Goal: Task Accomplishment & Management: Manage account settings

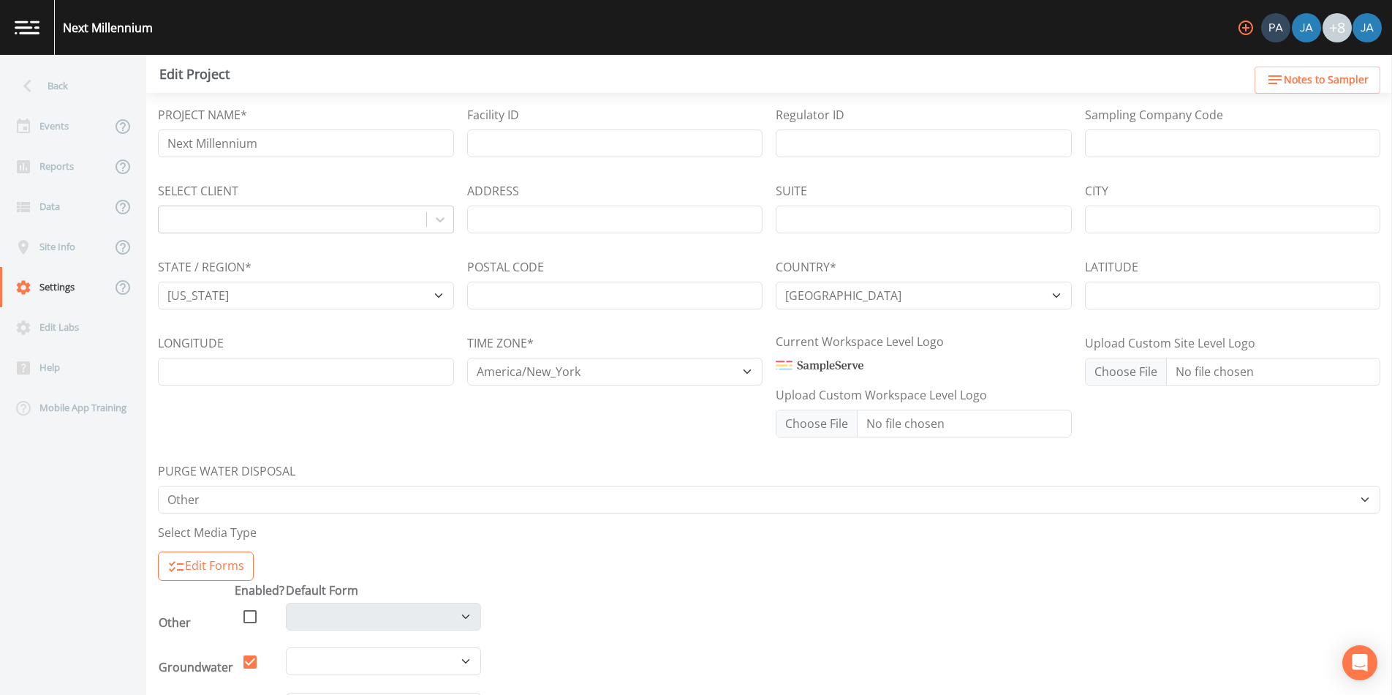
select select "3f81eb0d-bb9a-4cb4-a221-9606a61fcaf2"
select select "[GEOGRAPHIC_DATA]"
select select "America/New_York"
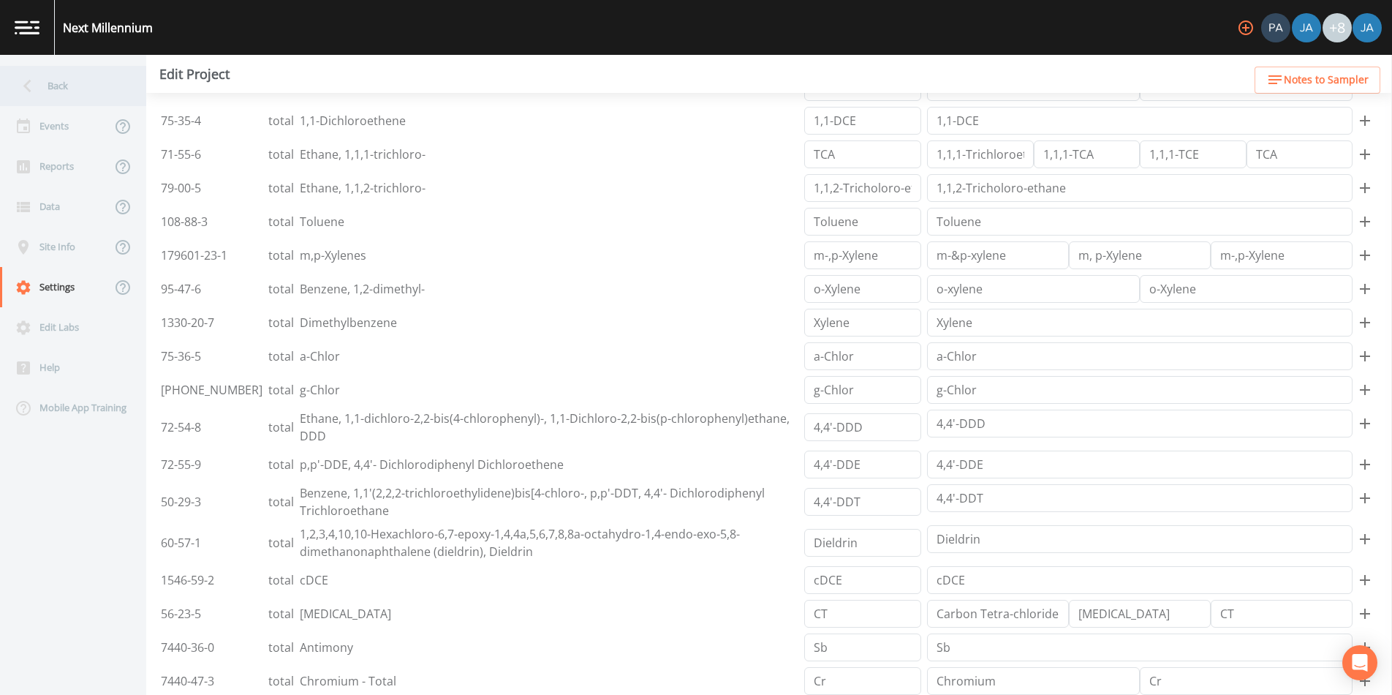
click at [32, 79] on icon at bounding box center [28, 86] width 26 height 26
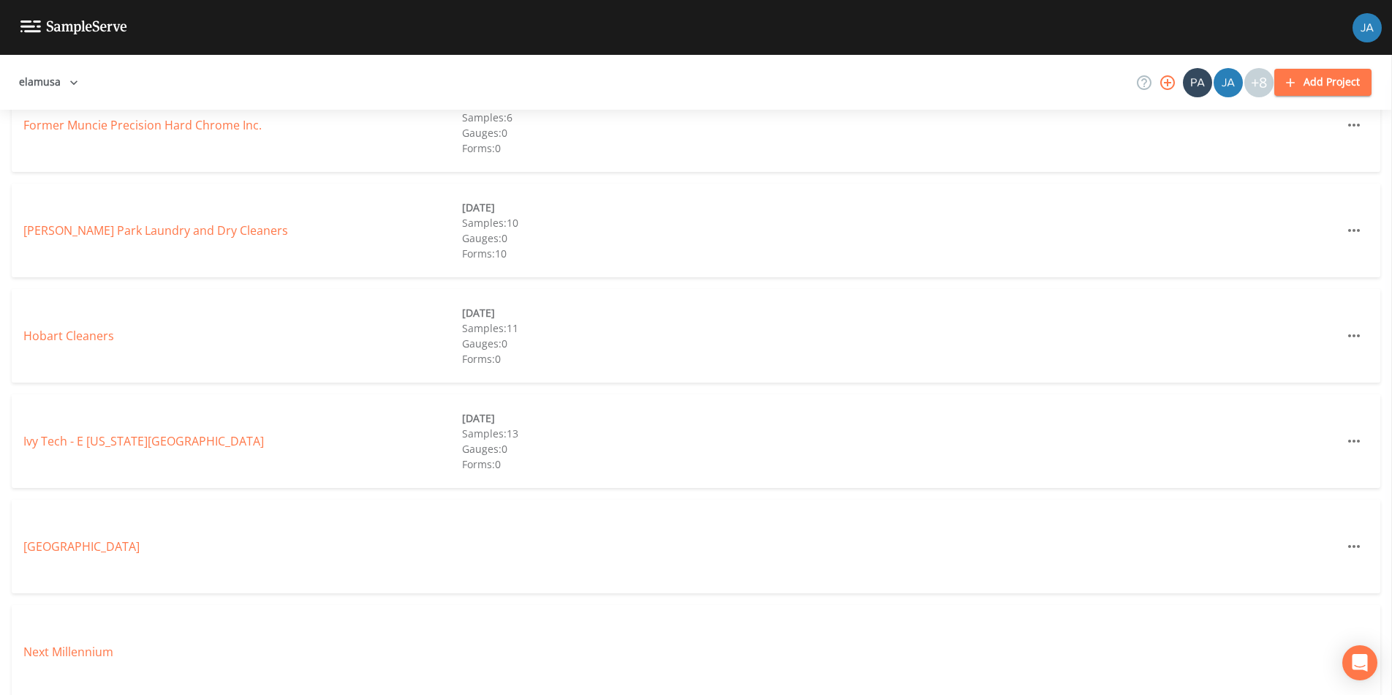
scroll to position [957, 0]
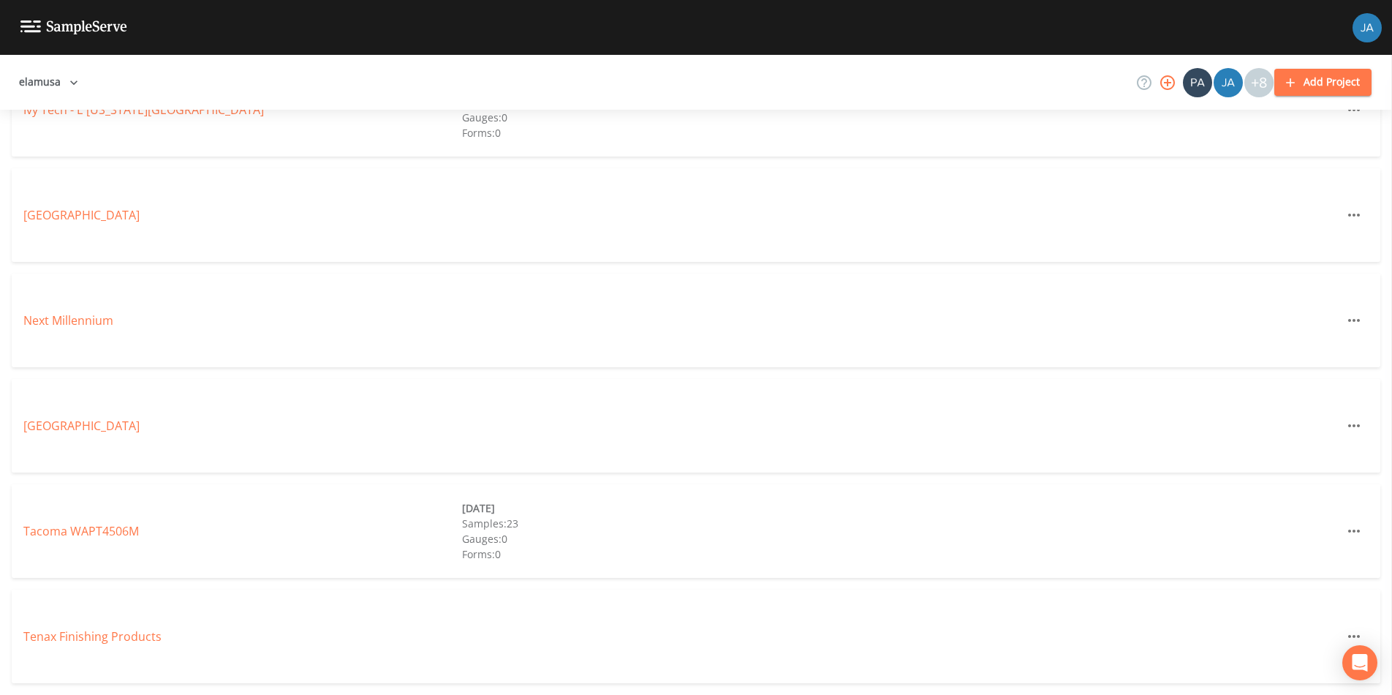
click at [71, 333] on div "Next Millennium" at bounding box center [696, 320] width 1369 height 94
click at [72, 322] on link "Next Millennium" at bounding box center [68, 320] width 90 height 16
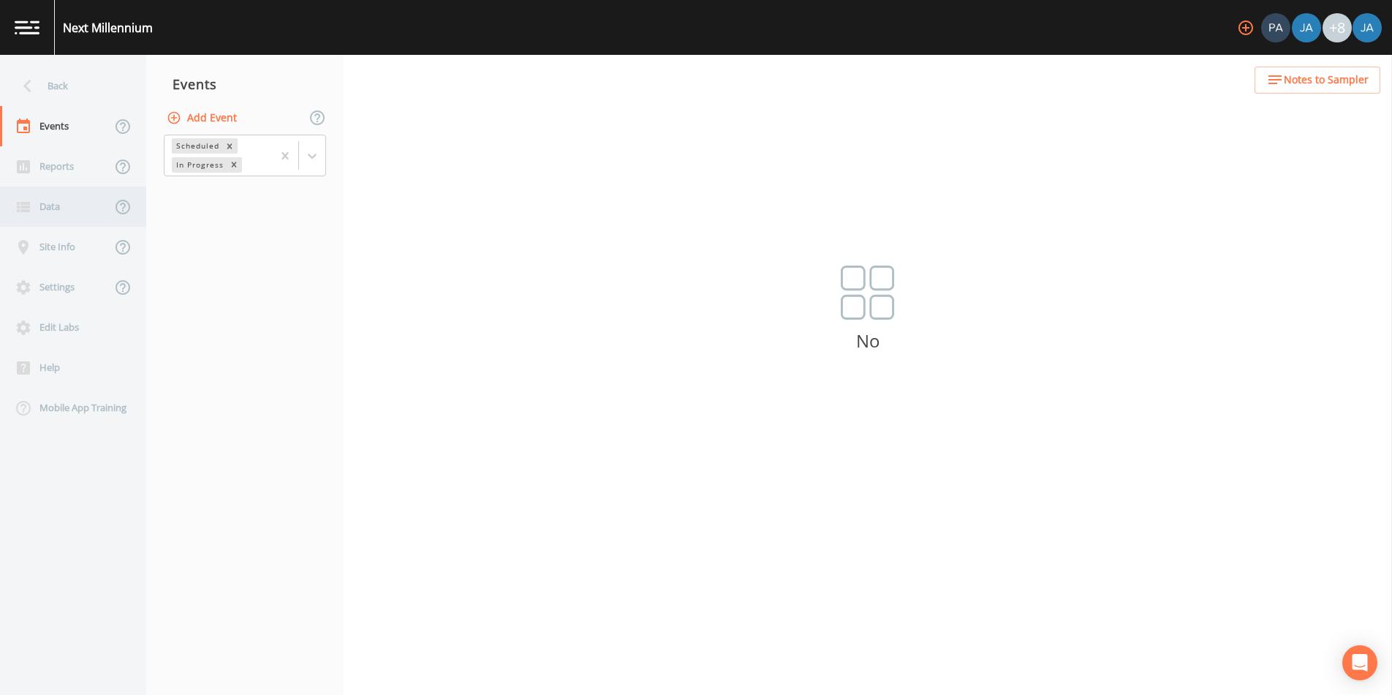
click at [45, 205] on div "Data" at bounding box center [55, 206] width 111 height 40
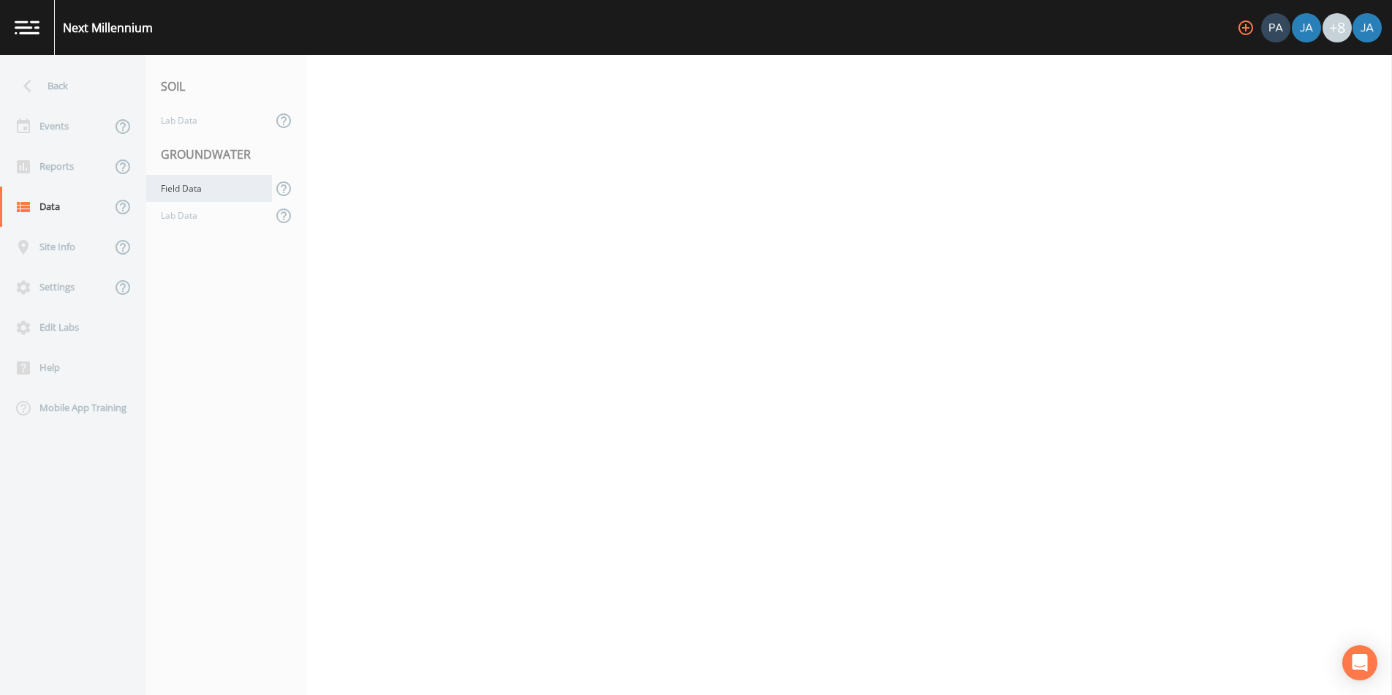
click at [202, 194] on div "Field Data" at bounding box center [209, 188] width 126 height 27
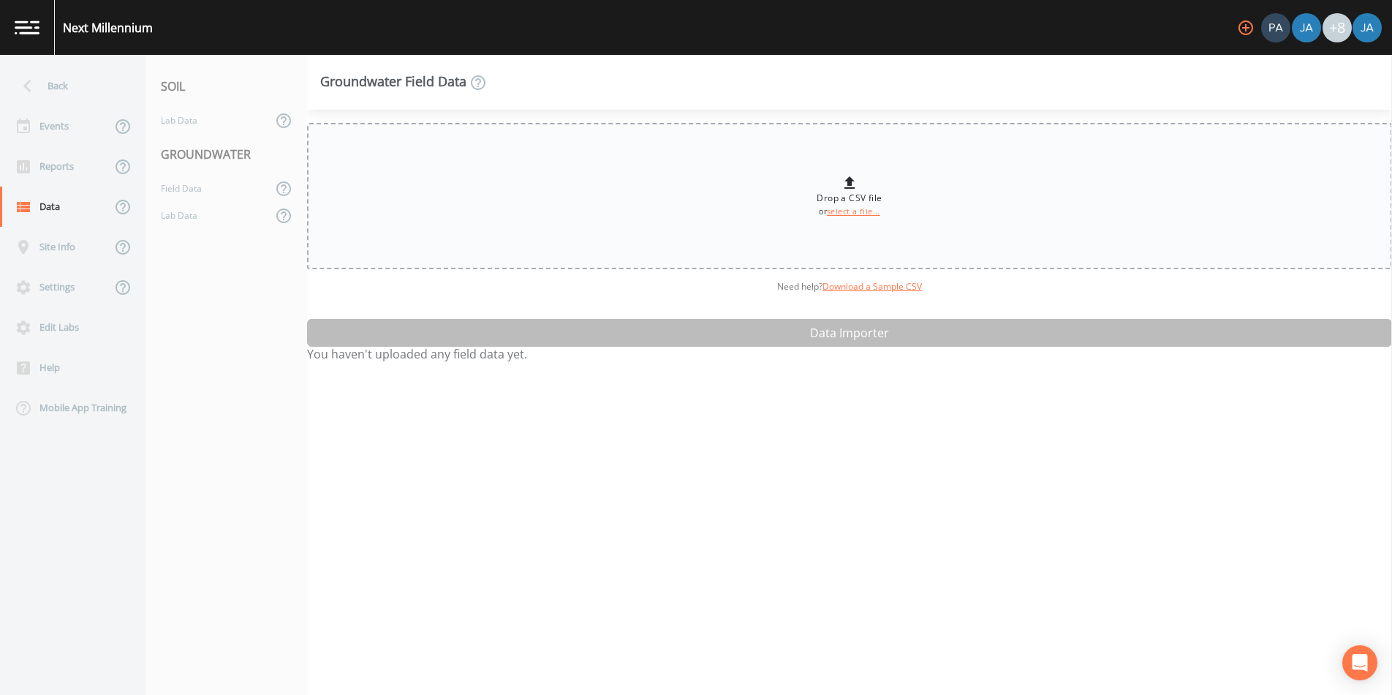
click at [842, 210] on link "select a file..." at bounding box center [853, 211] width 53 height 10
click at [843, 215] on link "select a file..." at bounding box center [853, 211] width 53 height 10
type input "C:\fakepath\NYNH101F89F770M_GWE_2025_New data.csv"
click at [189, 217] on div "Lab Data" at bounding box center [209, 215] width 126 height 27
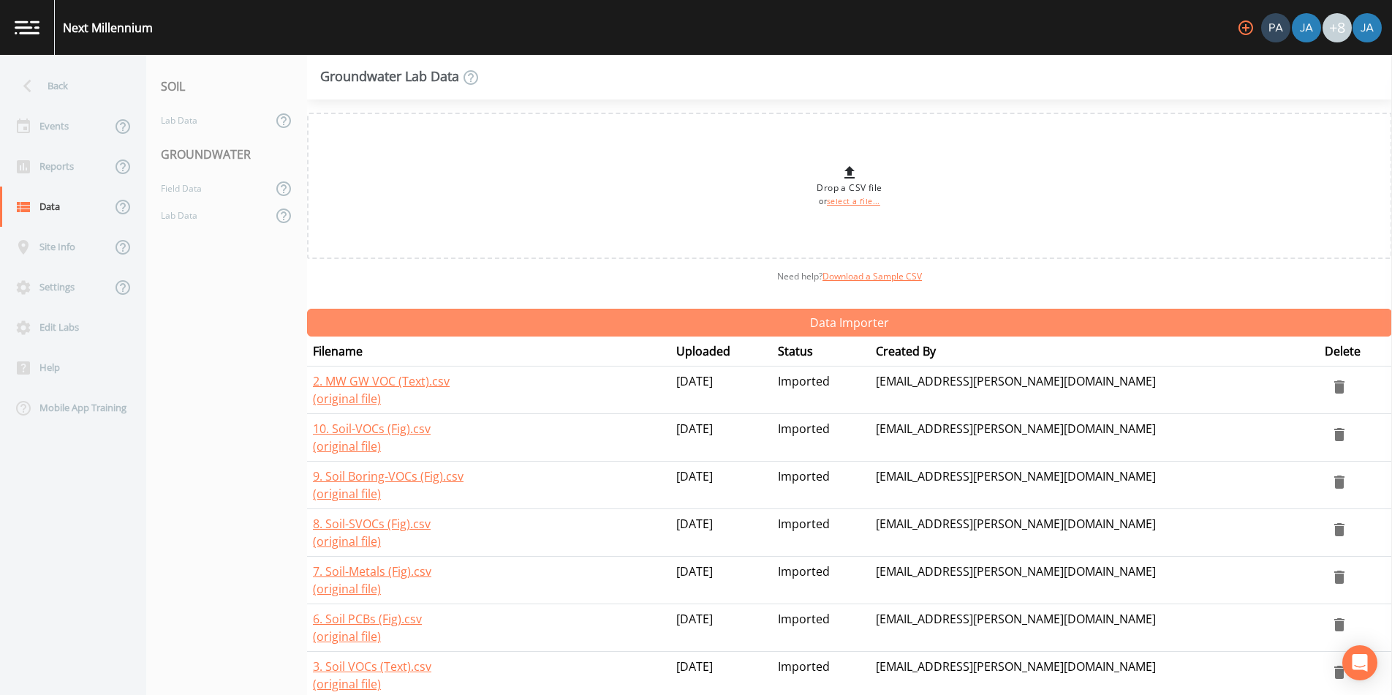
click at [843, 317] on button "Data Importer" at bounding box center [849, 323] width 1085 height 28
click at [606, 329] on button "Data Importer" at bounding box center [849, 323] width 1085 height 28
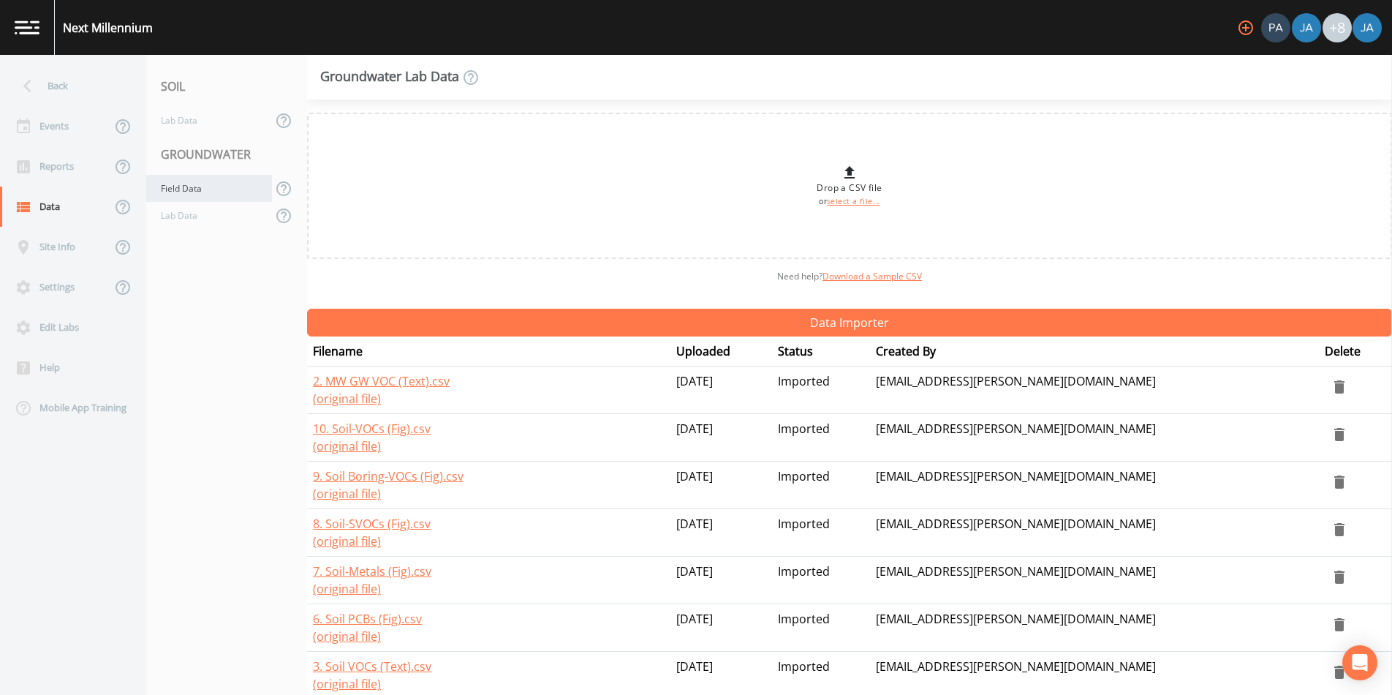
click at [183, 186] on div "Field Data" at bounding box center [209, 188] width 126 height 27
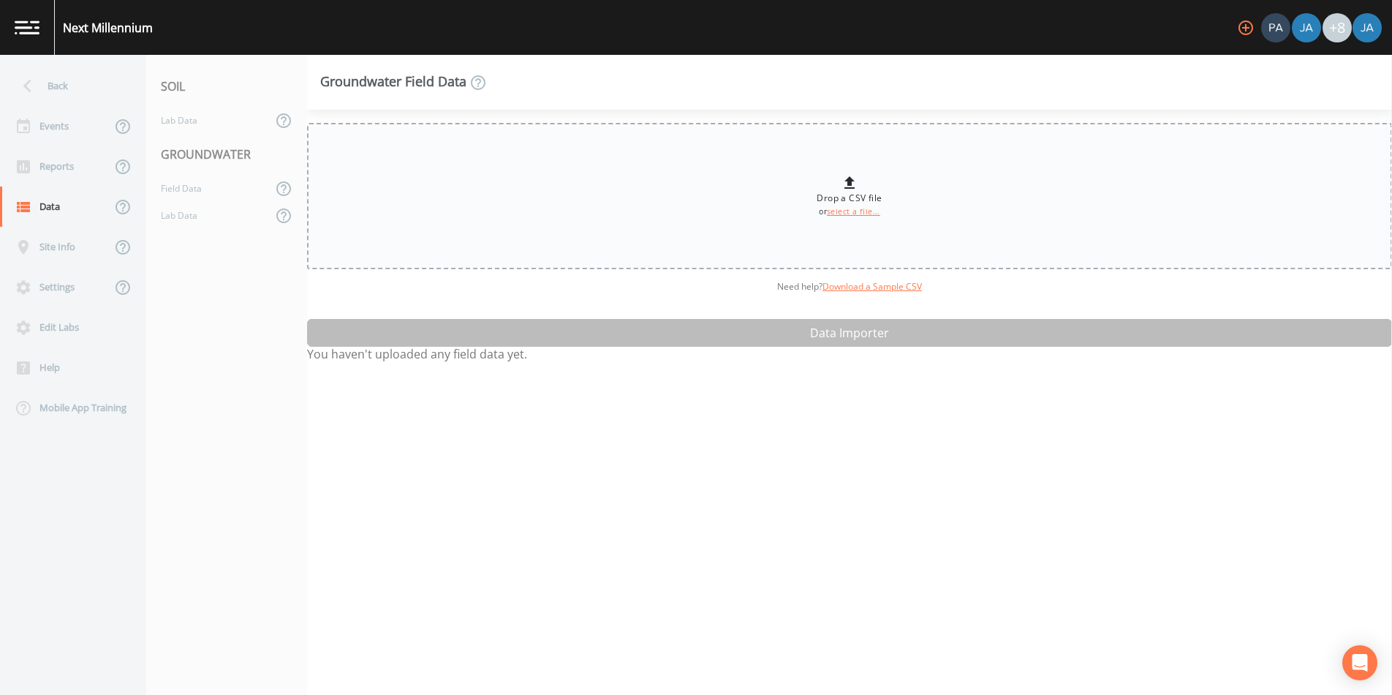
click at [847, 211] on link "select a file..." at bounding box center [853, 211] width 53 height 10
click at [833, 338] on div "Drop a CSV file or select a file... Need help?  Download a Sample CSV Data Impo…" at bounding box center [849, 402] width 1085 height 585
click at [842, 189] on icon at bounding box center [850, 183] width 18 height 18
click at [673, 640] on div "Failed to Upload File" at bounding box center [696, 647] width 234 height 47
click at [181, 116] on div "Lab Data" at bounding box center [209, 120] width 126 height 27
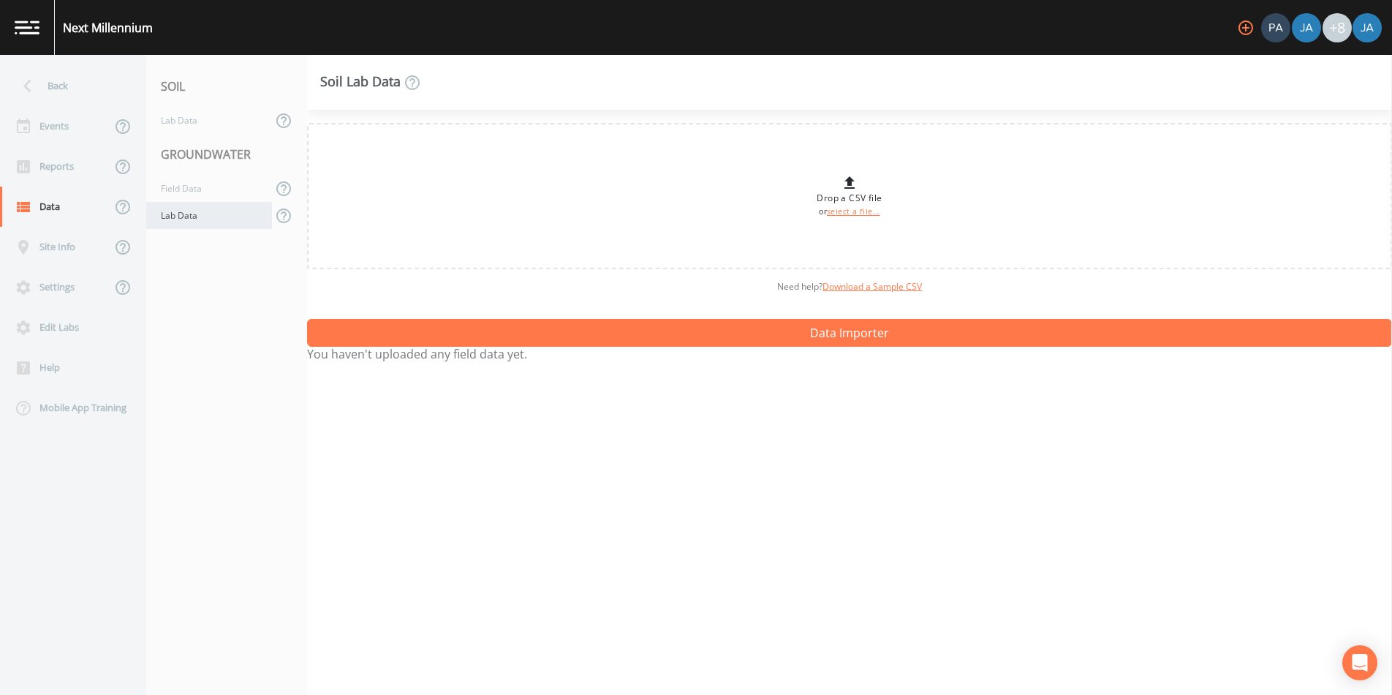
click at [178, 216] on div "Lab Data" at bounding box center [209, 215] width 126 height 27
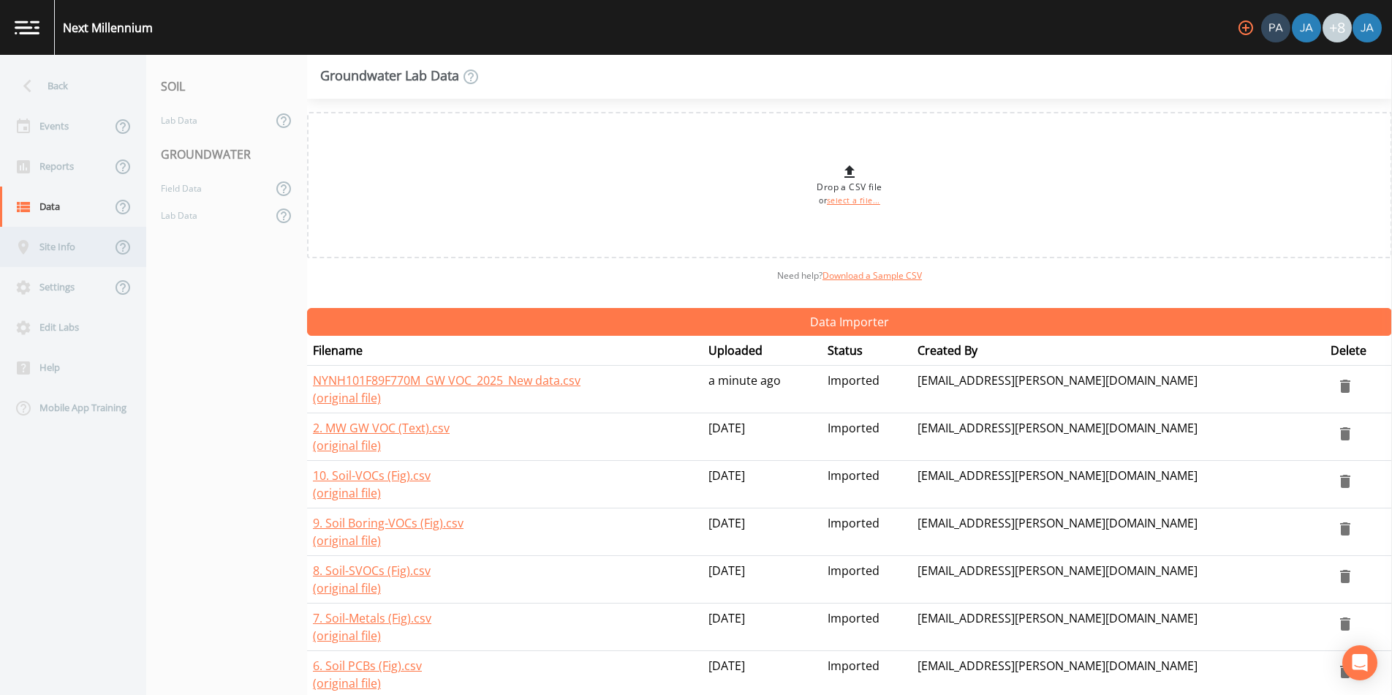
click at [62, 251] on div "Site Info" at bounding box center [55, 247] width 111 height 40
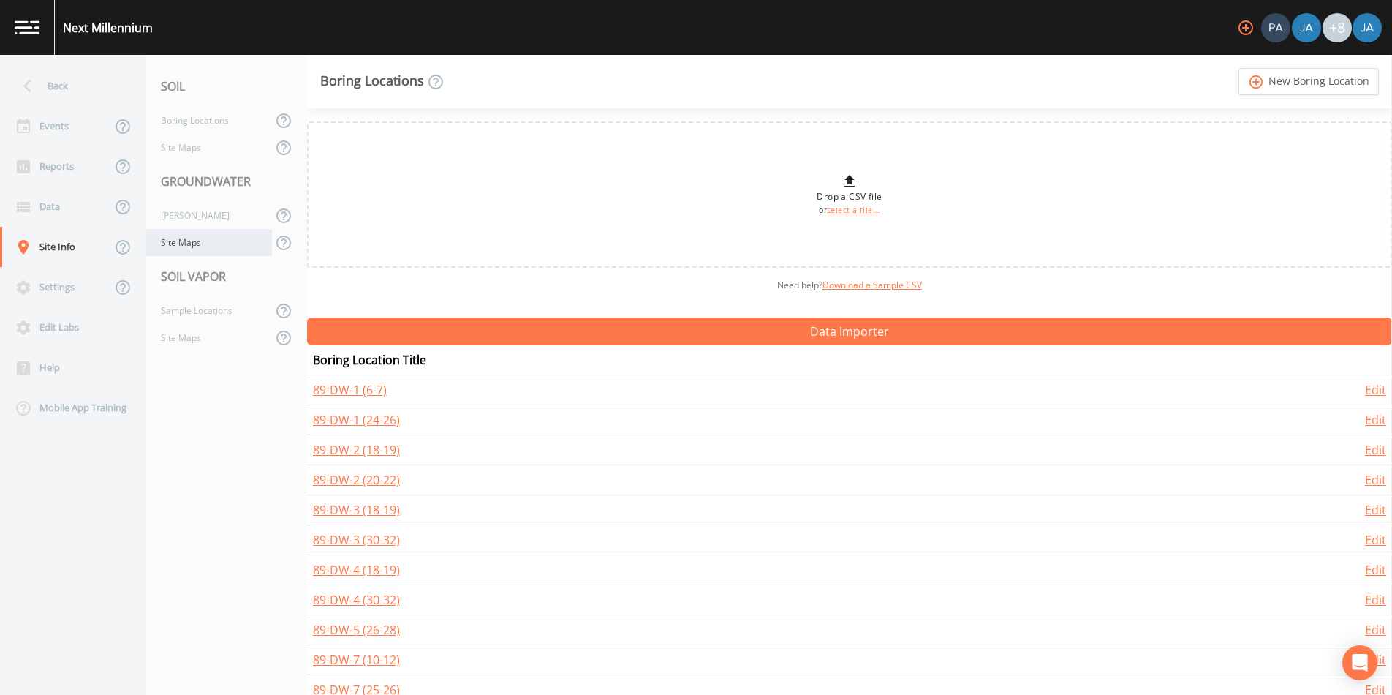
click at [180, 246] on div "Site Maps" at bounding box center [209, 242] width 126 height 27
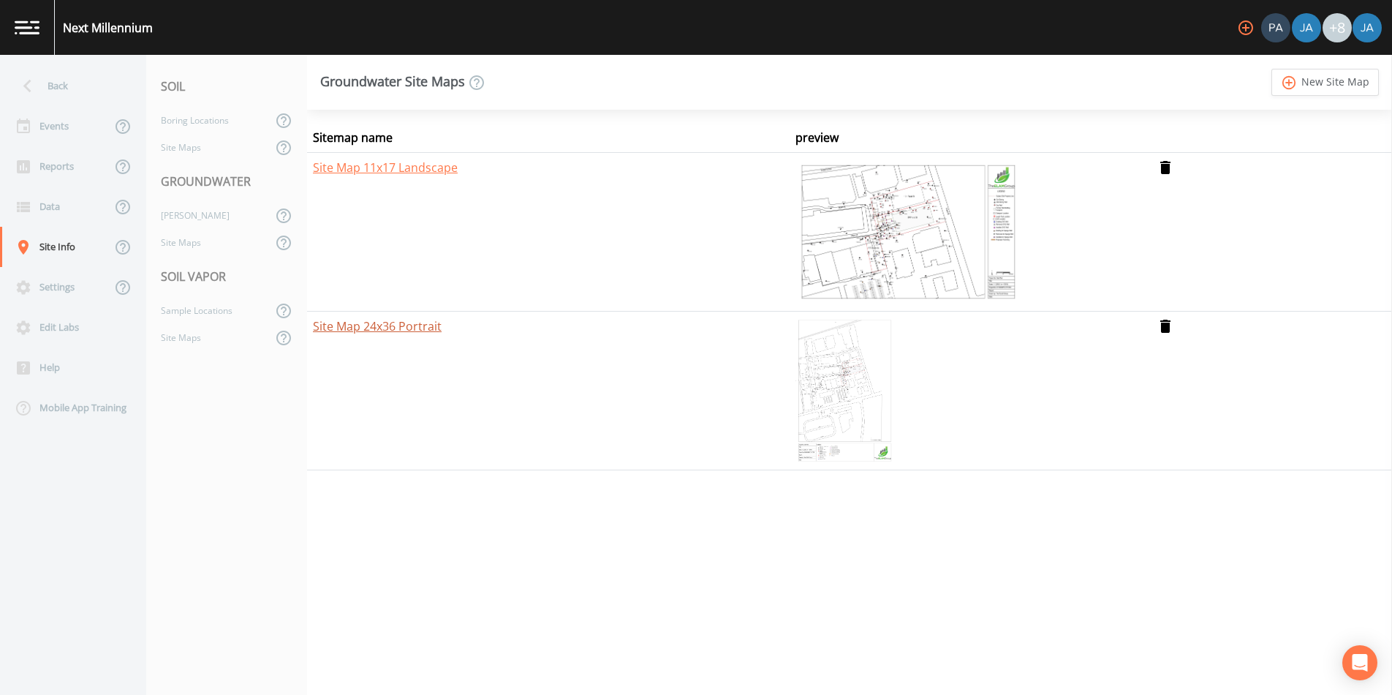
click at [411, 333] on link "Site Map 24x36 Portrait" at bounding box center [377, 326] width 129 height 16
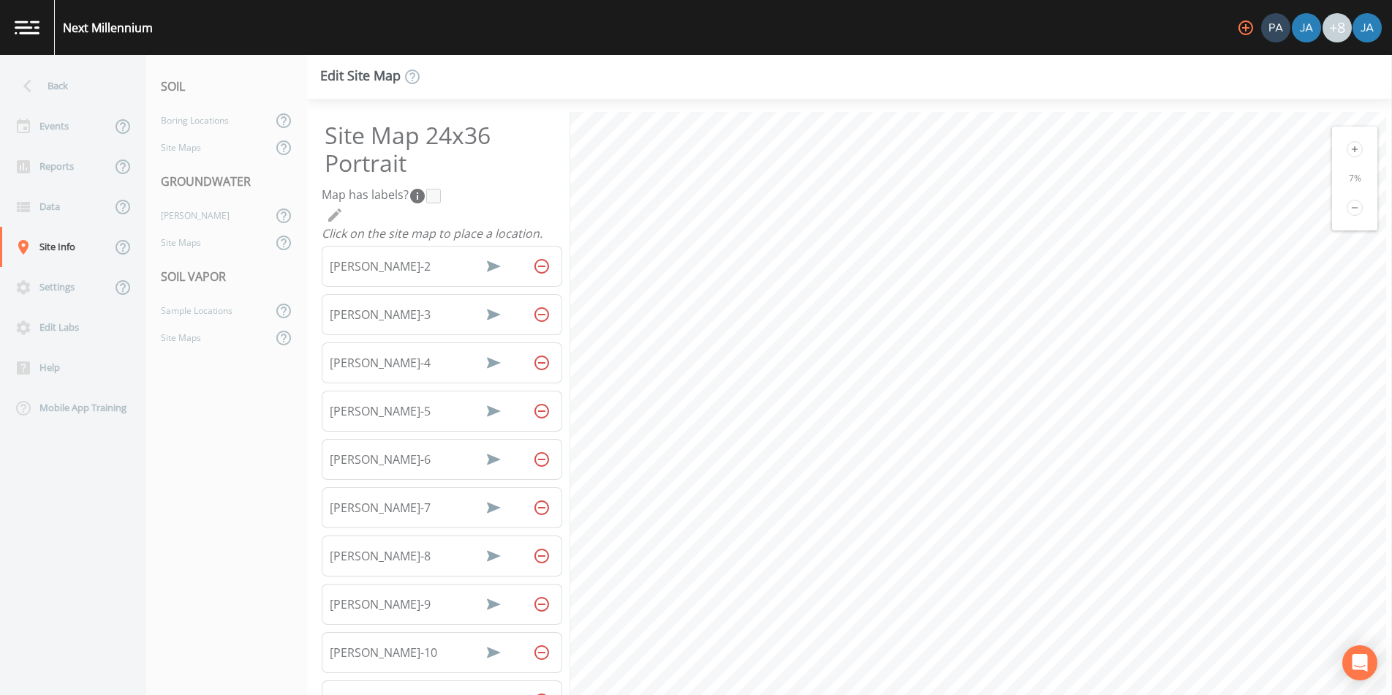
click at [1348, 143] on icon at bounding box center [1355, 149] width 16 height 16
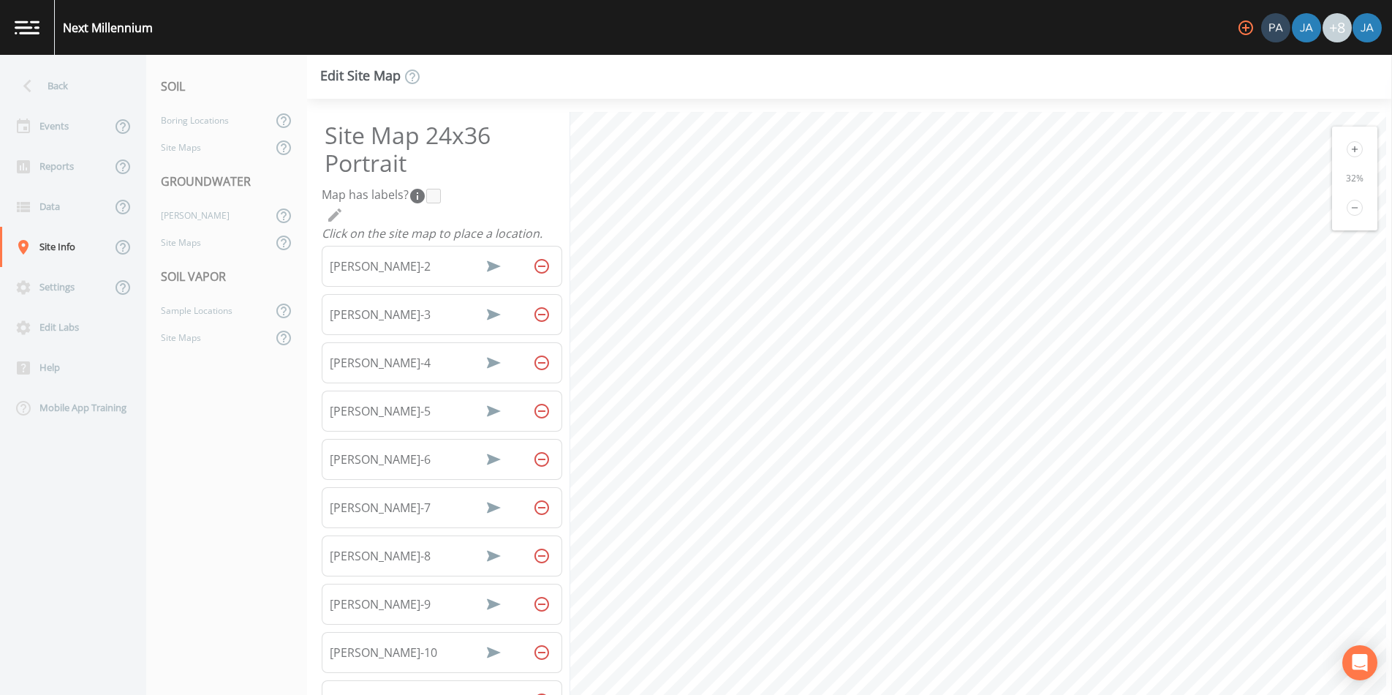
click at [1348, 143] on icon at bounding box center [1355, 149] width 16 height 16
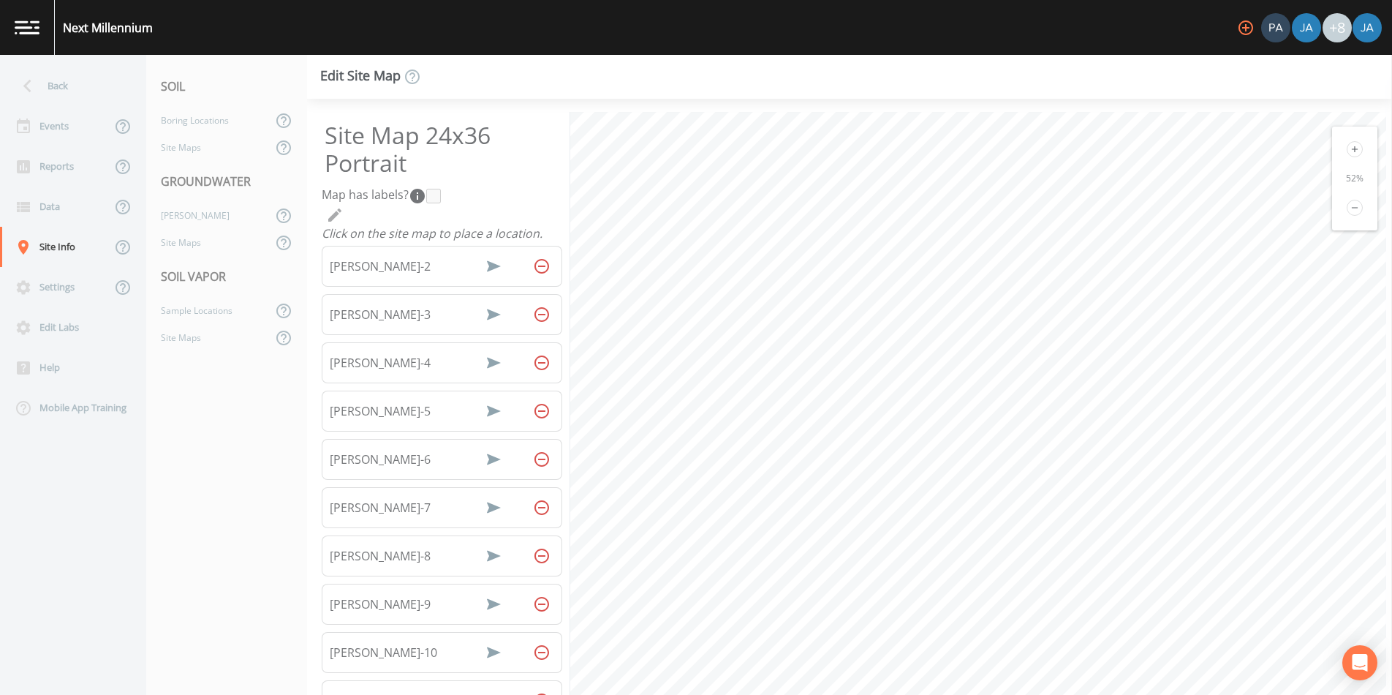
click at [1348, 143] on icon at bounding box center [1355, 149] width 16 height 16
click at [958, 694] on html "Next Millennium +8 Back Events Reports Data Site Info Settings Edit Labs Help M…" at bounding box center [696, 347] width 1392 height 695
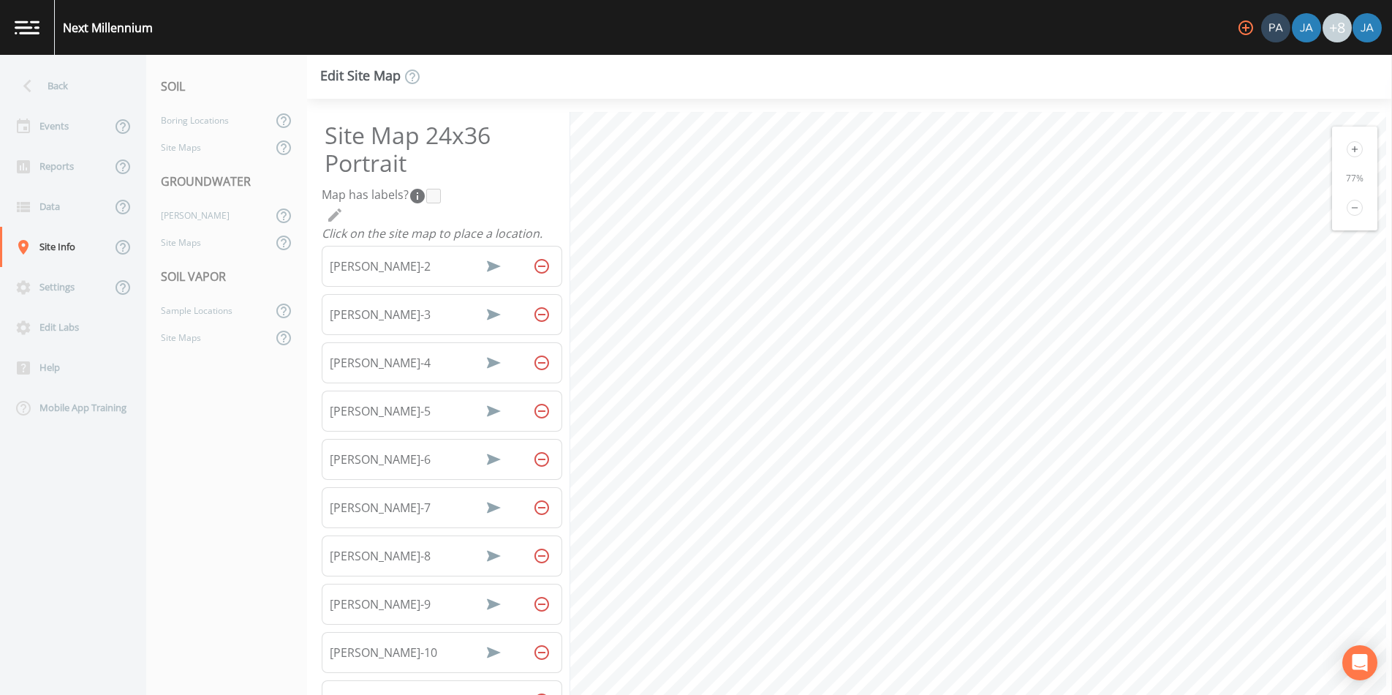
click at [958, 694] on html "Next Millennium +8 Back Events Reports Data Site Info Settings Edit Labs Help M…" at bounding box center [696, 347] width 1392 height 695
select select "0f71a3a5-a86b-4872-a842-387886928bc0"
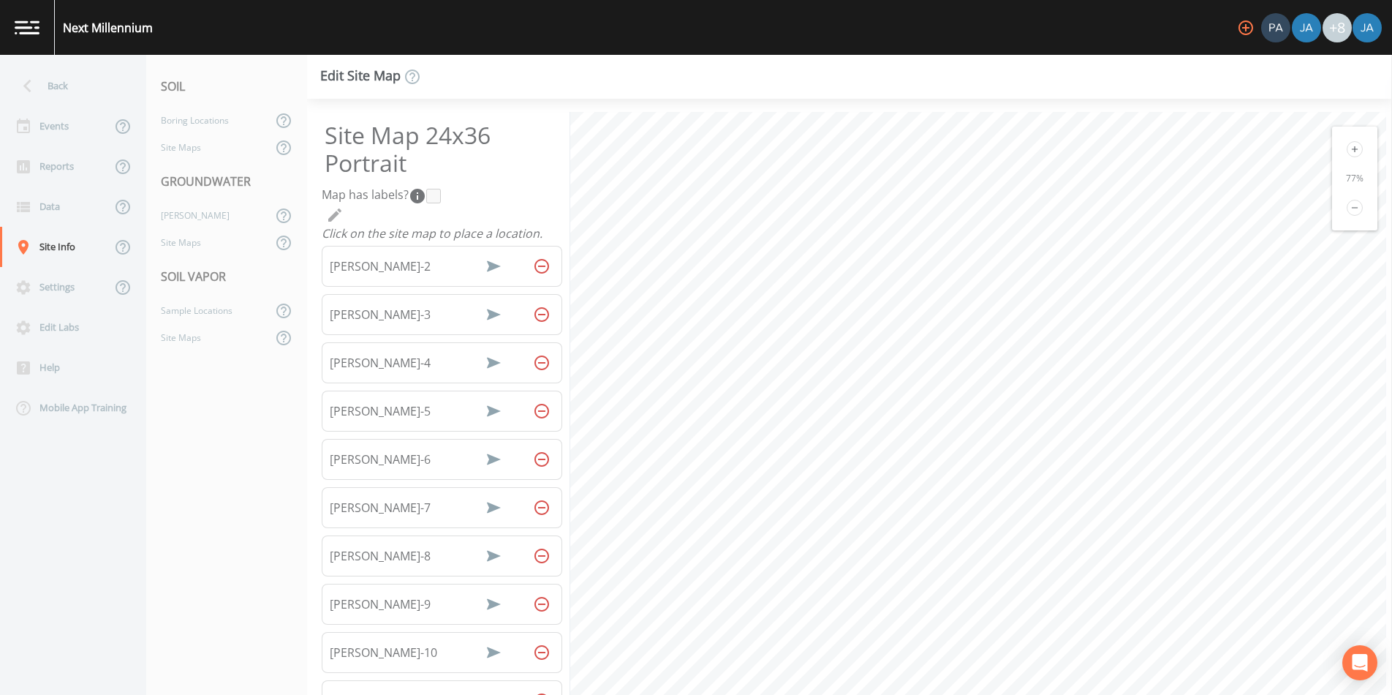
select select "ece61ce4-d261-4557-99cd-c5eec2753628"
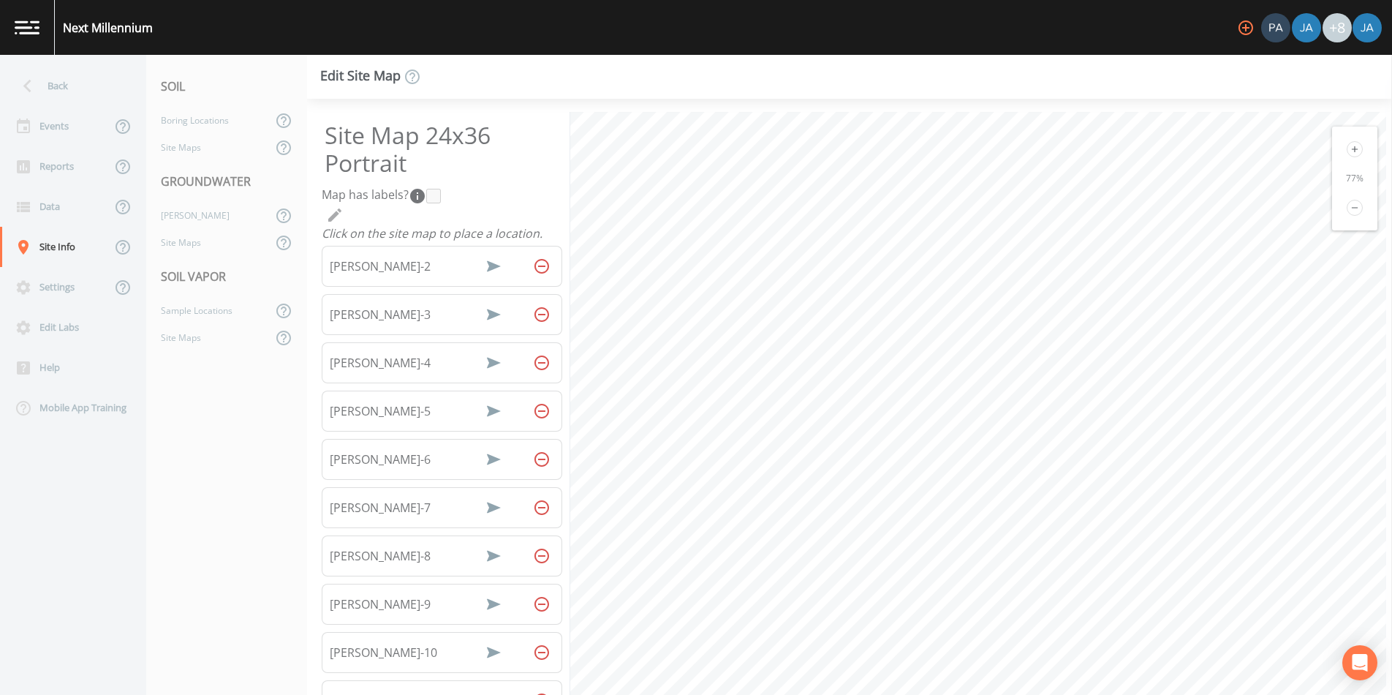
select select "f8e2c6ad-c621-43f7-9277-dde00b2b4c9f"
select select "dd1af64f-9760-45a7-b7ff-d18b92f0dd0a"
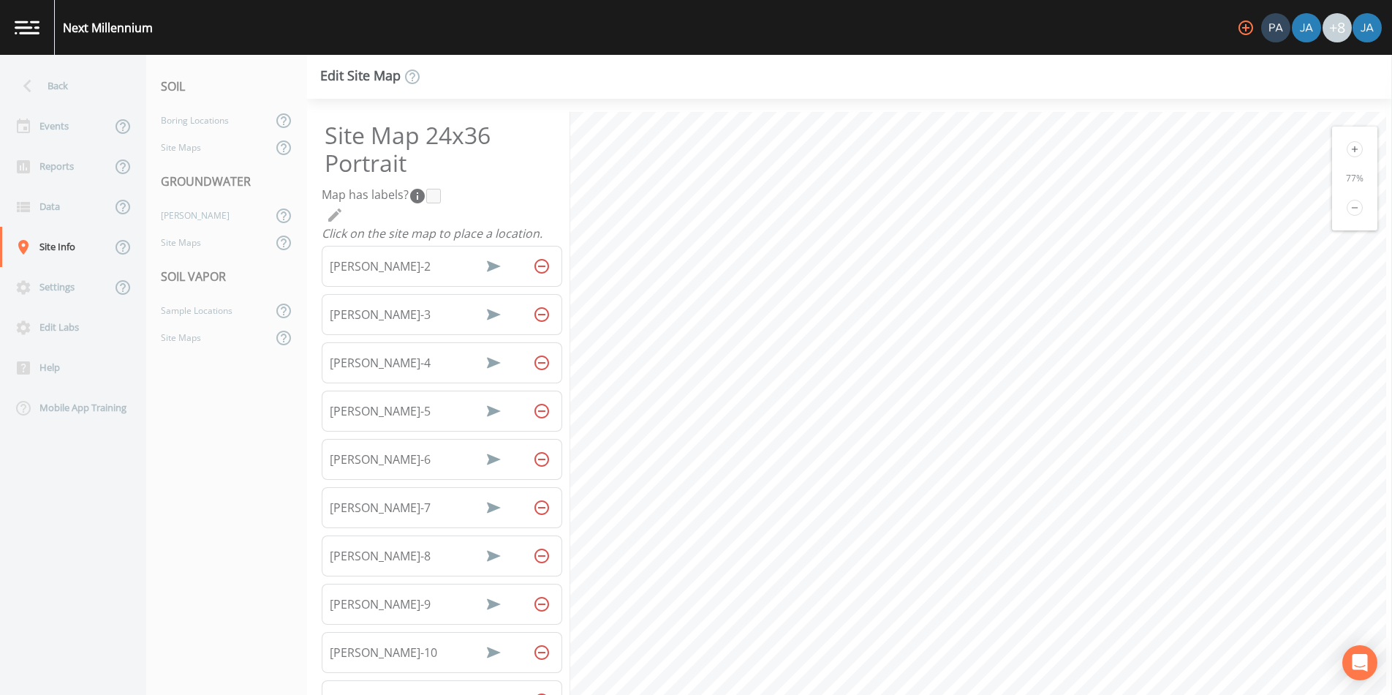
select select "39f15706-f681-4dcb-a313-38e65eceea40"
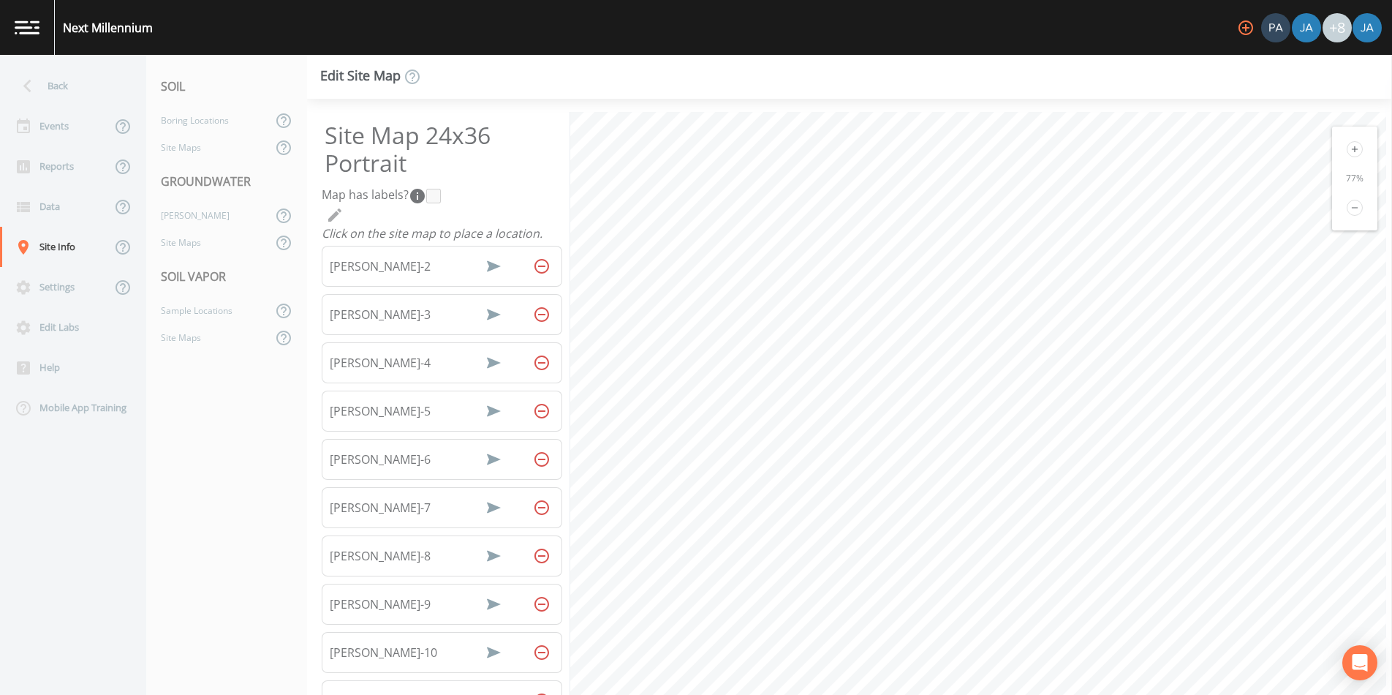
select select "73c1a667-cb9f-4a50-a57c-8be5d1265be9"
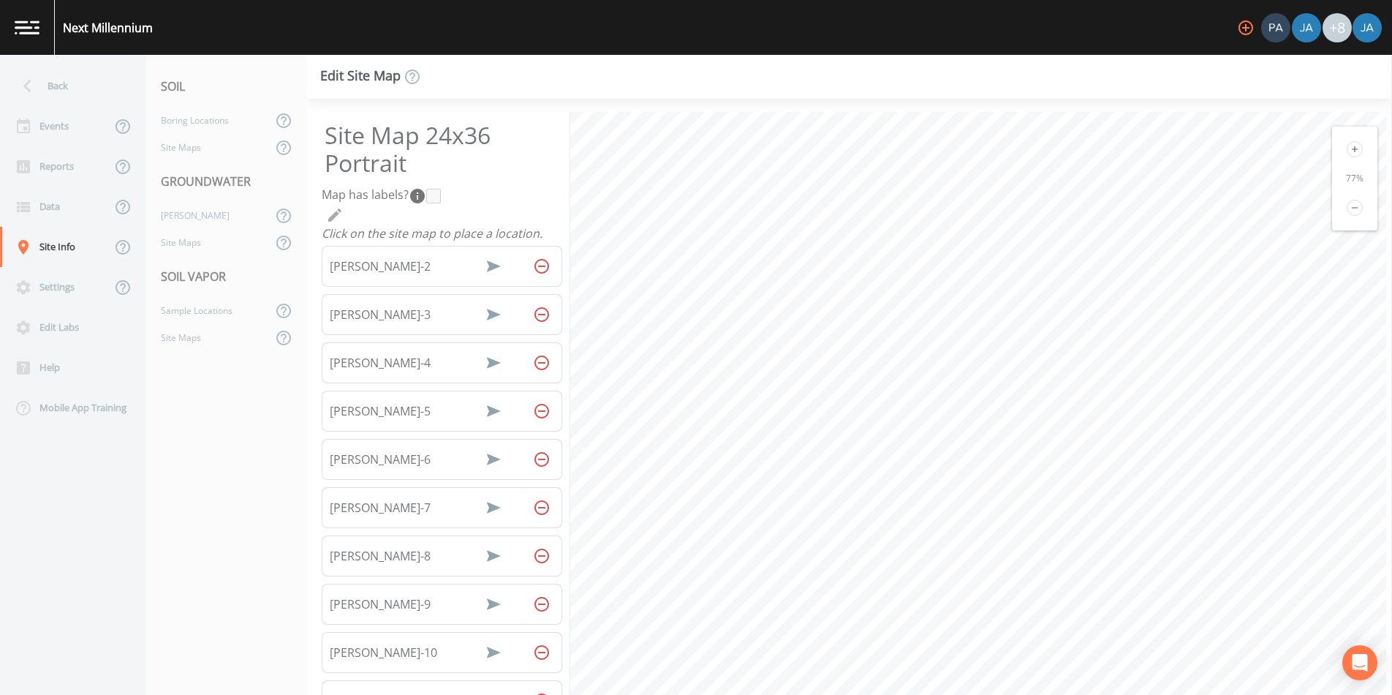
select select "ee6ca1bf-b9f9-414c-ab9c-c53f7303b9d7"
click at [1352, 208] on icon at bounding box center [1355, 207] width 6 height 1
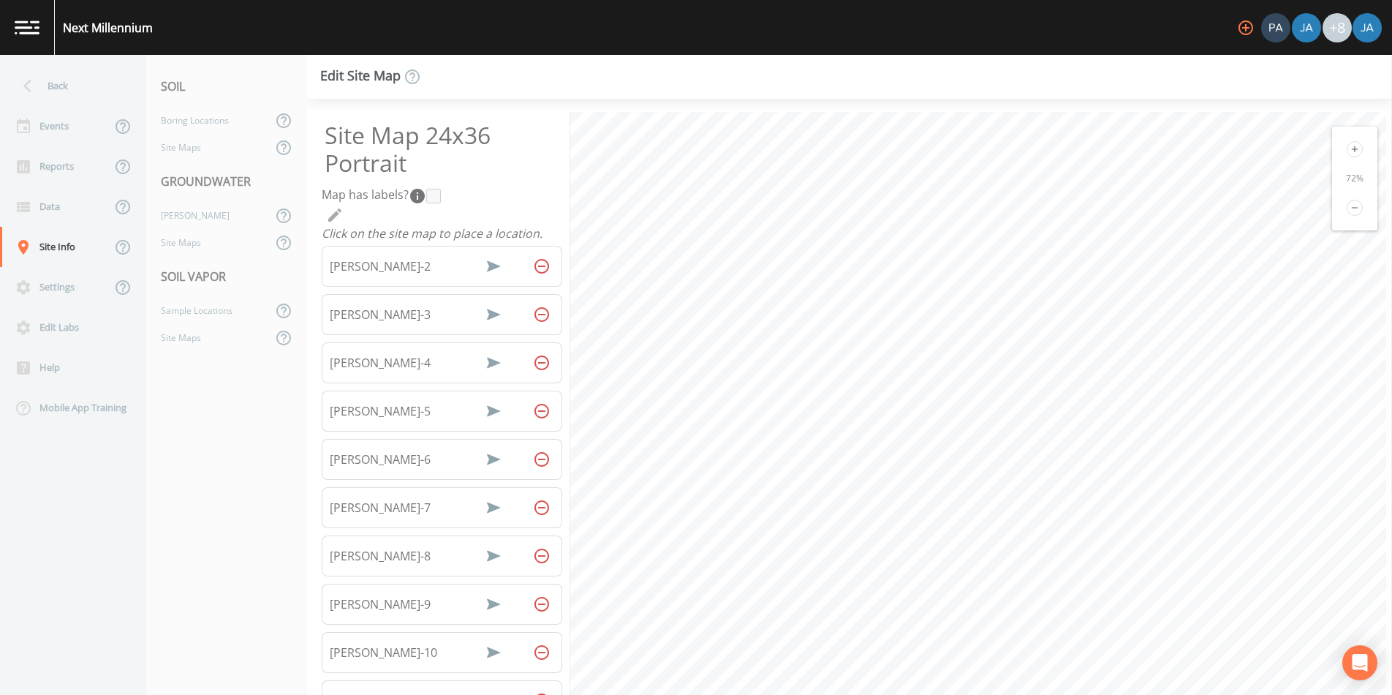
click at [1352, 208] on icon at bounding box center [1355, 207] width 6 height 1
select select "a05d0acc-aa2f-40d1-a0a1-50410cfd40c4"
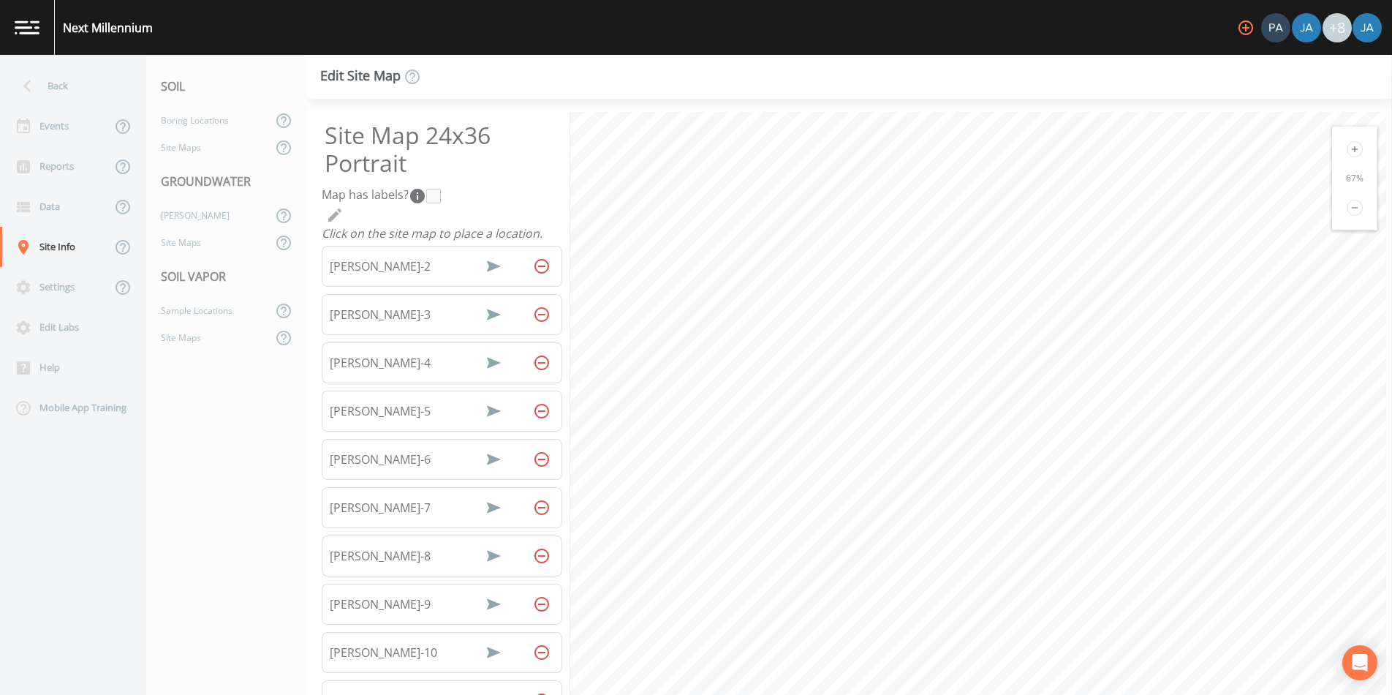
select select "810c8ff2-32d1-4630-b59e-5ed92e96ed57"
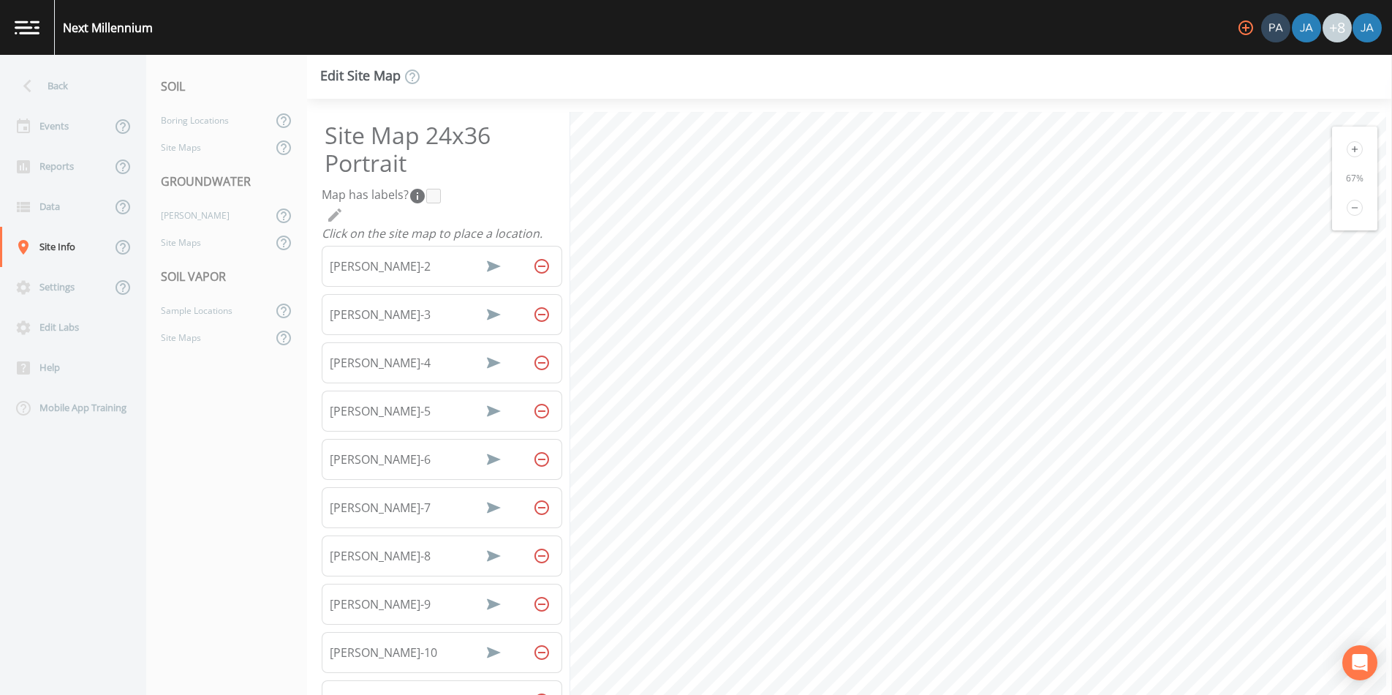
select select "061766f0-9e63-45ba-8dae-1a2b30be290b"
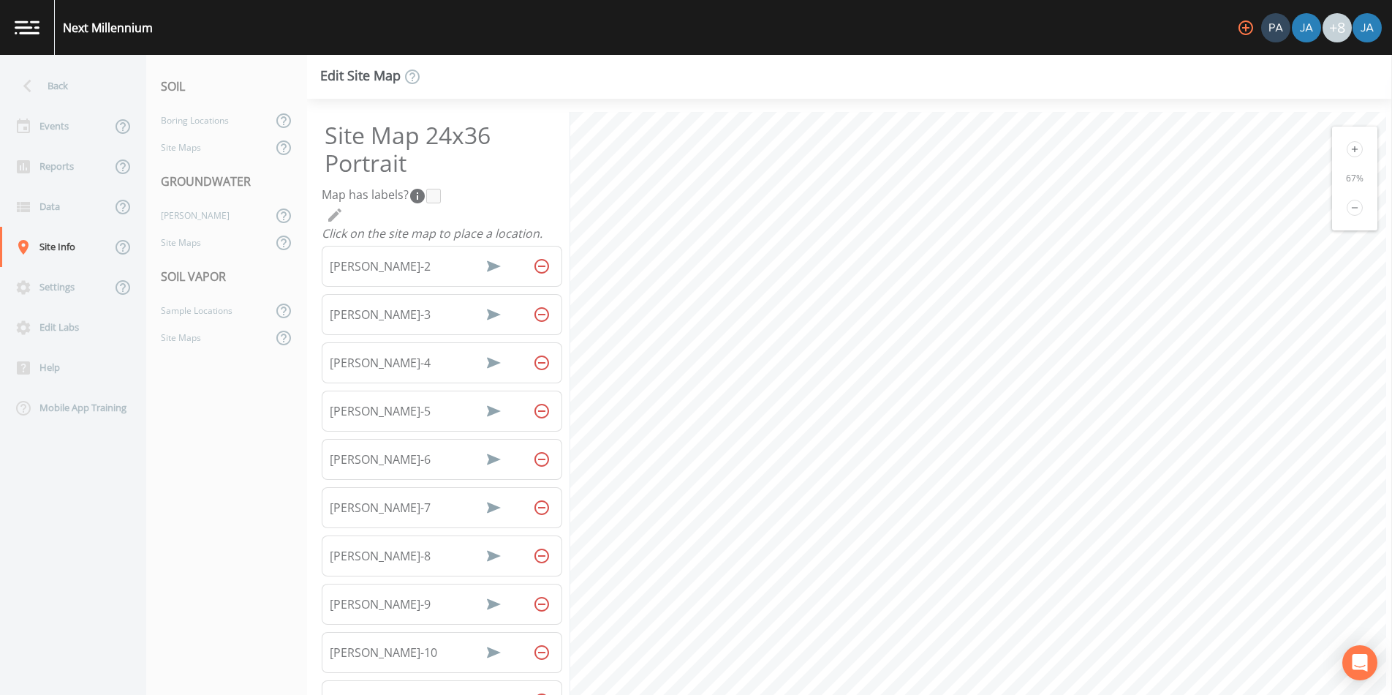
select select "38758e3c-cd1d-4715-8fcc-e670aad84e81"
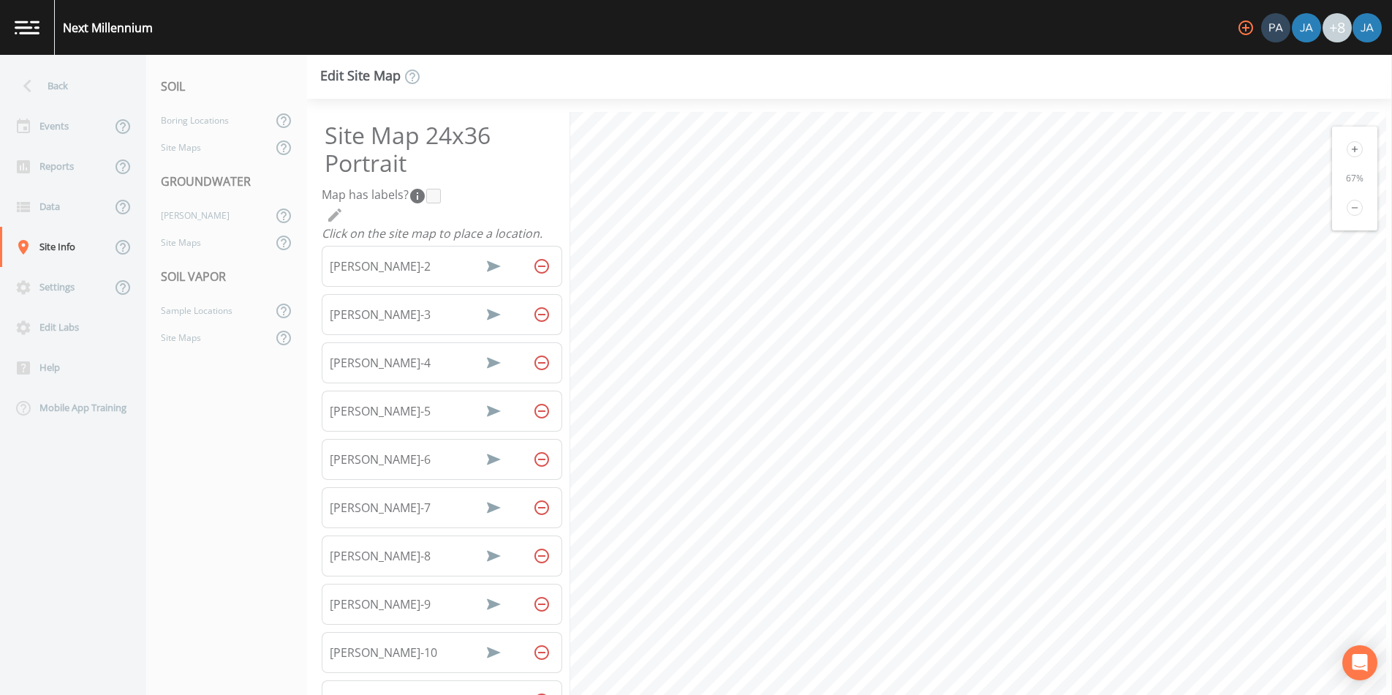
select select "1f87921a-a3eb-4a5d-8133-86c0c2d20d26"
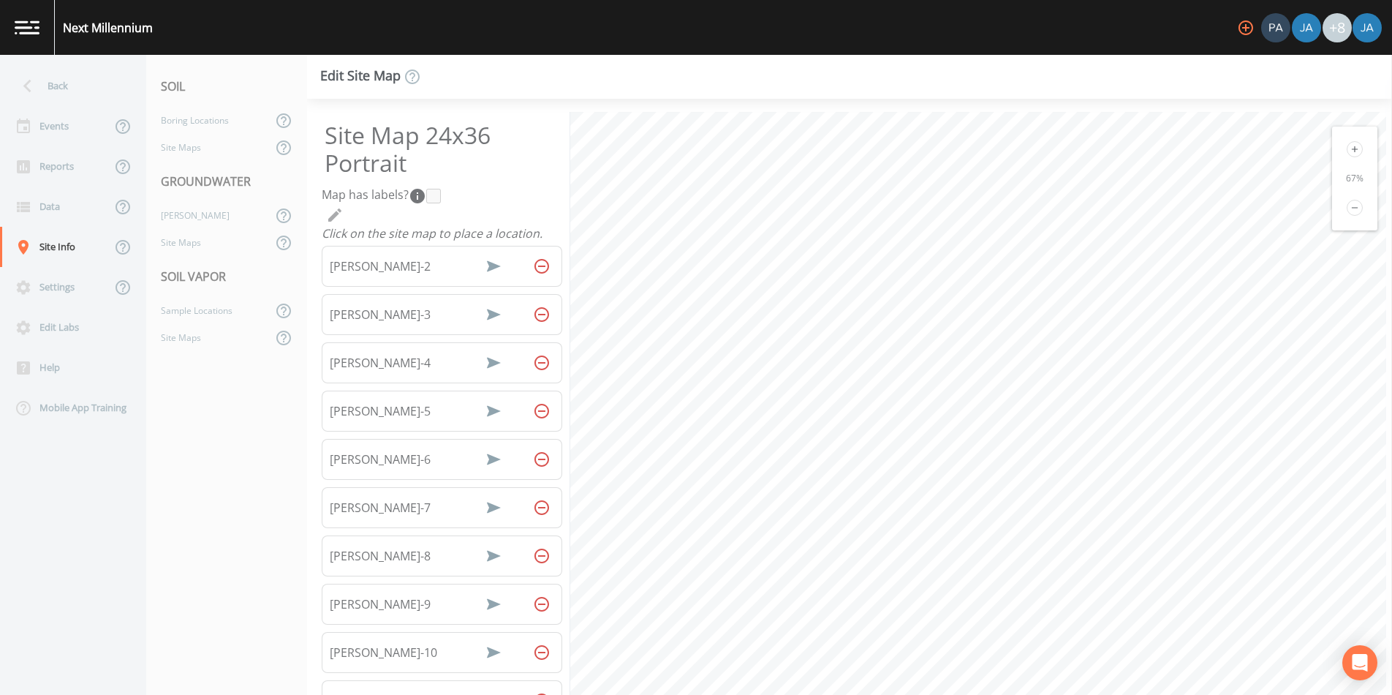
select select "513b51e5-7b00-48fa-aeac-3c49fdc7354d"
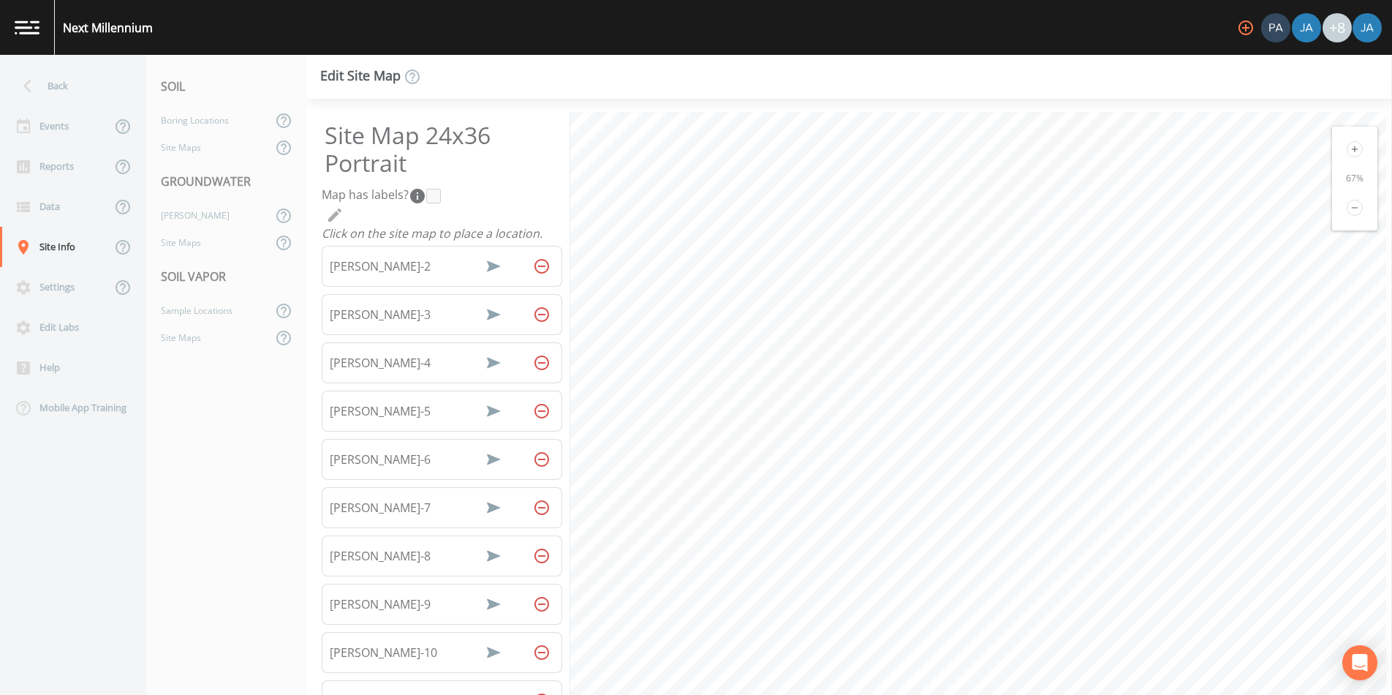
select select "66c053f9-f6cc-48e9-95cd-a9adc40968c7"
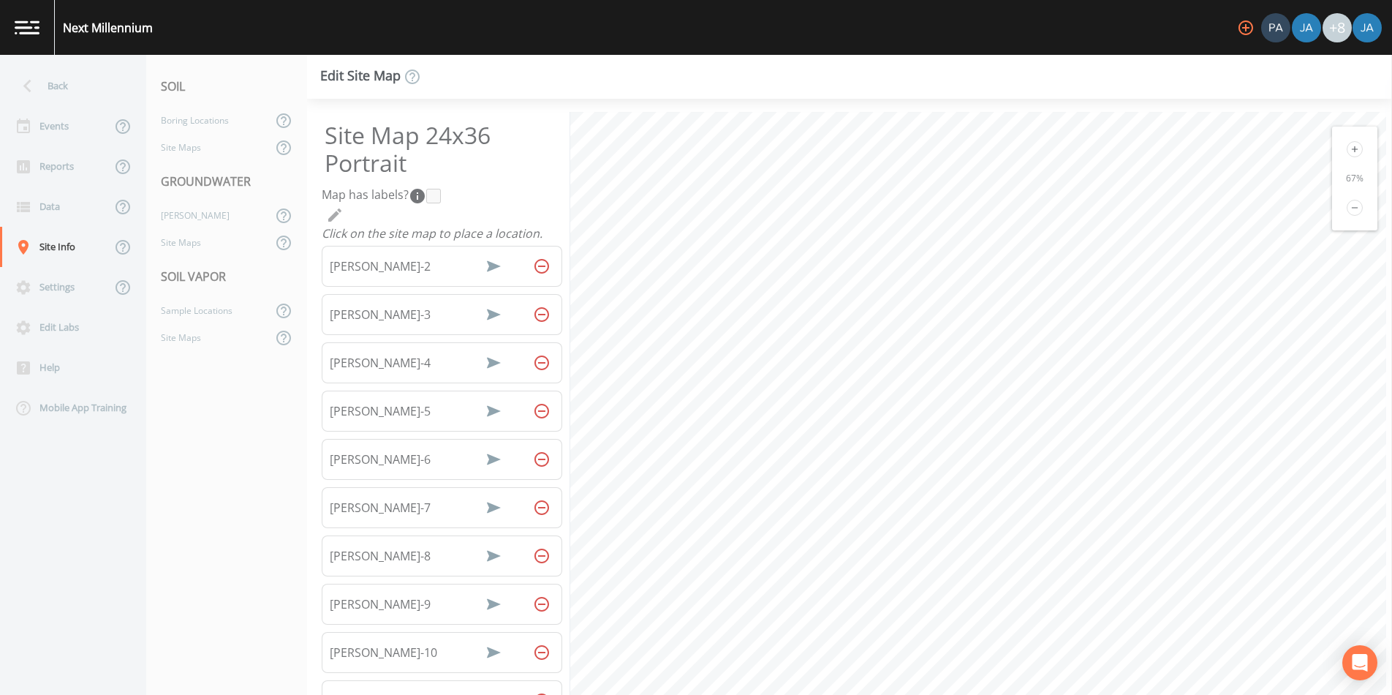
select select "a16b5305-10c2-4b12-a4a7-48485ed45721"
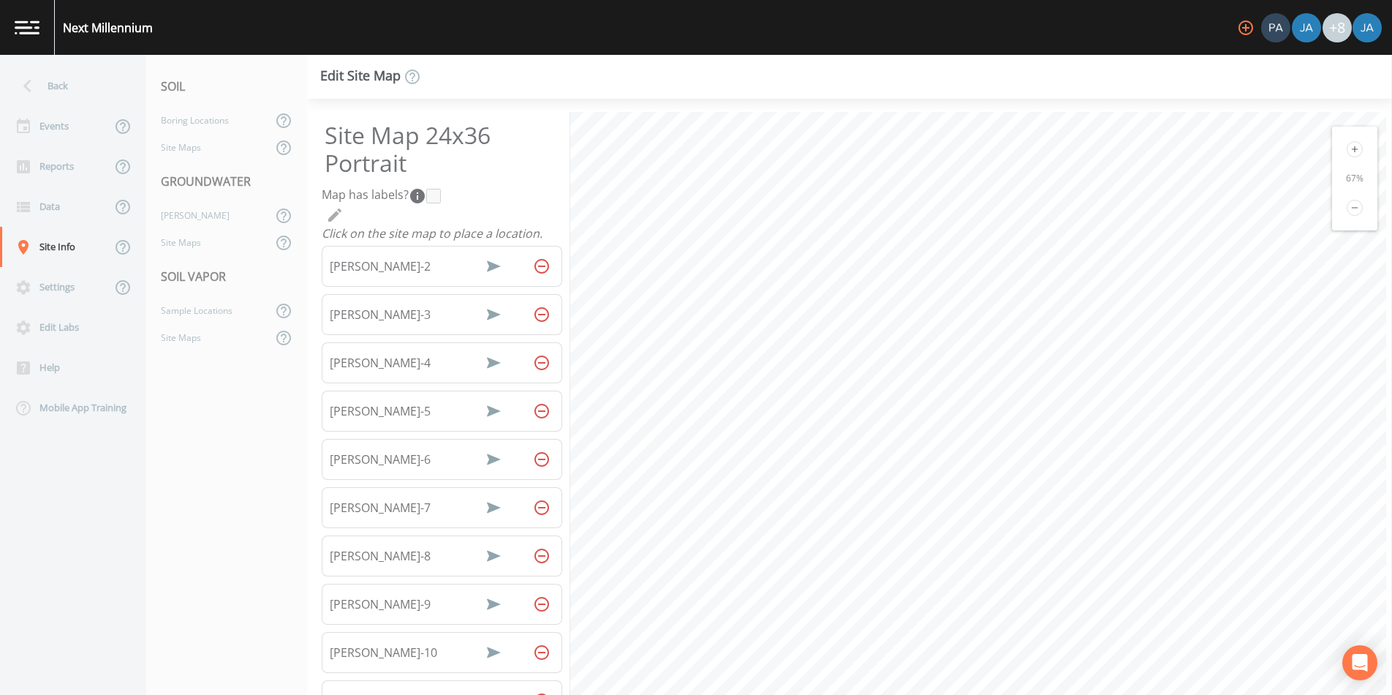
click at [775, 694] on html "Next Millennium +8 Back Events Reports Data Site Info Settings Edit Labs Help M…" at bounding box center [696, 347] width 1392 height 695
click at [727, 694] on html "Next Millennium +8 Back Events Reports Data Site Info Settings Edit Labs Help M…" at bounding box center [696, 347] width 1392 height 695
click at [1352, 148] on icon at bounding box center [1355, 149] width 6 height 6
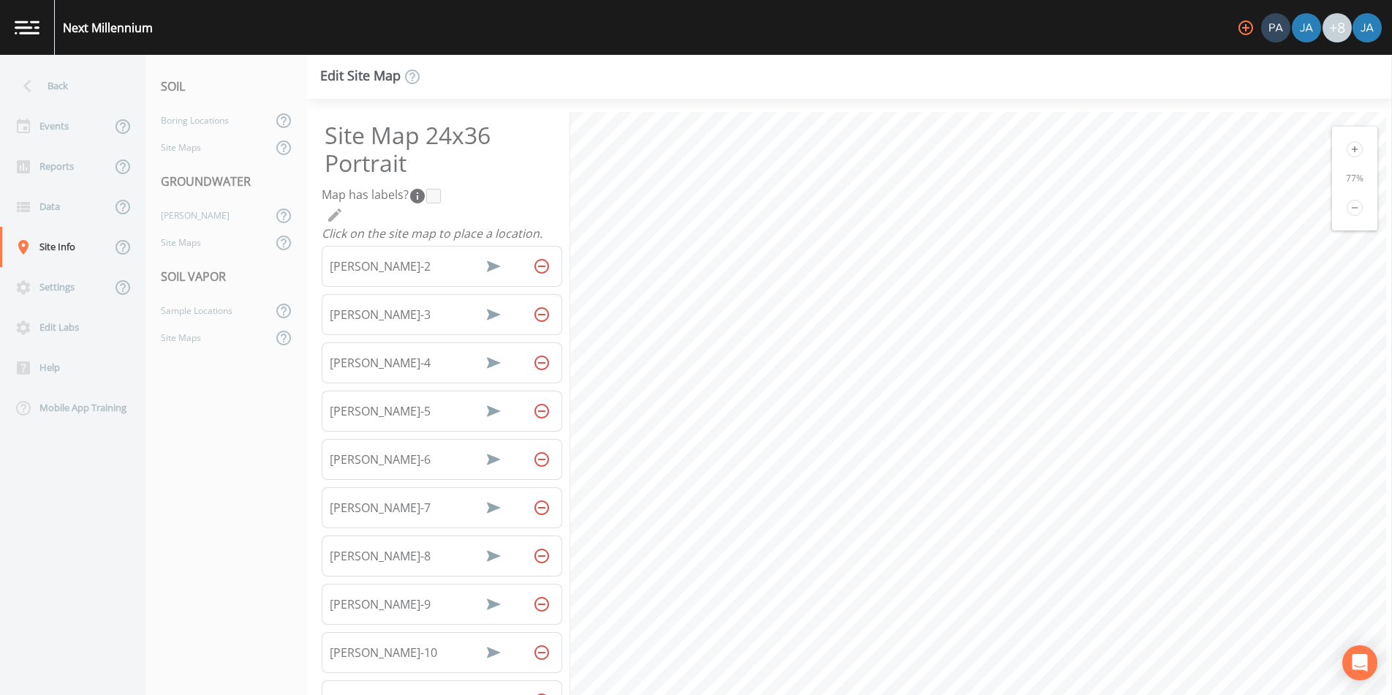
click at [1352, 148] on icon at bounding box center [1355, 149] width 6 height 6
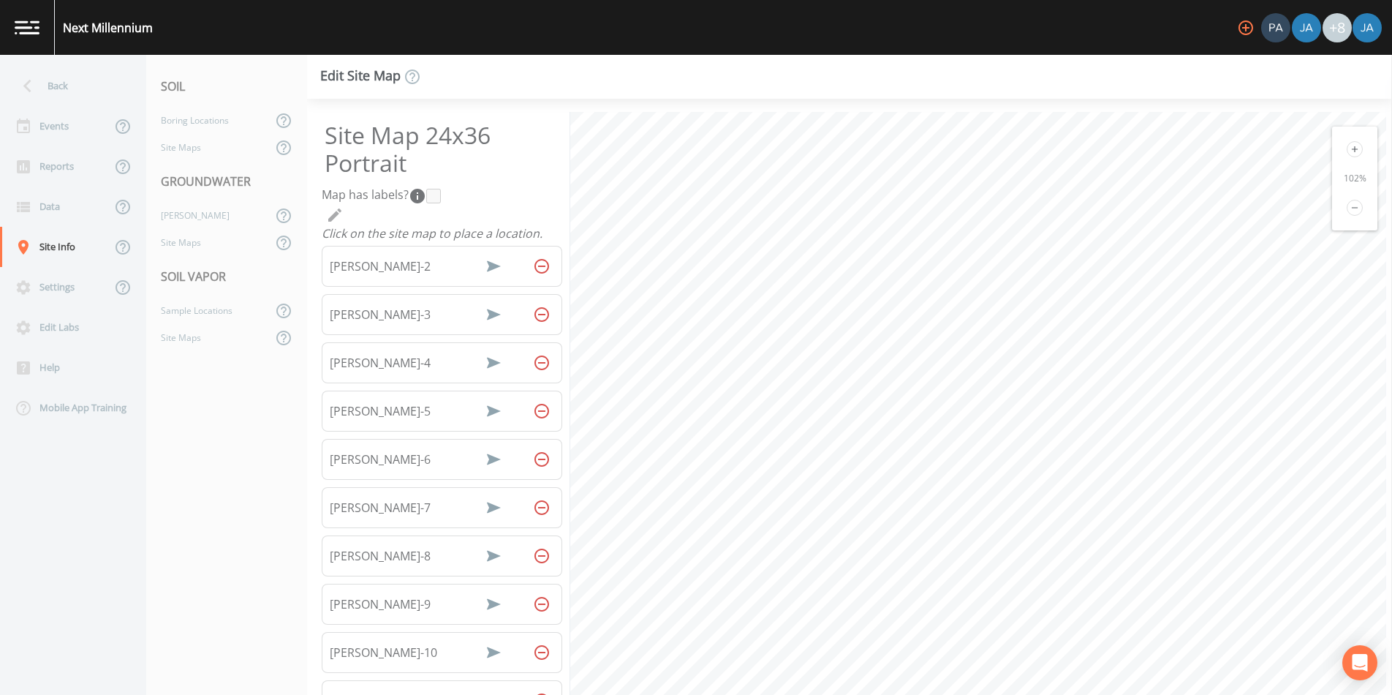
click at [1352, 148] on icon at bounding box center [1355, 149] width 6 height 6
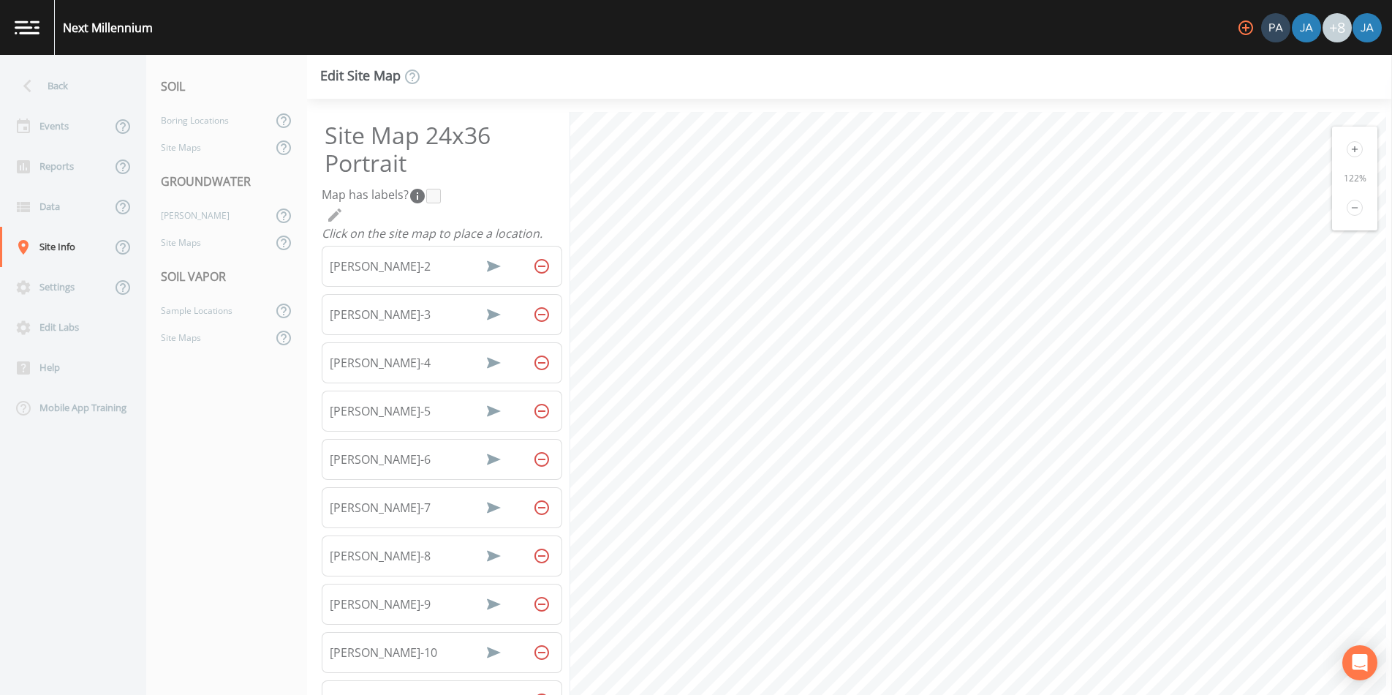
select select "6127513a-7b01-4315-8575-73a616cac65f"
select select "3cf97af3-2824-4ff3-9afa-d7cd7eefac1c"
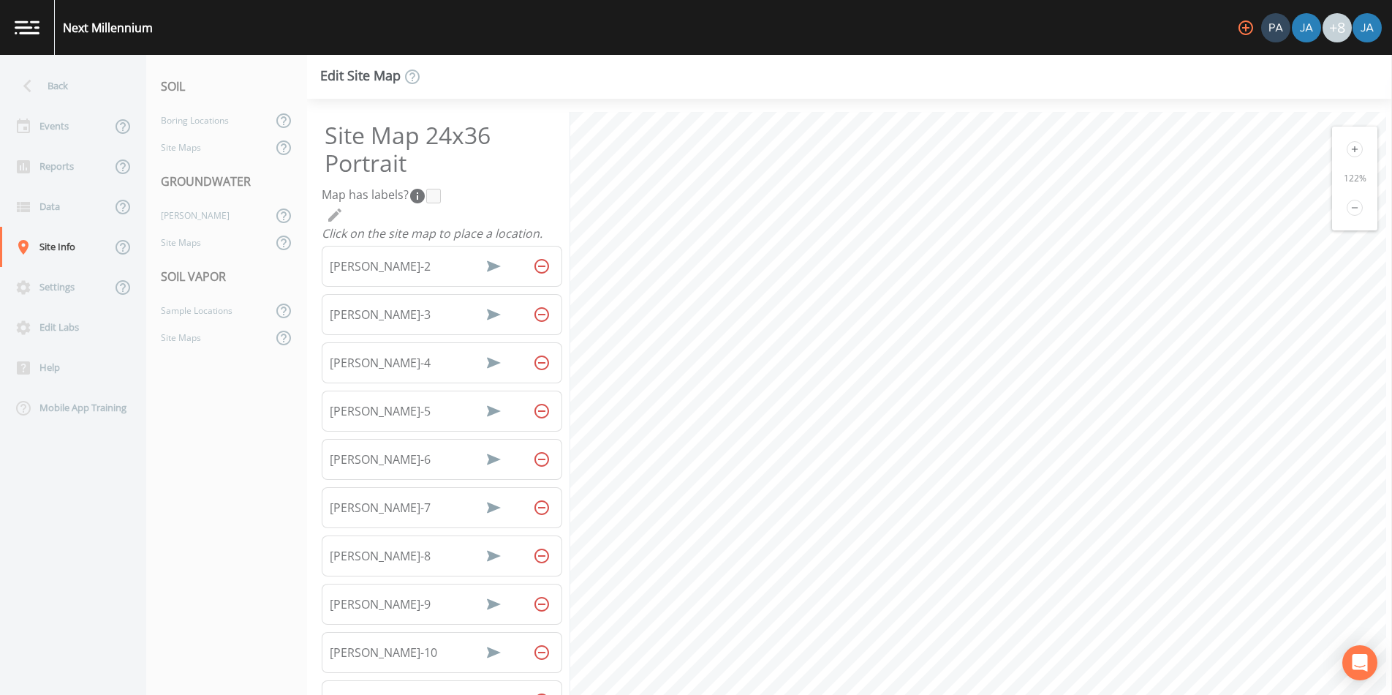
click at [1170, 68] on div "Edit Site Map Site Map 24x36 Portrait Map has labels?  Click on the site map to…" at bounding box center [849, 375] width 1085 height 640
select select "69918dc7-04fd-4884-8953-85a1afa26af0"
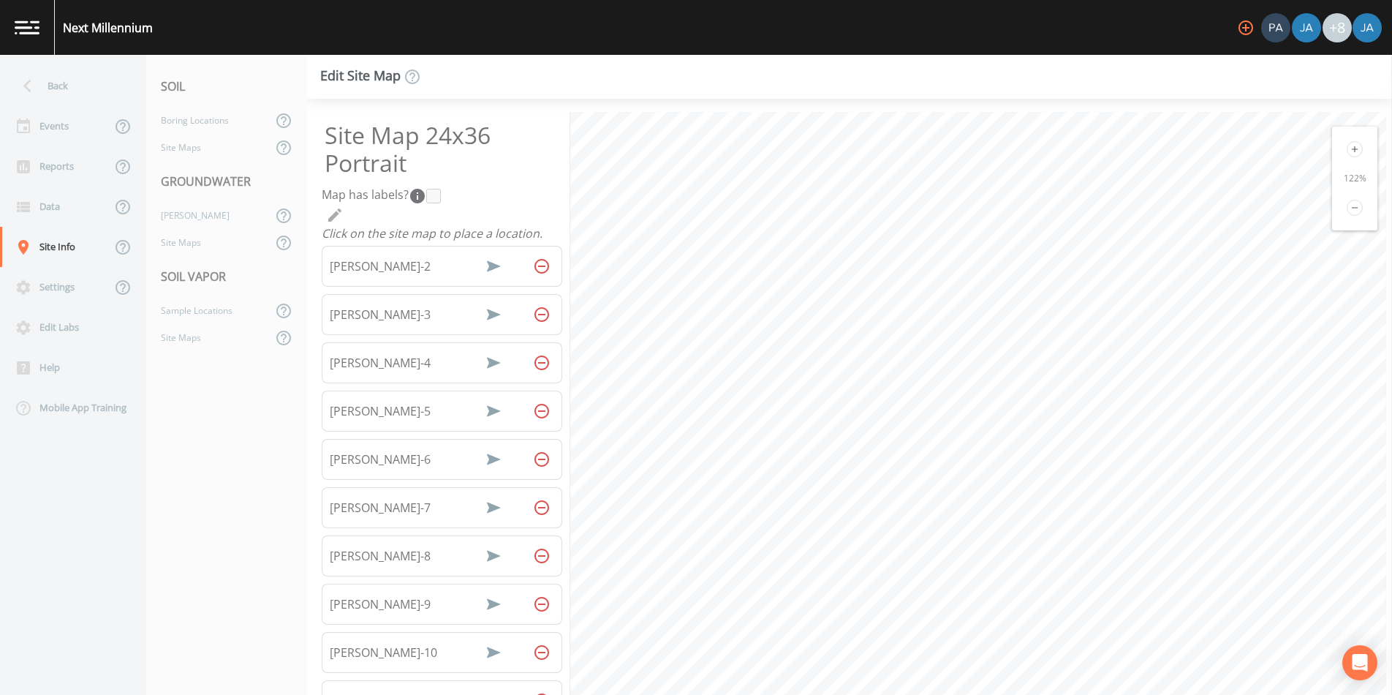
select select "69918dc7-04fd-4884-8953-85a1afa26af0"
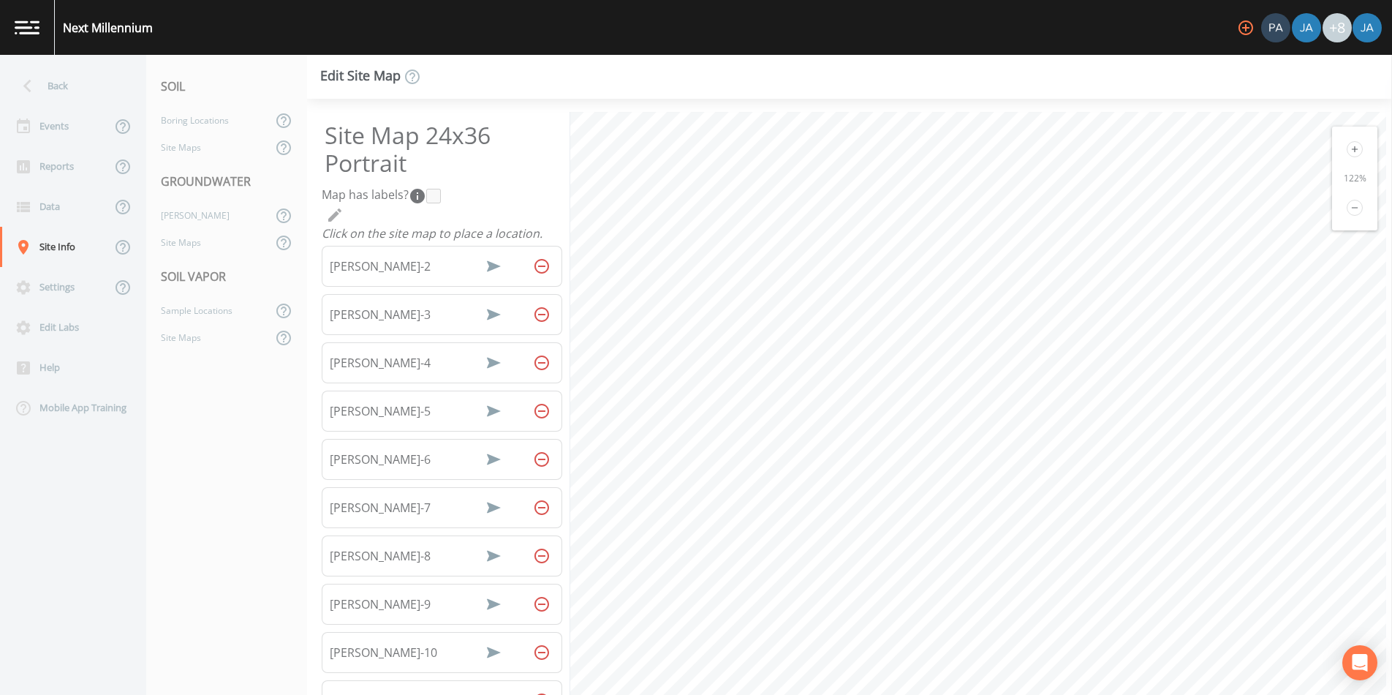
select select "666ed68e-8b49-4adf-af29-d9e542305982"
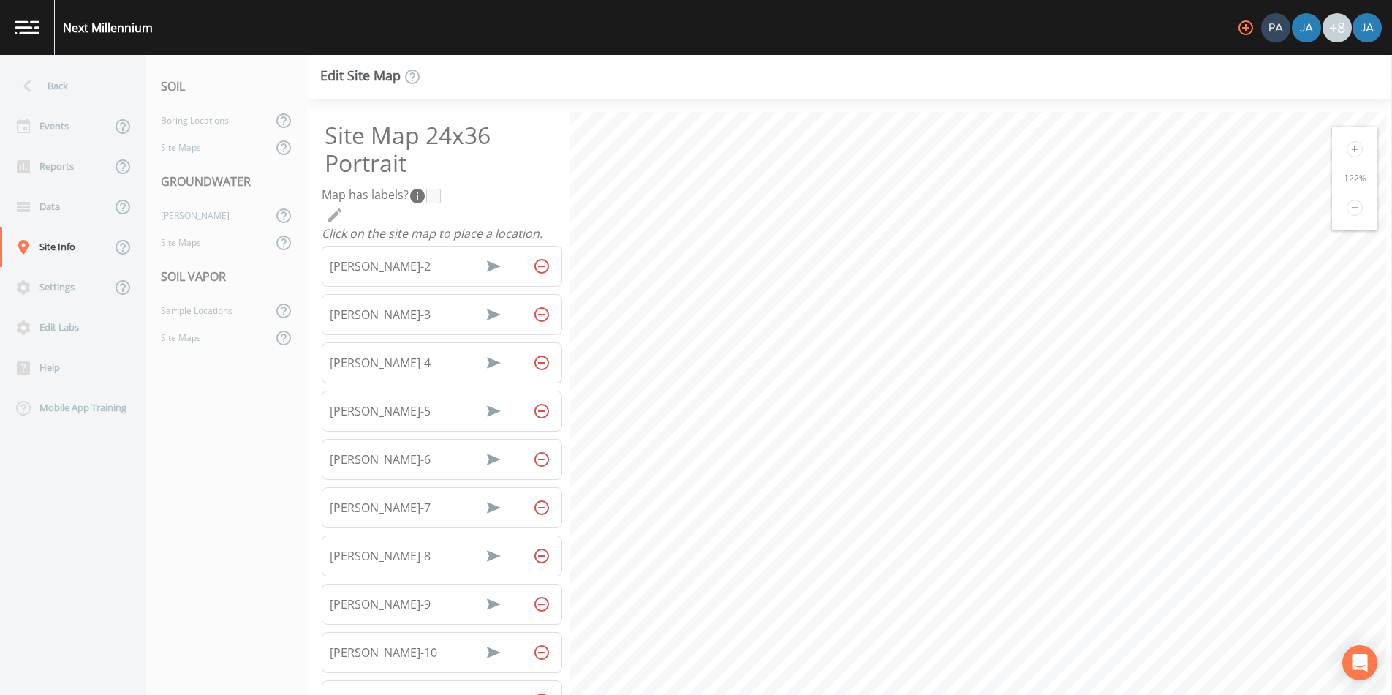
select select "b386ad72-5890-4b35-9251-e73a58525a69"
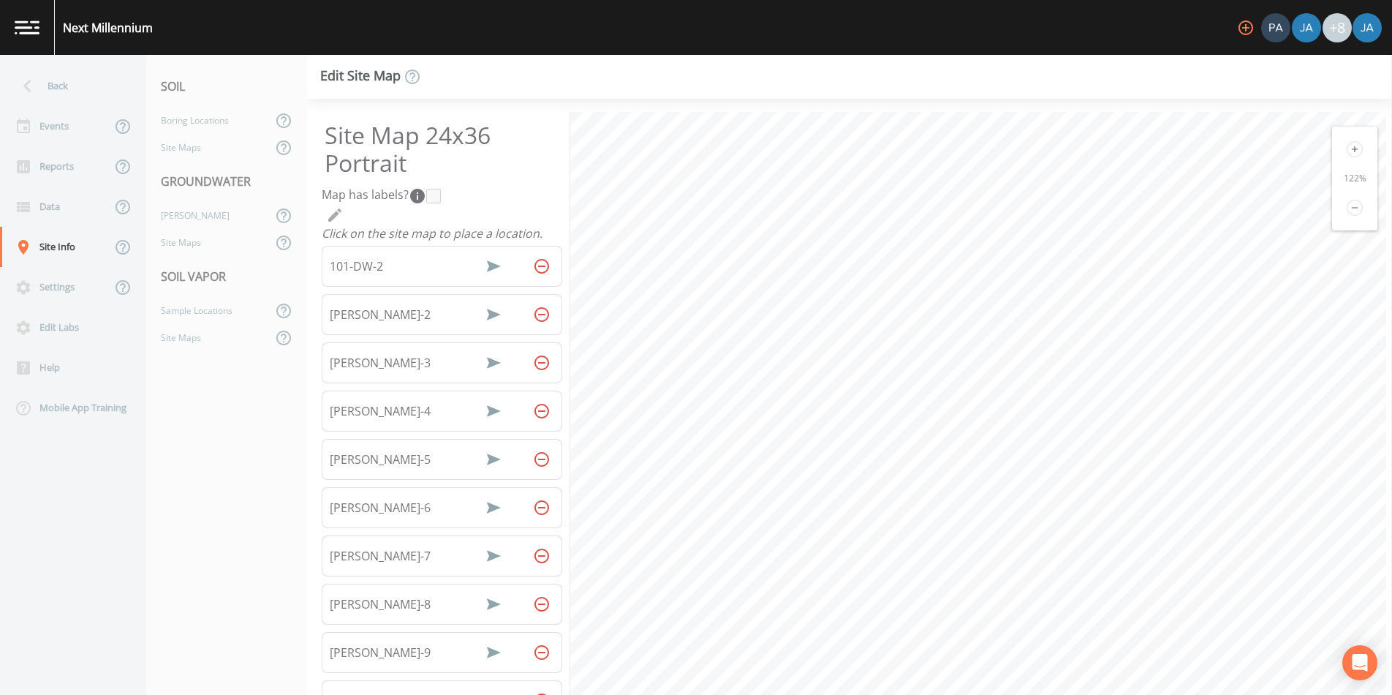
select select "5613829f-3e3c-4c55-bdbb-f72e3981d9f6"
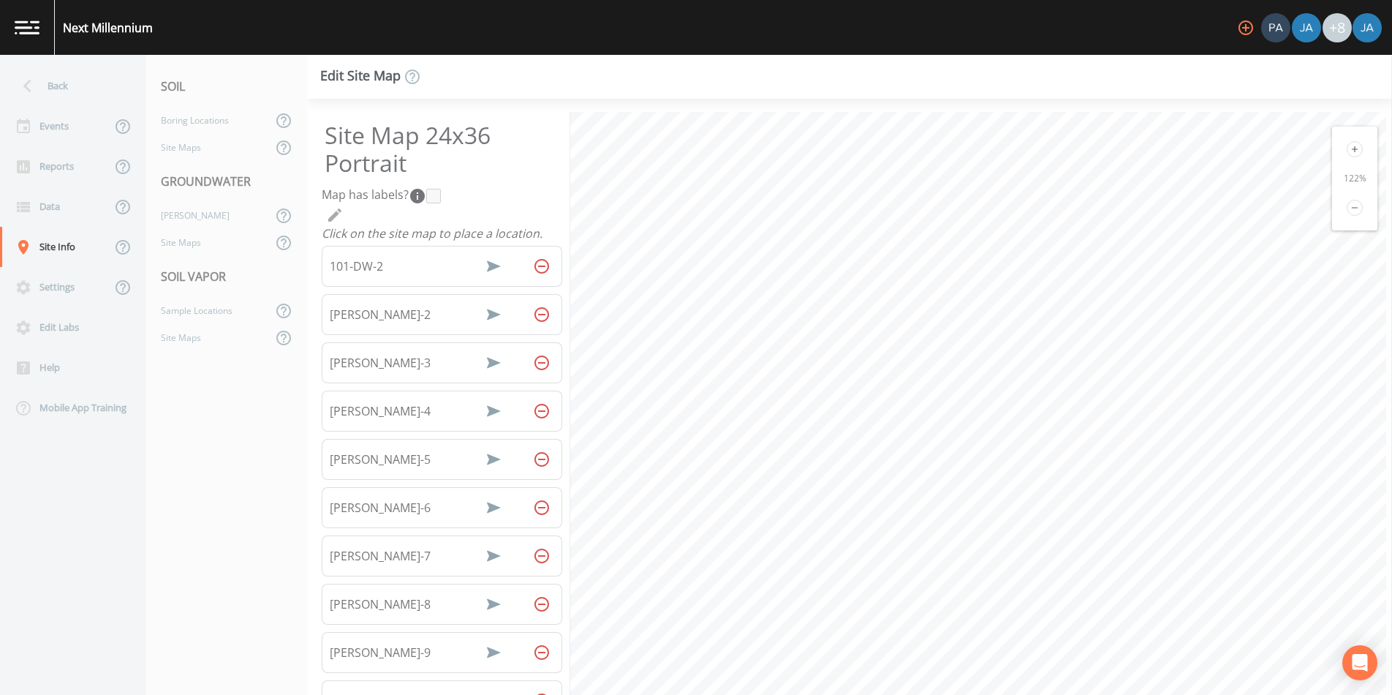
select select "f42b98f6-3e66-4493-b07e-5e0fe5cf5cd4"
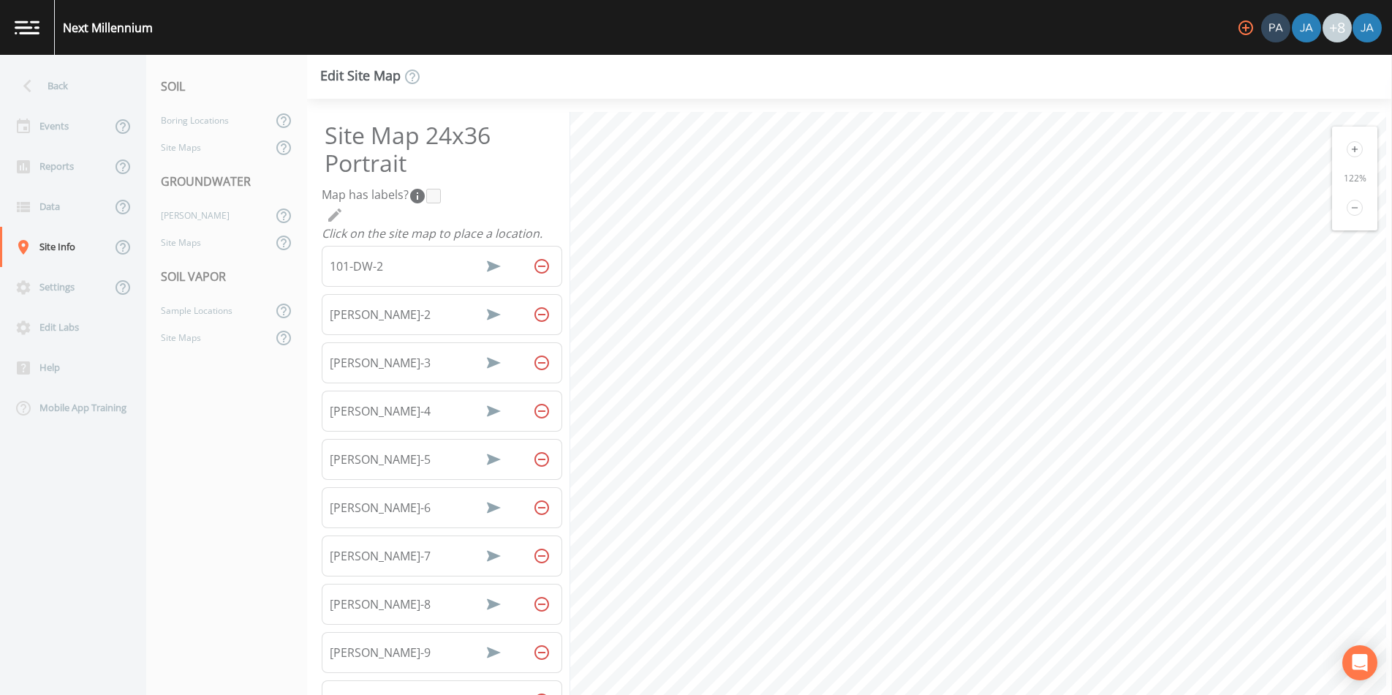
select select "096cc636-a6d6-4f38-8c94-8f067d3d854d"
select select "ee23b0b7-2059-4ef4-bbd8-1e93607094c8"
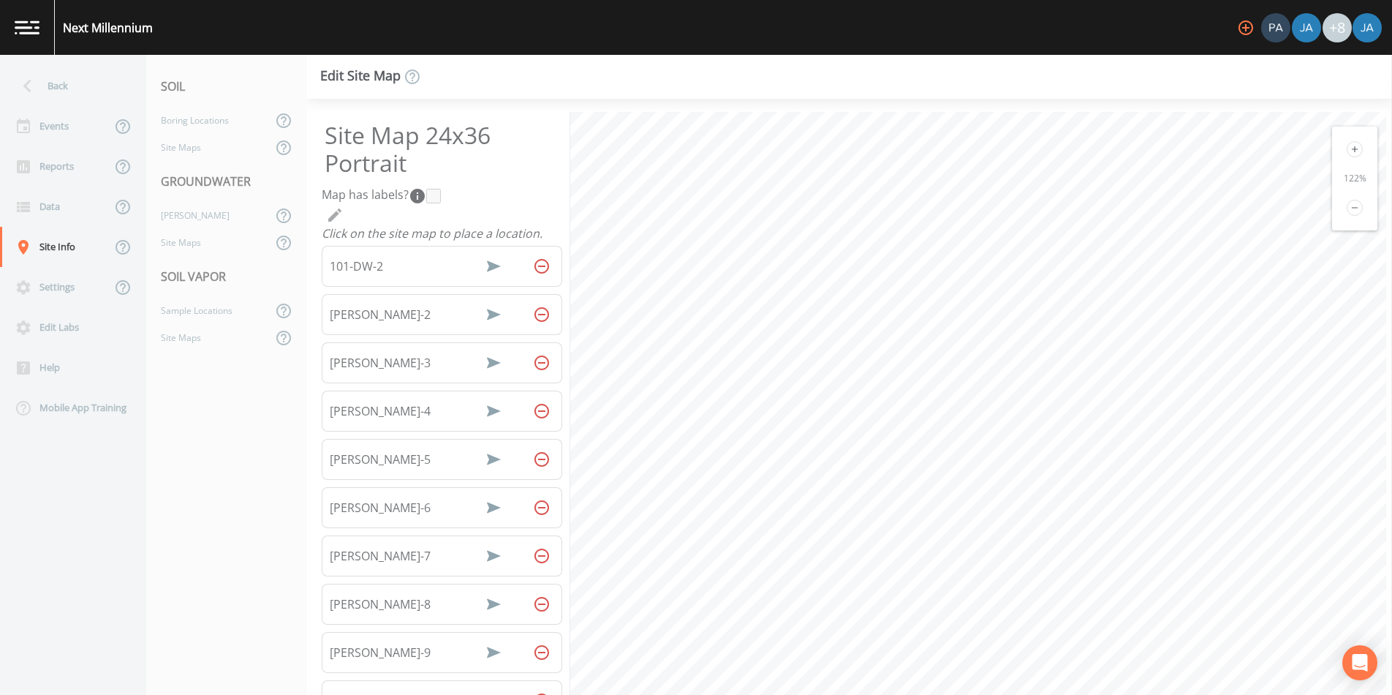
click at [1064, 71] on div "Edit Site Map Site Map 24x36 Portrait Map has labels?  Click on the site map to…" at bounding box center [849, 375] width 1085 height 640
select select "7a77d9b8-7f14-4a62-a8c1-f01dd8fd54b9"
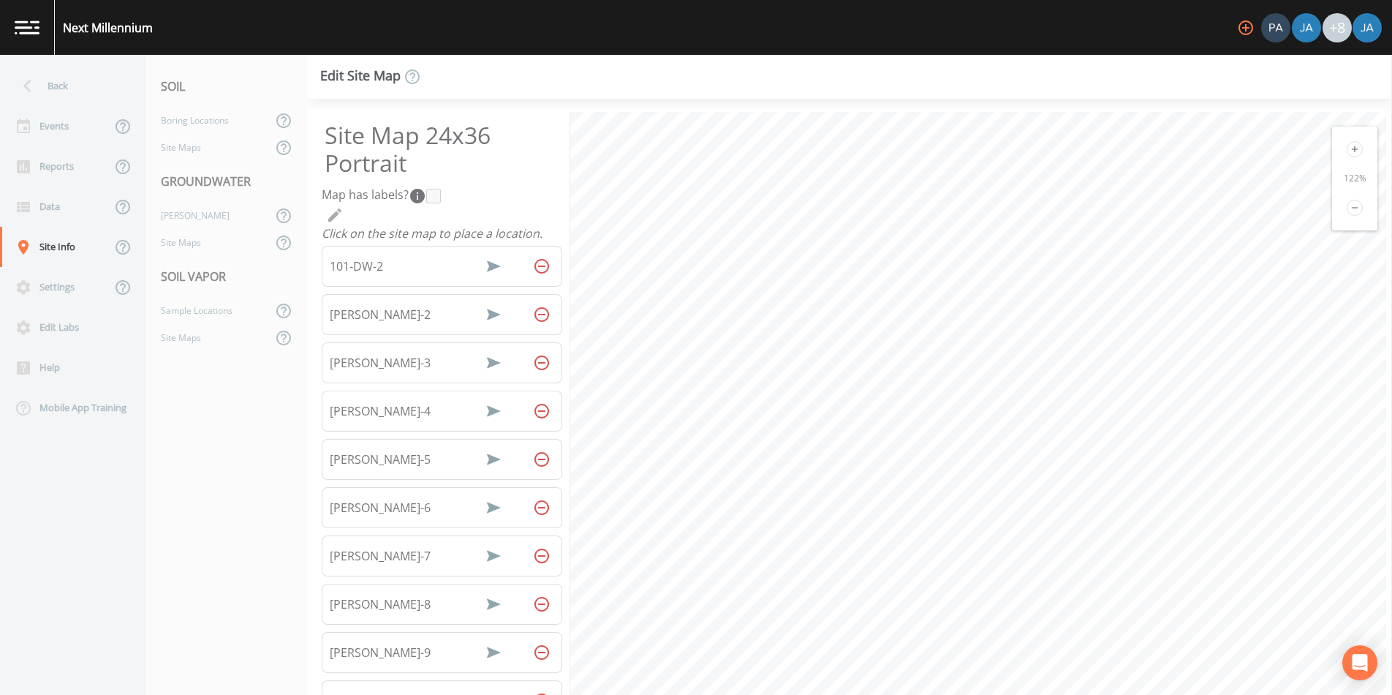
select select "7a77d9b8-7f14-4a62-a8c1-f01dd8fd54b9"
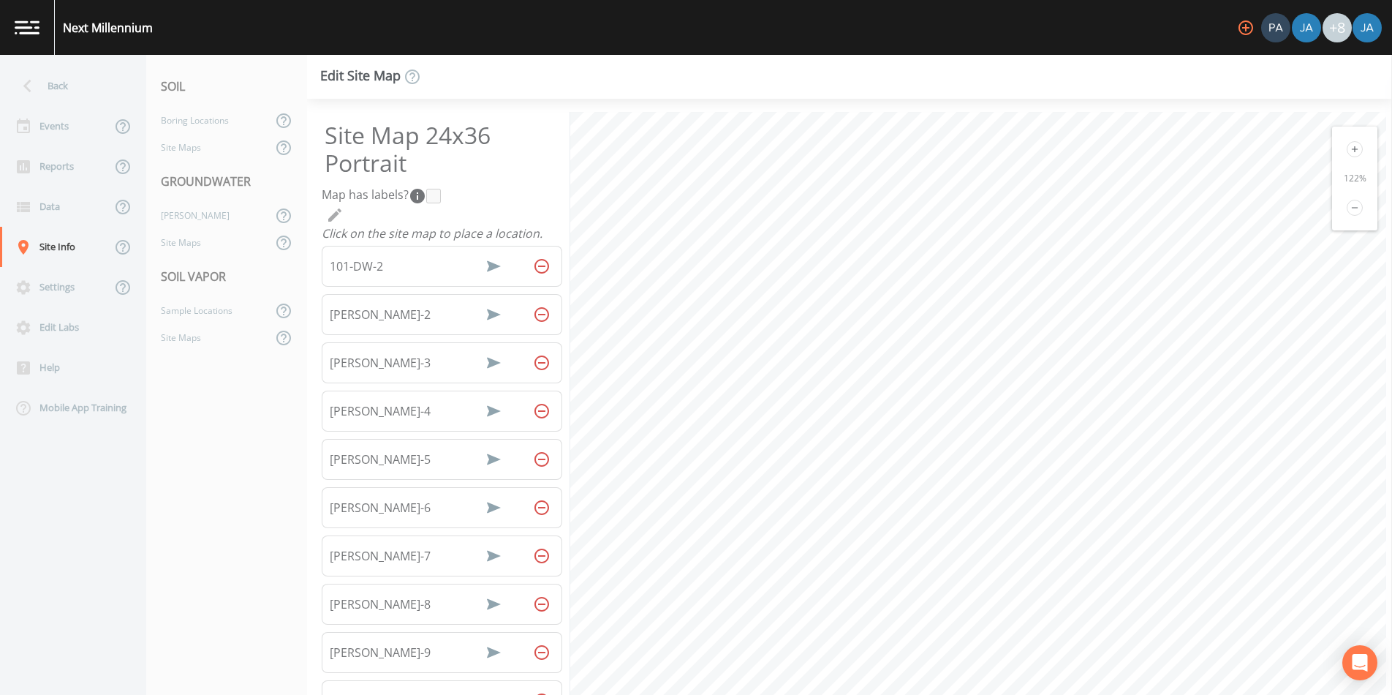
select select "2956890a-aa48-40eb-870d-eff93e8f2bd4"
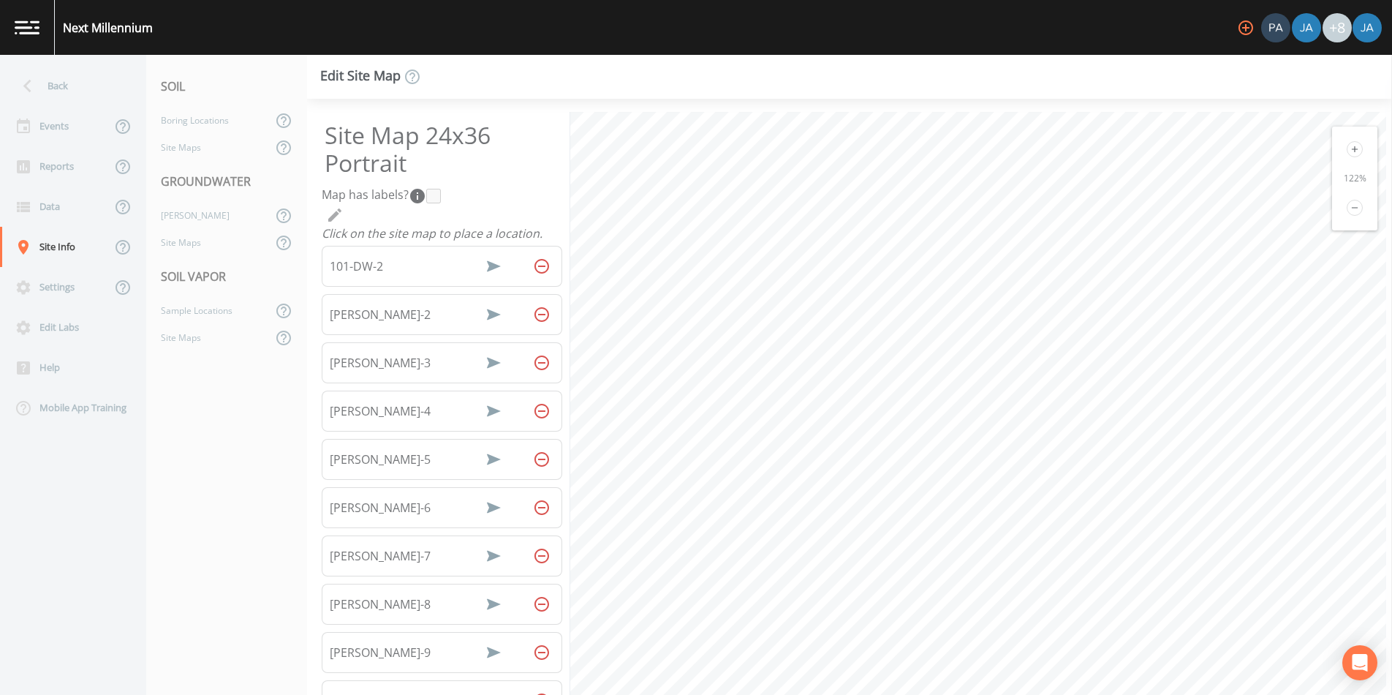
select select "6f714945-d3c1-4b6d-a3b5-abd348caba69"
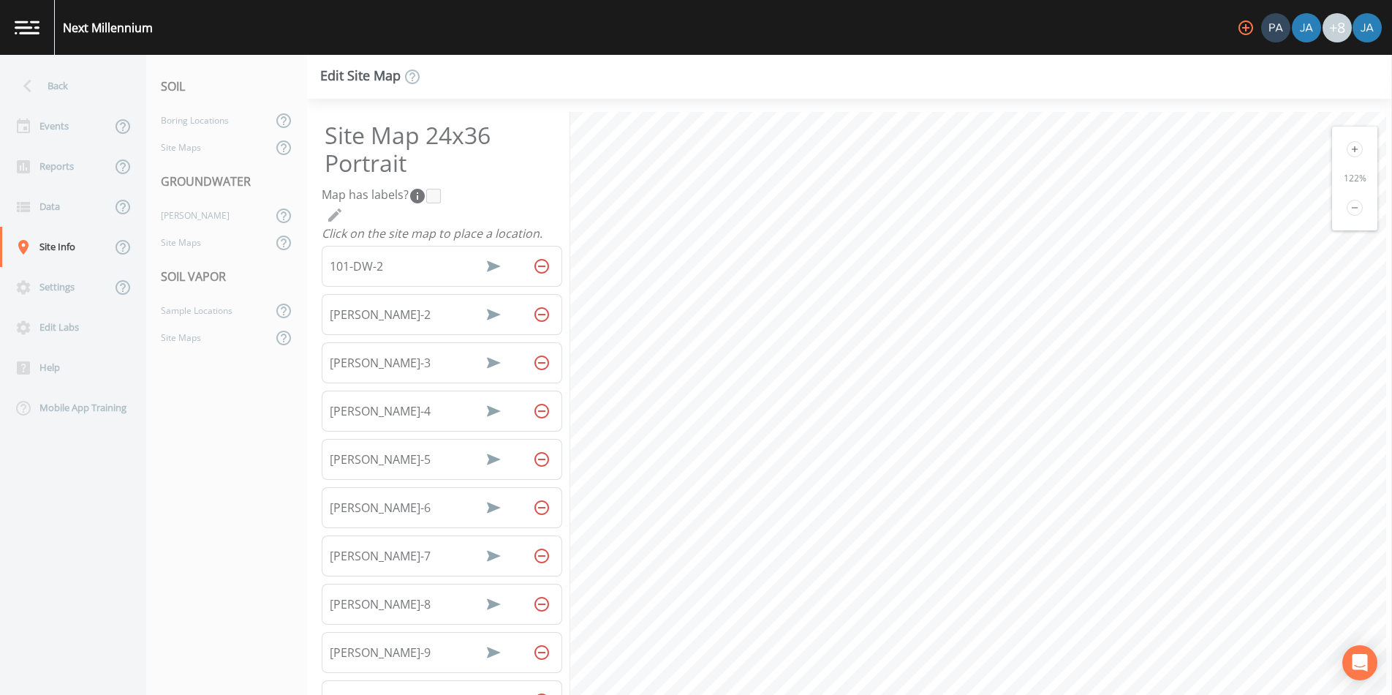
select select "b68b3512-24e3-4887-b050-cc93c915ae1b"
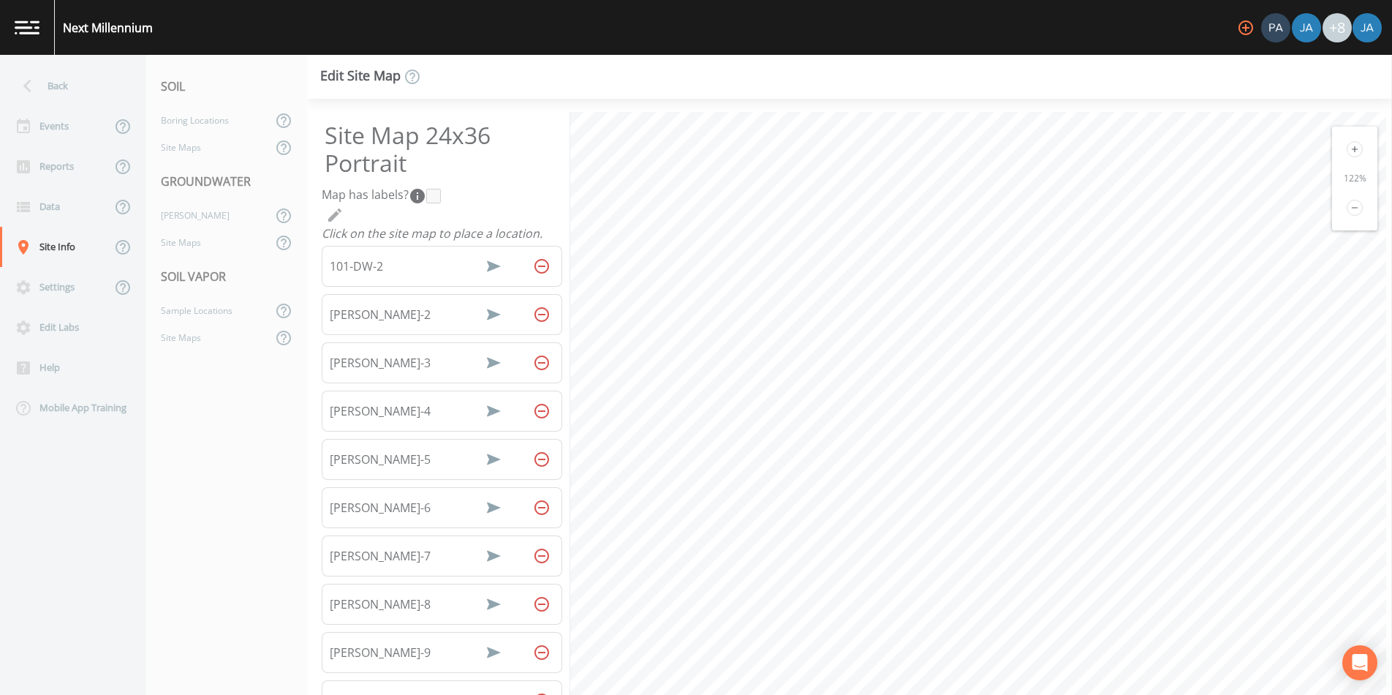
click at [47, 250] on div "Site Info" at bounding box center [55, 247] width 111 height 40
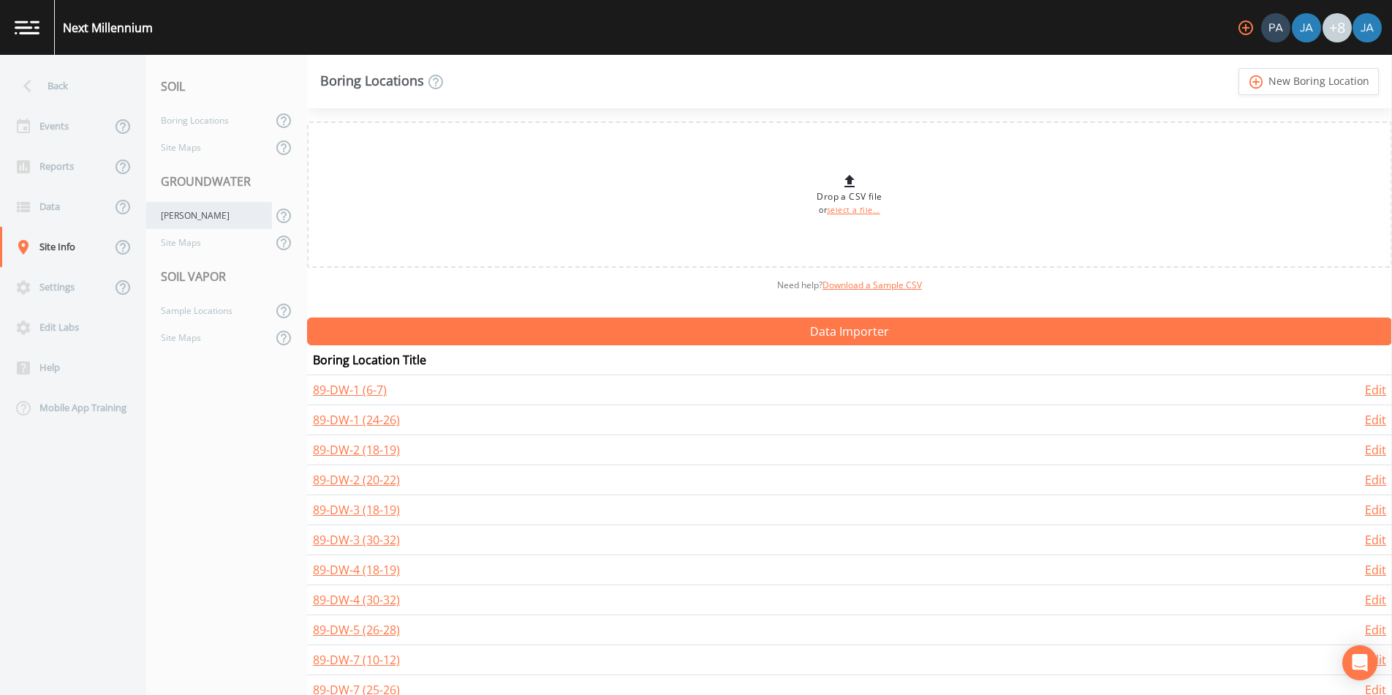
click at [183, 219] on div "[PERSON_NAME]" at bounding box center [209, 215] width 126 height 27
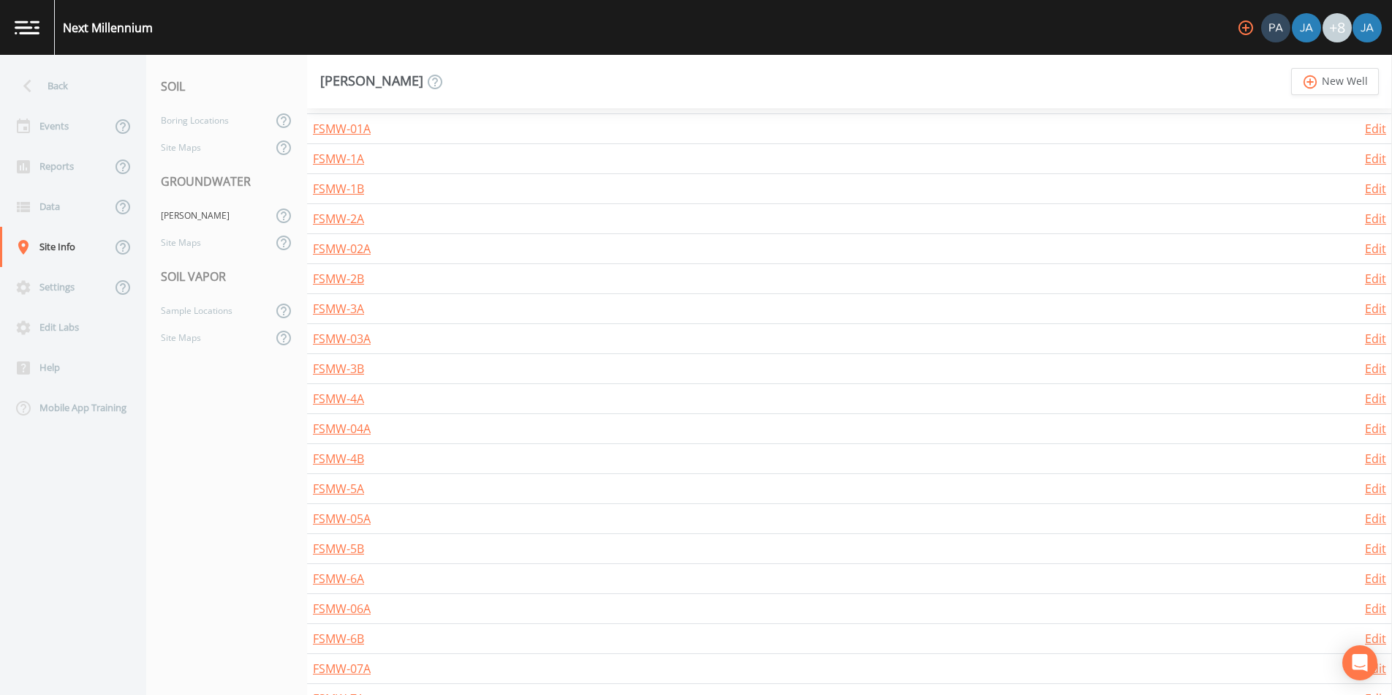
scroll to position [4913, 0]
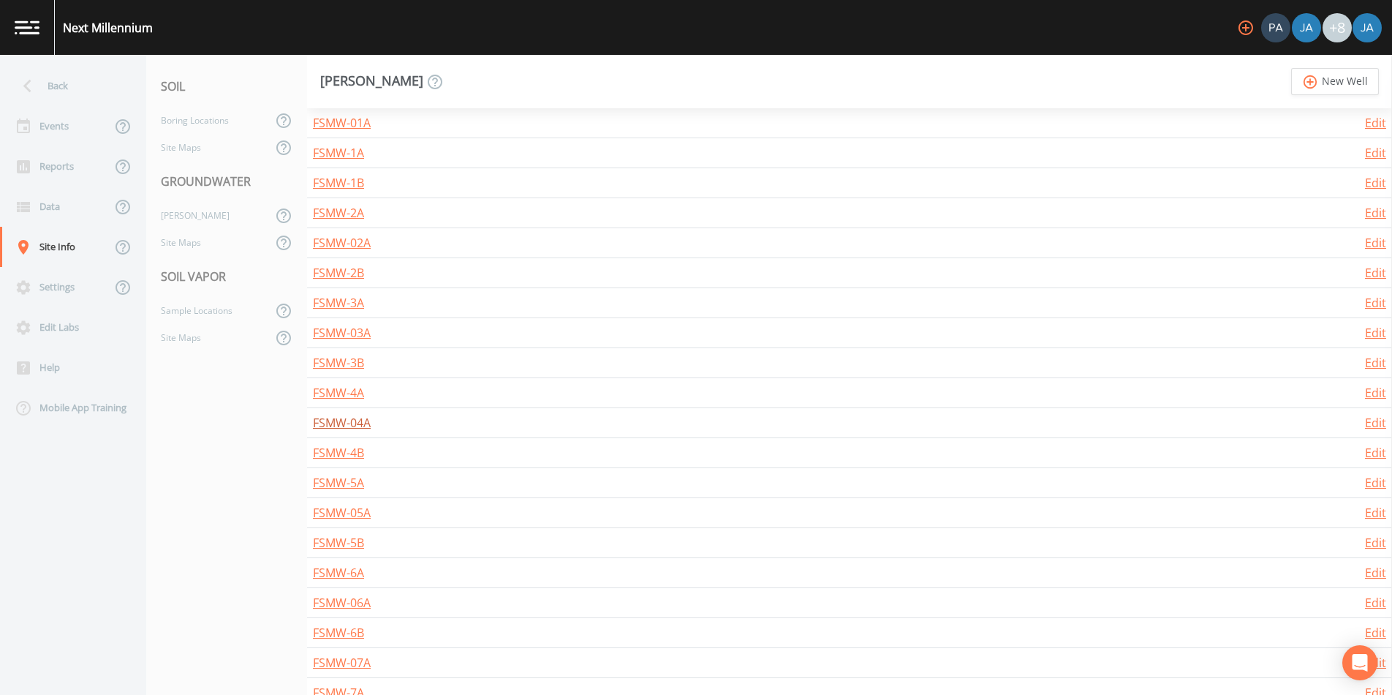
click at [341, 423] on link "FSMW-04A" at bounding box center [342, 423] width 58 height 16
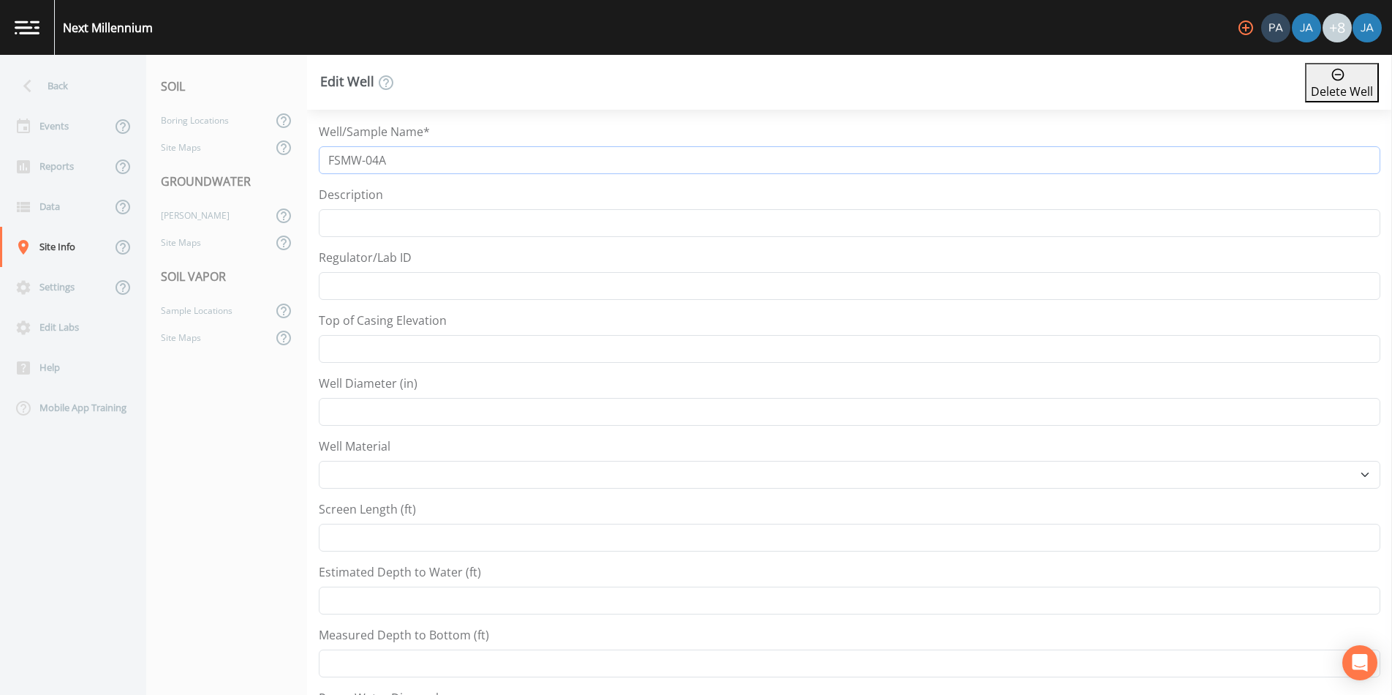
click at [372, 155] on input "FSMW-04A" at bounding box center [850, 160] width 1062 height 28
type input "FSMW-4A"
click at [407, 306] on div "Well/Sample Name* FSMW-4A Description Regulator/Lab ID Top of Casing Elevation …" at bounding box center [850, 562] width 1062 height 879
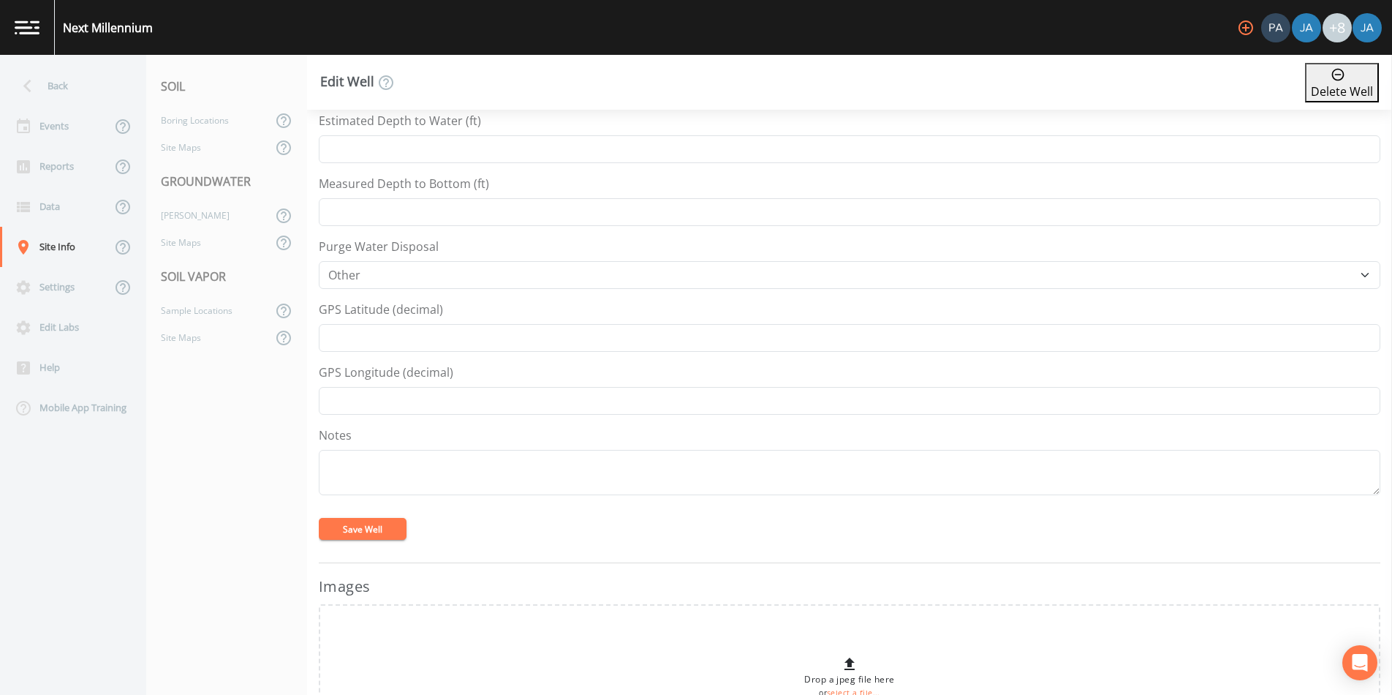
scroll to position [491, 0]
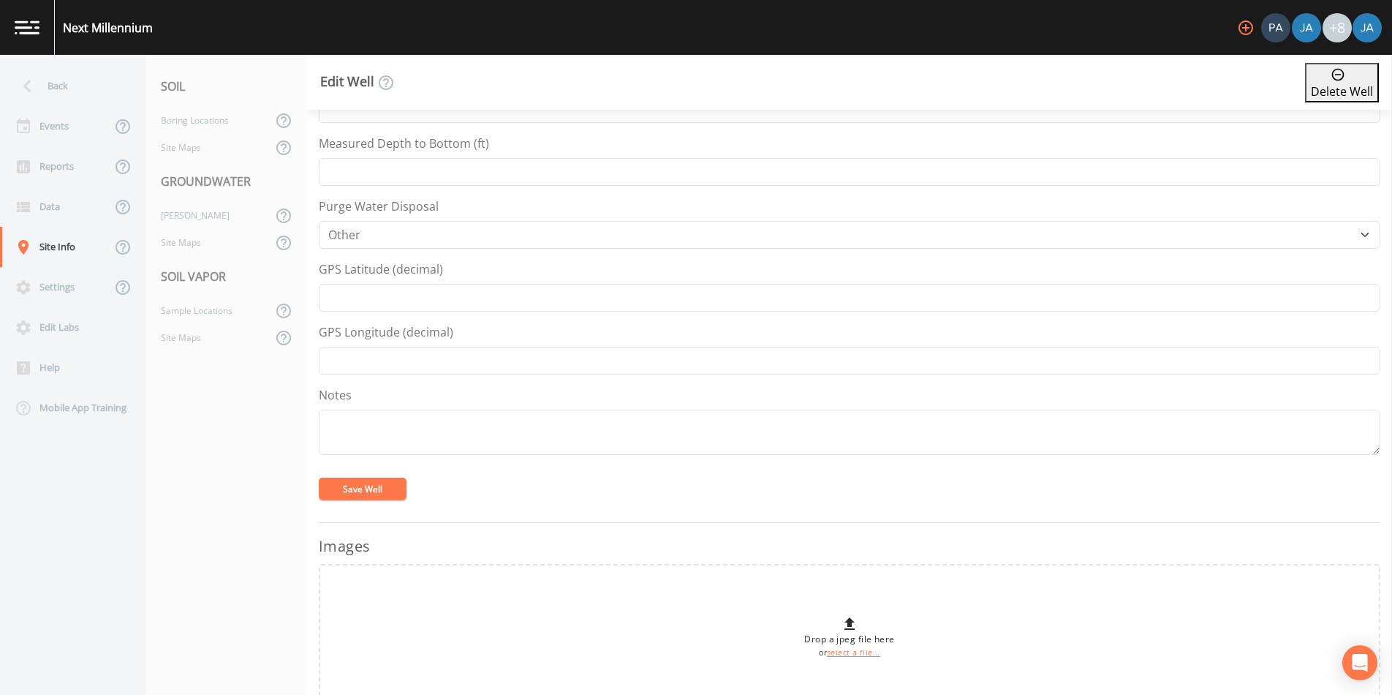
click at [385, 487] on button "Save Well" at bounding box center [363, 488] width 88 height 22
click at [42, 86] on div "Back" at bounding box center [66, 86] width 132 height 40
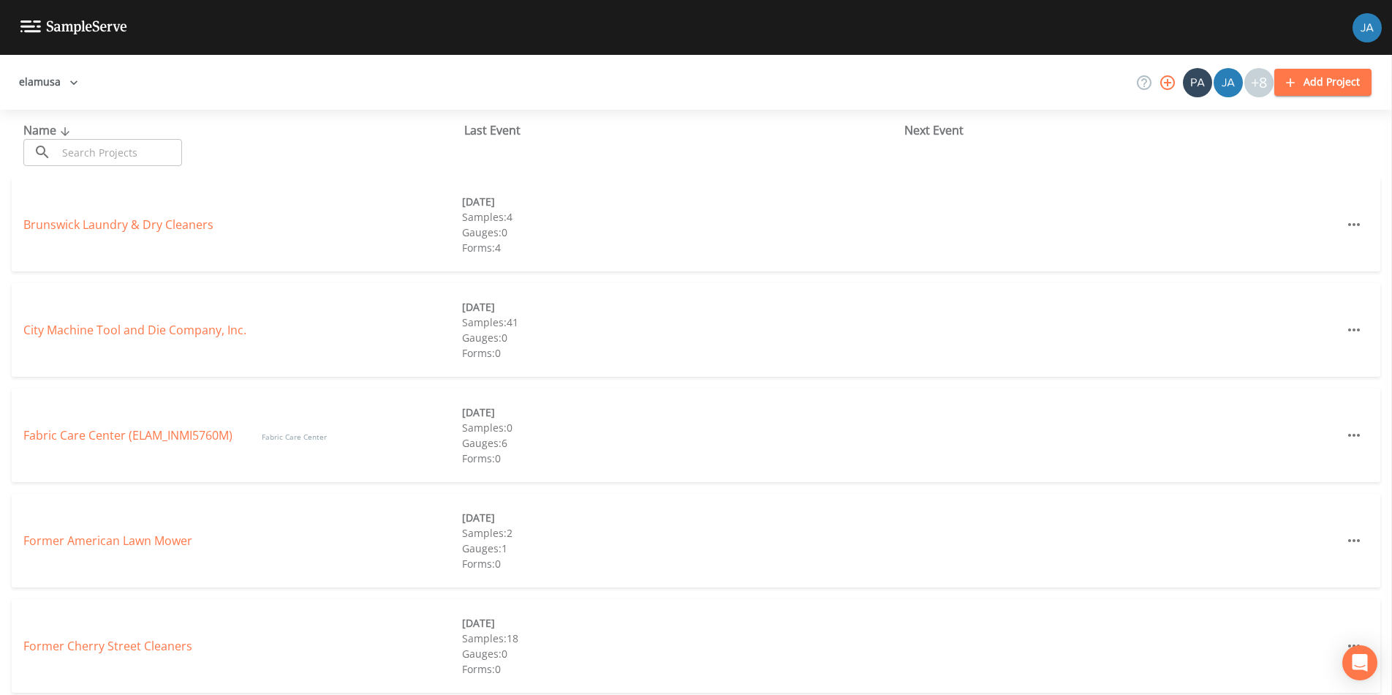
scroll to position [957, 0]
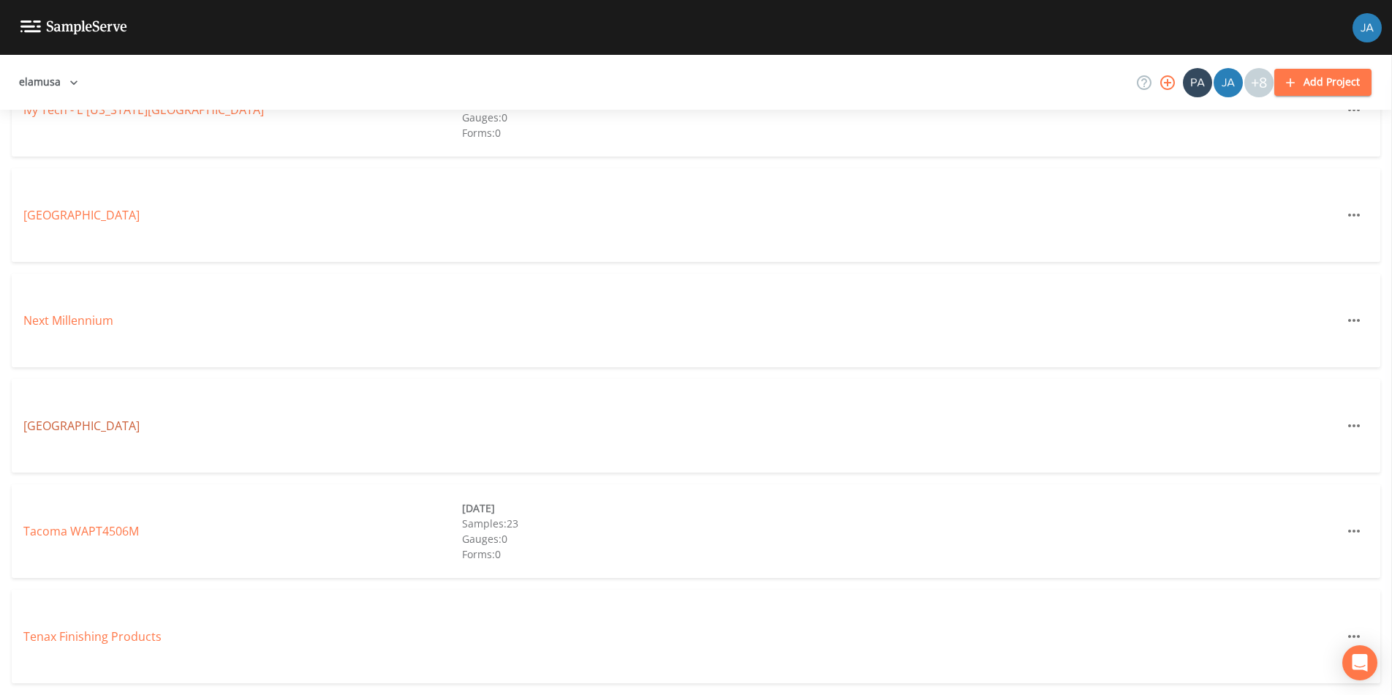
click at [124, 426] on link "[GEOGRAPHIC_DATA]" at bounding box center [81, 425] width 116 height 16
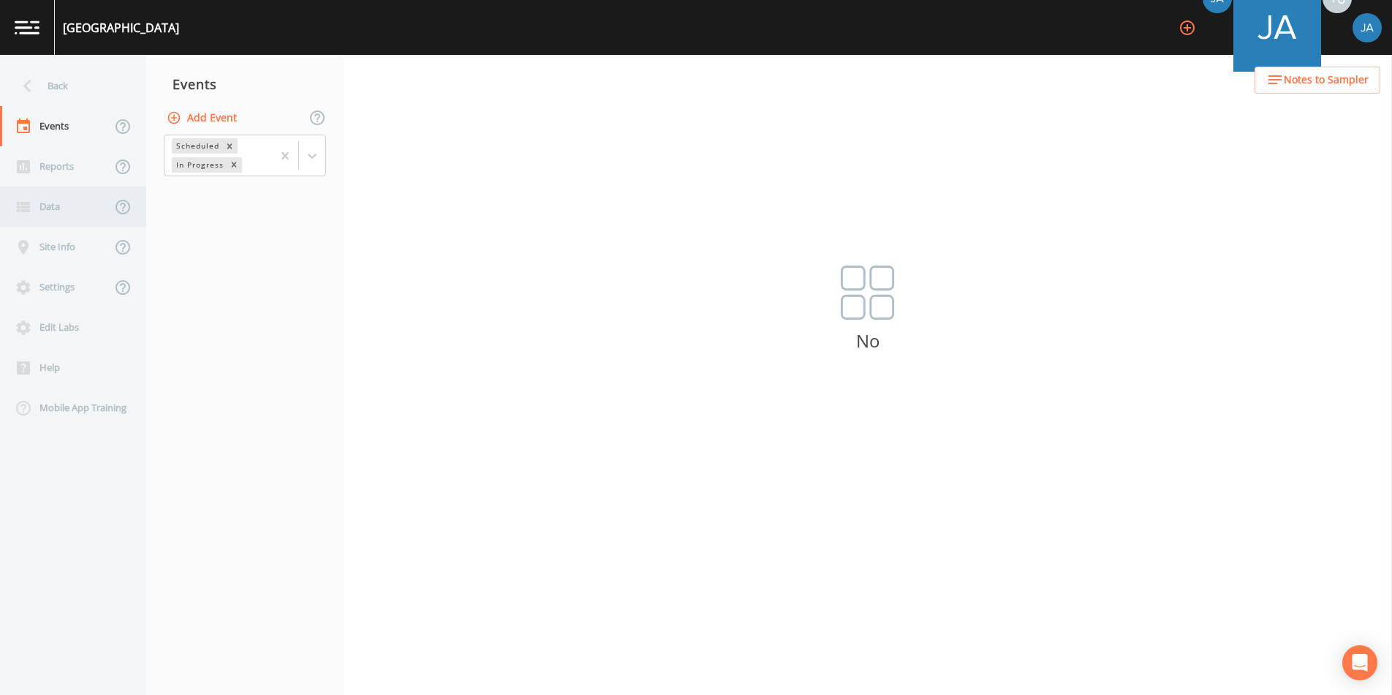
click at [53, 203] on div "Data" at bounding box center [55, 206] width 111 height 40
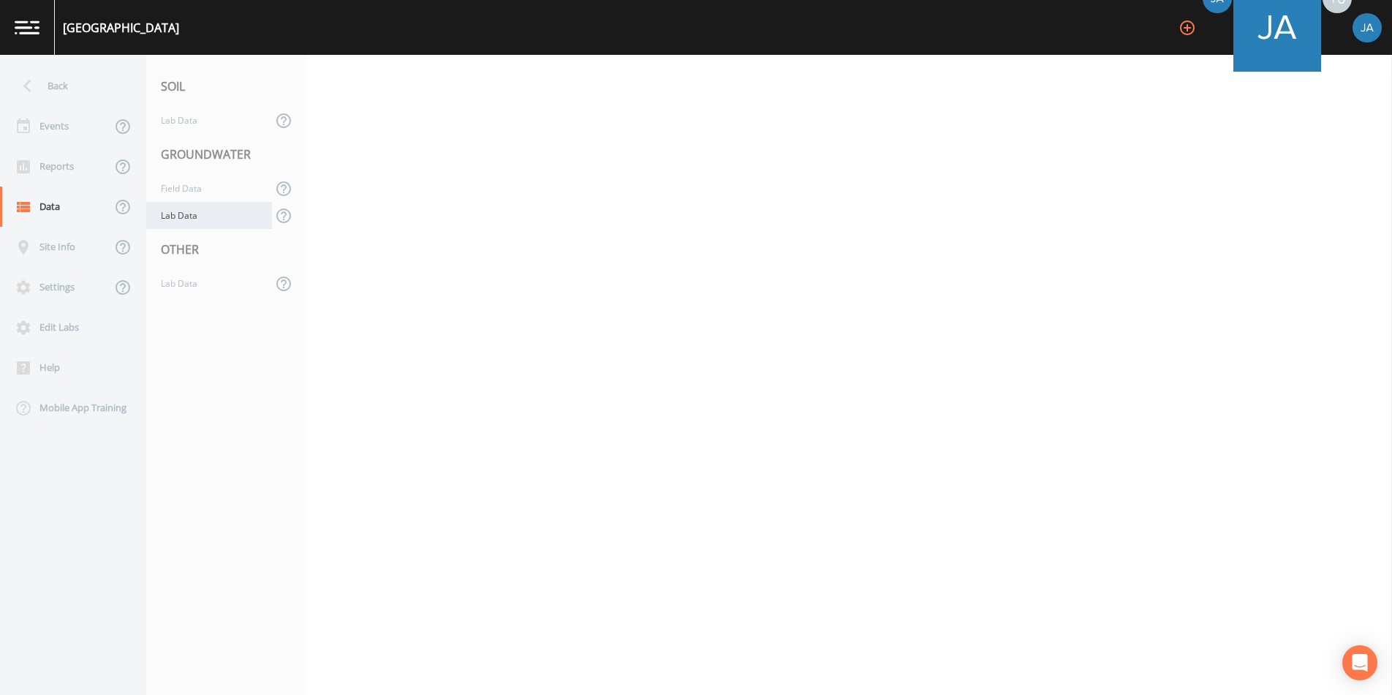
click at [204, 216] on div "Lab Data" at bounding box center [209, 215] width 126 height 27
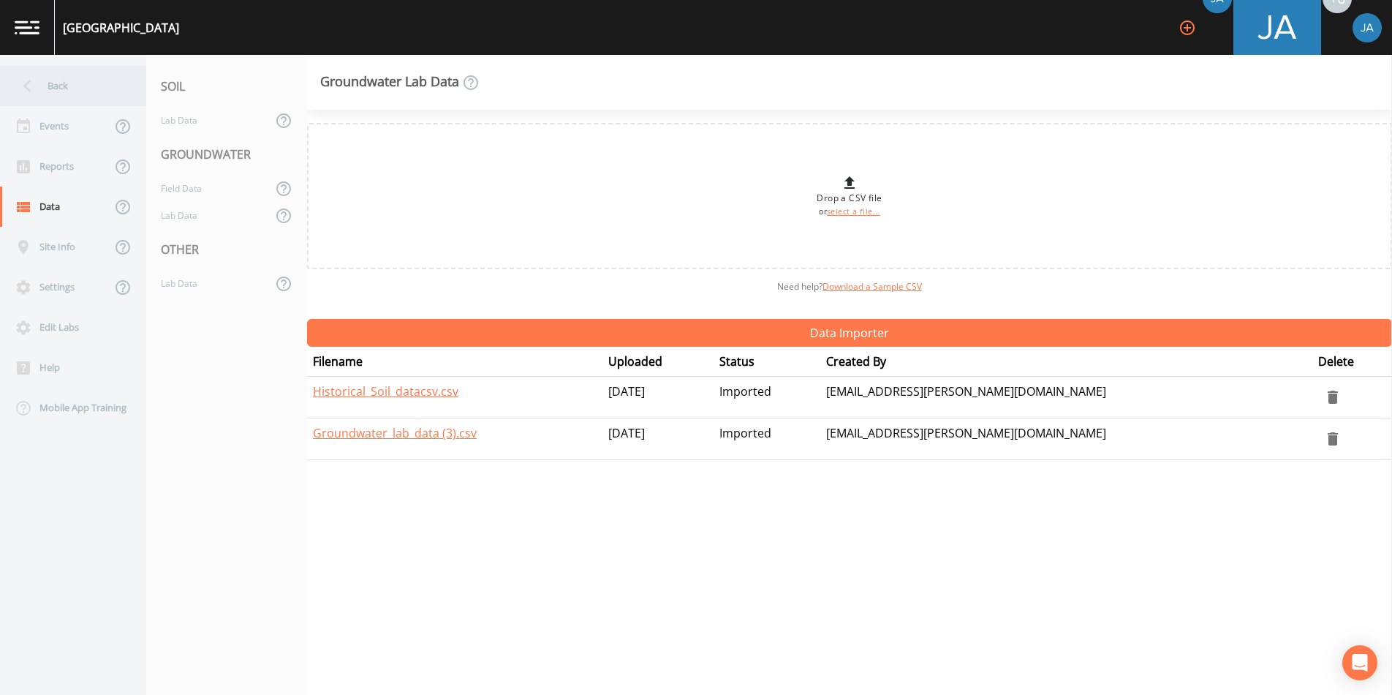
click at [23, 79] on icon at bounding box center [28, 86] width 26 height 26
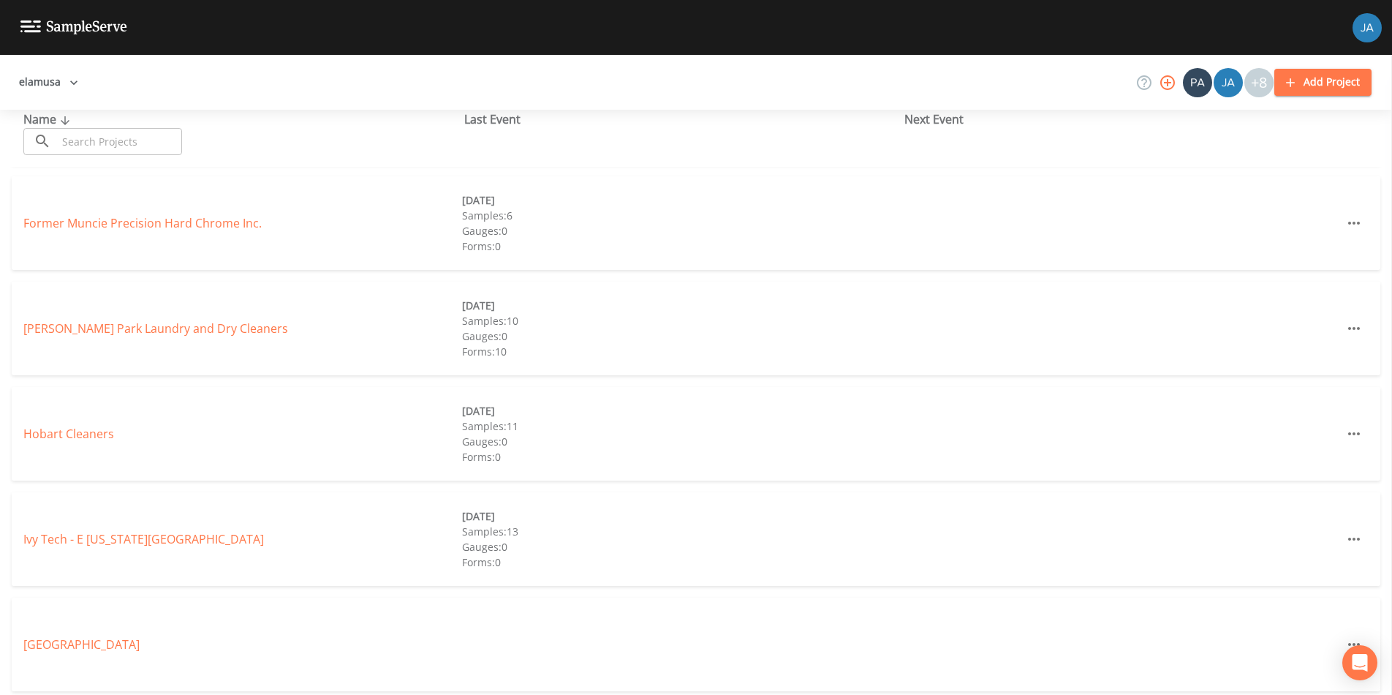
scroll to position [957, 0]
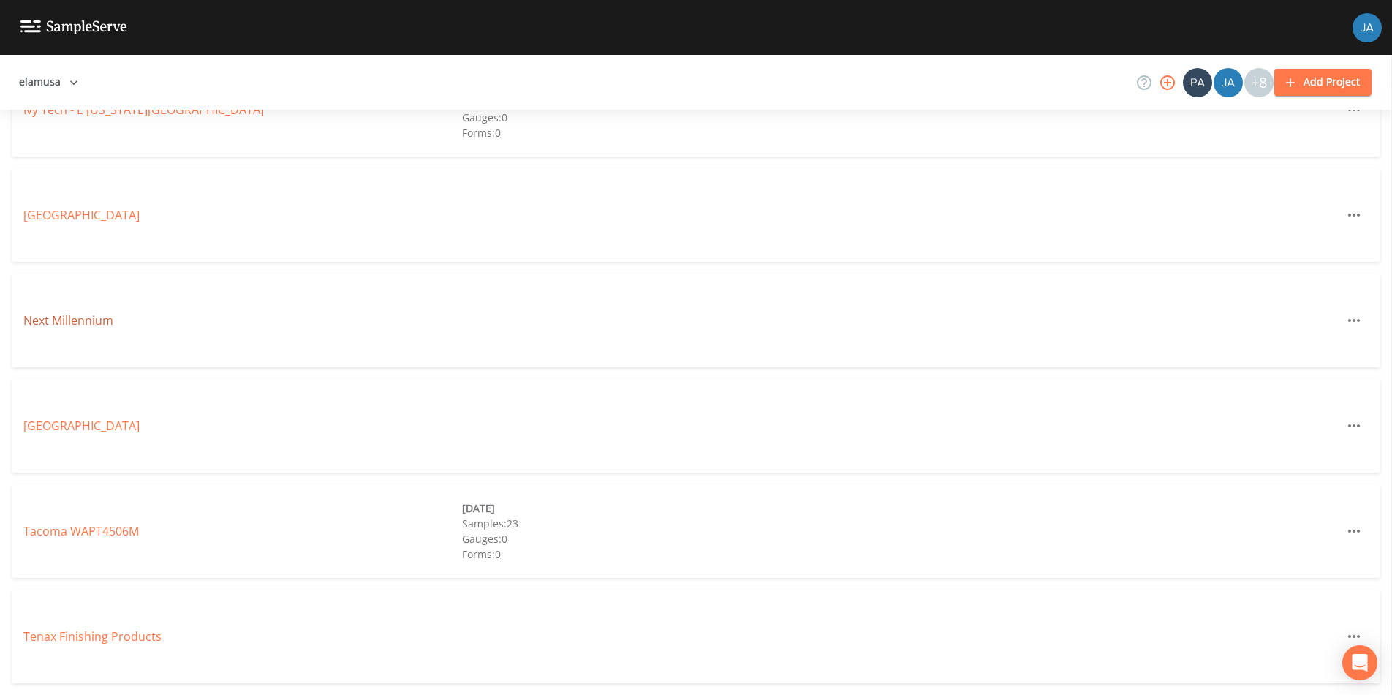
click at [69, 317] on link "Next Millennium" at bounding box center [68, 320] width 90 height 16
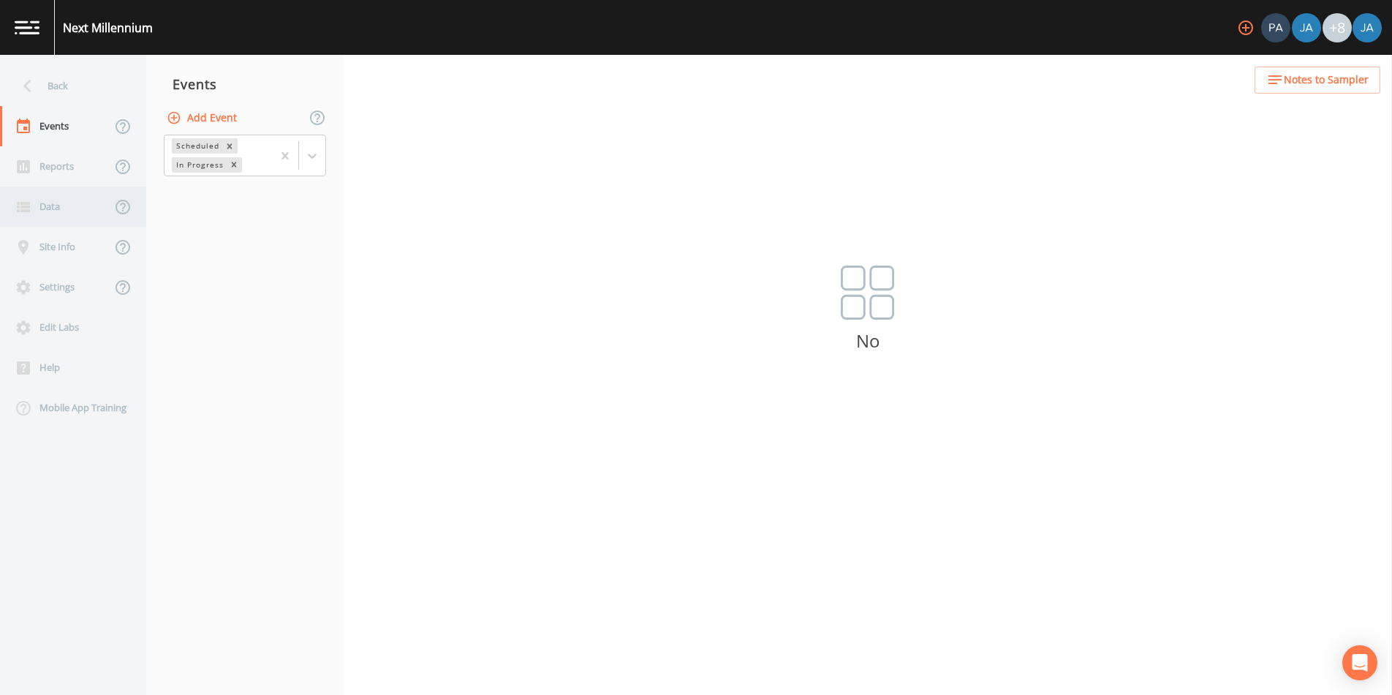
click at [42, 194] on div "Data" at bounding box center [55, 206] width 111 height 40
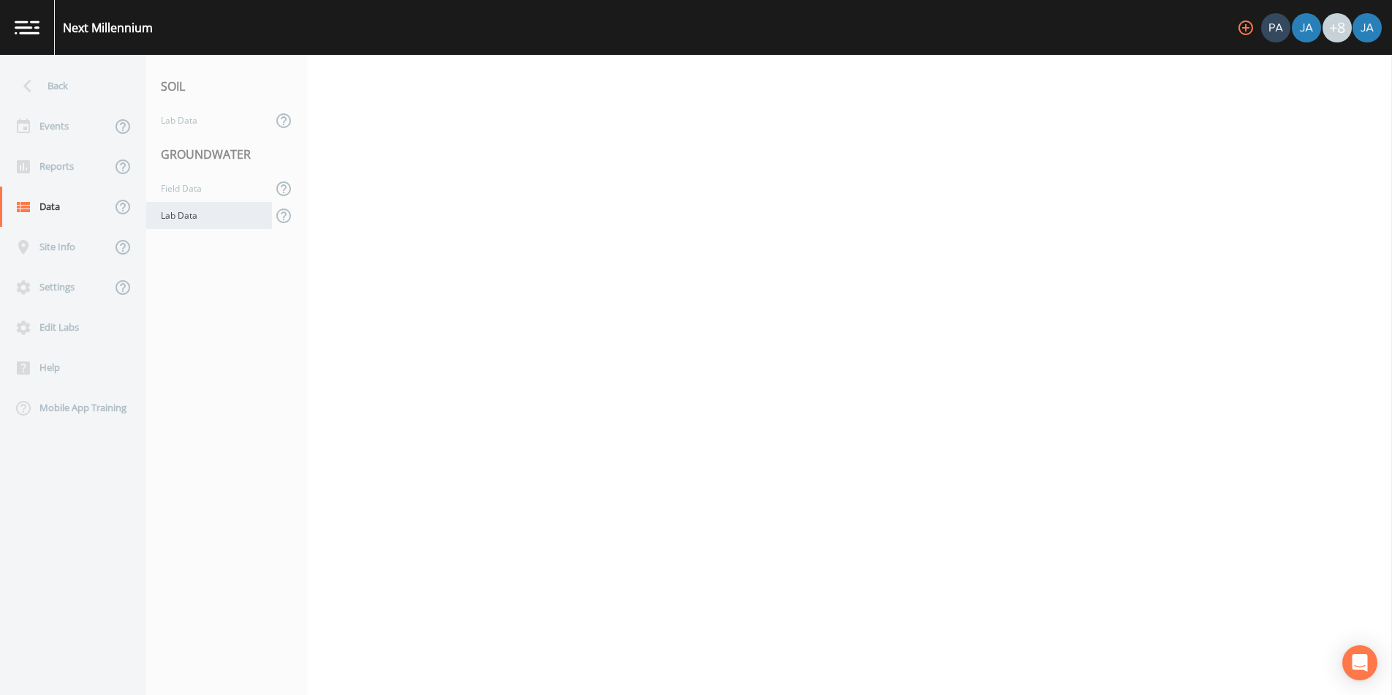
click at [182, 213] on div "Lab Data" at bounding box center [209, 215] width 126 height 27
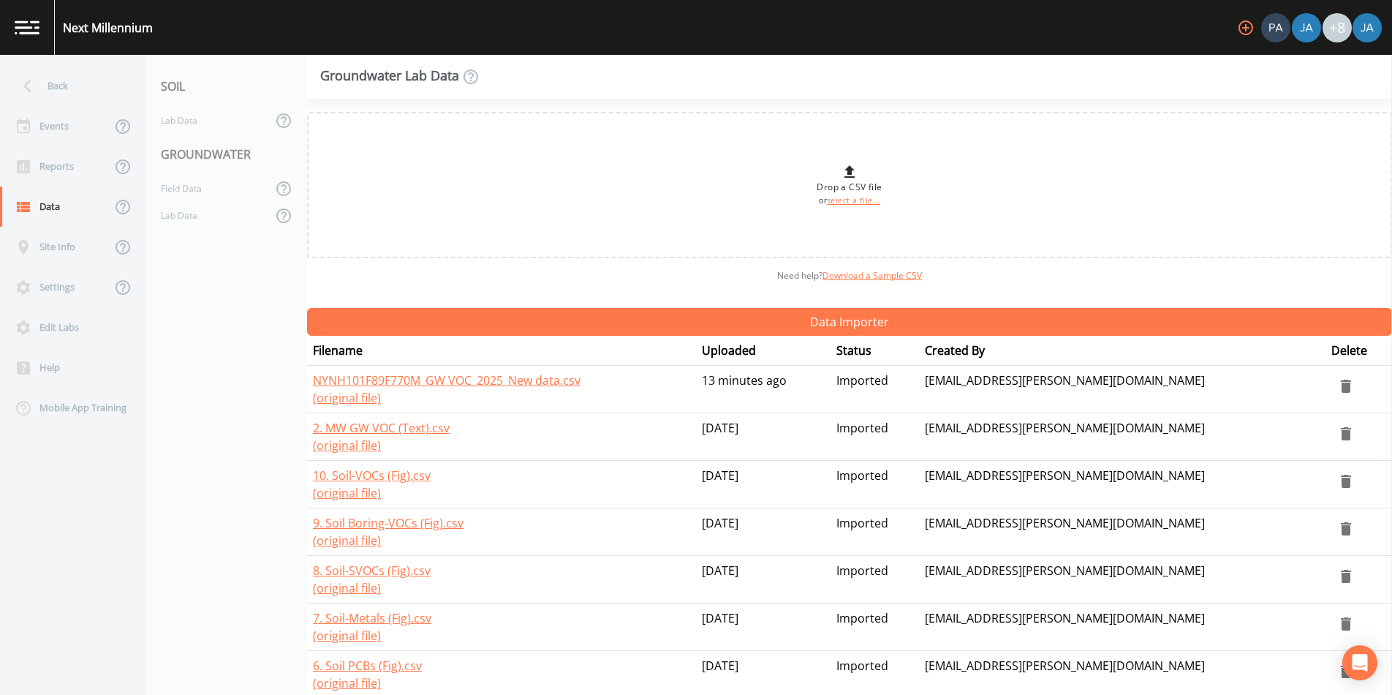
click at [1341, 383] on icon "delete" at bounding box center [1346, 385] width 10 height 13
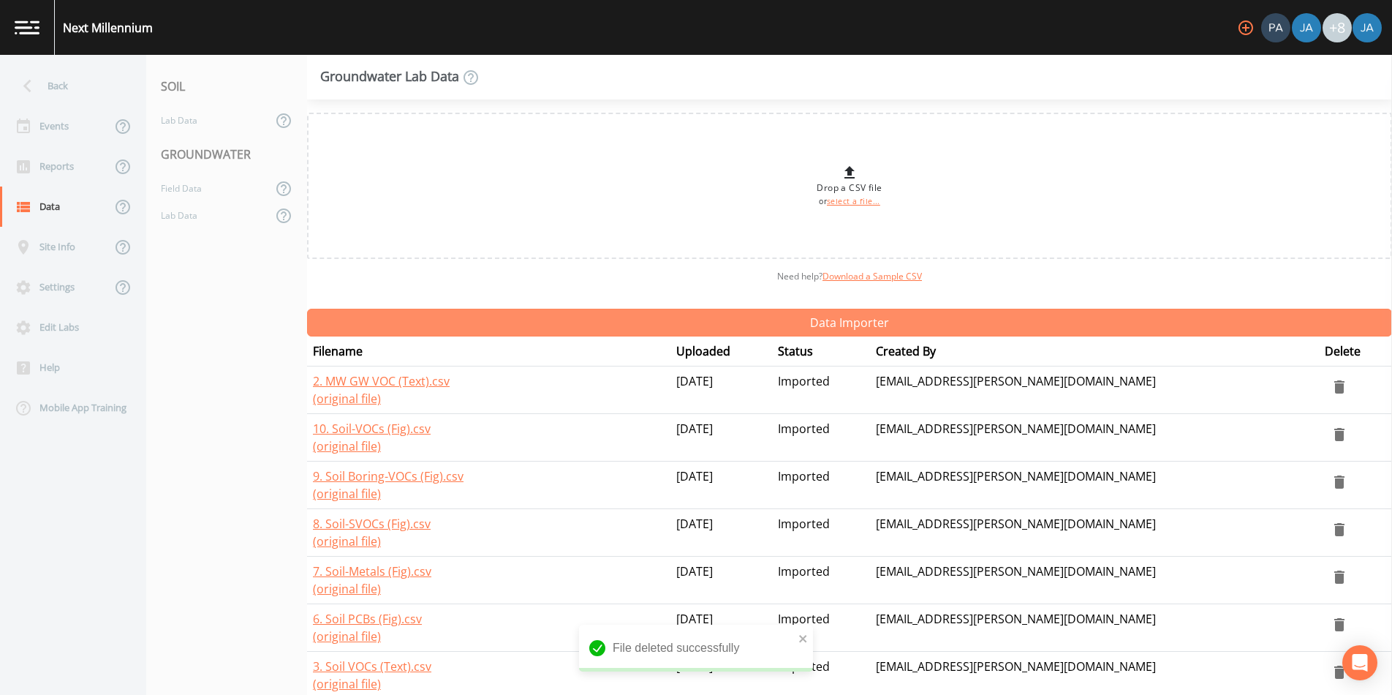
click at [816, 317] on button "Data Importer" at bounding box center [849, 323] width 1085 height 28
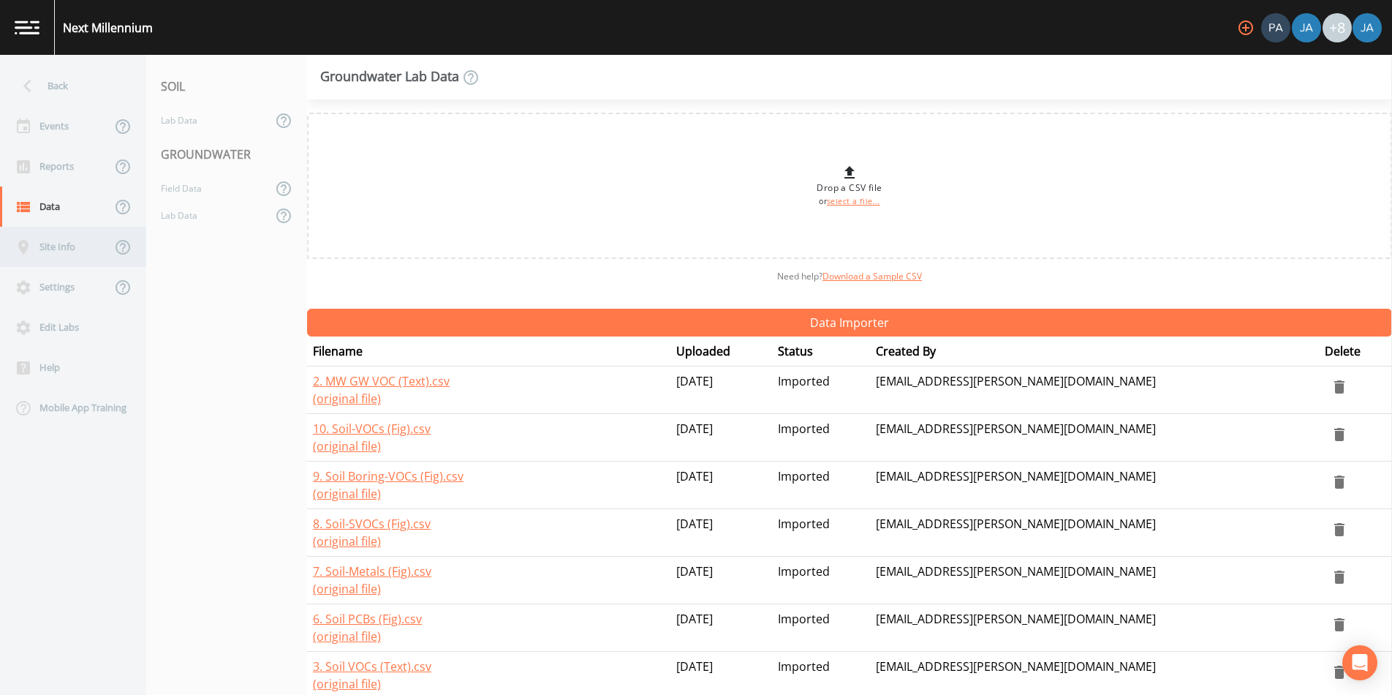
click at [60, 257] on div "Site Info" at bounding box center [55, 247] width 111 height 40
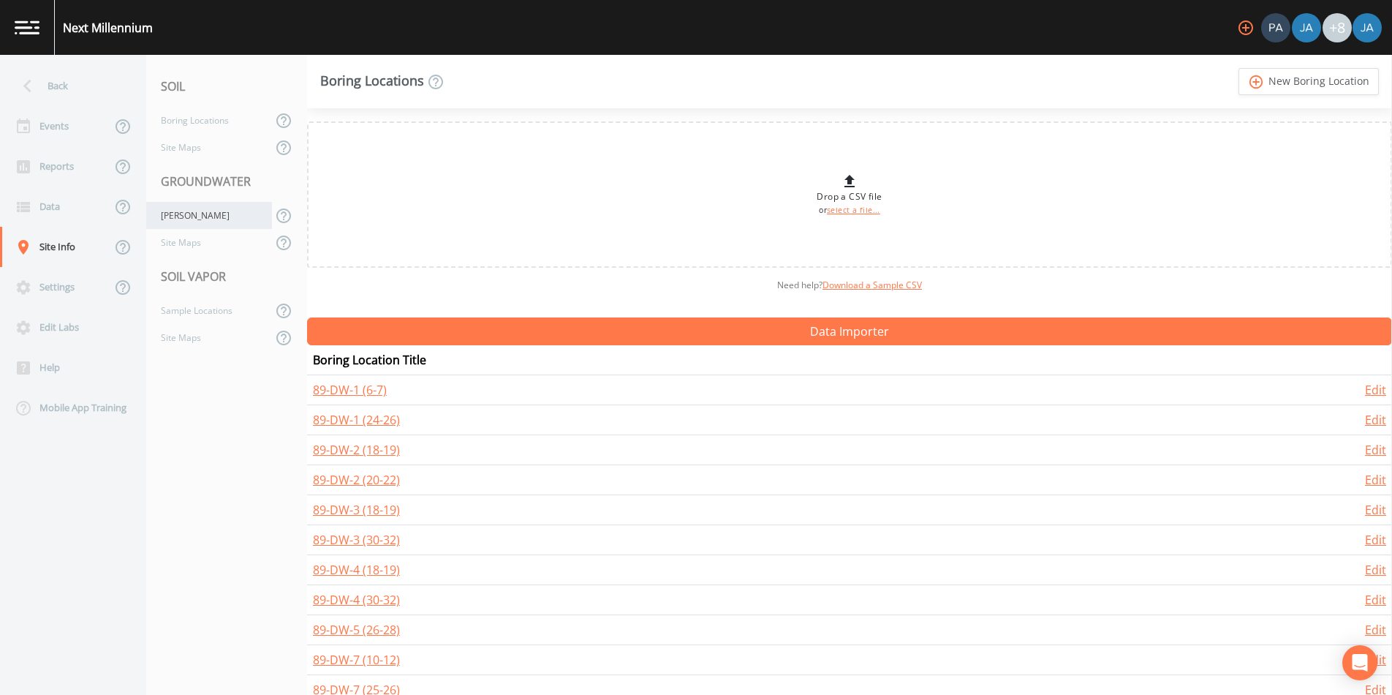
click at [188, 219] on div "[PERSON_NAME]" at bounding box center [209, 215] width 126 height 27
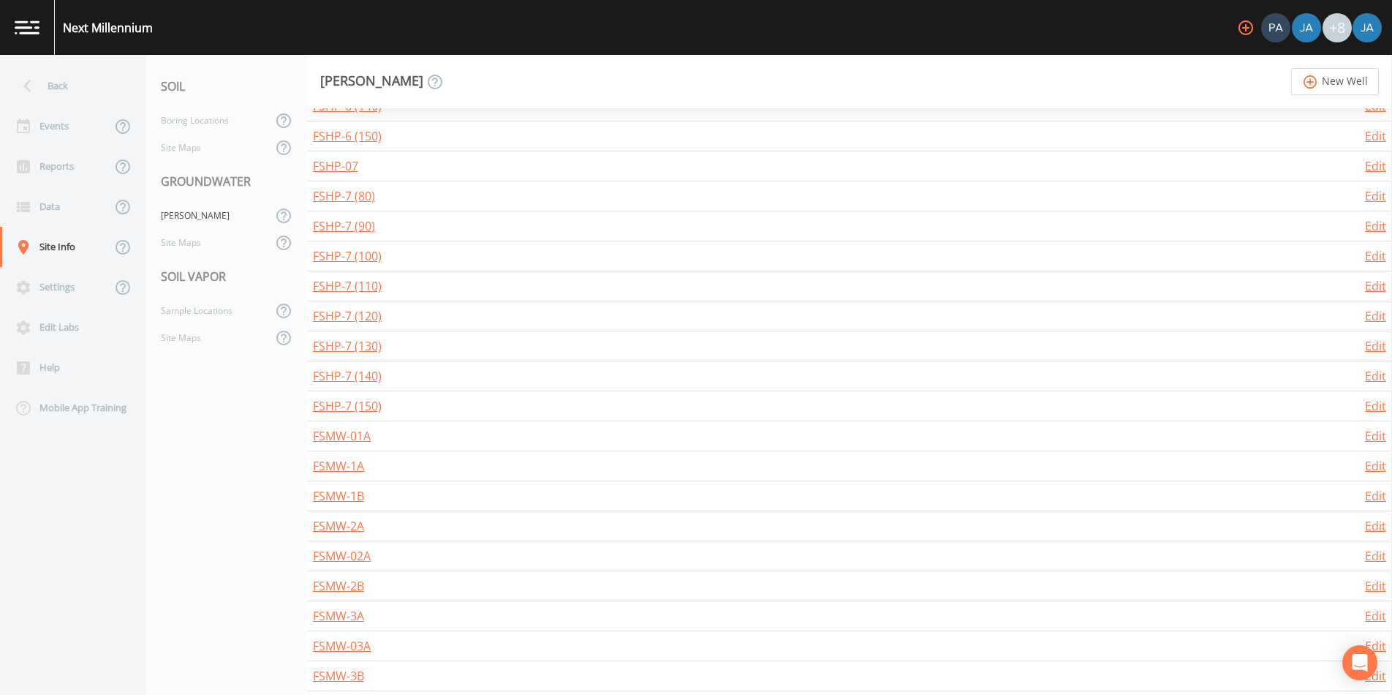
scroll to position [4650, 0]
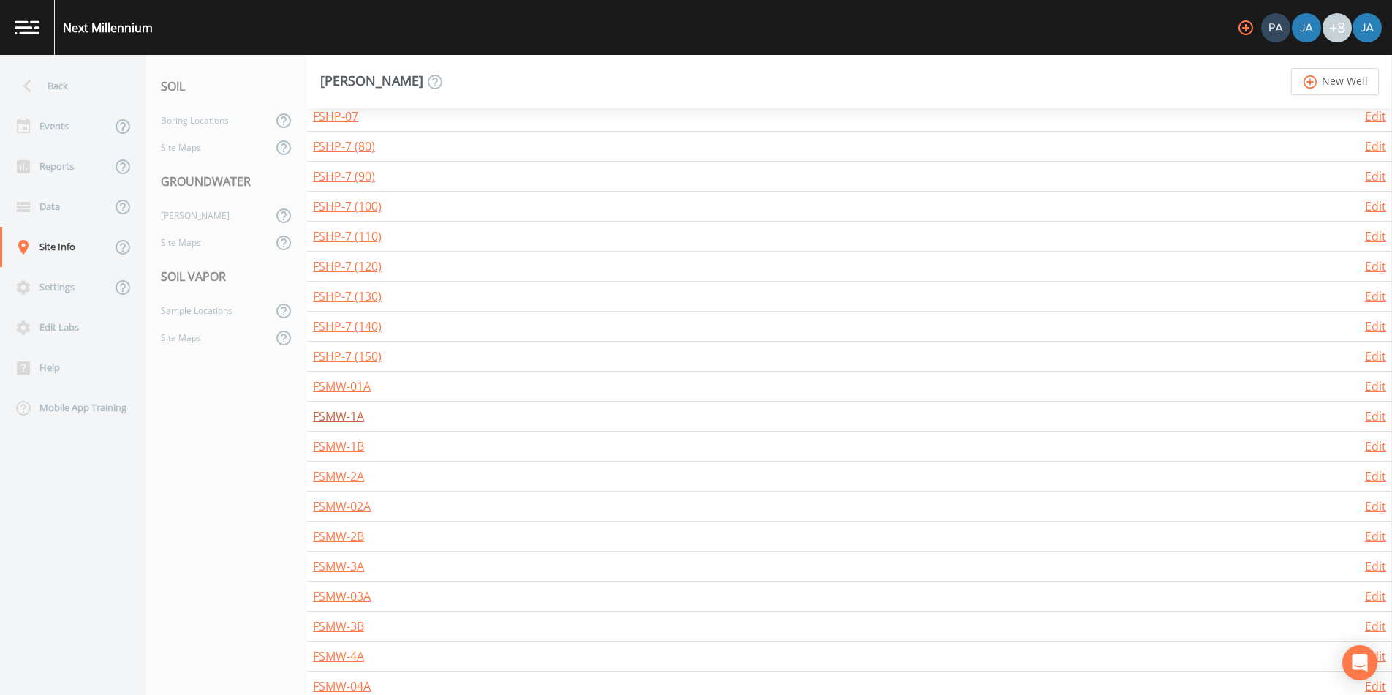
click at [348, 415] on link "FSMW-1A" at bounding box center [338, 416] width 51 height 16
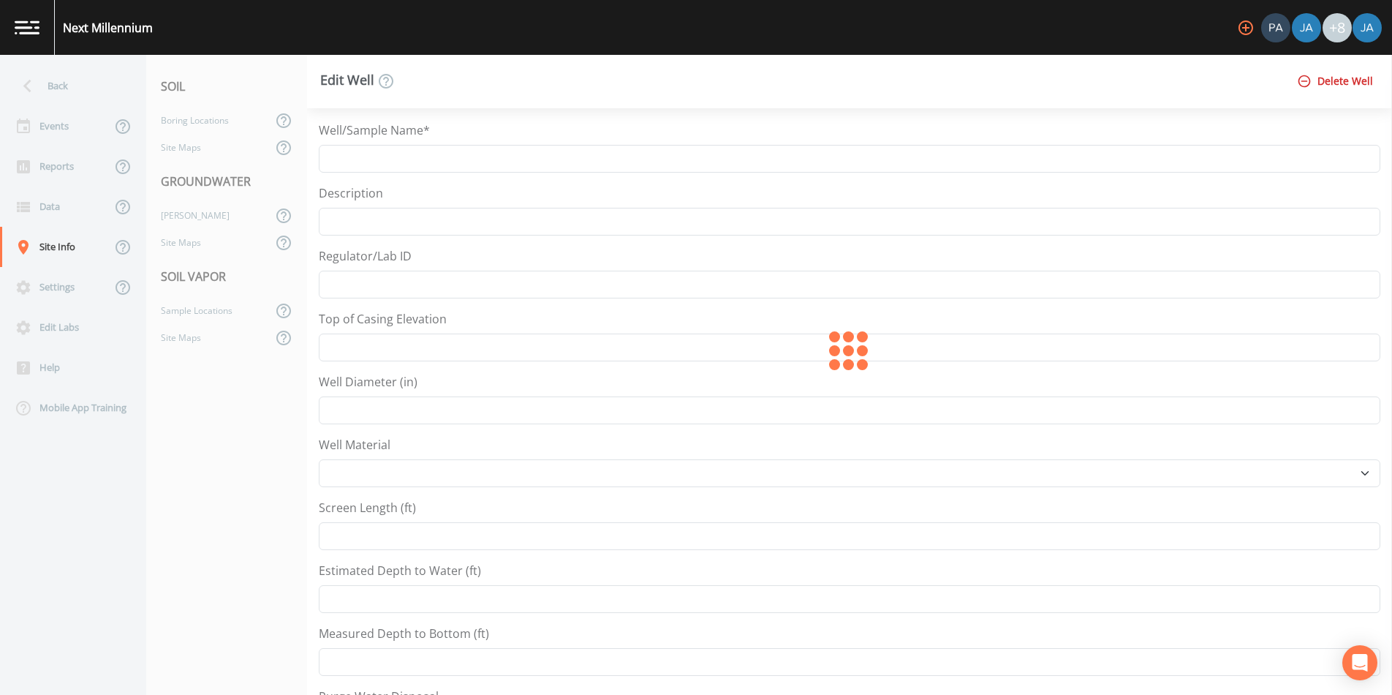
type input "FSMW-1A"
select select "Other"
click at [1350, 76] on button "Delete Well" at bounding box center [1336, 81] width 85 height 27
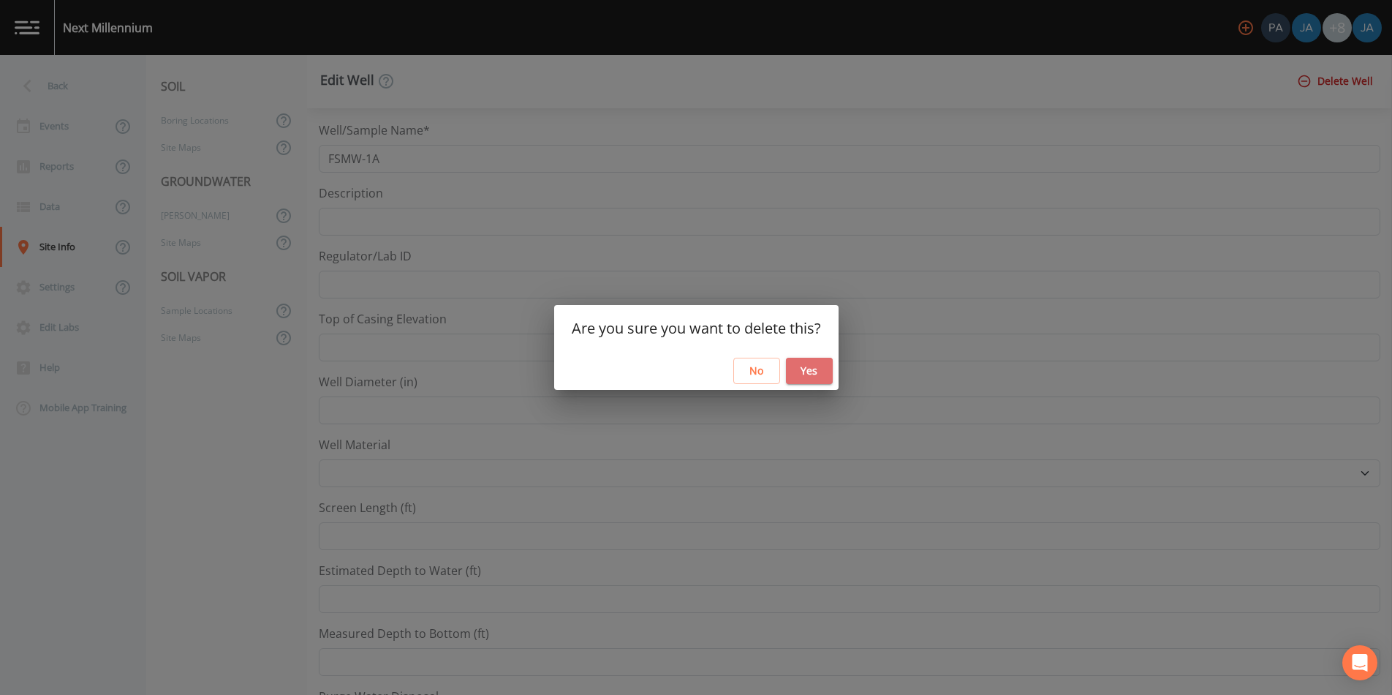
click at [812, 368] on button "Yes" at bounding box center [809, 370] width 47 height 27
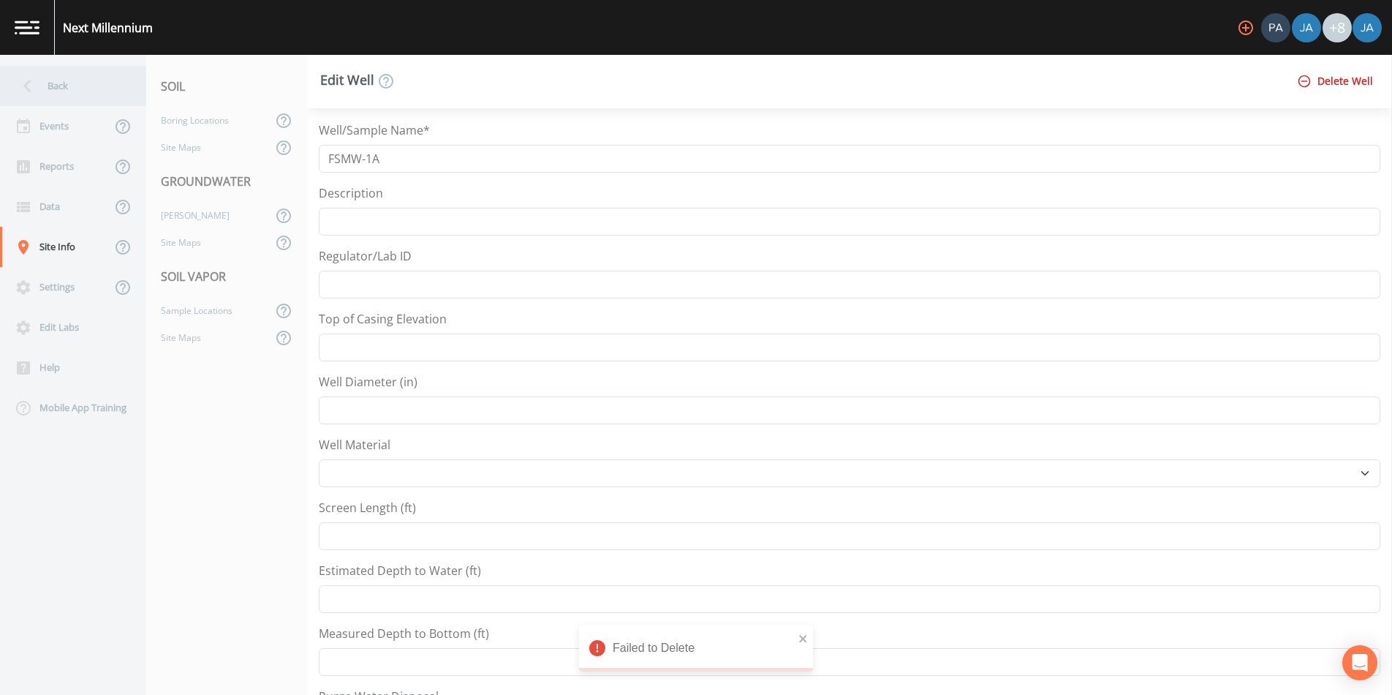
click at [32, 92] on icon at bounding box center [28, 86] width 26 height 26
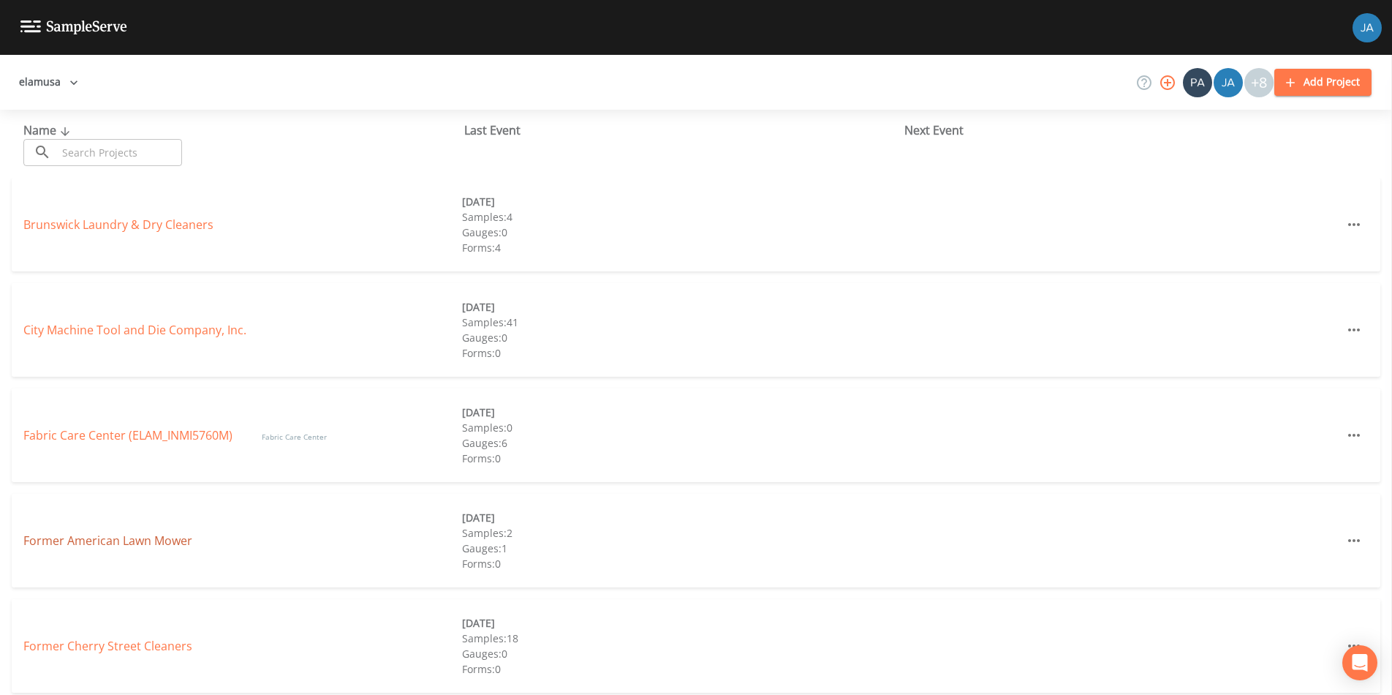
scroll to position [957, 0]
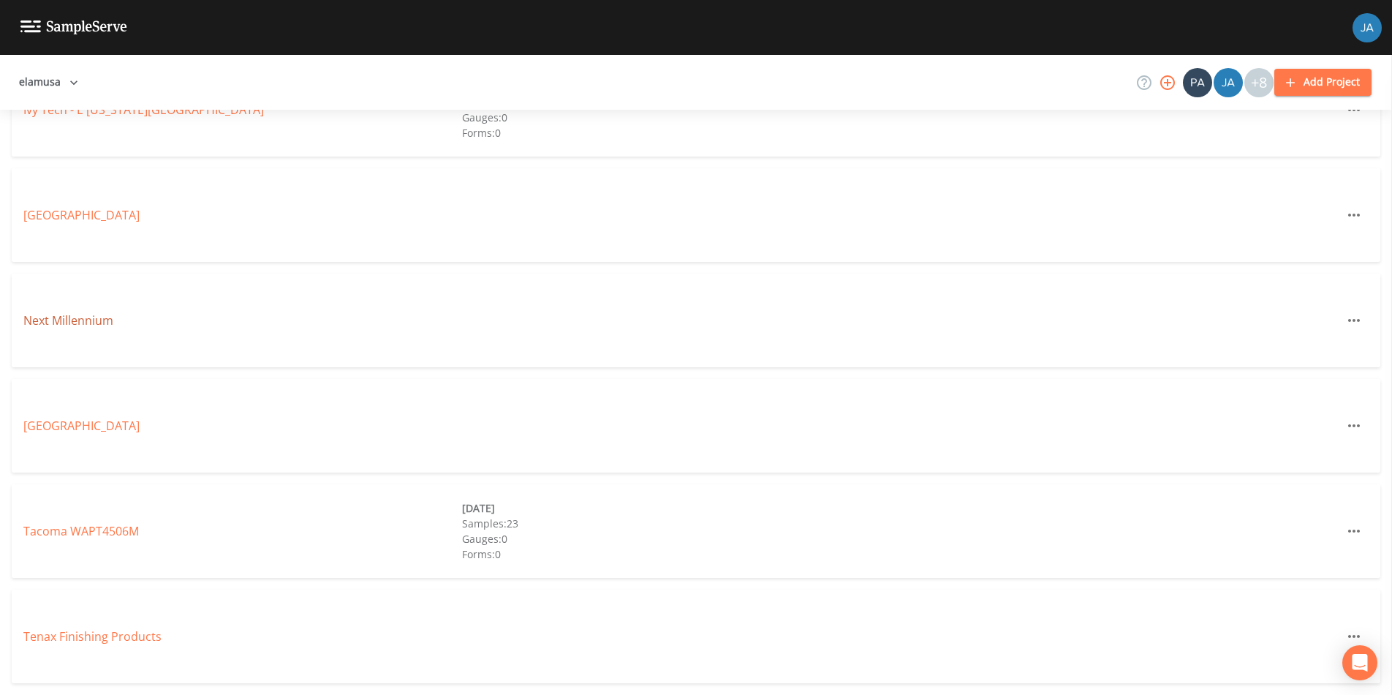
click at [71, 326] on link "Next Millennium" at bounding box center [68, 320] width 90 height 16
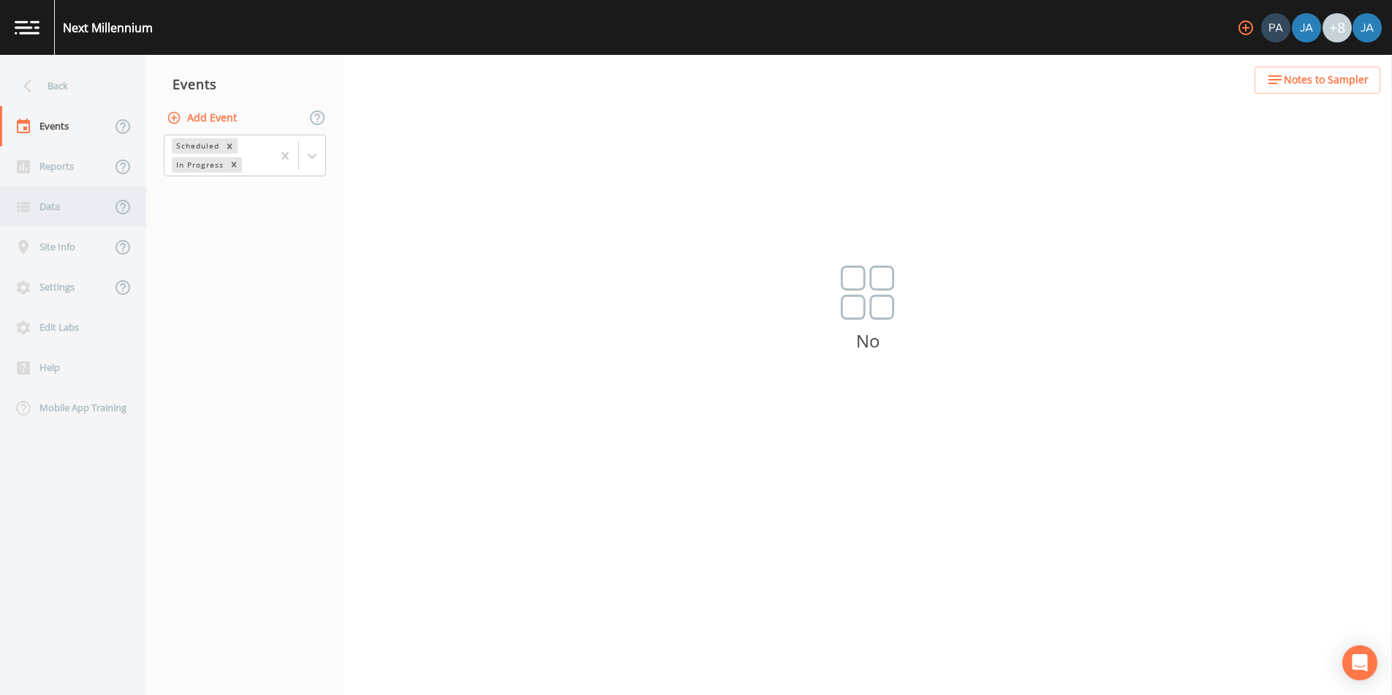
click at [45, 206] on div "Data" at bounding box center [55, 206] width 111 height 40
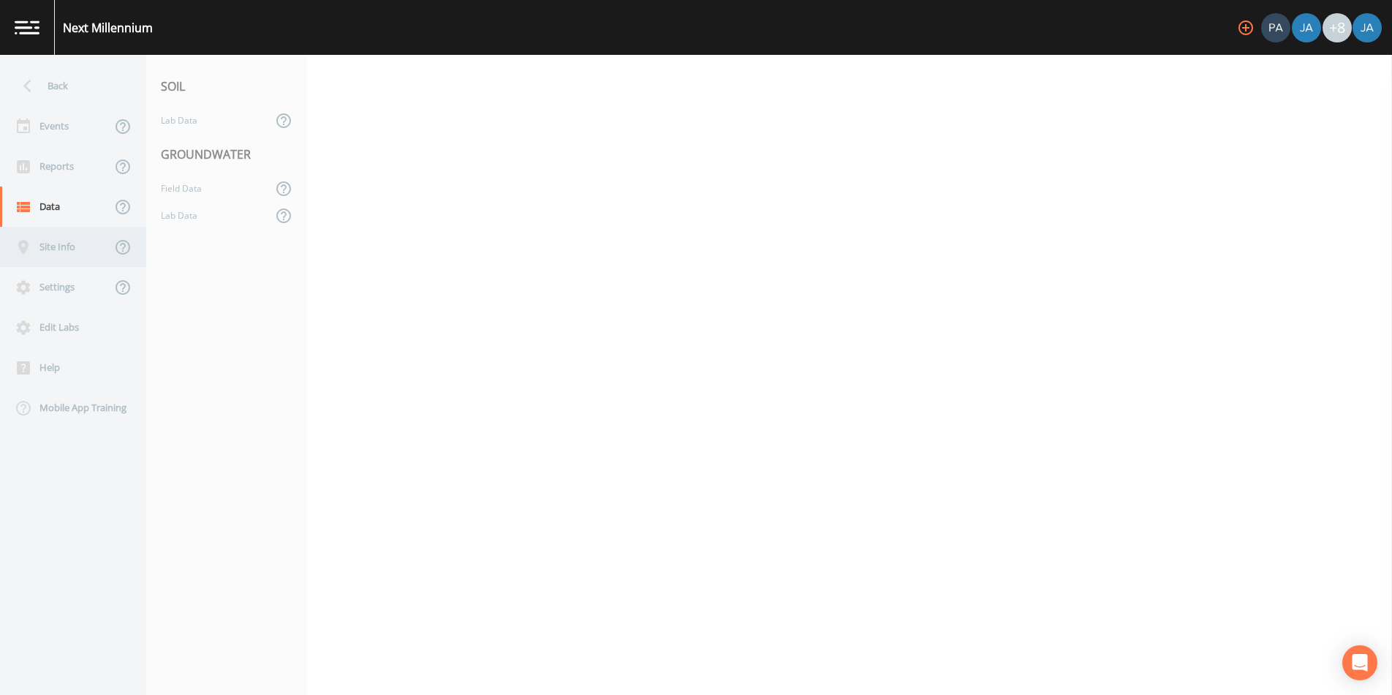
click at [53, 253] on div "Site Info" at bounding box center [55, 247] width 111 height 40
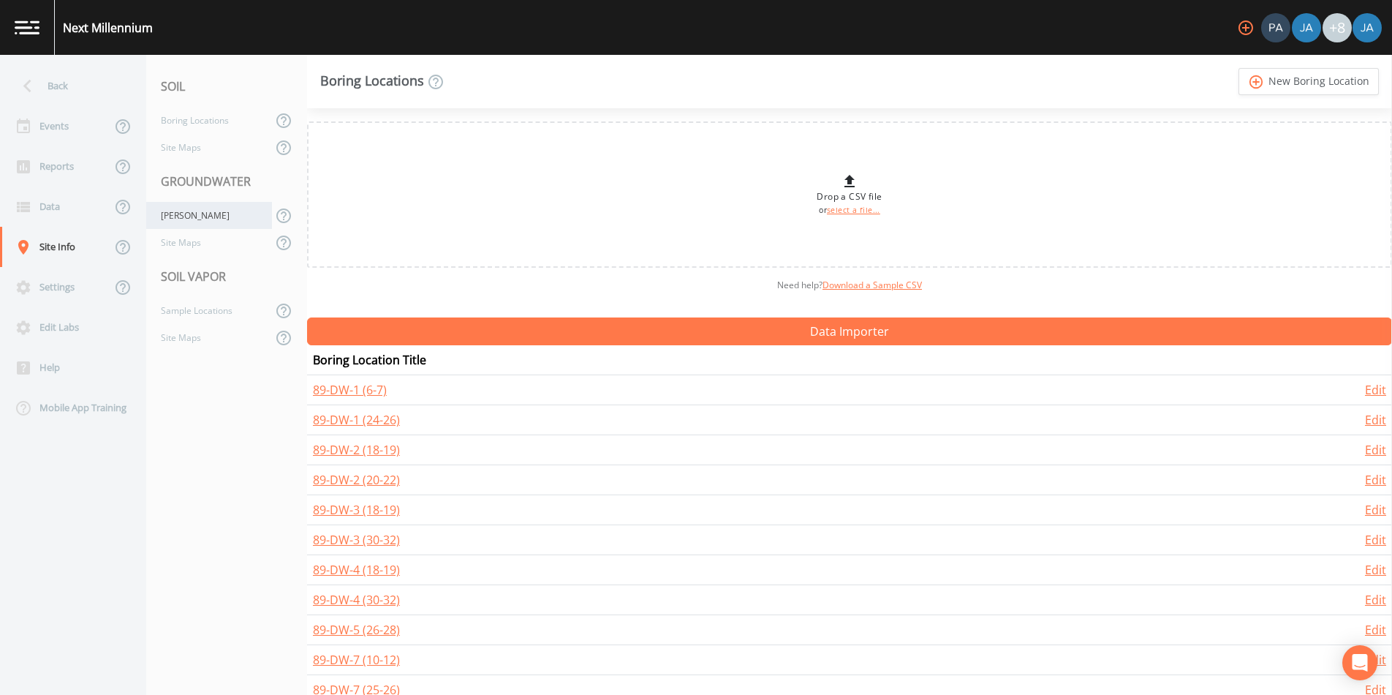
click at [186, 211] on div "[PERSON_NAME]" at bounding box center [209, 215] width 126 height 27
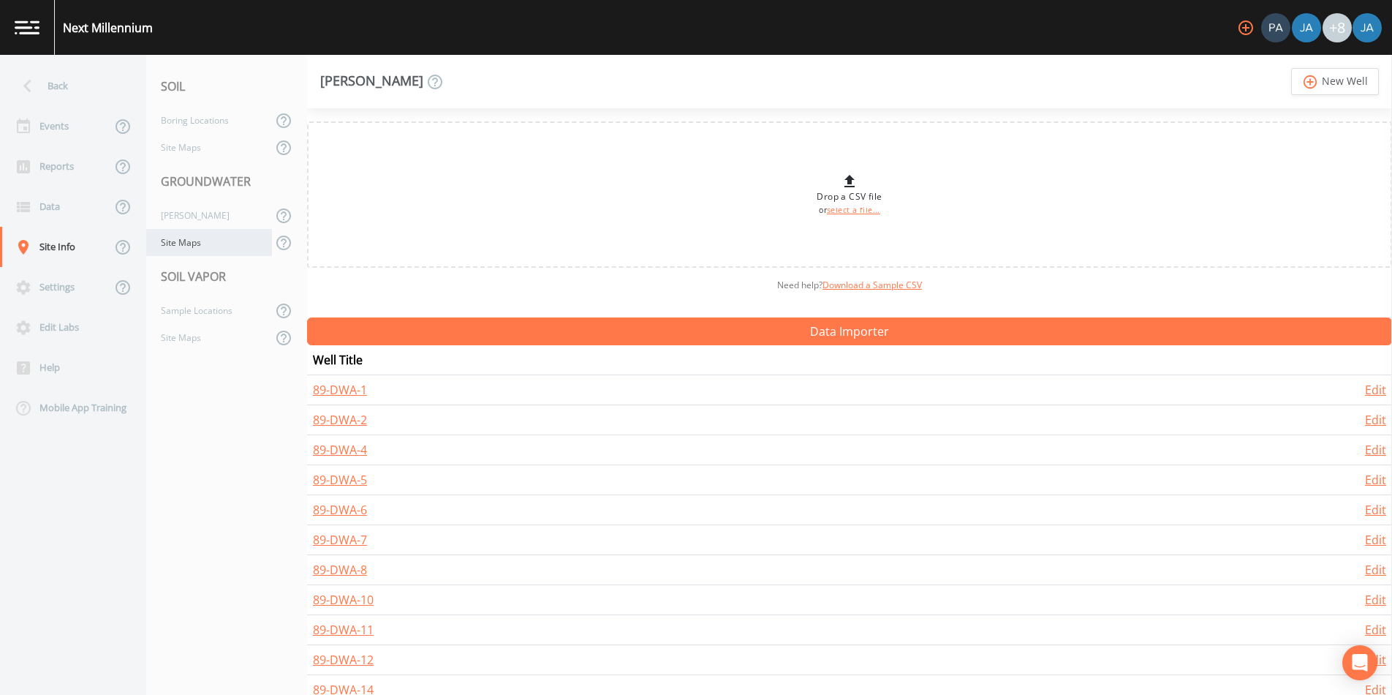
click at [170, 244] on div "Site Maps" at bounding box center [209, 242] width 126 height 27
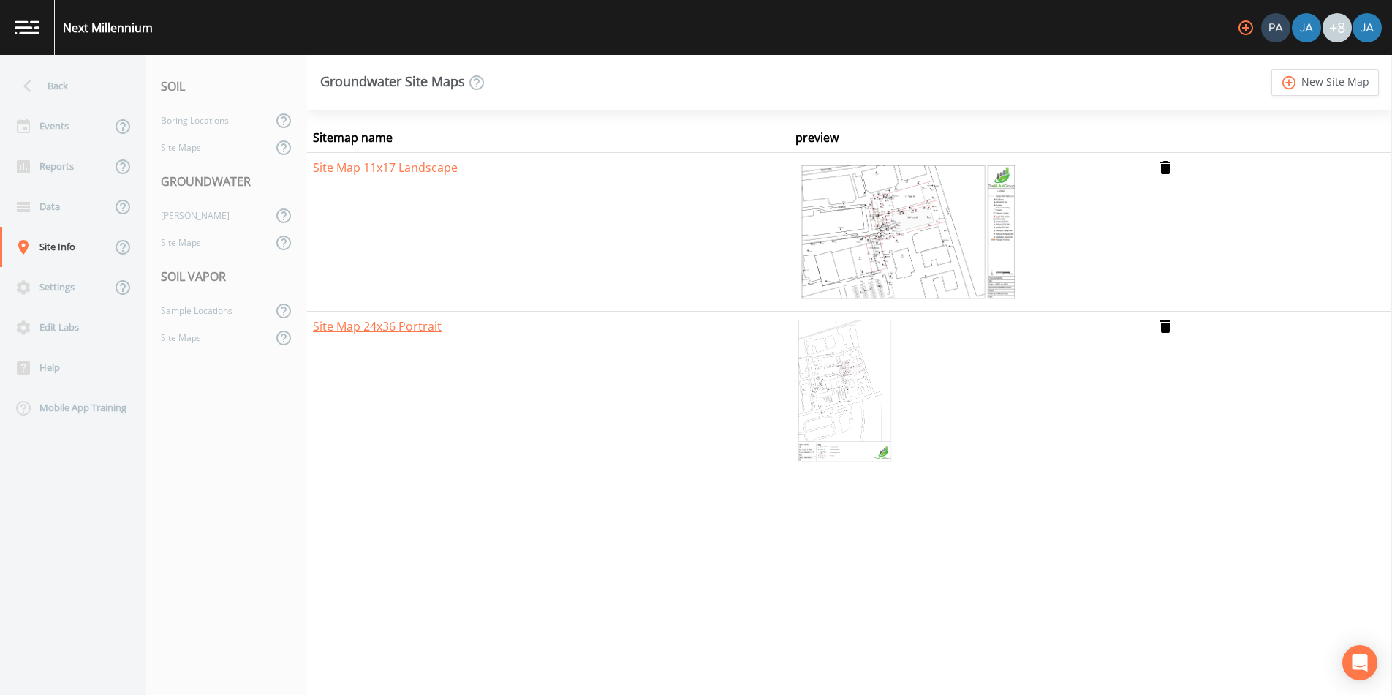
click at [841, 392] on img at bounding box center [844, 390] width 99 height 146
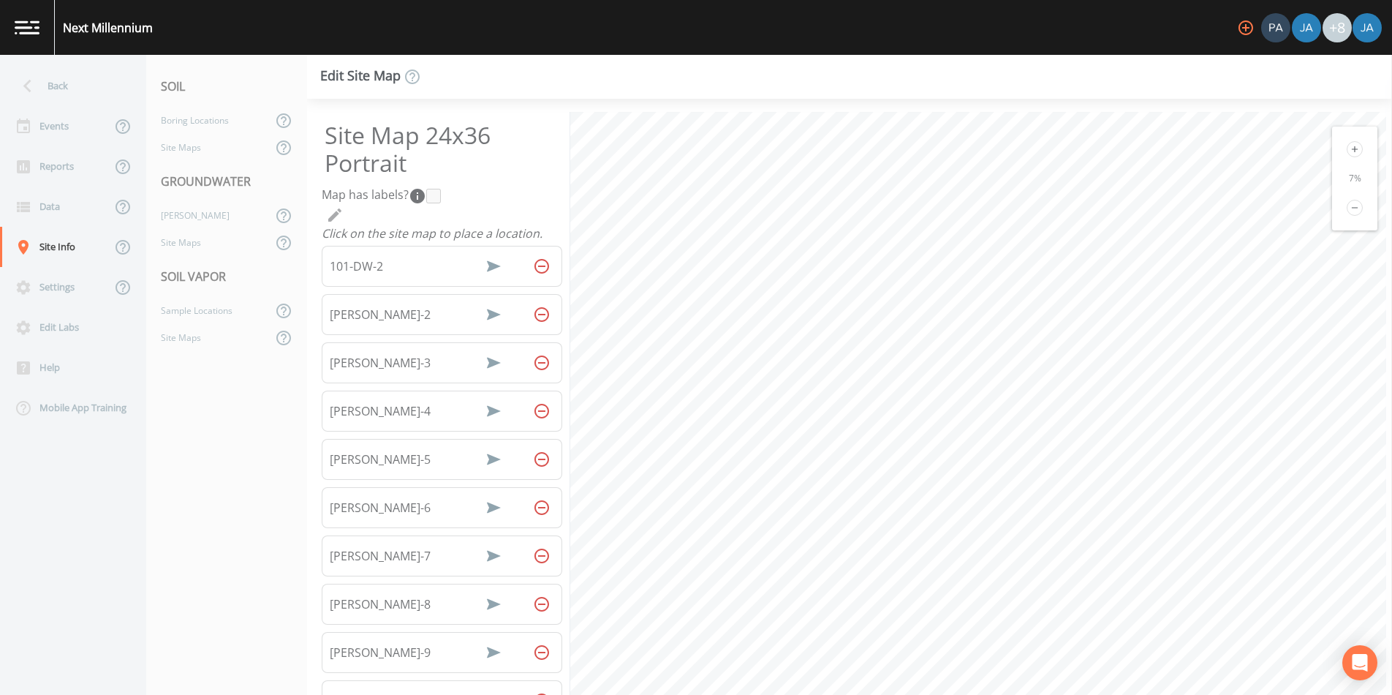
click at [1347, 150] on icon at bounding box center [1355, 149] width 16 height 16
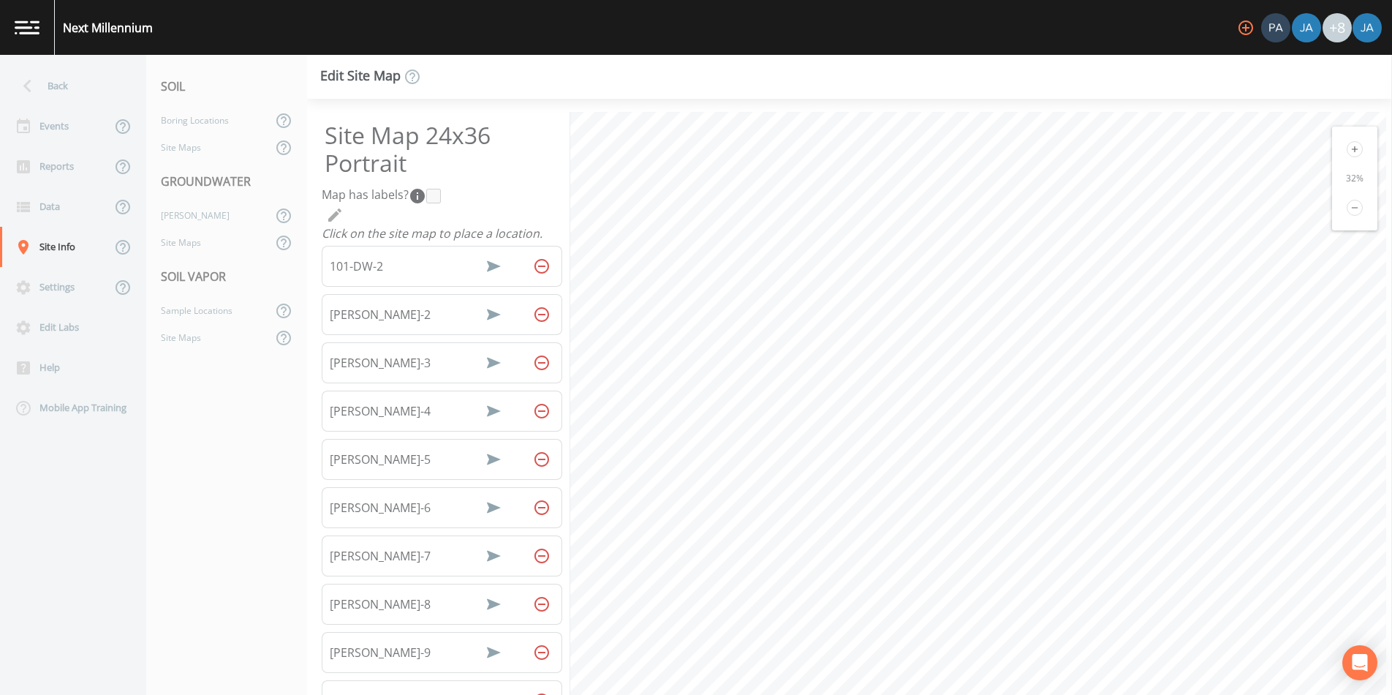
click at [1347, 150] on icon at bounding box center [1355, 149] width 16 height 16
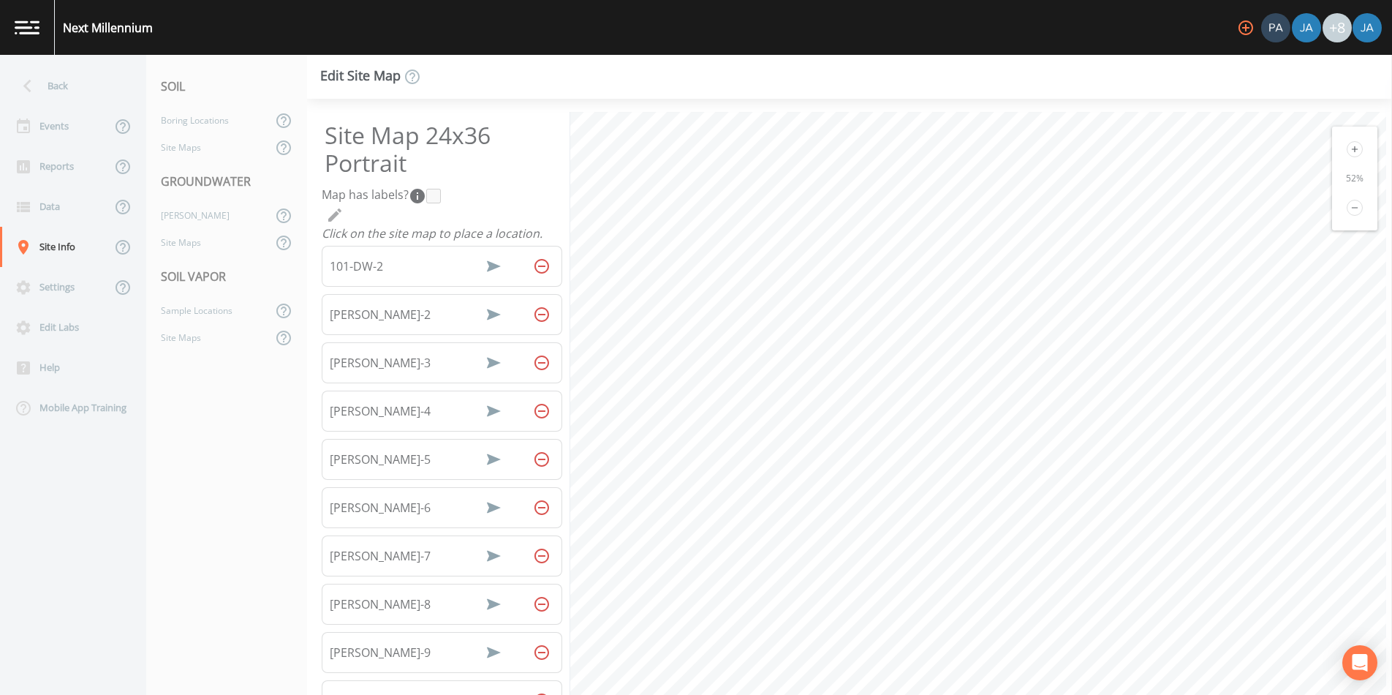
click at [1347, 150] on icon at bounding box center [1355, 149] width 16 height 16
click at [1012, 694] on html "Next Millennium +8 Back Events Reports Data Site Info Settings Edit Labs Help M…" at bounding box center [696, 347] width 1392 height 695
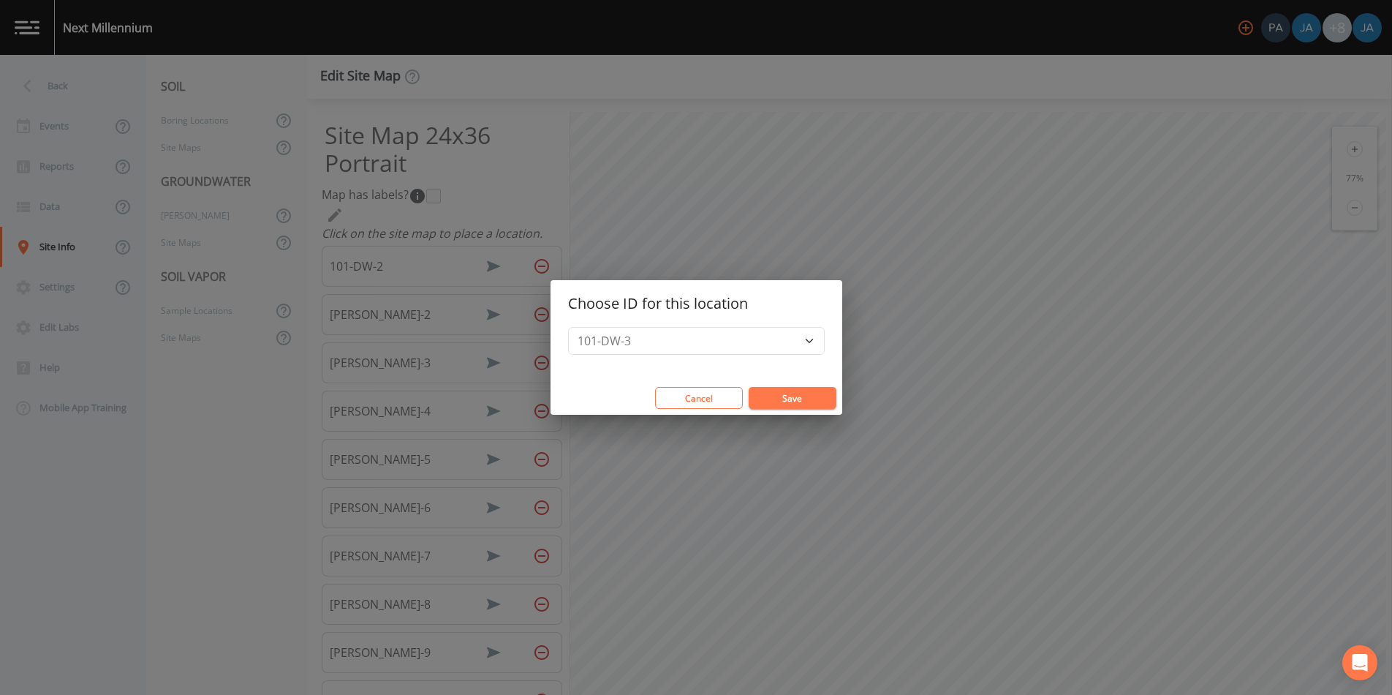
click at [665, 325] on h2 "Choose ID for this location" at bounding box center [696, 303] width 292 height 47
click at [662, 341] on select "101-DW-3 101-DW-5 101-DW-7 101-DW-8 101-DW-9 101-DWA-1 101-DWA-4 101-DWA-6 101-…" at bounding box center [696, 341] width 257 height 28
click at [692, 400] on button "Cancel" at bounding box center [699, 398] width 88 height 22
click at [631, 355] on div "101-DW-3 101-DW-5 101-DW-7 101-DW-8 101-DW-9 101-DWA-1 101-DWA-4 101-DWA-6 101-…" at bounding box center [696, 354] width 292 height 54
click at [636, 333] on select "101-DW-3 101-DW-5 101-DW-7 101-DW-8 101-DW-9 101-DWA-1 101-DWA-4 101-DWA-6 101-…" at bounding box center [696, 341] width 257 height 28
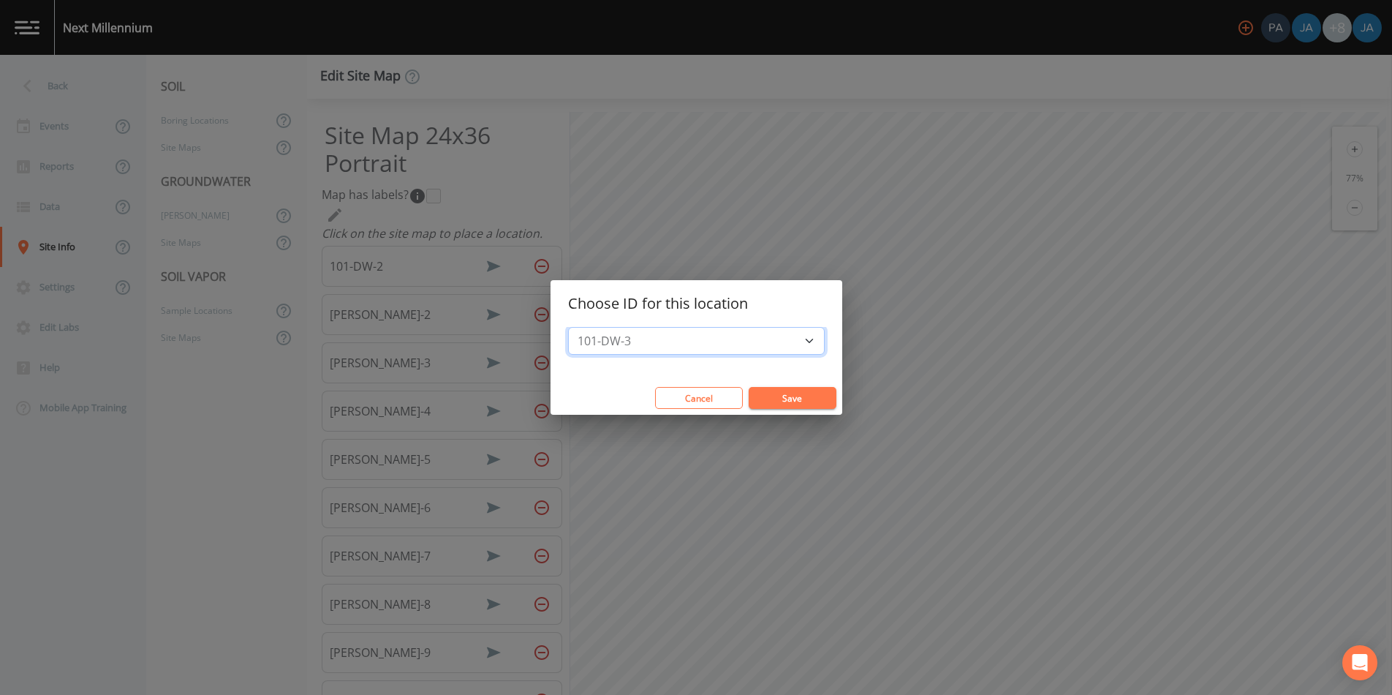
select select "0b3c369f-a0d3-4fbb-906b-89966bc314dc"
click at [599, 327] on select "101-DW-3 101-DW-5 101-DW-7 101-DW-8 101-DW-9 101-DWA-1 101-DWA-4 101-DWA-6 101-…" at bounding box center [696, 341] width 257 height 28
click at [764, 396] on button "Save" at bounding box center [793, 398] width 88 height 22
click at [667, 341] on select "101-DW-3 101-DW-5 101-DW-7 101-DW-8 101-DW-9 101-DWA-1 101-DWA-4 101-DWA-6 101-…" at bounding box center [696, 341] width 257 height 28
select select "f048bfed-33e1-49f4-956a-b4fb8c335d68"
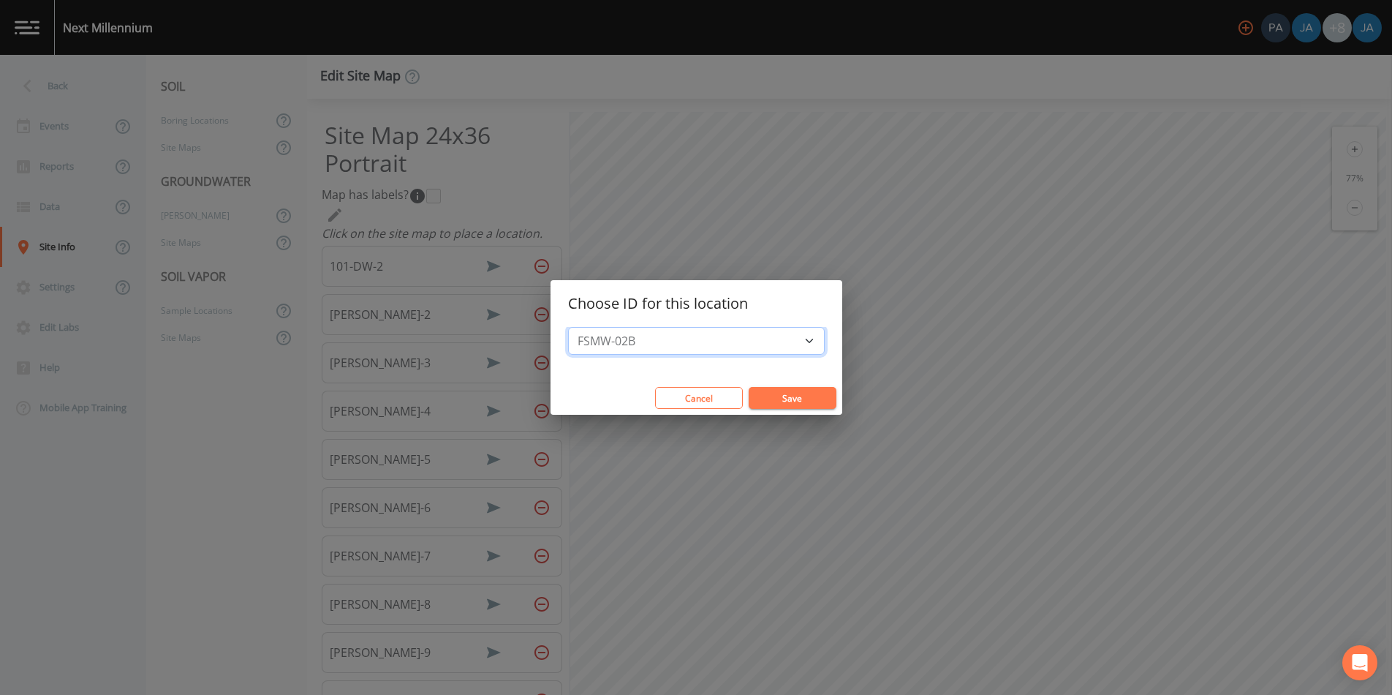
click at [599, 327] on select "101-DW-3 101-DW-5 101-DW-7 101-DW-8 101-DW-9 101-DWA-1 101-DWA-4 101-DWA-6 101-…" at bounding box center [696, 341] width 257 height 28
click at [768, 397] on button "Save" at bounding box center [793, 398] width 88 height 22
click at [737, 337] on select "101-DW-3 101-DW-5 101-DW-7 101-DW-8 101-DW-9 101-DWA-1 101-DWA-4 101-DWA-6 101-…" at bounding box center [696, 341] width 257 height 28
select select "3a624bf0-2975-4cc4-b876-c46b3e02bca3"
click at [599, 327] on select "101-DW-3 101-DW-5 101-DW-7 101-DW-8 101-DW-9 101-DWA-1 101-DWA-4 101-DWA-6 101-…" at bounding box center [696, 341] width 257 height 28
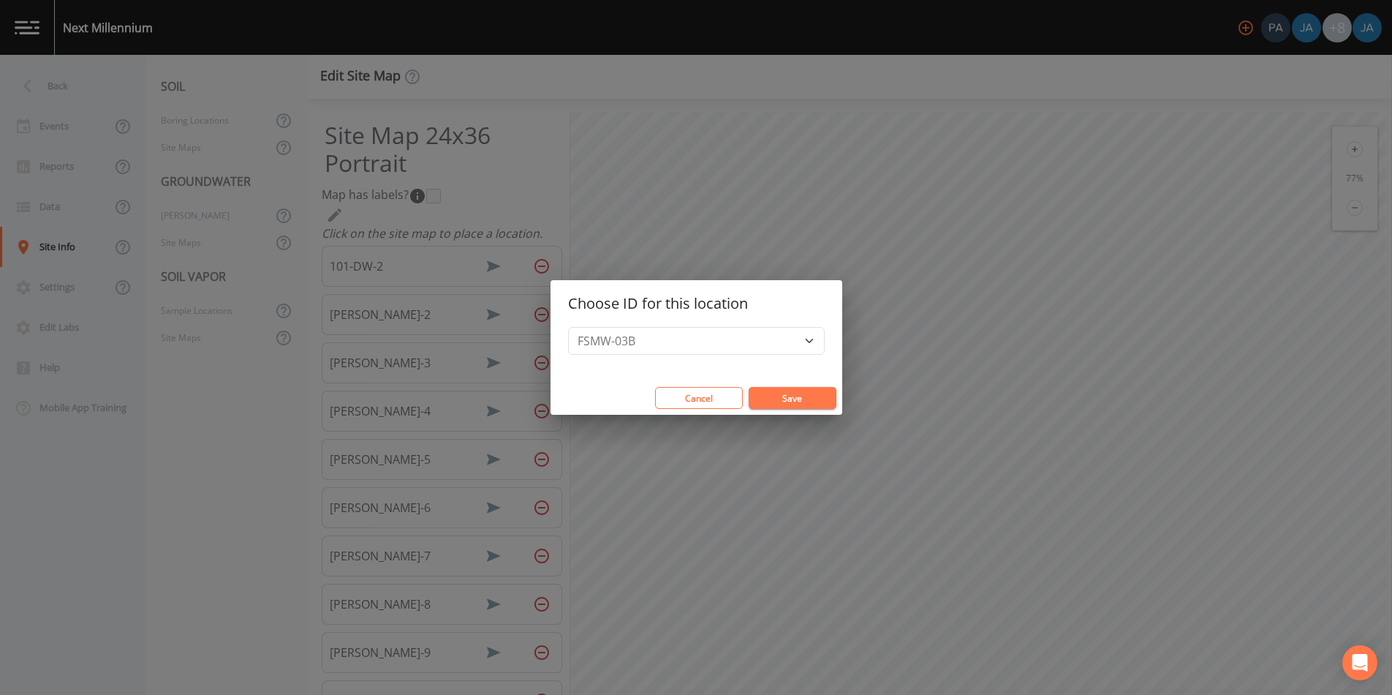
click at [776, 398] on button "Save" at bounding box center [793, 398] width 88 height 22
click at [682, 346] on select "101-DW-3 101-DW-5 101-DW-7 101-DW-8 101-DW-9 101-DWA-1 101-DWA-4 101-DWA-6 101-…" at bounding box center [696, 341] width 257 height 28
select select "202f8240-f138-48d5-90cf-5698cd4884a8"
click at [599, 327] on select "101-DW-3 101-DW-5 101-DW-7 101-DW-8 101-DW-9 101-DWA-1 101-DWA-4 101-DWA-6 101-…" at bounding box center [696, 341] width 257 height 28
click at [761, 392] on button "Save" at bounding box center [793, 398] width 88 height 22
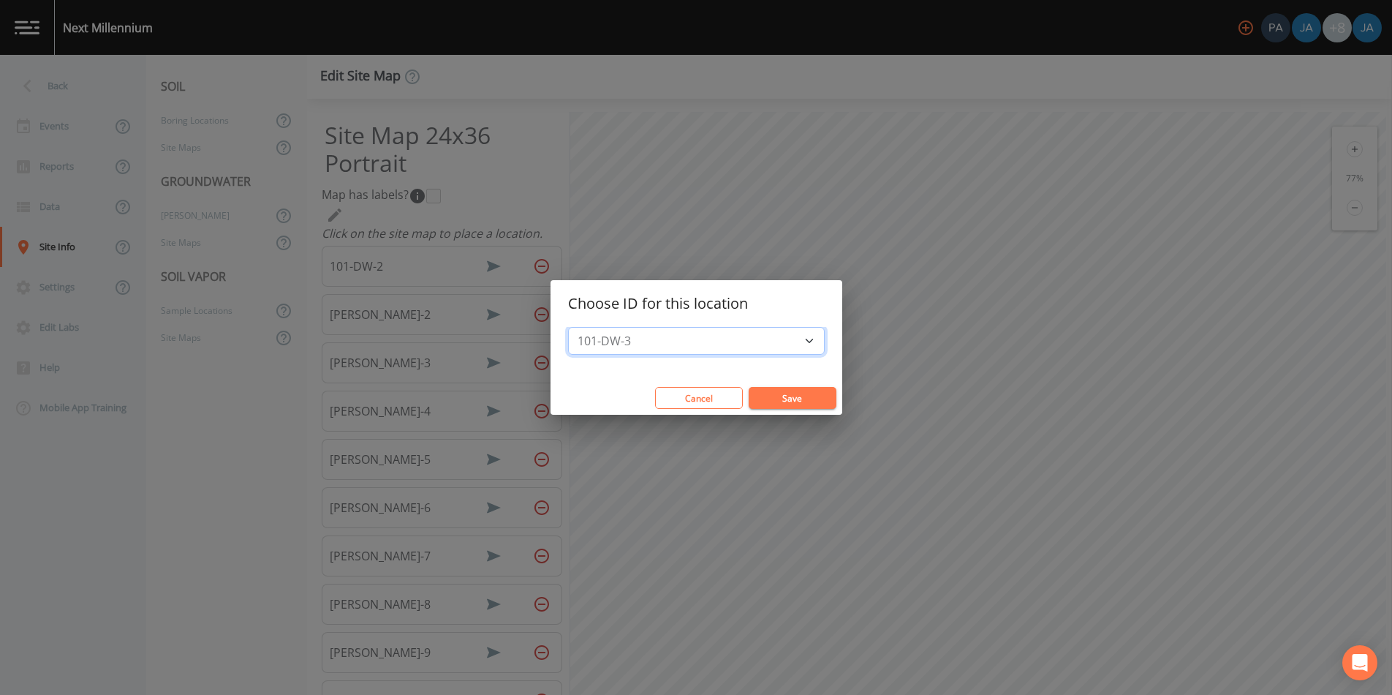
click at [732, 340] on select "101-DW-3 101-DW-5 101-DW-7 101-DW-8 101-DW-9 101-DWA-1 101-DWA-4 101-DWA-6 101-…" at bounding box center [696, 341] width 257 height 28
click at [655, 393] on button "Cancel" at bounding box center [699, 398] width 88 height 22
click at [685, 345] on select "101-DW-3 101-DW-5 101-DW-7 101-DW-8 101-DW-9 101-DWA-1 101-DWA-4 101-DWA-6 101-…" at bounding box center [696, 341] width 257 height 28
select select "f6472098-429c-43fe-95a5-0f6a3f047b29"
click at [599, 327] on select "101-DW-3 101-DW-5 101-DW-7 101-DW-8 101-DW-9 101-DWA-1 101-DWA-4 101-DWA-6 101-…" at bounding box center [696, 341] width 257 height 28
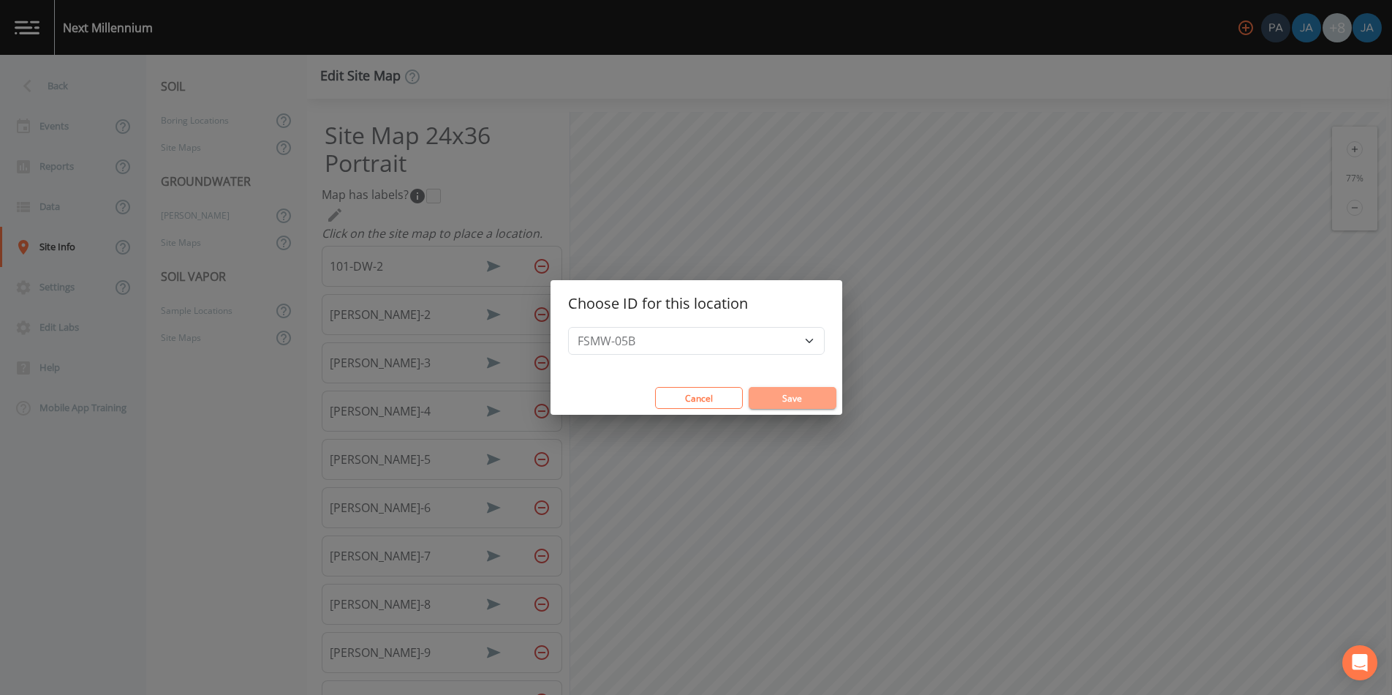
click at [765, 401] on button "Save" at bounding box center [793, 398] width 88 height 22
click at [665, 347] on select "101-DW-3 101-DW-5 101-DW-7 101-DW-8 101-DW-9 101-DWA-1 101-DWA-4 101-DWA-6 101-…" at bounding box center [696, 341] width 257 height 28
select select "875210bd-2e89-42e3-912d-dd67605c84f8"
click at [599, 327] on select "101-DW-3 101-DW-5 101-DW-7 101-DW-8 101-DW-9 101-DWA-1 101-DWA-4 101-DWA-6 101-…" at bounding box center [696, 341] width 257 height 28
click at [773, 406] on button "Save" at bounding box center [793, 398] width 88 height 22
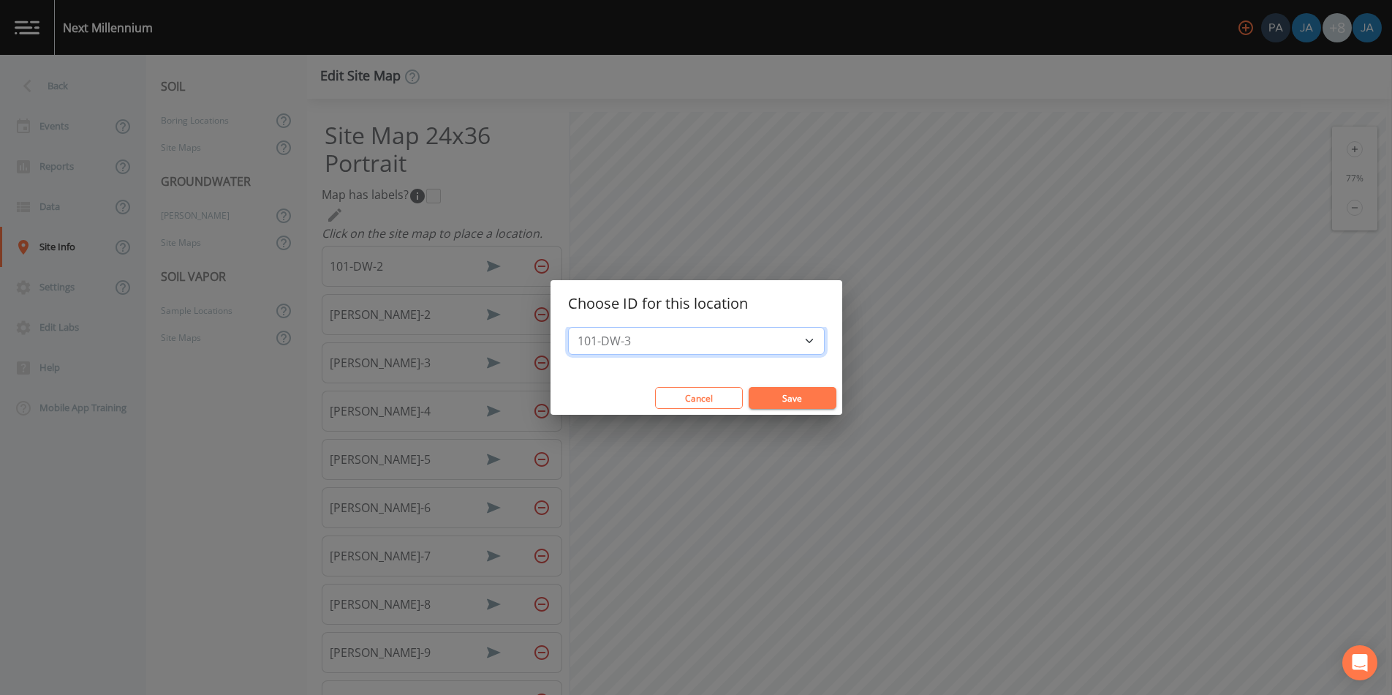
click at [663, 332] on select "101-DW-3 101-DW-5 101-DW-7 101-DW-8 101-DW-9 101-DWA-1 101-DWA-4 101-DWA-6 101-…" at bounding box center [696, 341] width 257 height 28
select select "05f9cfe0-4993-4143-af94-4707172801d9"
click at [599, 327] on select "101-DW-3 101-DW-5 101-DW-7 101-DW-8 101-DW-9 101-DWA-1 101-DWA-4 101-DWA-6 101-…" at bounding box center [696, 341] width 257 height 28
click at [763, 397] on button "Save" at bounding box center [793, 398] width 88 height 22
click at [657, 343] on select "101-DW-3 101-DW-5 101-DW-7 101-DW-8 101-DW-9 101-DWA-1 101-DWA-4 101-DWA-6 101-…" at bounding box center [696, 341] width 257 height 28
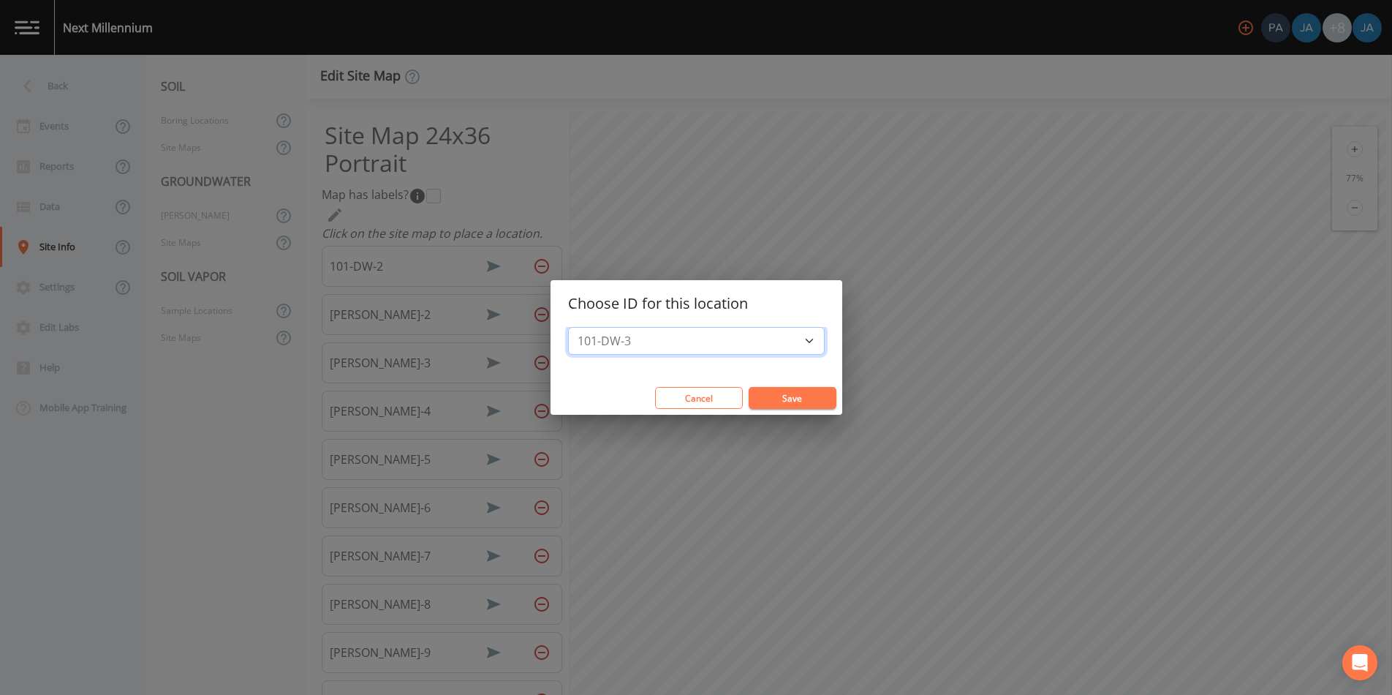
select select "686b48ea-a567-42ea-b667-af9c60e4dd09"
click at [599, 327] on select "101-DW-3 101-DW-5 101-DW-7 101-DW-8 101-DW-9 101-DWA-1 101-DWA-4 101-DWA-6 101-…" at bounding box center [696, 341] width 257 height 28
click at [760, 394] on button "Save" at bounding box center [793, 398] width 88 height 22
click at [674, 342] on select "101-DW-3 101-DW-5 101-DW-7 101-DW-8 101-DW-9 101-DWA-1 101-DWA-4 101-DWA-6 101-…" at bounding box center [696, 341] width 257 height 28
select select "4400314e-4ff0-4f2f-b889-ae8abb6285f2"
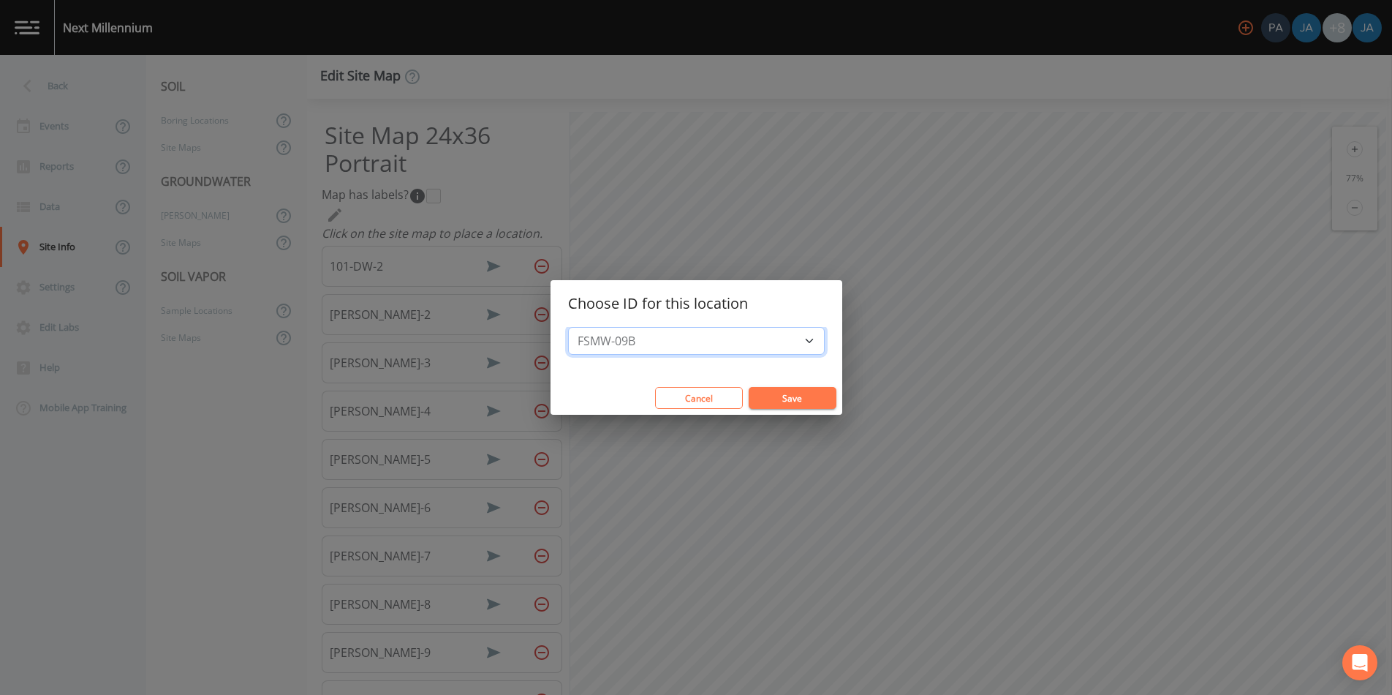
click at [599, 327] on select "101-DW-3 101-DW-5 101-DW-7 101-DW-8 101-DW-9 101-DWA-1 101-DWA-4 101-DWA-6 101-…" at bounding box center [696, 341] width 257 height 28
click at [749, 398] on button "Save" at bounding box center [793, 398] width 88 height 22
click at [723, 348] on select "101-DW-3 101-DW-5 101-DW-7 101-DW-8 101-DW-9 101-DWA-1 101-DWA-4 101-DWA-6 101-…" at bounding box center [696, 341] width 257 height 28
click at [686, 397] on button "Cancel" at bounding box center [699, 398] width 88 height 22
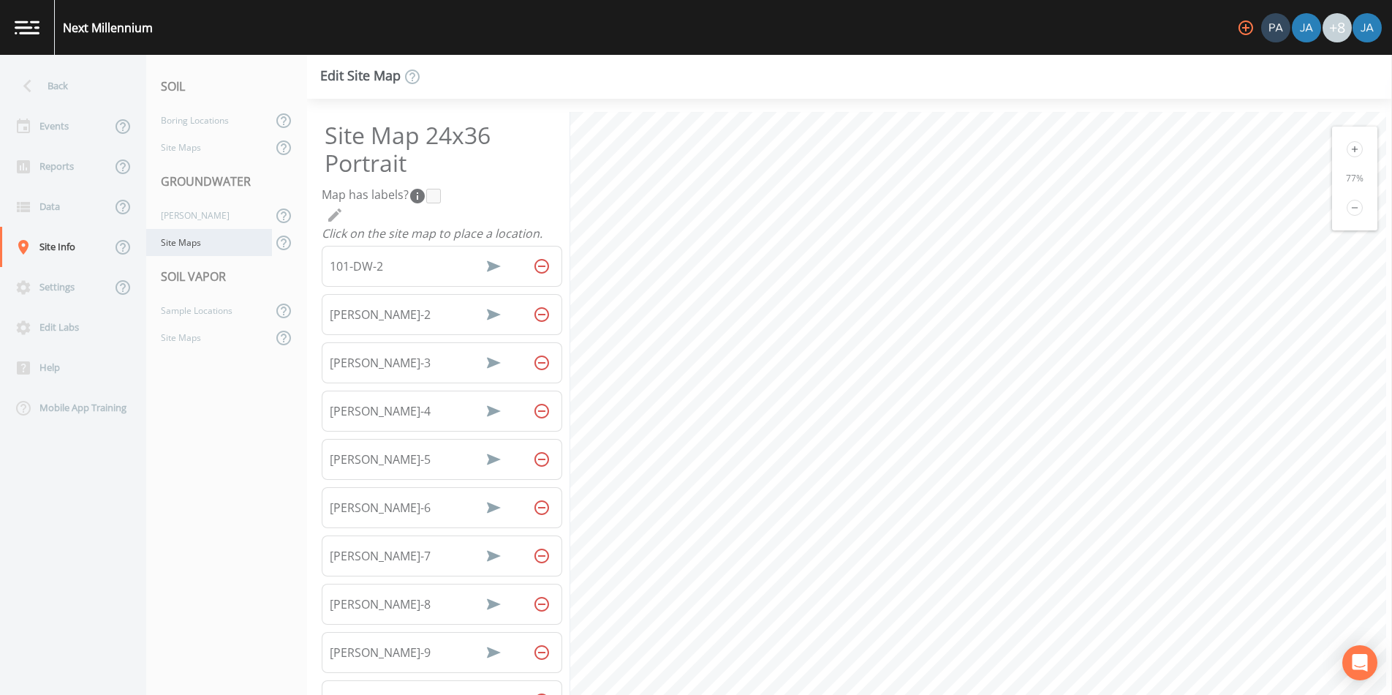
click at [175, 236] on div "Site Maps" at bounding box center [209, 242] width 126 height 27
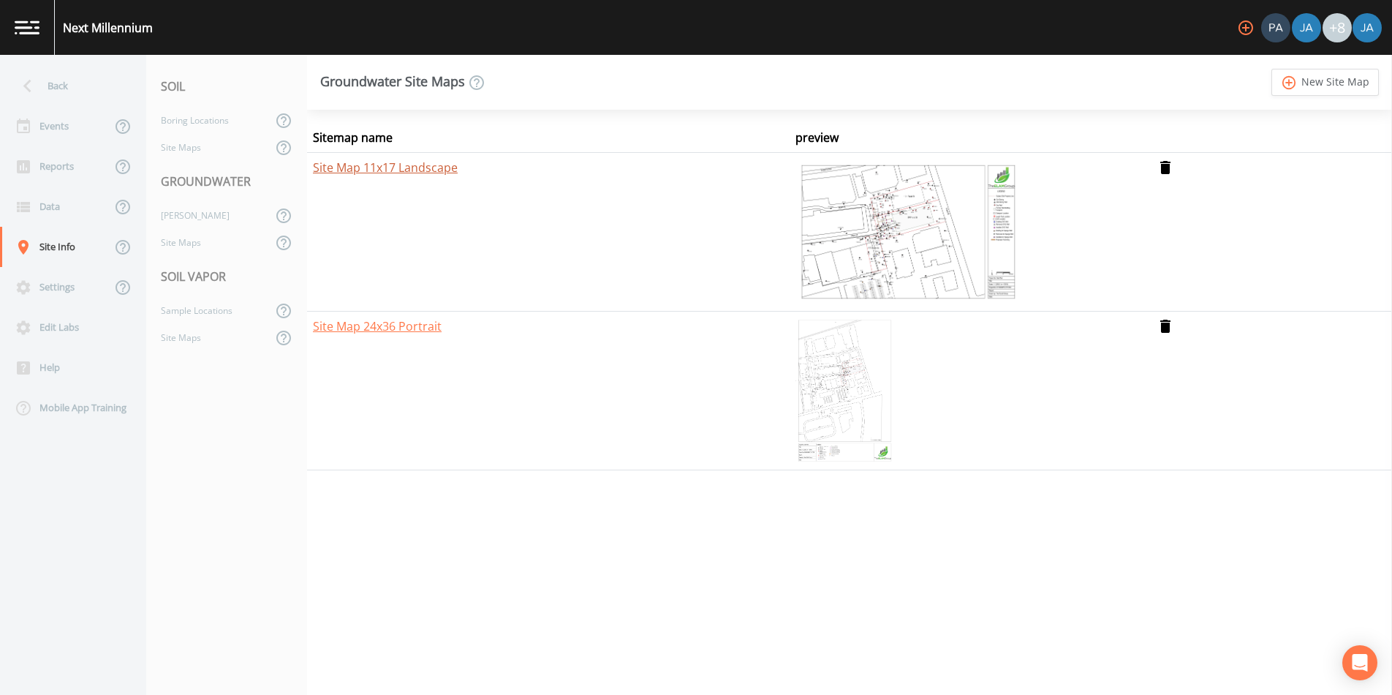
click at [381, 163] on link "Site Map 11x17 Landscape" at bounding box center [385, 167] width 145 height 16
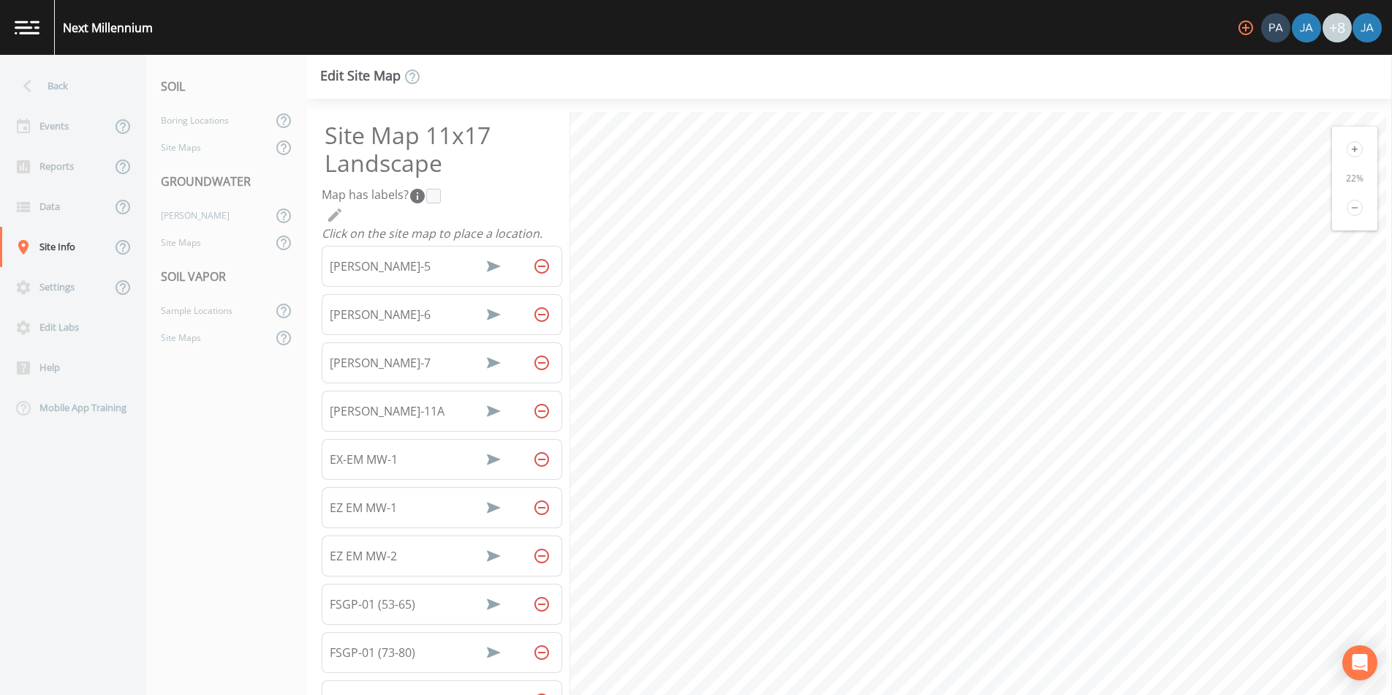
click at [1350, 148] on icon at bounding box center [1355, 149] width 16 height 16
click at [1352, 143] on icon at bounding box center [1355, 149] width 16 height 16
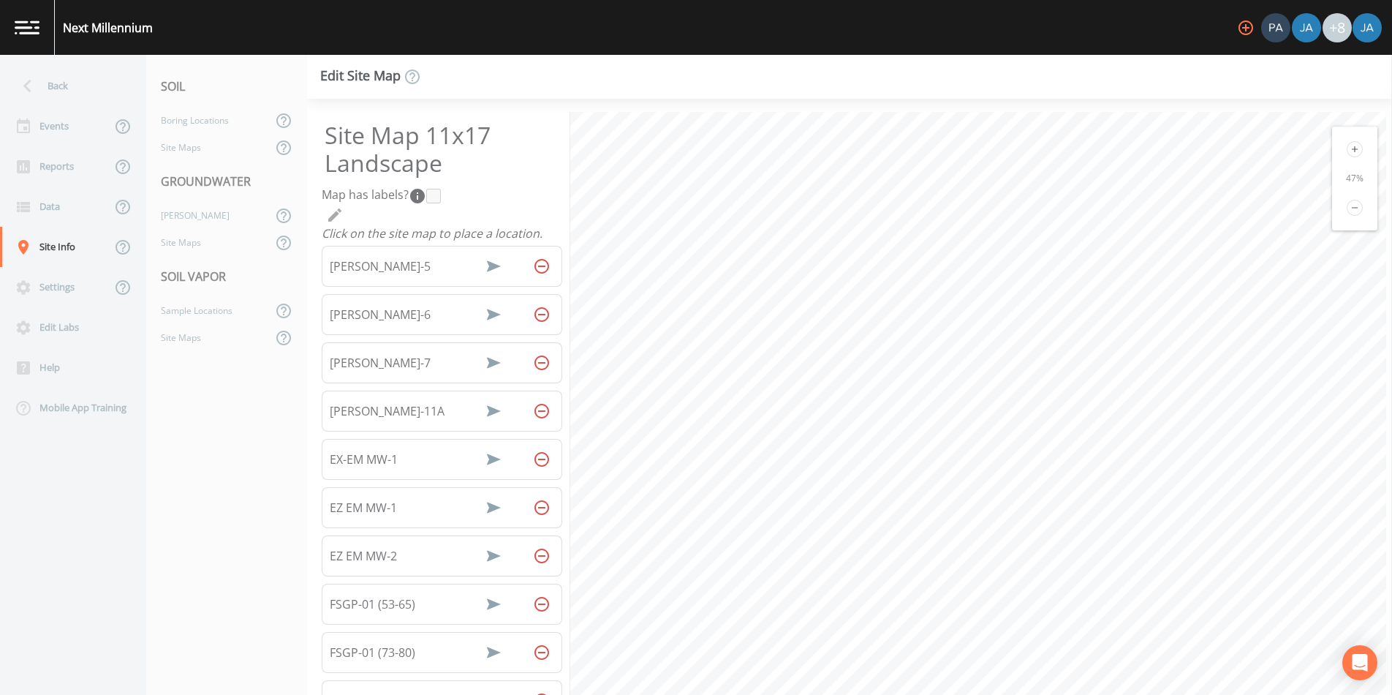
click at [1352, 143] on icon at bounding box center [1355, 149] width 16 height 16
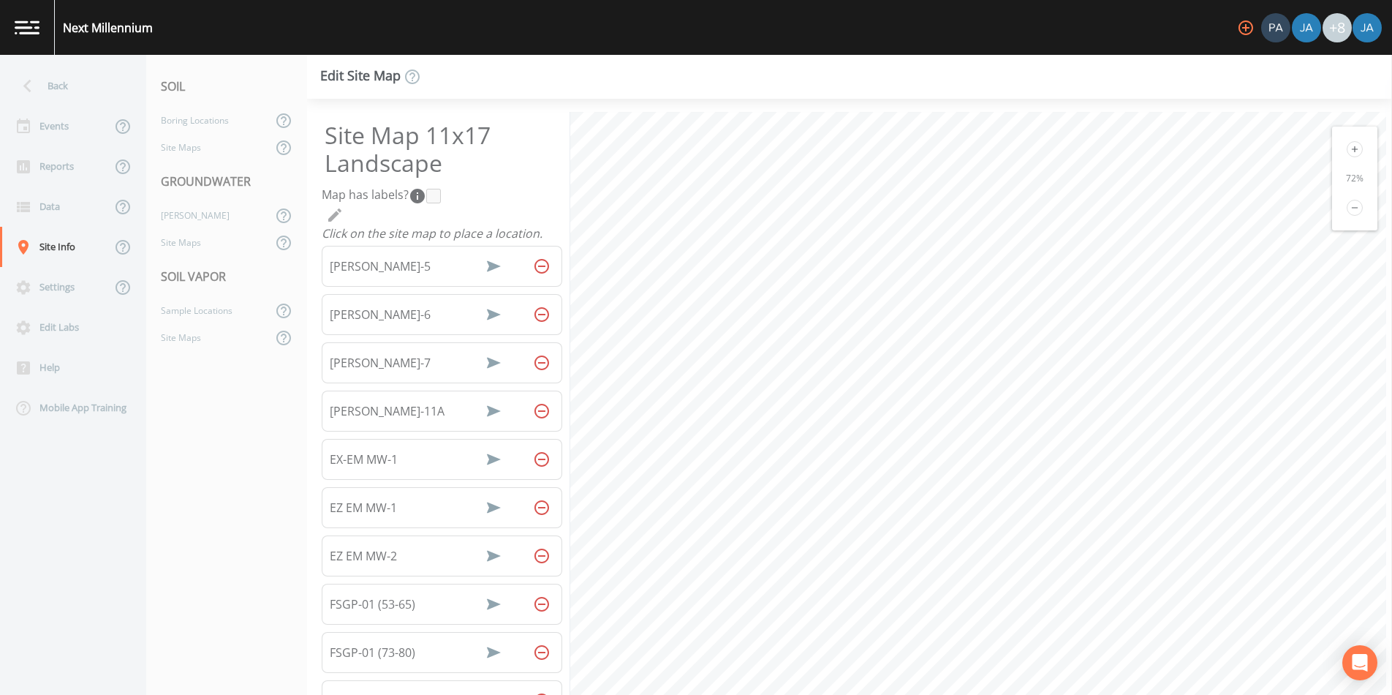
click at [1352, 143] on icon at bounding box center [1355, 149] width 16 height 16
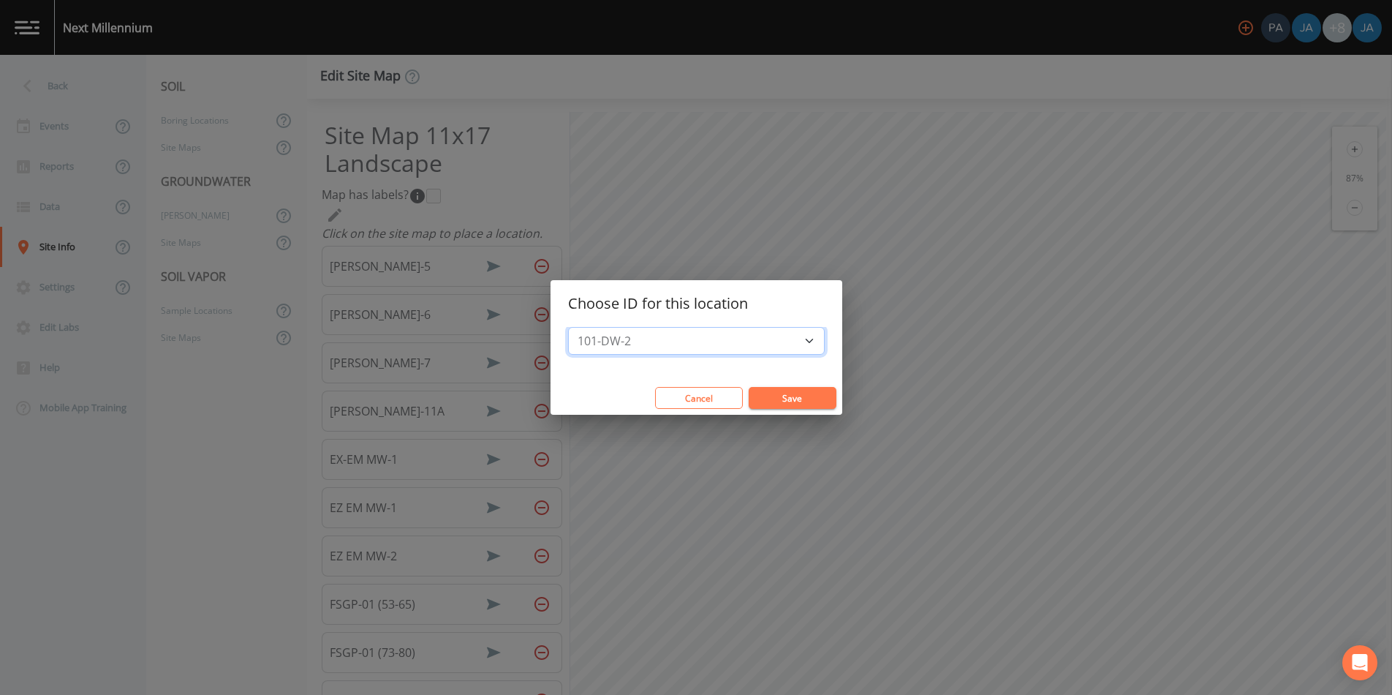
click at [608, 335] on select "101-DW-2 101-DW-3 101-DW-5 101-DW-7 101-DW-8 101-DW-9 101-DWA-1 101-DWA-4 101-D…" at bounding box center [696, 341] width 257 height 28
select select "0f71a3a5-a86b-4872-a842-387886928bc0"
click at [599, 327] on select "101-DW-2 101-DW-3 101-DW-5 101-DW-7 101-DW-8 101-DW-9 101-DWA-1 101-DWA-4 101-D…" at bounding box center [696, 341] width 257 height 28
click at [749, 389] on button "Save" at bounding box center [793, 398] width 88 height 22
click at [640, 342] on select "101-DW-2 101-DW-3 101-DW-5 101-DW-7 101-DW-8 101-DW-9 101-DWA-1 101-DWA-4 101-D…" at bounding box center [696, 341] width 257 height 28
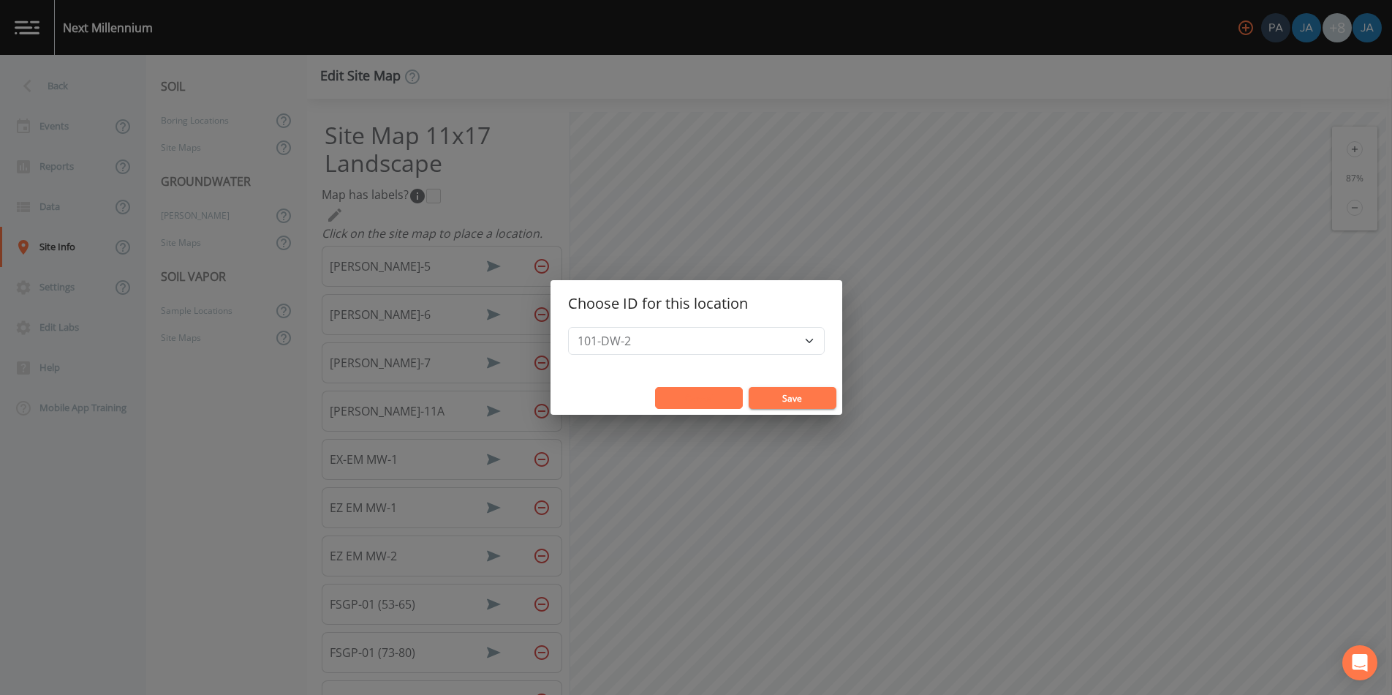
click at [682, 400] on button "Cancel" at bounding box center [699, 398] width 88 height 22
click at [632, 338] on select "101-DW-2 101-DW-3 101-DW-5 101-DW-7 101-DW-8 101-DW-9 101-DWA-1 101-DWA-4 101-D…" at bounding box center [696, 341] width 257 height 28
select select "3cf97af3-2824-4ff3-9afa-d7cd7eefac1c"
click at [599, 327] on select "101-DW-2 101-DW-3 101-DW-5 101-DW-7 101-DW-8 101-DW-9 101-DWA-1 101-DWA-4 101-D…" at bounding box center [696, 341] width 257 height 28
click at [749, 390] on button "Save" at bounding box center [793, 398] width 88 height 22
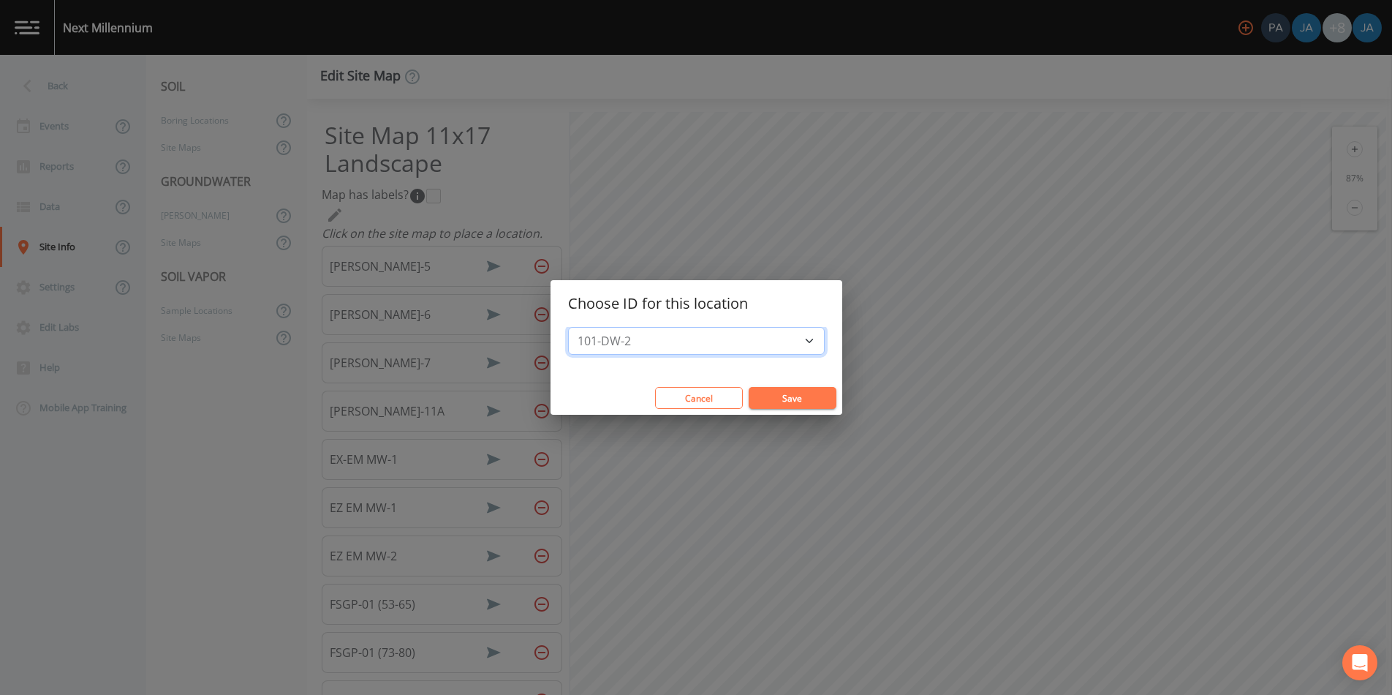
click at [678, 334] on select "101-DW-2 101-DW-3 101-DW-5 101-DW-7 101-DW-8 101-DW-9 101-DWA-1 101-DWA-4 101-D…" at bounding box center [696, 341] width 257 height 28
select select "6127513a-7b01-4315-8575-73a616cac65f"
click at [599, 327] on select "101-DW-2 101-DW-3 101-DW-5 101-DW-7 101-DW-8 101-DW-9 101-DWA-1 101-DWA-4 101-D…" at bounding box center [696, 341] width 257 height 28
click at [764, 407] on button "Save" at bounding box center [793, 398] width 88 height 22
click at [632, 336] on select "101-DW-2 101-DW-3 101-DW-5 101-DW-7 101-DW-8 101-DW-9 101-DWA-1 101-DWA-4 101-D…" at bounding box center [696, 341] width 257 height 28
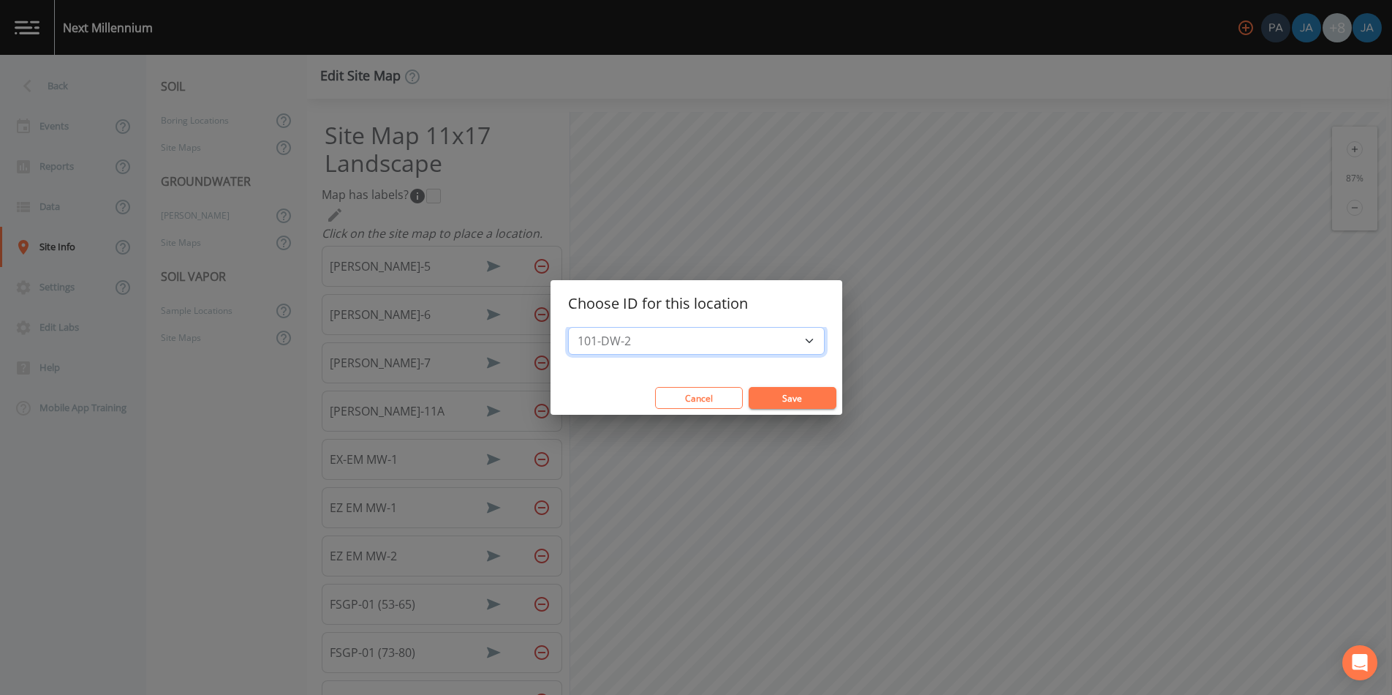
select select "5613829f-3e3c-4c55-bdbb-f72e3981d9f6"
click at [599, 327] on select "101-DW-2 101-DW-3 101-DW-5 101-DW-7 101-DW-8 101-DW-9 101-DWA-1 101-DWA-4 101-D…" at bounding box center [696, 341] width 257 height 28
click at [750, 391] on button "Save" at bounding box center [793, 398] width 88 height 22
click at [664, 342] on select "101-DW-2 101-DW-3 101-DW-5 101-DW-7 101-DW-8 101-DW-9 101-DWA-1 101-DWA-4 101-D…" at bounding box center [696, 341] width 257 height 28
select select "f048bfed-33e1-49f4-956a-b4fb8c335d68"
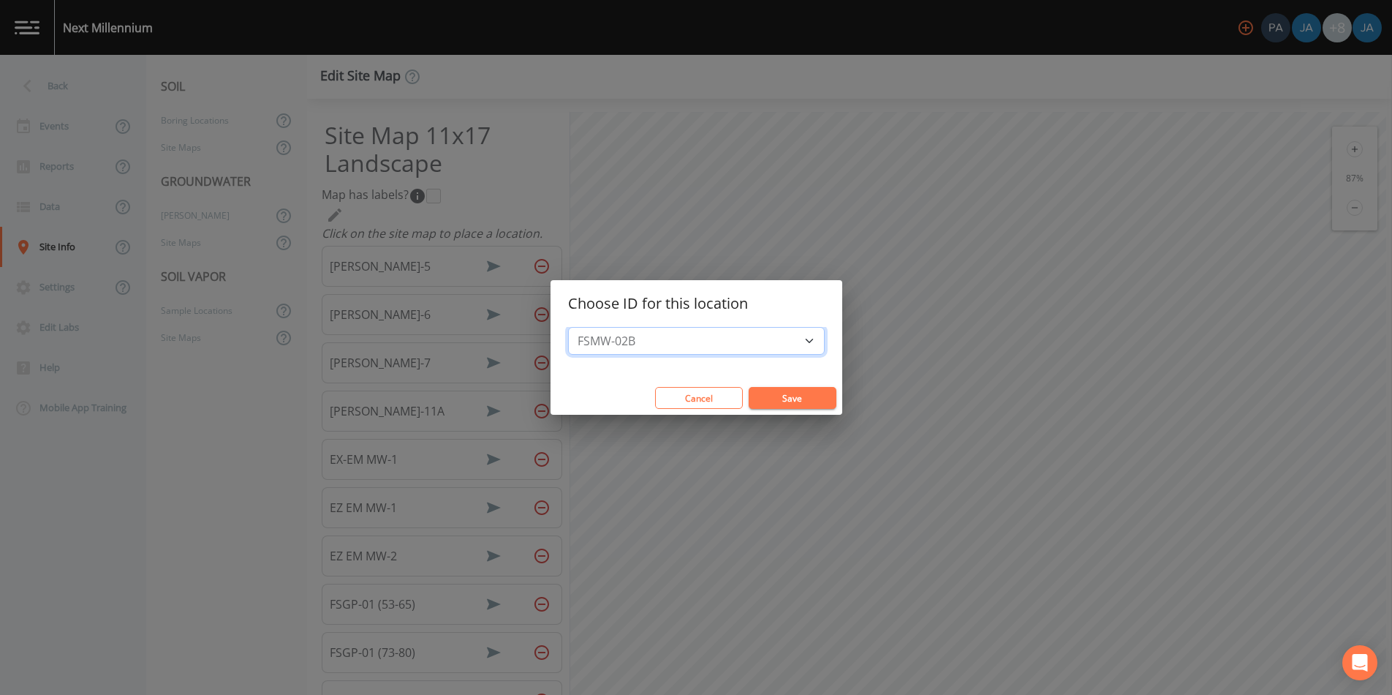
click at [599, 327] on select "101-DW-2 101-DW-3 101-DW-5 101-DW-7 101-DW-8 101-DW-9 101-DWA-1 101-DWA-4 101-D…" at bounding box center [696, 341] width 257 height 28
click at [749, 399] on button "Save" at bounding box center [793, 398] width 88 height 22
click at [692, 342] on select "101-DW-2 101-DW-3 101-DW-5 101-DW-7 101-DW-8 101-DW-9 101-DWA-1 101-DWA-4 101-D…" at bounding box center [696, 341] width 257 height 28
select select "0b3c369f-a0d3-4fbb-906b-89966bc314dc"
click at [599, 327] on select "101-DW-2 101-DW-3 101-DW-5 101-DW-7 101-DW-8 101-DW-9 101-DWA-1 101-DWA-4 101-D…" at bounding box center [696, 341] width 257 height 28
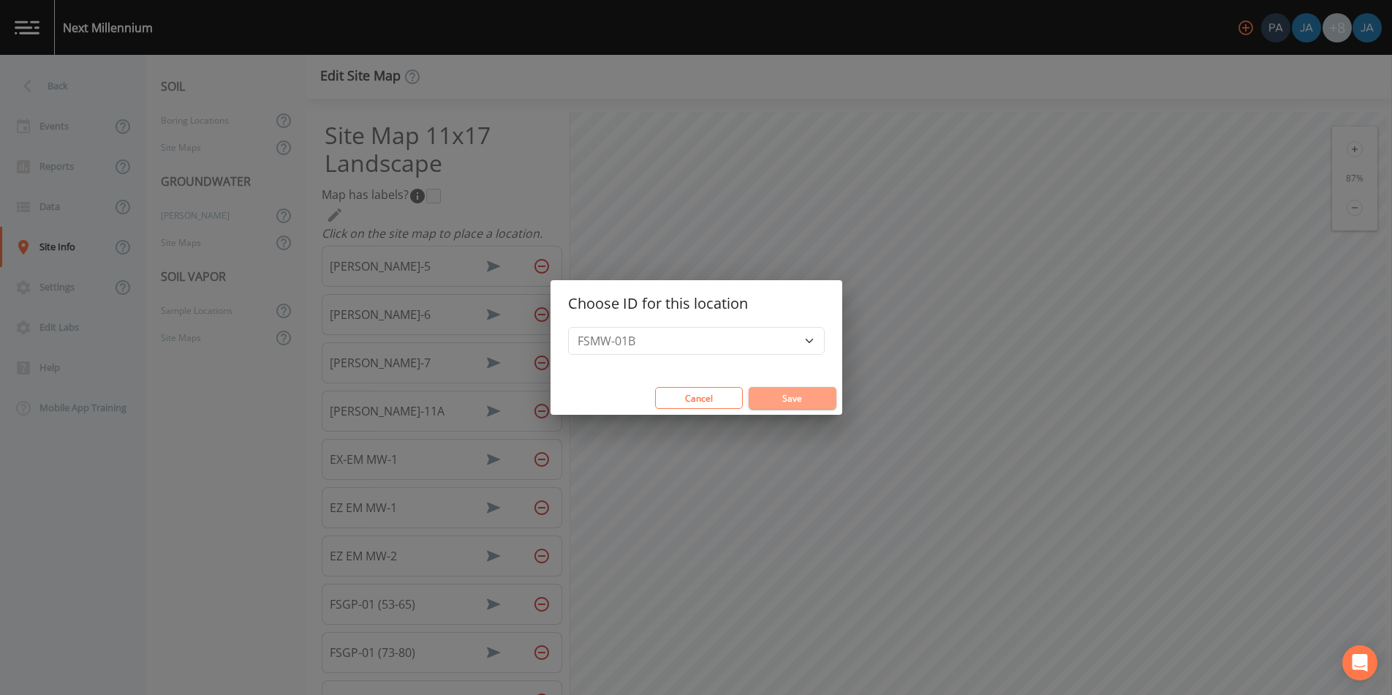
click at [749, 392] on button "Save" at bounding box center [793, 398] width 88 height 22
click at [642, 339] on select "101-DW-2 101-DW-3 101-DW-5 101-DW-7 101-DW-8 101-DW-9 101-DWA-1 101-DWA-4 101-D…" at bounding box center [696, 341] width 257 height 28
select select "f42b98f6-3e66-4493-b07e-5e0fe5cf5cd4"
click at [599, 327] on select "101-DW-2 101-DW-3 101-DW-5 101-DW-7 101-DW-8 101-DW-9 101-DWA-1 101-DWA-4 101-D…" at bounding box center [696, 341] width 257 height 28
click at [749, 398] on button "Save" at bounding box center [793, 398] width 88 height 22
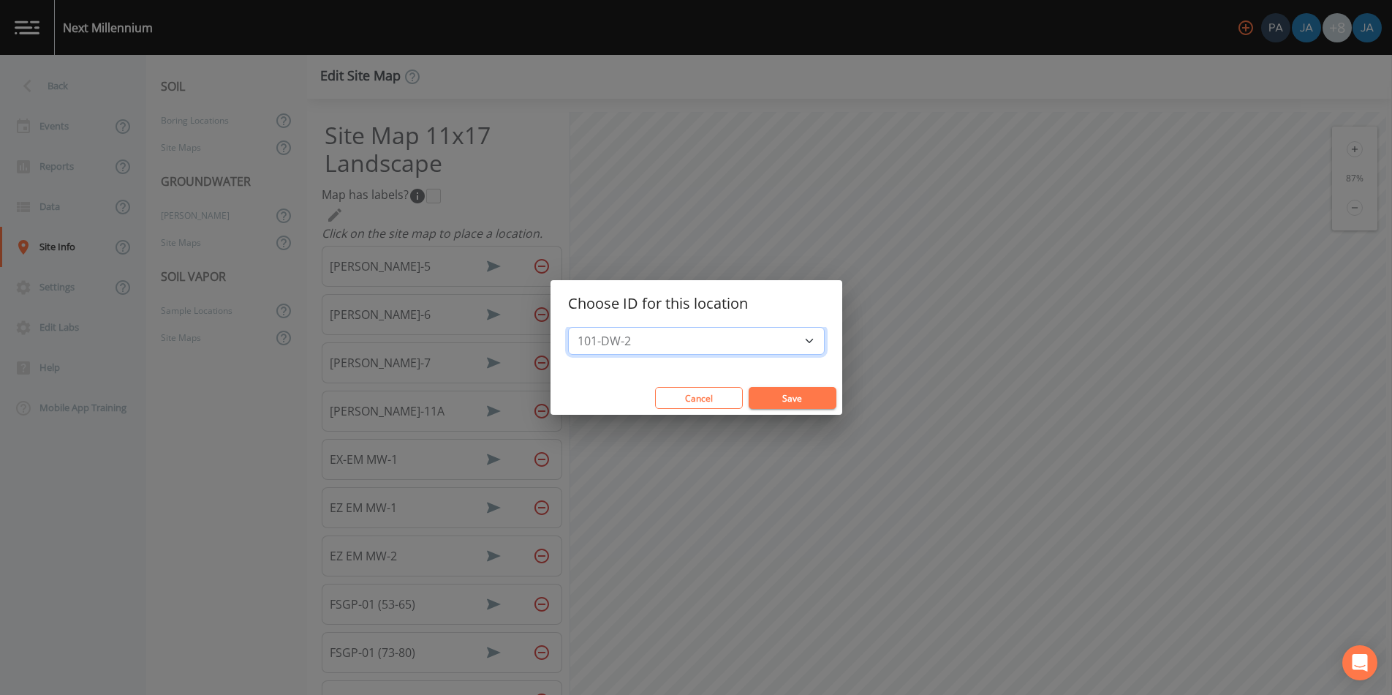
click at [669, 341] on select "101-DW-2 101-DW-3 101-DW-5 101-DW-7 101-DW-8 101-DW-9 101-DWA-1 101-DWA-4 101-D…" at bounding box center [696, 341] width 257 height 28
select select "b386ad72-5890-4b35-9251-e73a58525a69"
click at [599, 327] on select "101-DW-2 101-DW-3 101-DW-5 101-DW-7 101-DW-8 101-DW-9 101-DWA-1 101-DWA-4 101-D…" at bounding box center [696, 341] width 257 height 28
click at [765, 398] on button "Save" at bounding box center [793, 398] width 88 height 22
click at [640, 342] on select "101-DW-2 101-DW-3 101-DW-5 101-DW-7 101-DW-8 101-DW-9 101-DWA-1 101-DWA-4 101-D…" at bounding box center [696, 341] width 257 height 28
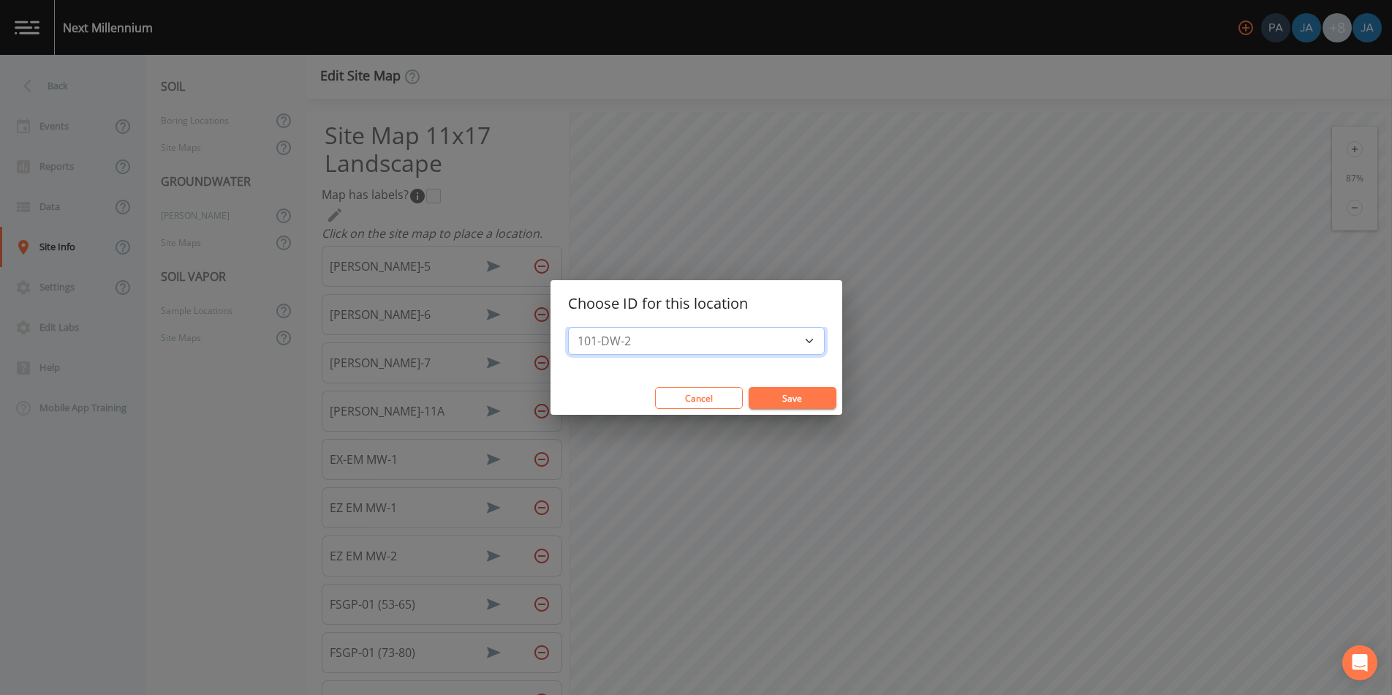
select select "3a624bf0-2975-4cc4-b876-c46b3e02bca3"
click at [599, 327] on select "101-DW-2 101-DW-3 101-DW-5 101-DW-7 101-DW-8 101-DW-9 101-DWA-1 101-DWA-4 101-D…" at bounding box center [696, 341] width 257 height 28
click at [762, 392] on button "Save" at bounding box center [793, 398] width 88 height 22
click at [621, 342] on select "101-DW-2 101-DW-3 101-DW-5 101-DW-7 101-DW-8 101-DW-9 101-DWA-1 101-DWA-4 101-D…" at bounding box center [696, 341] width 257 height 28
click at [686, 394] on button "Cancel" at bounding box center [699, 398] width 88 height 22
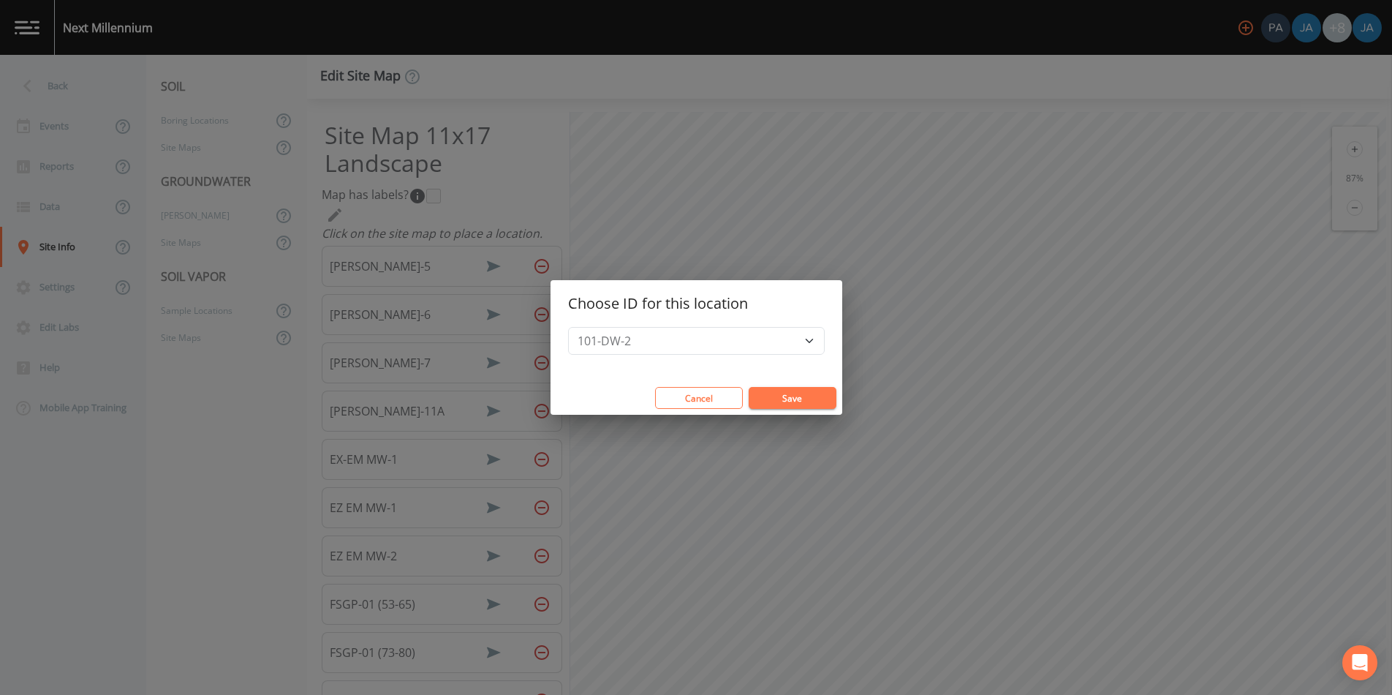
click at [665, 325] on h2 "Choose ID for this location" at bounding box center [696, 303] width 292 height 47
click at [659, 334] on select "101-DW-2 101-DW-3 101-DW-5 101-DW-7 101-DW-8 101-DW-9 101-DWA-1 101-DWA-4 101-D…" at bounding box center [696, 341] width 257 height 28
select select "202f8240-f138-48d5-90cf-5698cd4884a8"
click at [599, 327] on select "101-DW-2 101-DW-3 101-DW-5 101-DW-7 101-DW-8 101-DW-9 101-DWA-1 101-DWA-4 101-D…" at bounding box center [696, 341] width 257 height 28
click at [757, 398] on button "Save" at bounding box center [793, 398] width 88 height 22
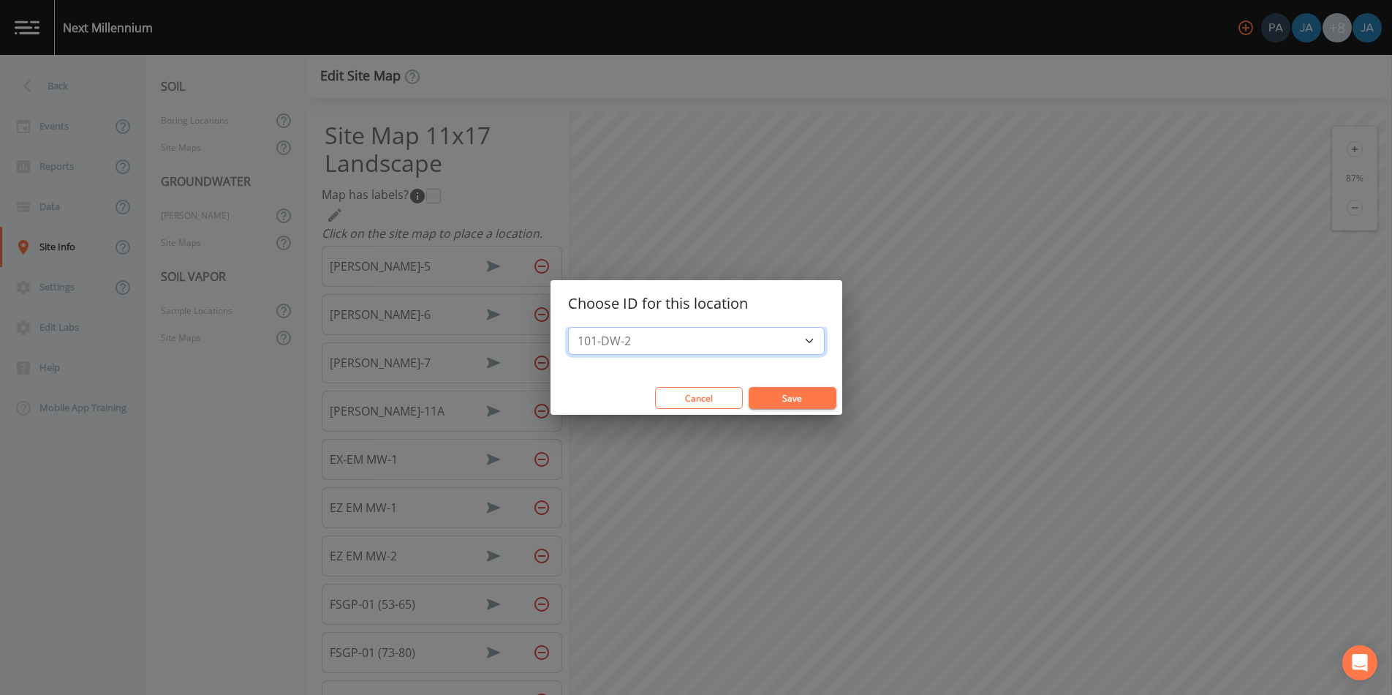
click at [645, 347] on select "101-DW-2 101-DW-3 101-DW-5 101-DW-7 101-DW-8 101-DW-9 101-DWA-1 101-DWA-4 101-D…" at bounding box center [696, 341] width 257 height 28
click at [696, 394] on button "Cancel" at bounding box center [699, 398] width 88 height 22
click at [665, 339] on select "101-DW-2 101-DW-3 101-DW-5 101-DW-7 101-DW-8 101-DW-9 101-DWA-1 101-DWA-4 101-D…" at bounding box center [696, 341] width 257 height 28
select select "686b48ea-a567-42ea-b667-af9c60e4dd09"
click at [599, 327] on select "101-DW-2 101-DW-3 101-DW-5 101-DW-7 101-DW-8 101-DW-9 101-DWA-1 101-DWA-4 101-D…" at bounding box center [696, 341] width 257 height 28
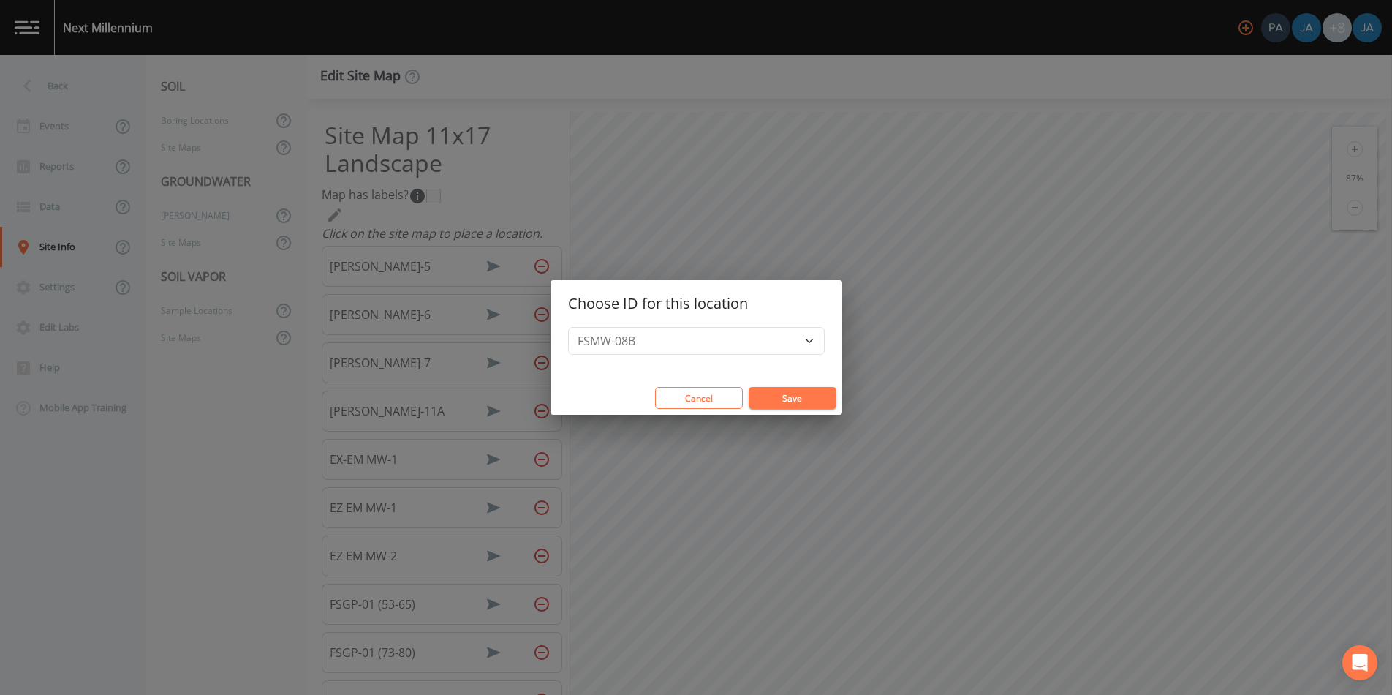
click at [763, 396] on button "Save" at bounding box center [793, 398] width 88 height 22
click at [690, 336] on select "101-DW-2 101-DW-3 101-DW-5 101-DW-7 101-DW-8 101-DW-9 101-DWA-1 101-DWA-4 101-D…" at bounding box center [696, 341] width 257 height 28
select select "1f87921a-a3eb-4a5d-8133-86c0c2d20d26"
click at [599, 327] on select "101-DW-2 101-DW-3 101-DW-5 101-DW-7 101-DW-8 101-DW-9 101-DWA-1 101-DWA-4 101-D…" at bounding box center [696, 341] width 257 height 28
click at [749, 394] on button "Save" at bounding box center [793, 398] width 88 height 22
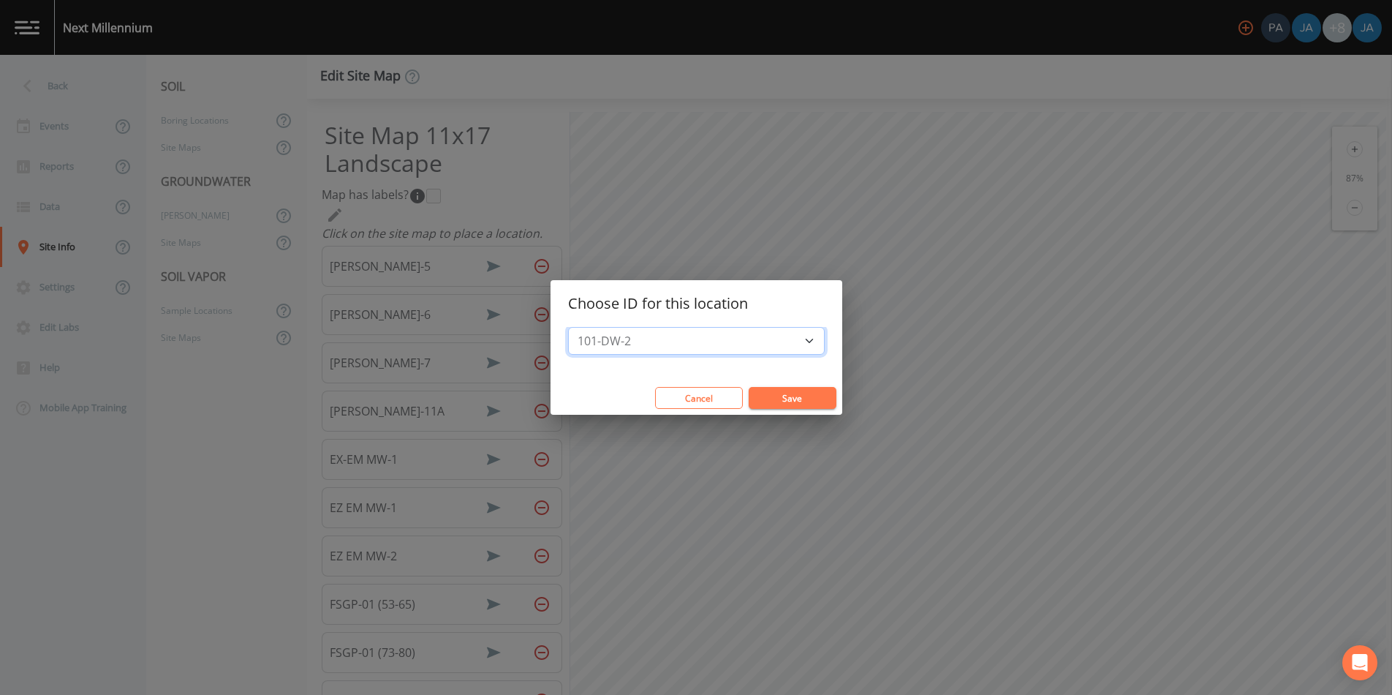
click at [684, 332] on select "101-DW-2 101-DW-3 101-DW-5 101-DW-7 101-DW-8 101-DW-9 101-DWA-1 101-DWA-4 101-D…" at bounding box center [696, 341] width 257 height 28
select select "513b51e5-7b00-48fa-aeac-3c49fdc7354d"
click at [599, 327] on select "101-DW-2 101-DW-3 101-DW-5 101-DW-7 101-DW-8 101-DW-9 101-DWA-1 101-DWA-4 101-D…" at bounding box center [696, 341] width 257 height 28
click at [749, 394] on button "Save" at bounding box center [793, 398] width 88 height 22
click at [669, 344] on select "101-DW-2 101-DW-3 101-DW-5 101-DW-7 101-DW-8 101-DW-9 101-DWA-1 101-DWA-4 101-D…" at bounding box center [696, 341] width 257 height 28
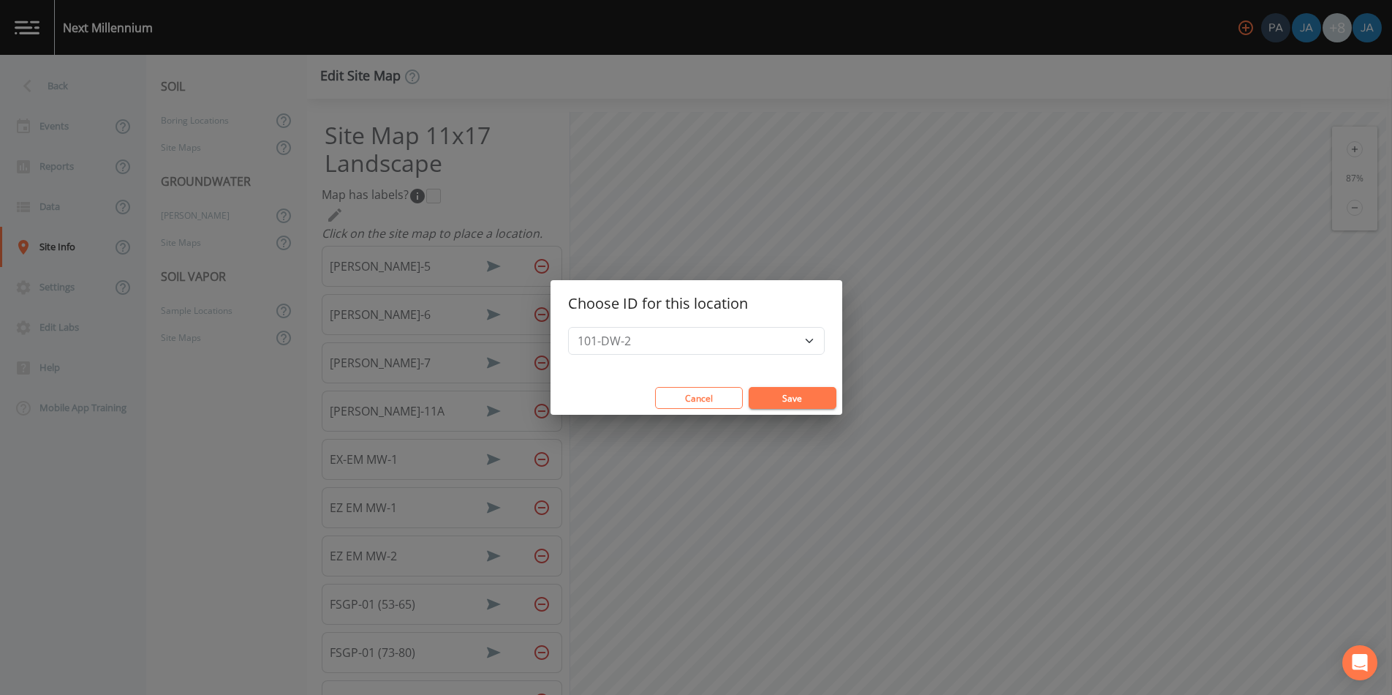
click at [748, 385] on div "Cancel Save" at bounding box center [696, 398] width 292 height 34
click at [755, 398] on button "Save" at bounding box center [793, 398] width 88 height 22
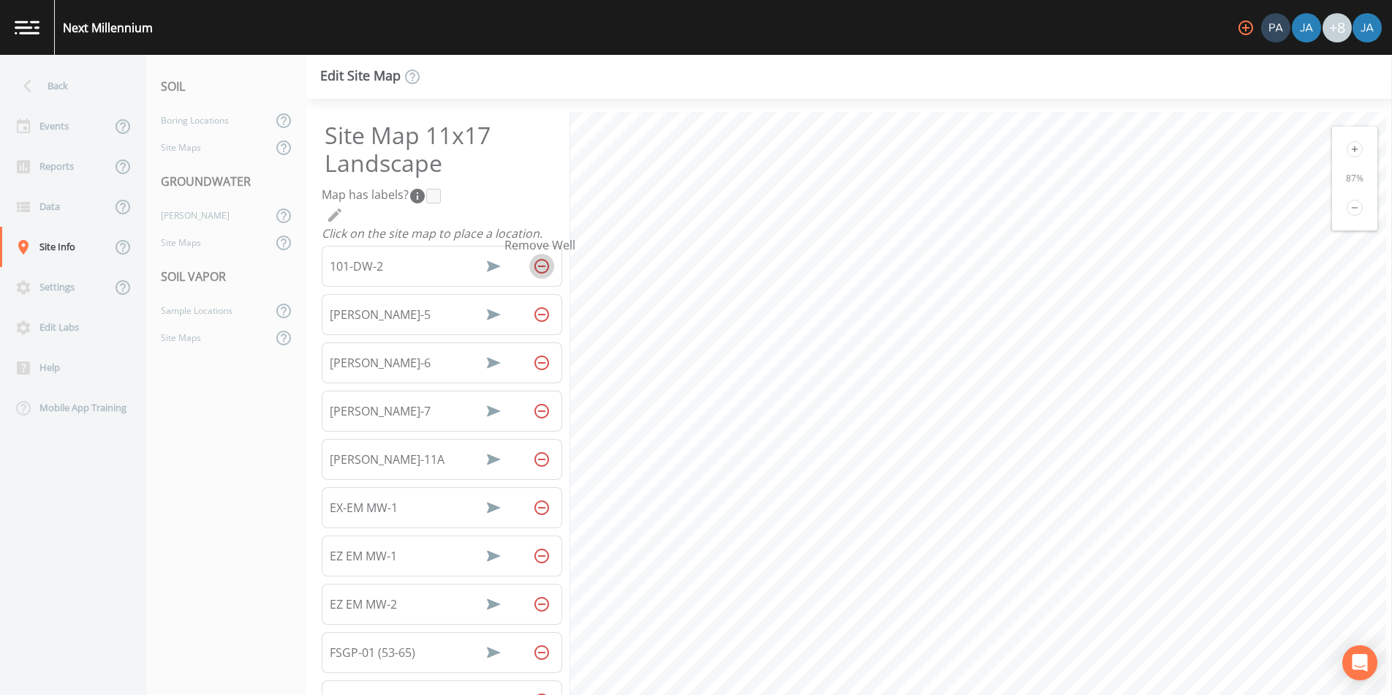
click at [535, 261] on icon "Remove Well" at bounding box center [542, 266] width 18 height 18
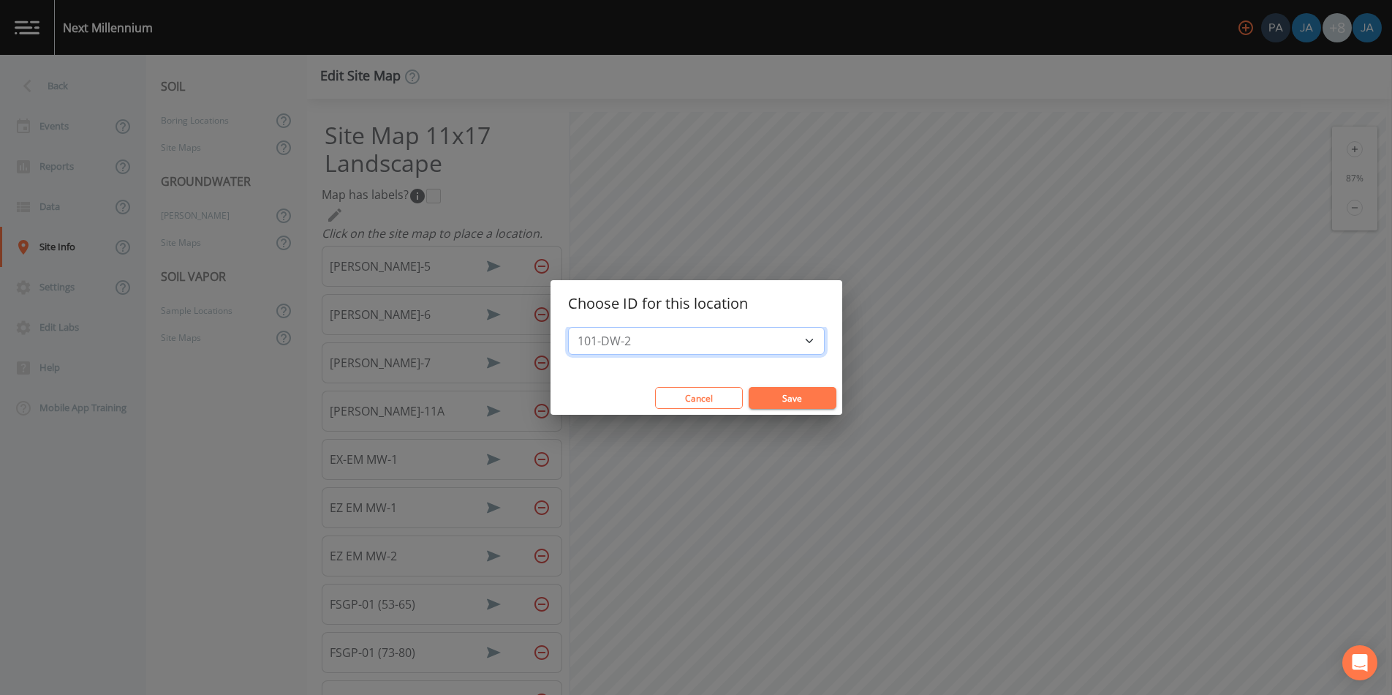
click at [615, 341] on select "101-DW-2 101-DW-3 101-DW-5 101-DW-7 101-DW-8 101-DW-9 101-DWA-1 101-DWA-4 101-D…" at bounding box center [696, 341] width 257 height 28
select select "69918dc7-04fd-4884-8953-85a1afa26af0"
click at [599, 327] on select "101-DW-2 101-DW-3 101-DW-5 101-DW-7 101-DW-8 101-DW-9 101-DWA-1 101-DWA-4 101-D…" at bounding box center [696, 341] width 257 height 28
click at [761, 406] on button "Save" at bounding box center [793, 398] width 88 height 22
click at [670, 352] on select "101-DW-2 101-DW-3 101-DW-5 101-DW-7 101-DW-8 101-DW-9 101-DWA-1 101-DWA-4 101-D…" at bounding box center [696, 341] width 257 height 28
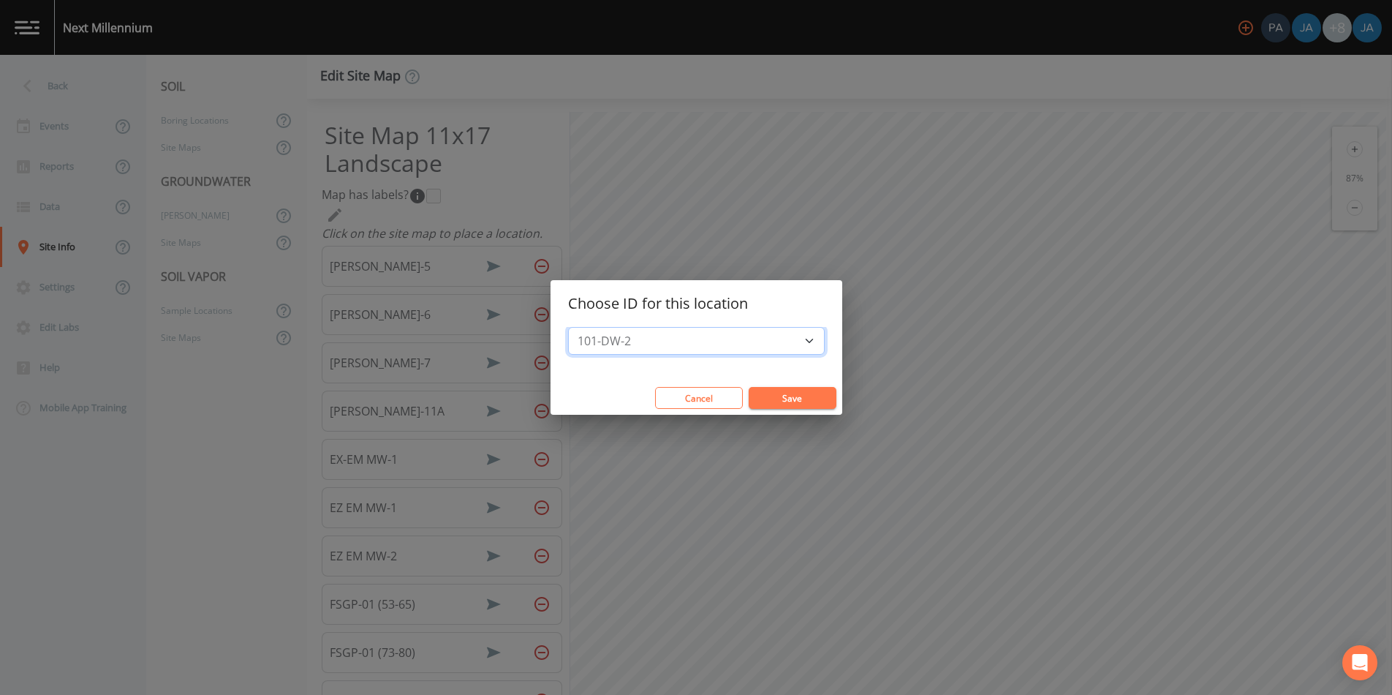
select select "e7dca6f9-b6e7-4004-8038-6f75ed2ea61f"
click at [599, 327] on select "101-DW-2 101-DW-3 101-DW-5 101-DW-7 101-DW-8 101-DW-9 101-DWA-1 101-DWA-4 101-D…" at bounding box center [696, 341] width 257 height 28
click at [749, 390] on button "Save" at bounding box center [793, 398] width 88 height 22
click at [711, 338] on select "101-DW-2 101-DW-3 101-DW-5 101-DW-7 101-DW-8 101-DW-9 101-DWA-1 101-DWA-4 101-D…" at bounding box center [696, 341] width 257 height 28
click at [599, 327] on select "101-DW-2 101-DW-3 101-DW-5 101-DW-7 101-DW-8 101-DW-9 101-DWA-1 101-DWA-4 101-D…" at bounding box center [696, 341] width 257 height 28
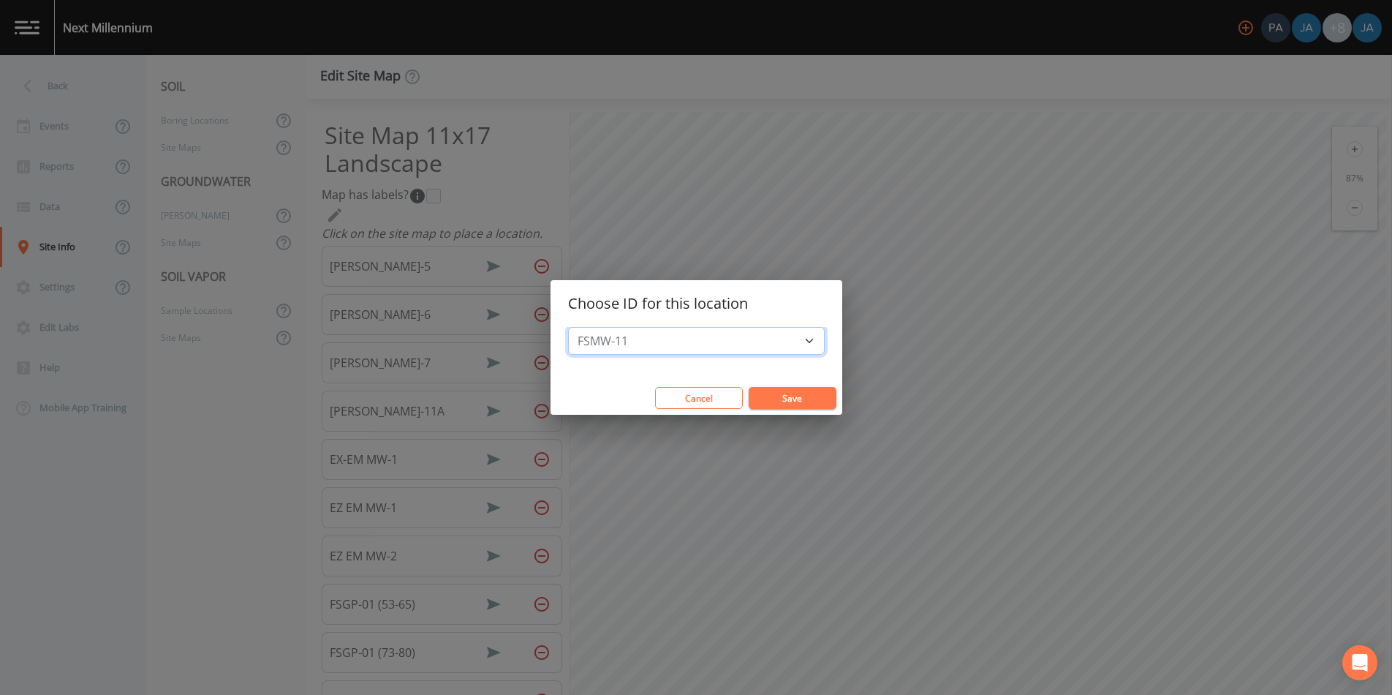
click at [744, 346] on select "101-DW-2 101-DW-3 101-DW-5 101-DW-7 101-DW-8 101-DW-9 101-DWA-1 101-DWA-4 101-D…" at bounding box center [696, 341] width 257 height 28
select select "4400314e-4ff0-4f2f-b889-ae8abb6285f2"
click at [599, 327] on select "101-DW-2 101-DW-3 101-DW-5 101-DW-7 101-DW-8 101-DW-9 101-DWA-1 101-DWA-4 101-D…" at bounding box center [696, 341] width 257 height 28
click at [749, 398] on button "Save" at bounding box center [793, 398] width 88 height 22
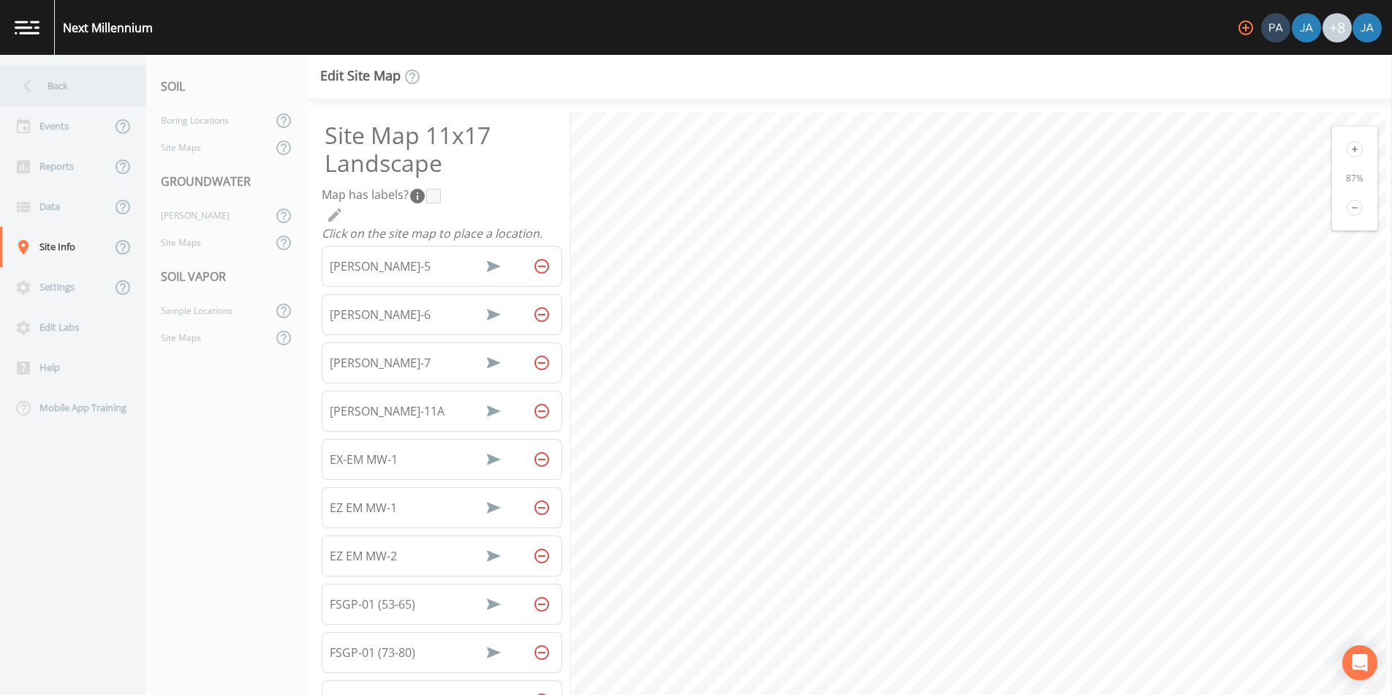
click at [37, 84] on icon at bounding box center [28, 86] width 26 height 26
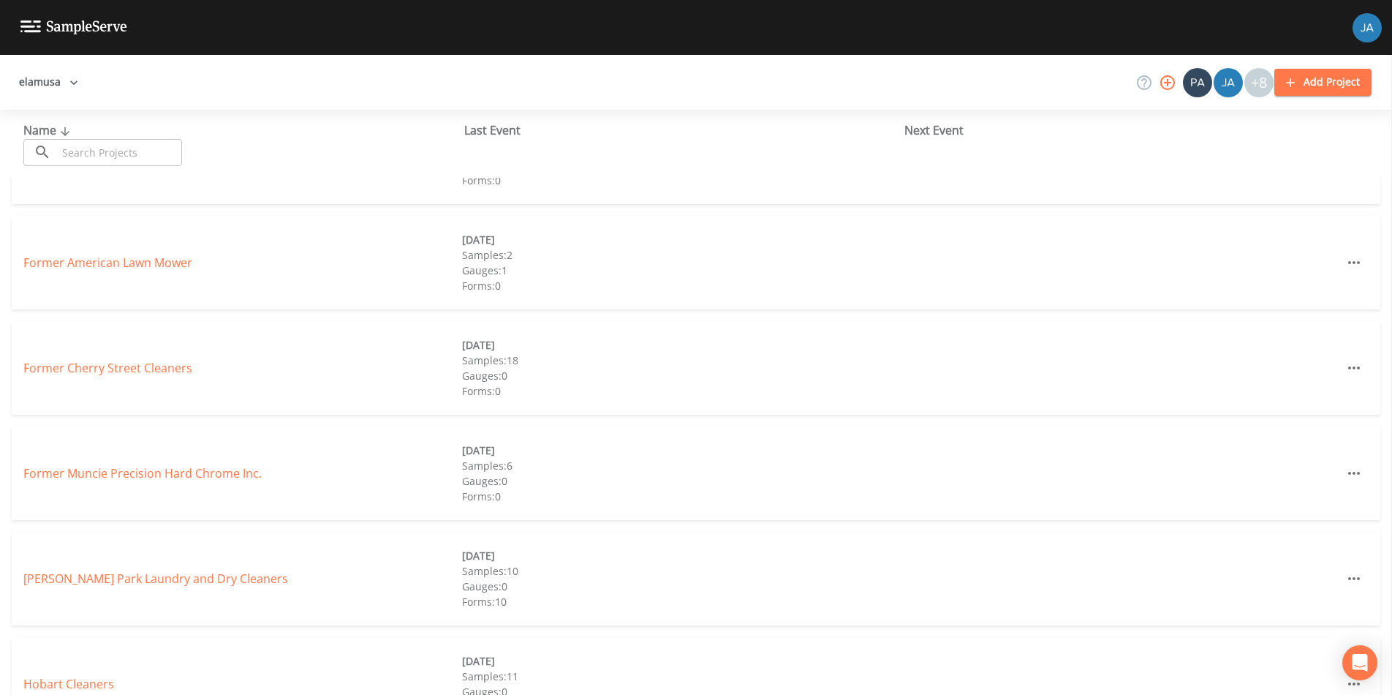
scroll to position [957, 0]
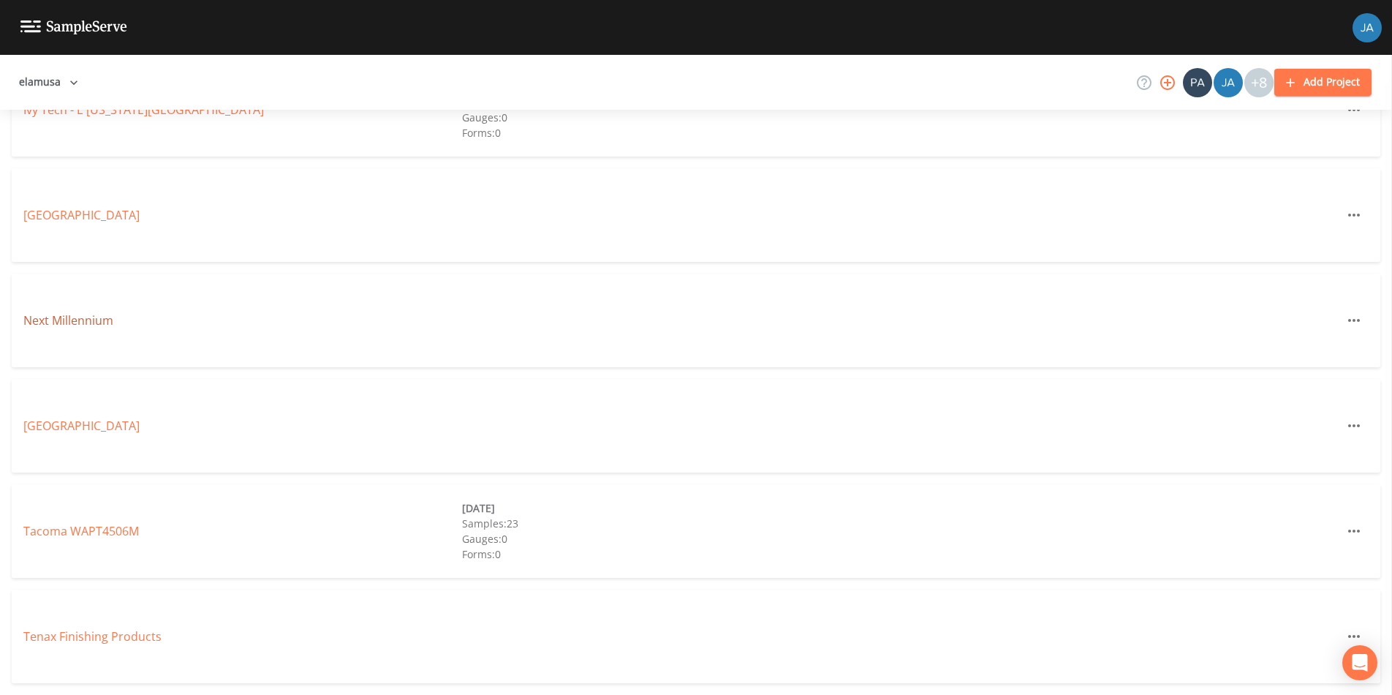
click at [65, 319] on link "Next Millennium" at bounding box center [68, 320] width 90 height 16
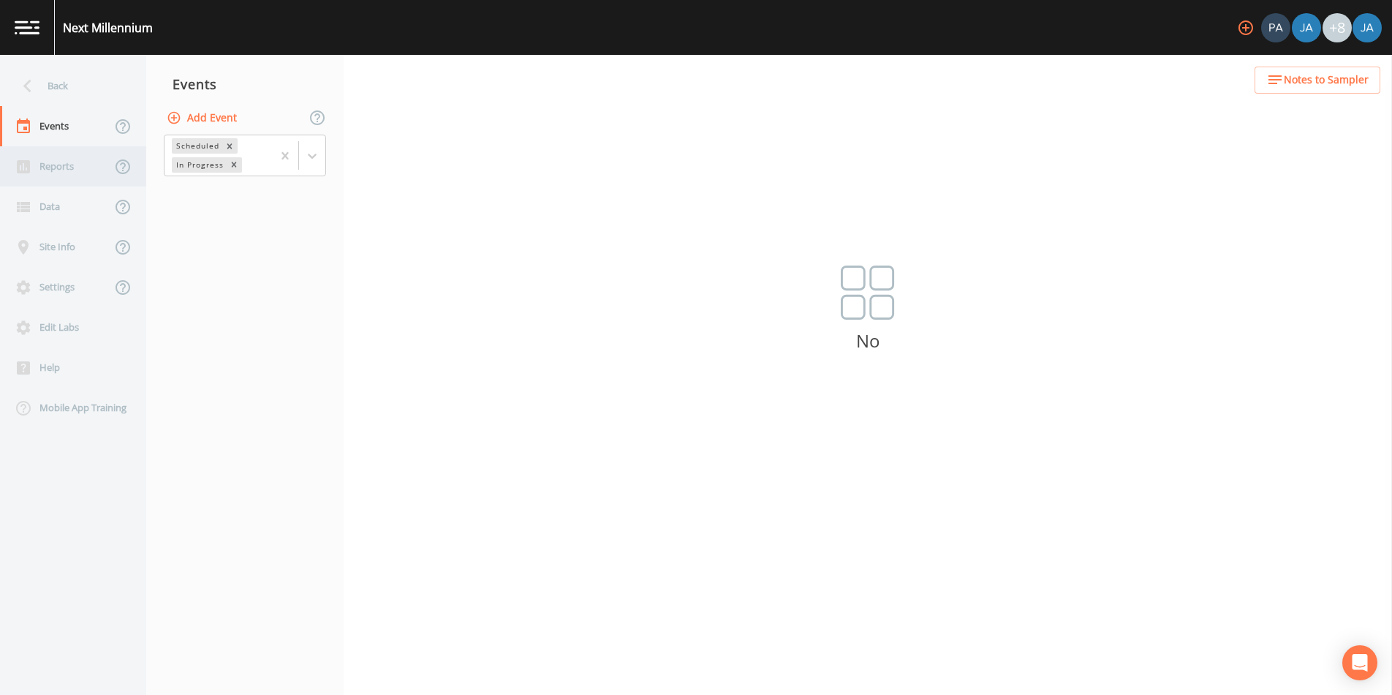
click at [40, 159] on div "Reports" at bounding box center [55, 166] width 111 height 40
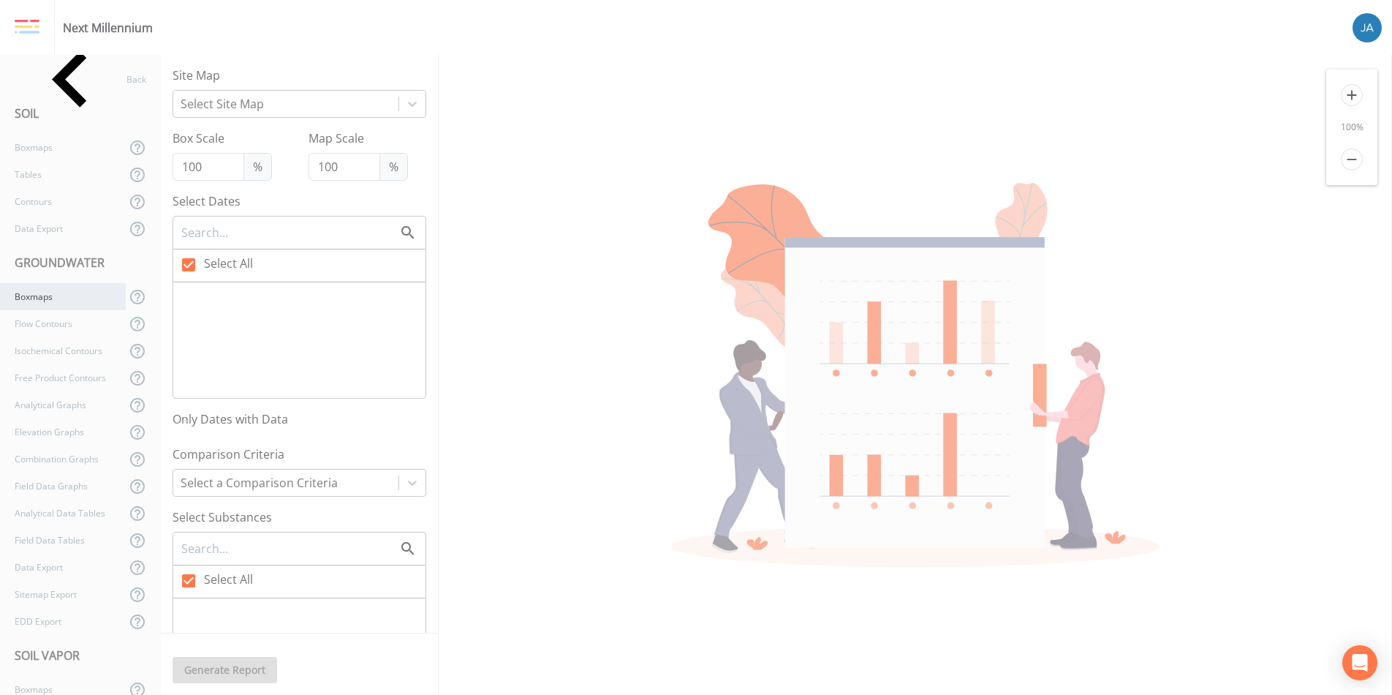
checkbox input "false"
click at [46, 292] on div "Boxmaps" at bounding box center [63, 296] width 126 height 27
click at [31, 75] on icon at bounding box center [71, 79] width 112 height 112
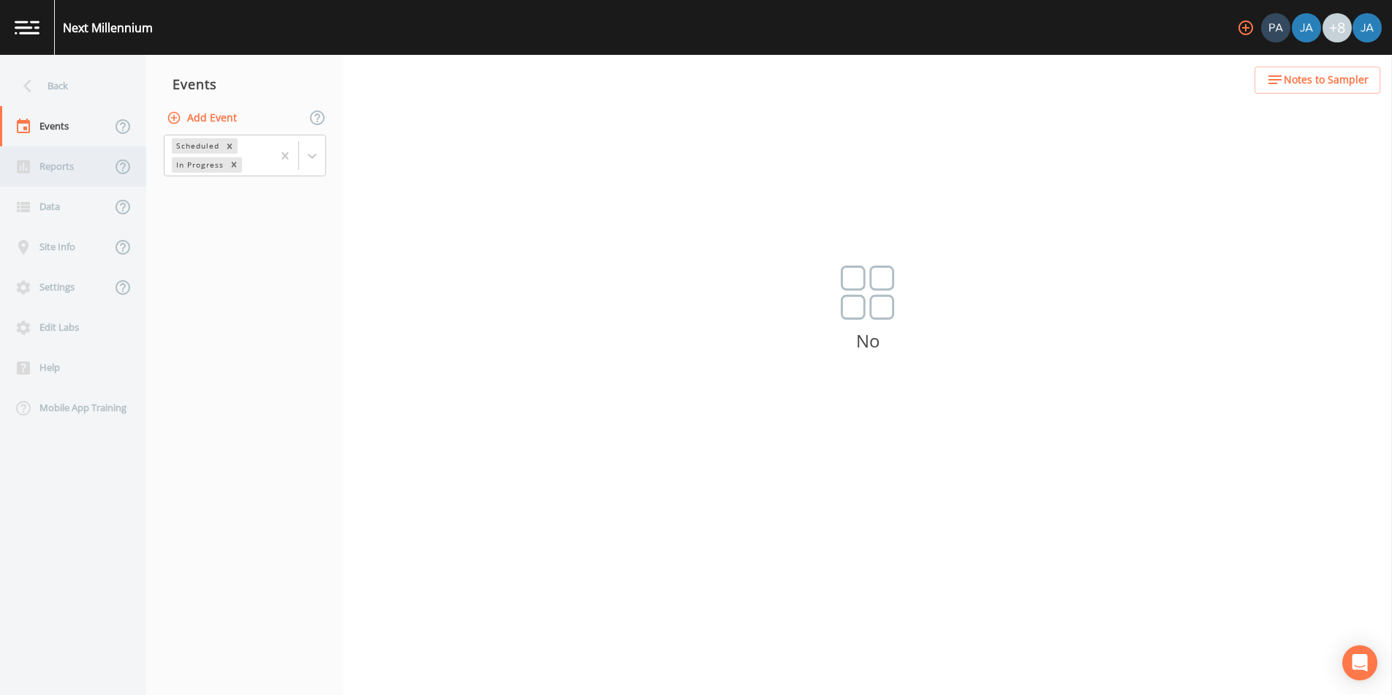
click at [51, 175] on div "Reports" at bounding box center [55, 166] width 111 height 40
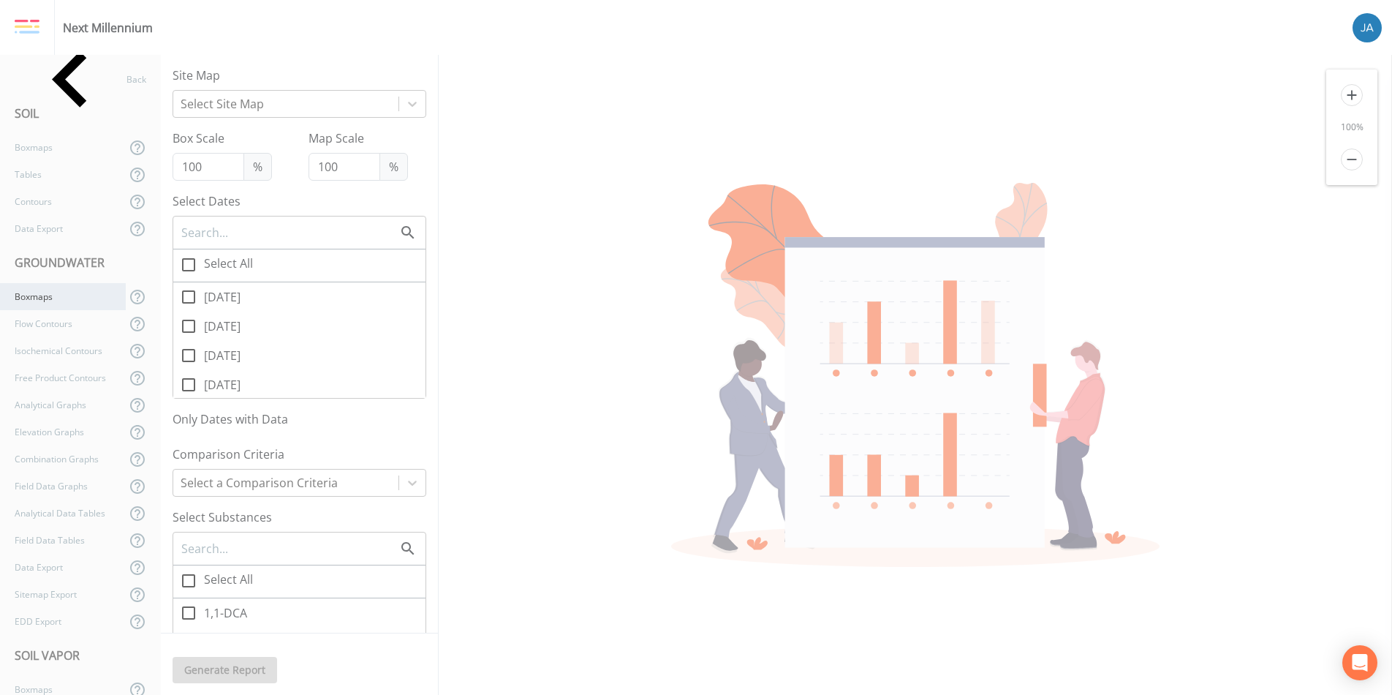
click at [52, 303] on div "Boxmaps" at bounding box center [63, 296] width 126 height 27
click at [50, 72] on div "Back" at bounding box center [73, 79] width 146 height 27
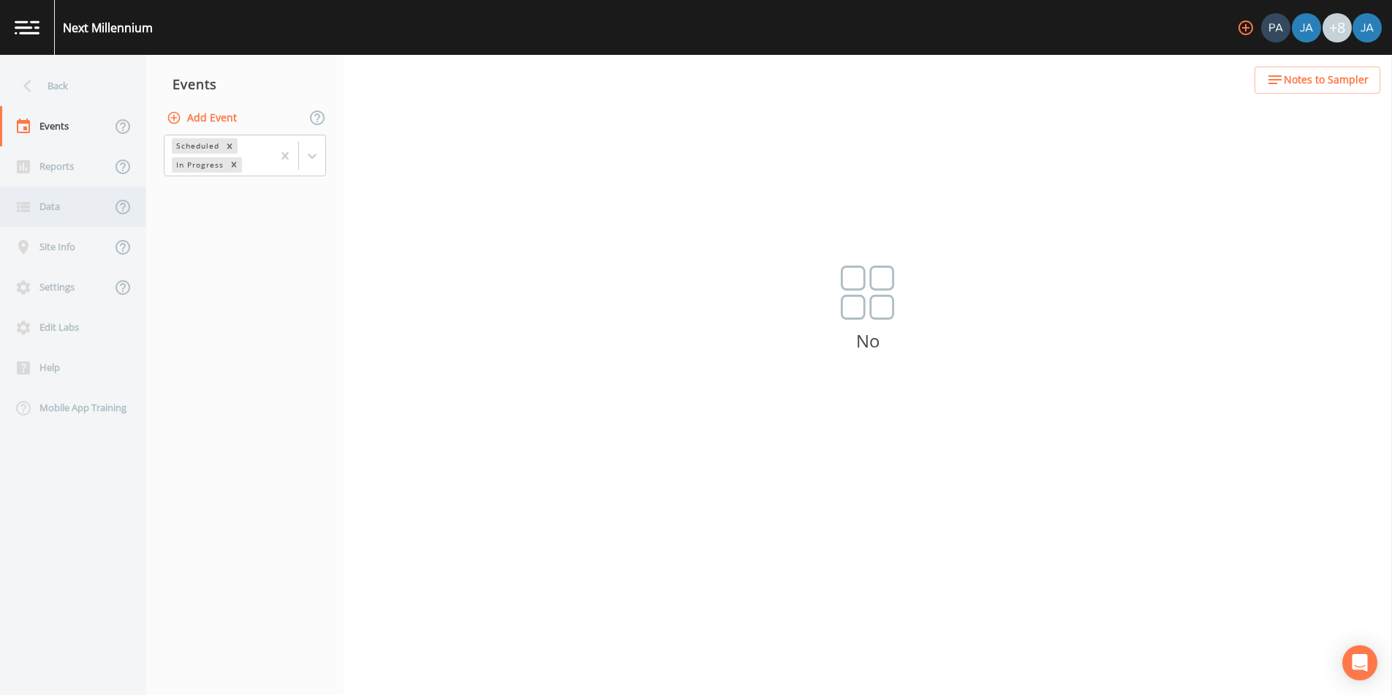
click at [61, 208] on div "Data" at bounding box center [55, 206] width 111 height 40
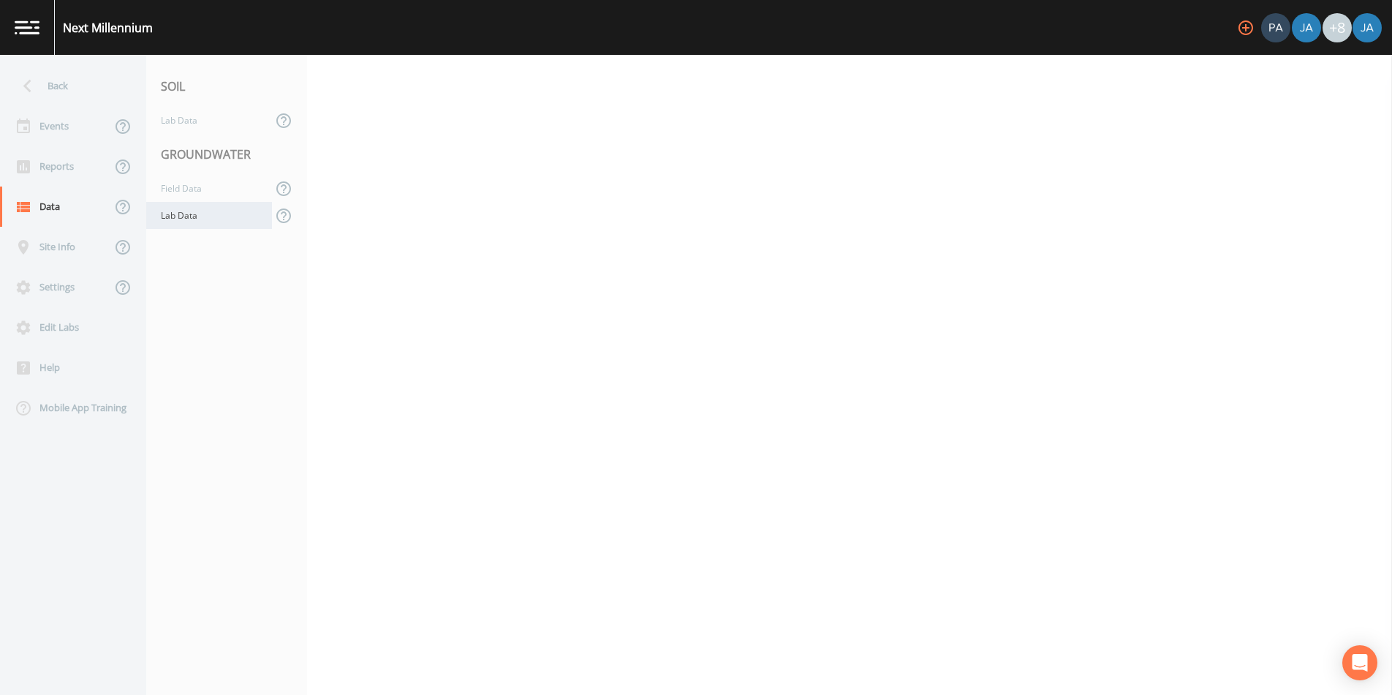
click at [181, 213] on div "Lab Data" at bounding box center [209, 215] width 126 height 27
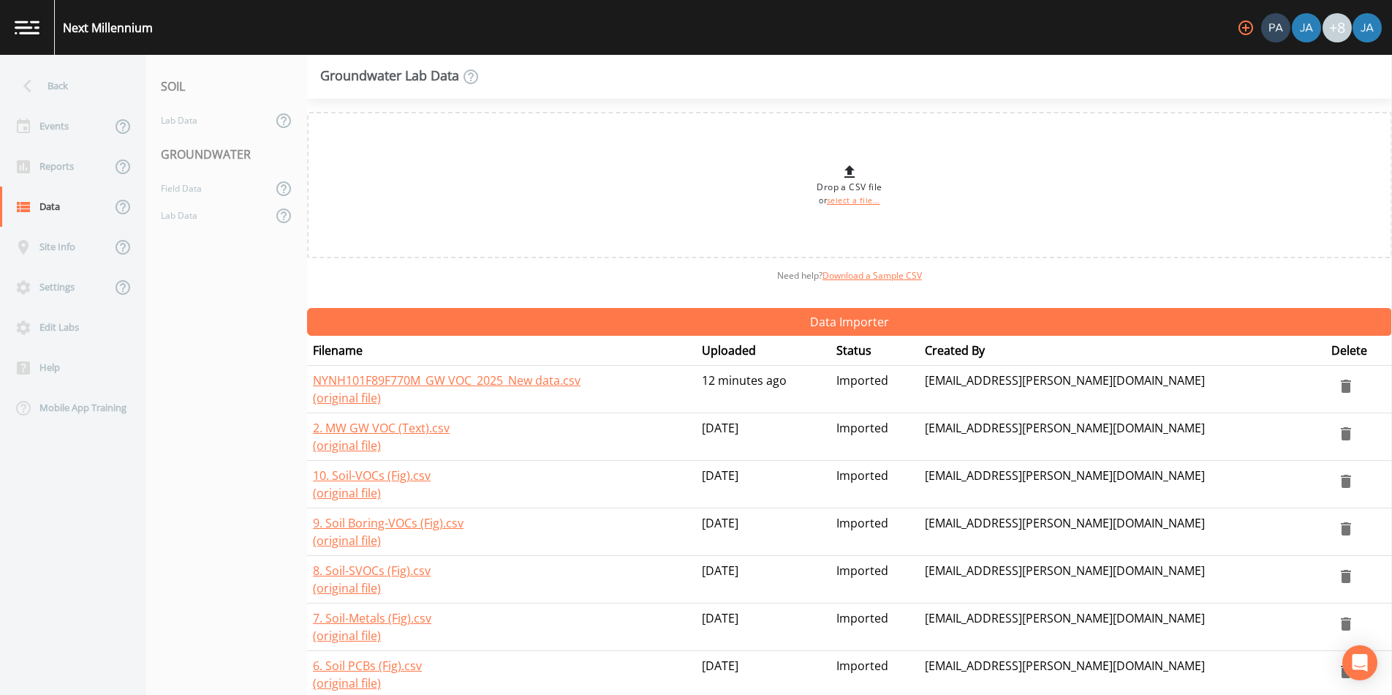
click at [1341, 383] on icon "delete" at bounding box center [1346, 385] width 10 height 13
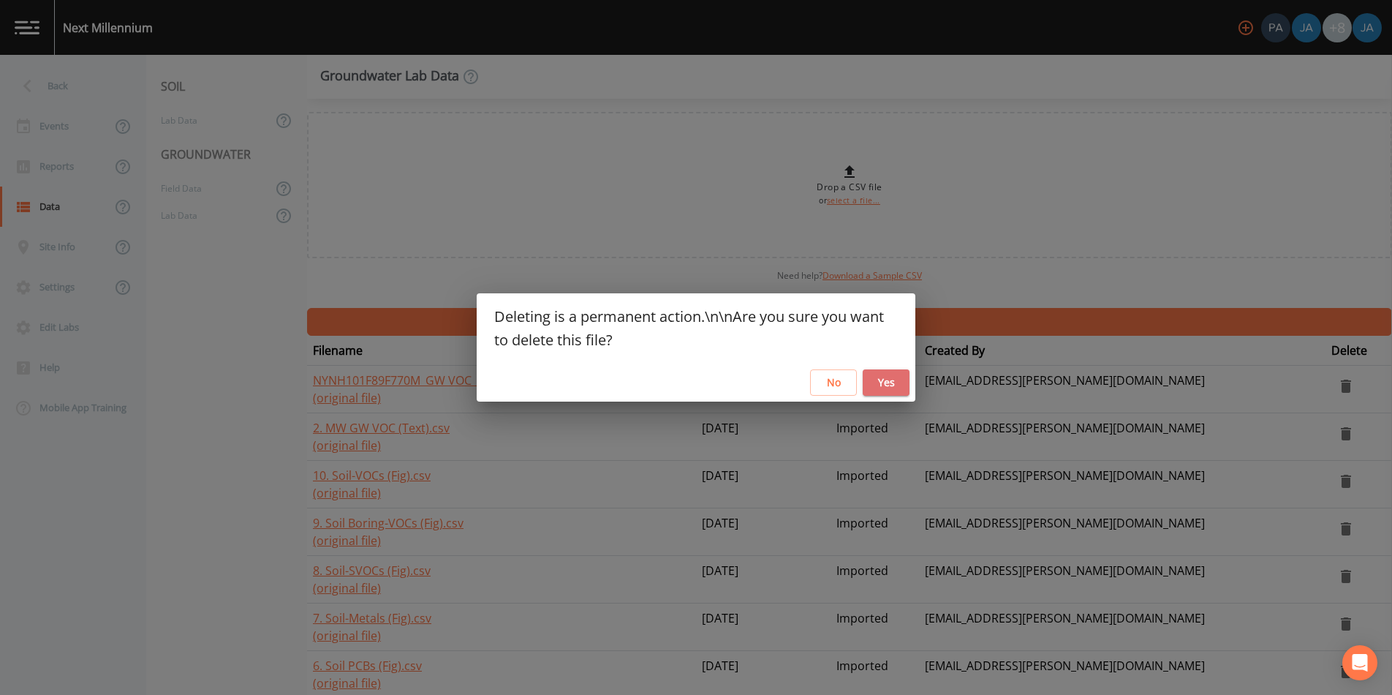
click at [876, 379] on button "Yes" at bounding box center [886, 382] width 47 height 27
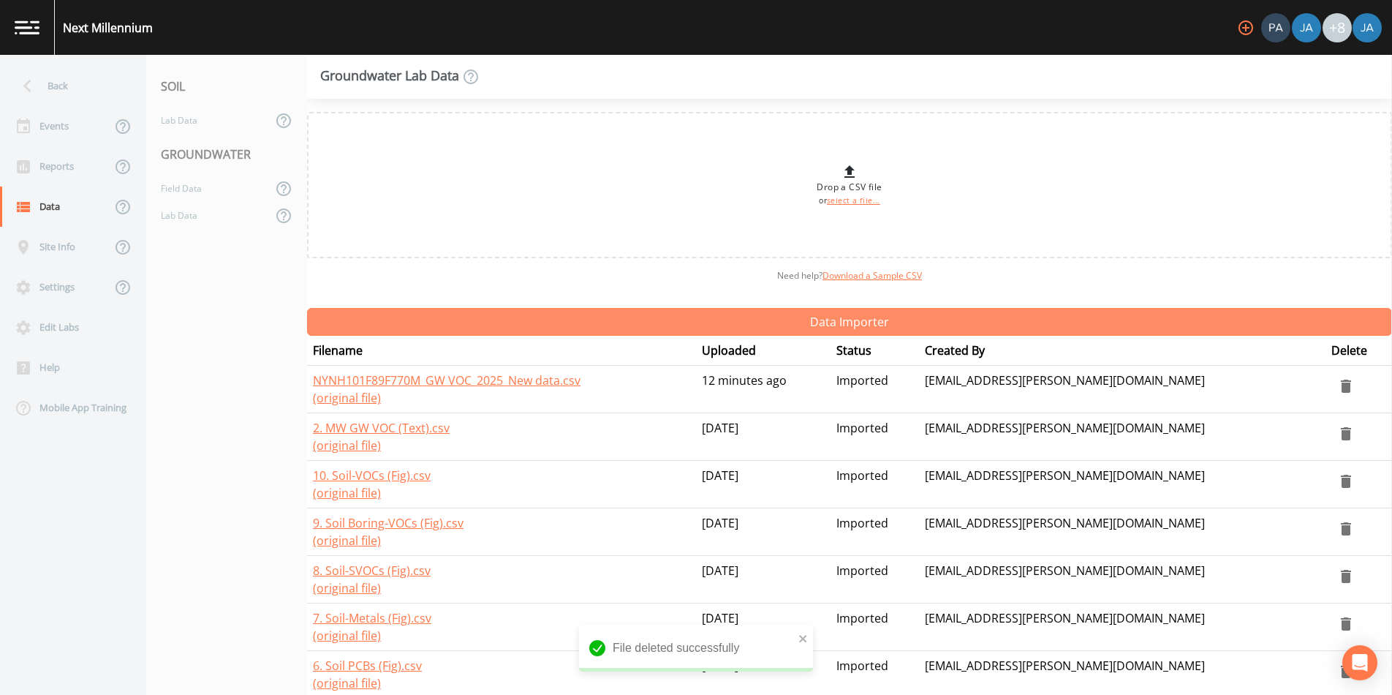
click at [434, 317] on button "Data Importer" at bounding box center [849, 322] width 1085 height 28
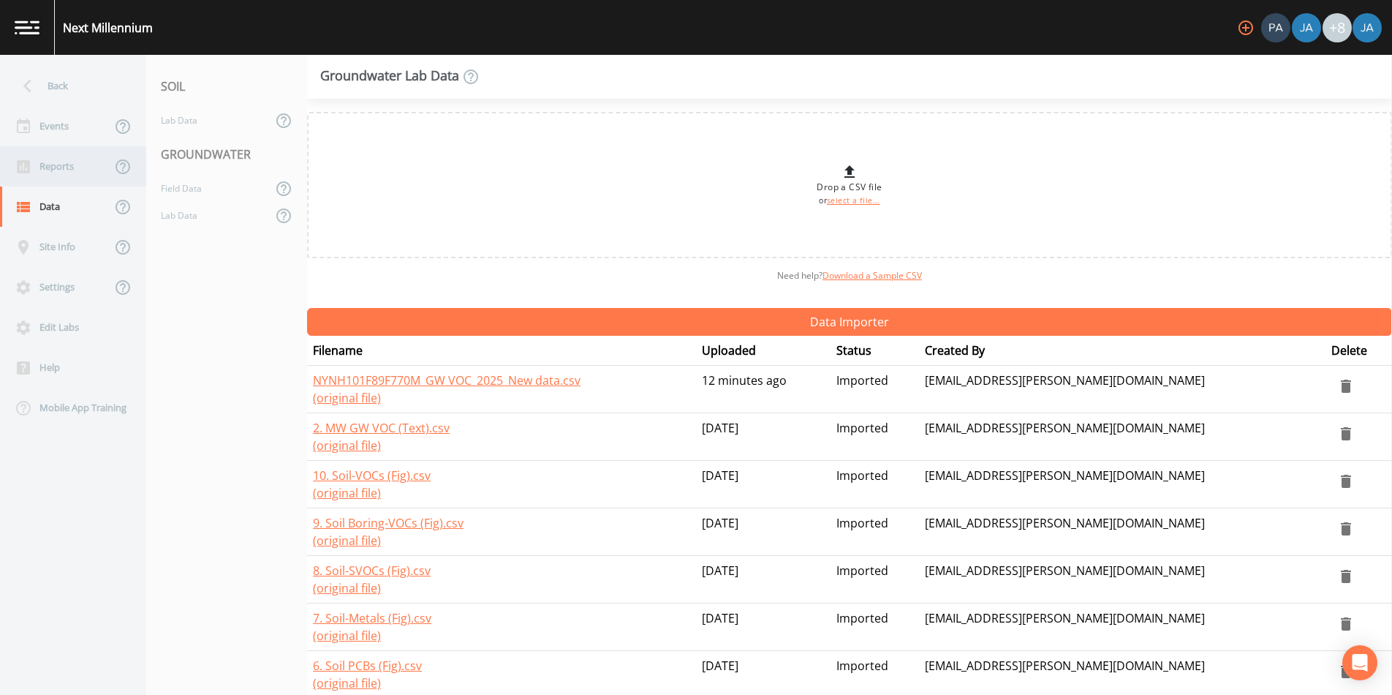
click at [64, 170] on div "Reports" at bounding box center [55, 166] width 111 height 40
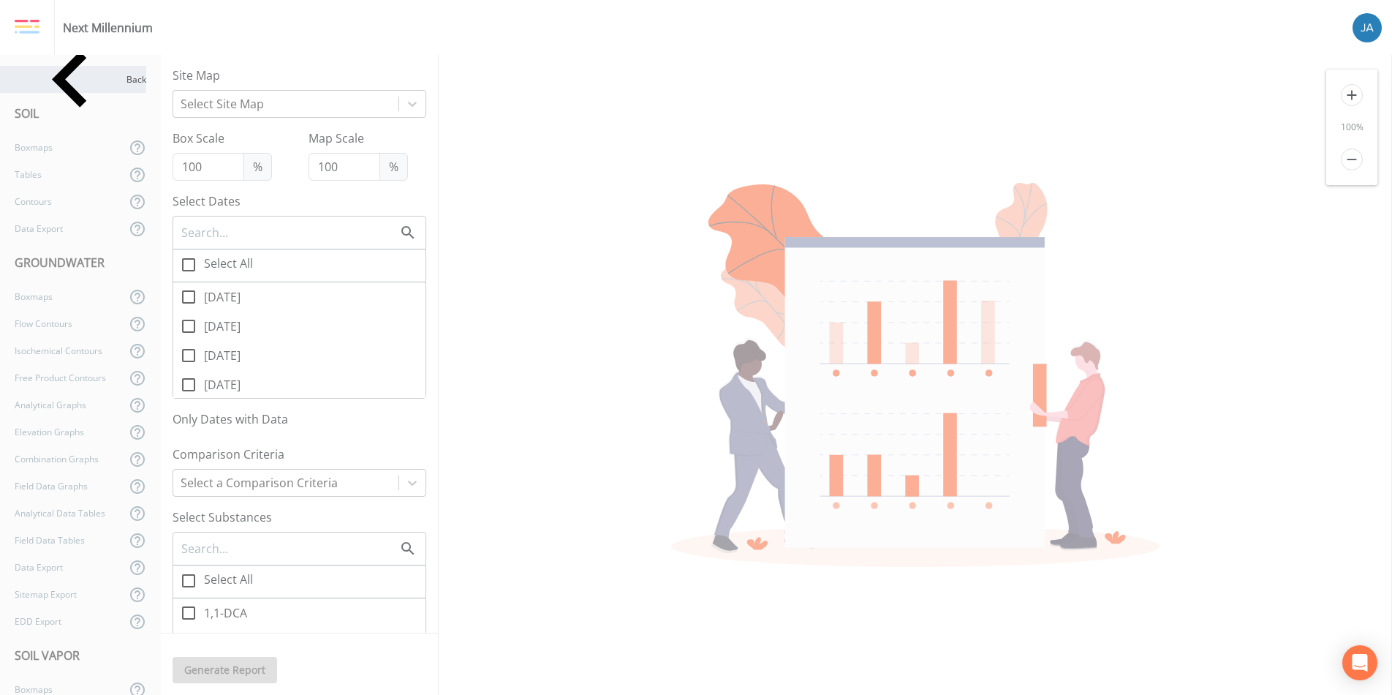
click at [42, 80] on div "Back" at bounding box center [73, 79] width 146 height 27
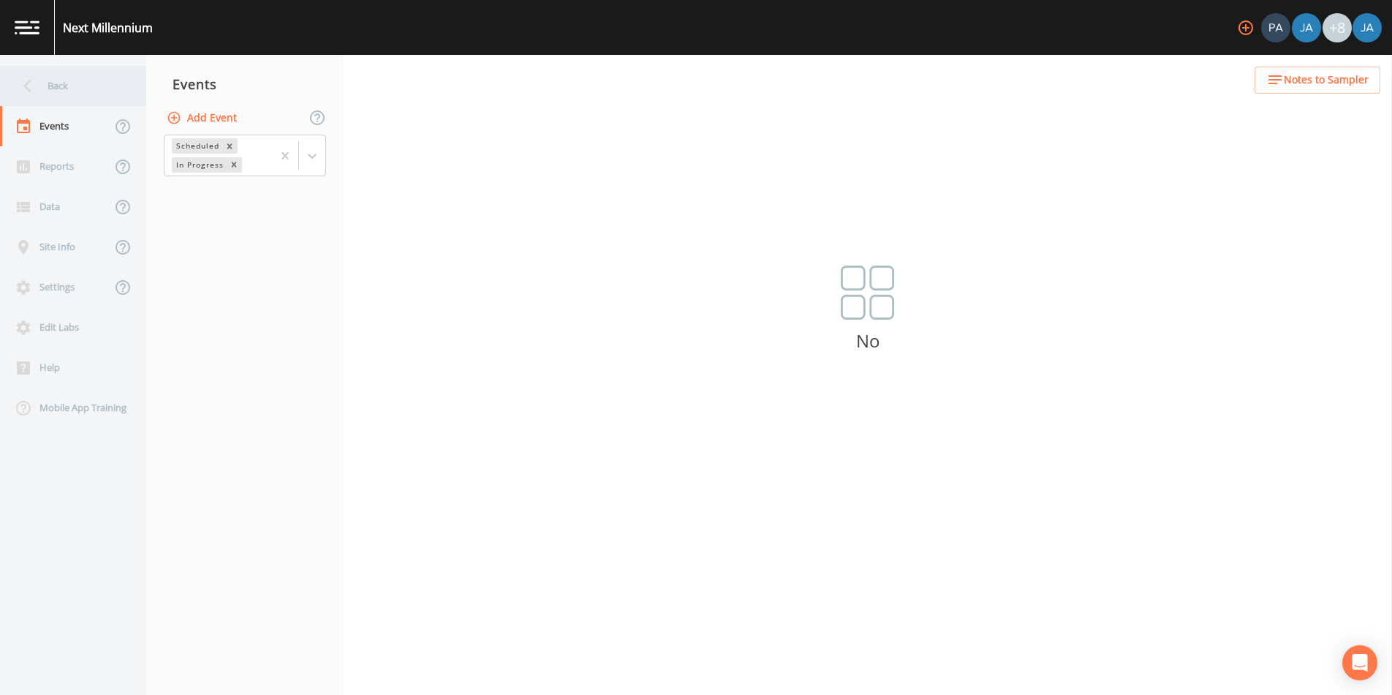
click at [36, 86] on icon at bounding box center [28, 86] width 26 height 26
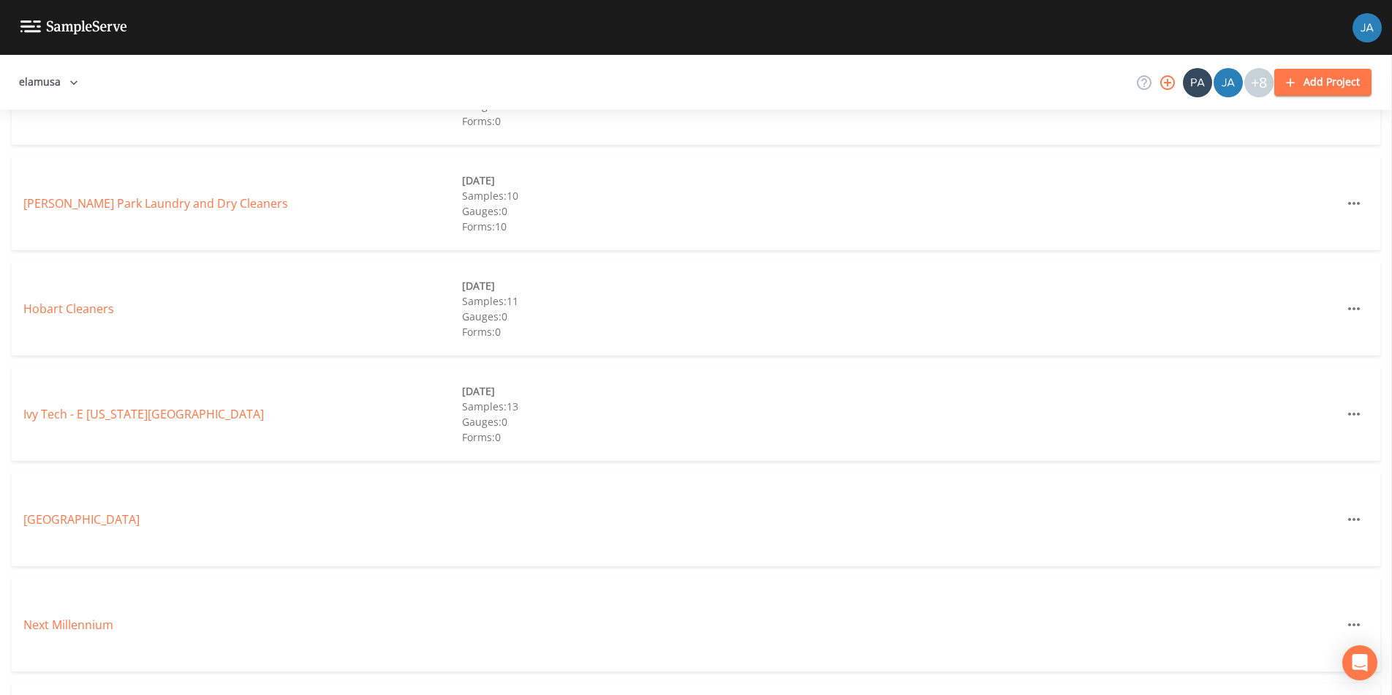
scroll to position [957, 0]
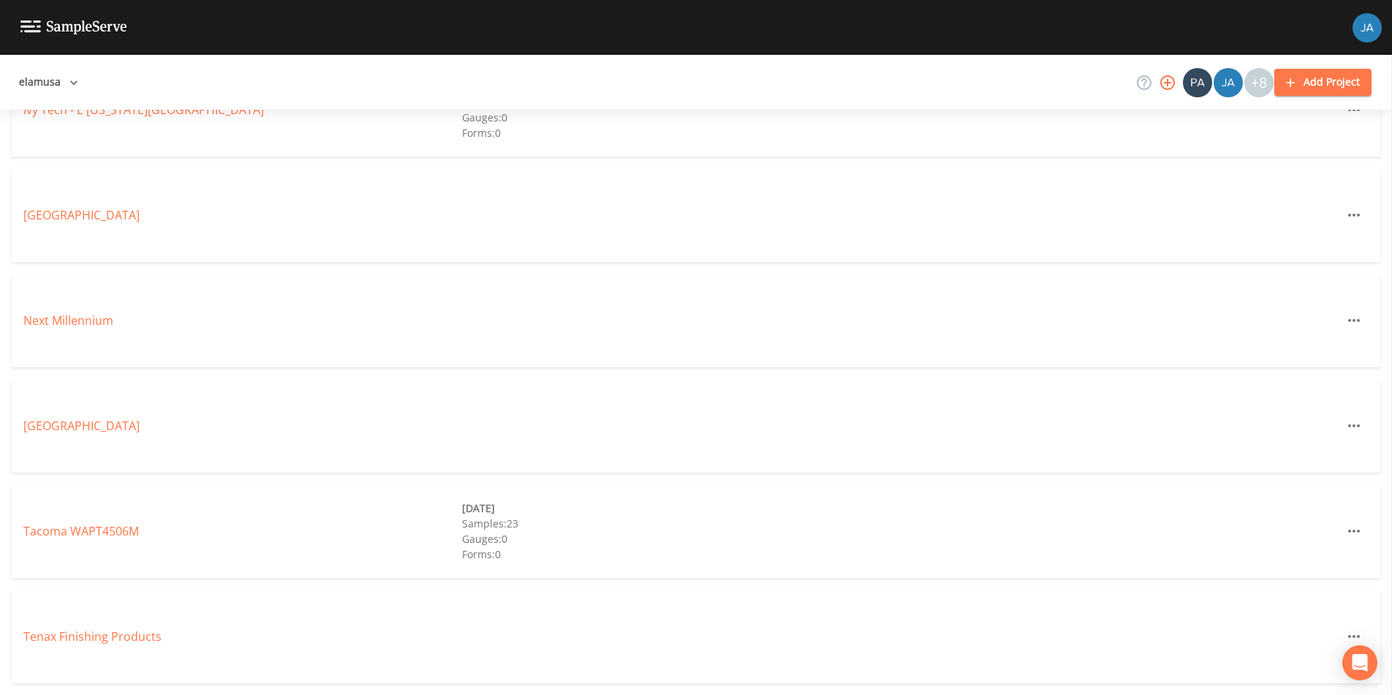
click at [71, 328] on div "Next Millennium" at bounding box center [242, 320] width 439 height 18
click at [70, 320] on link "Next Millennium" at bounding box center [68, 320] width 90 height 16
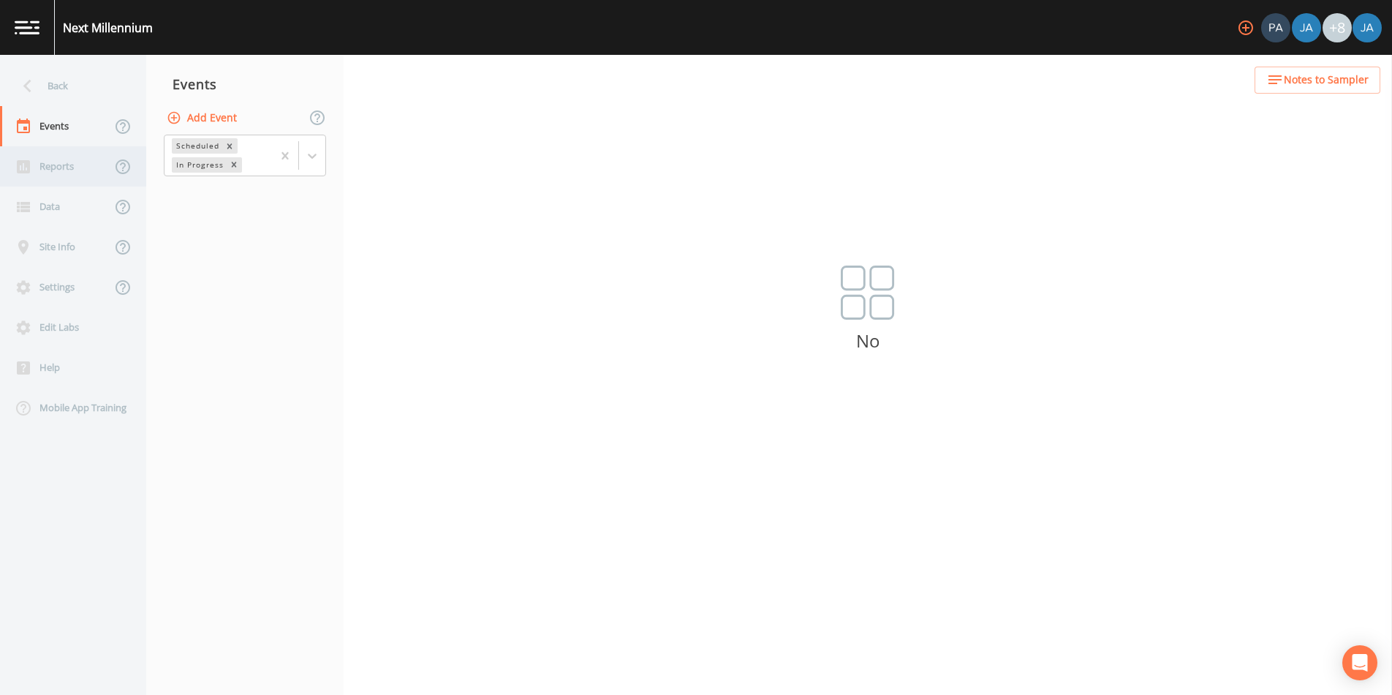
click at [46, 168] on div "Reports" at bounding box center [55, 166] width 111 height 40
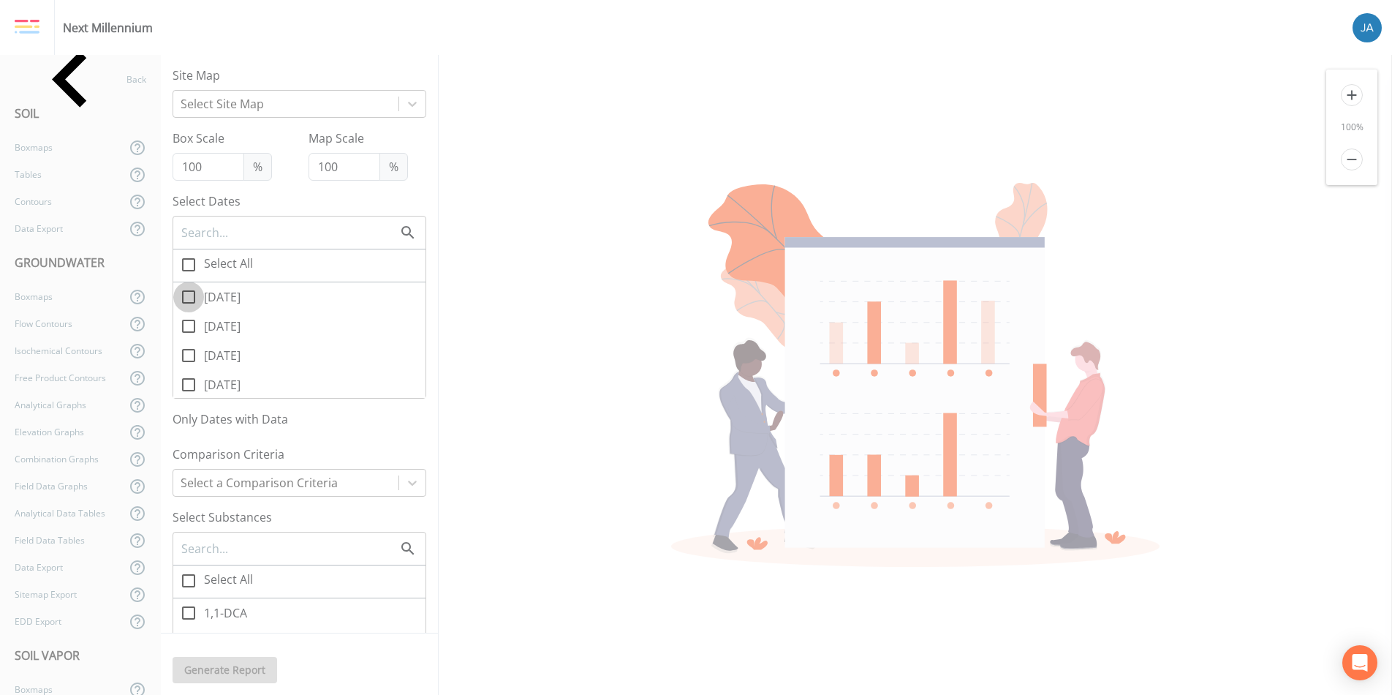
click at [188, 295] on icon at bounding box center [189, 297] width 18 height 18
click at [188, 295] on input "08/01/2207" at bounding box center [180, 288] width 15 height 15
checkbox input "true"
click at [273, 116] on div "Select Site Map" at bounding box center [285, 104] width 225 height 26
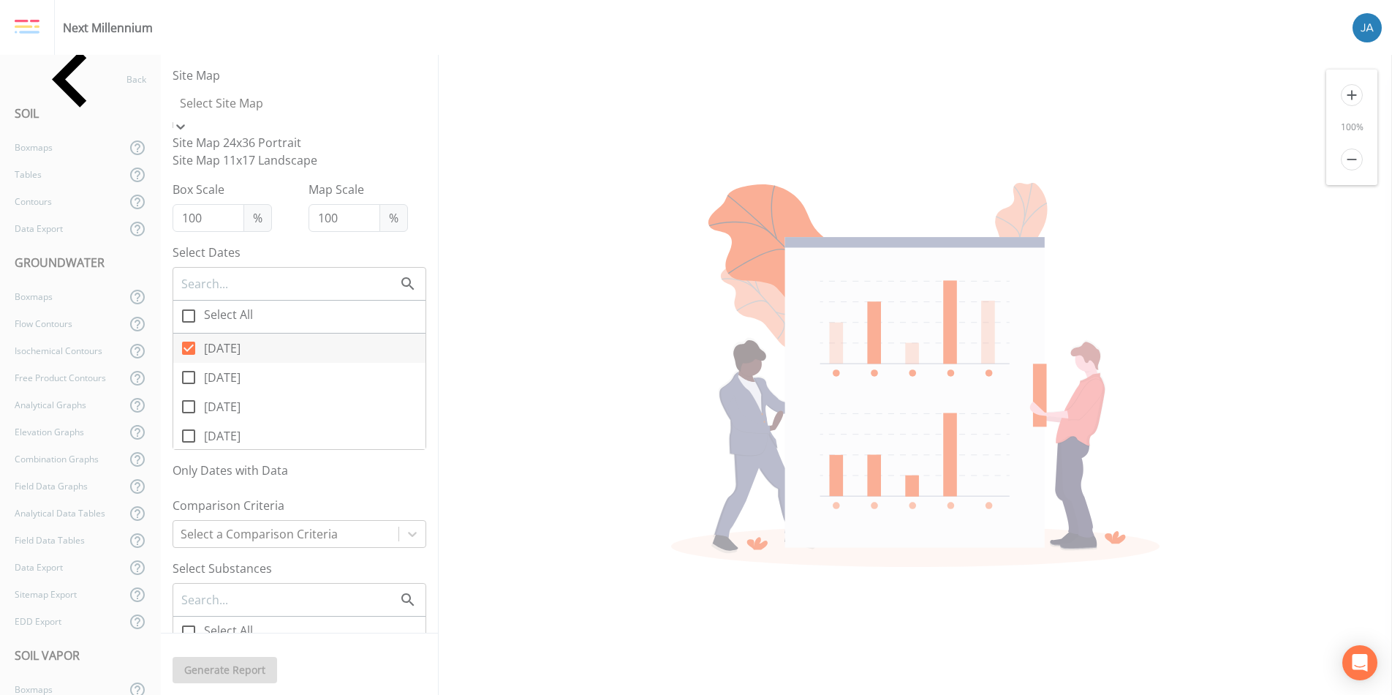
click at [255, 137] on div "Site Map 24x36 Portrait" at bounding box center [300, 143] width 254 height 18
checkbox input "false"
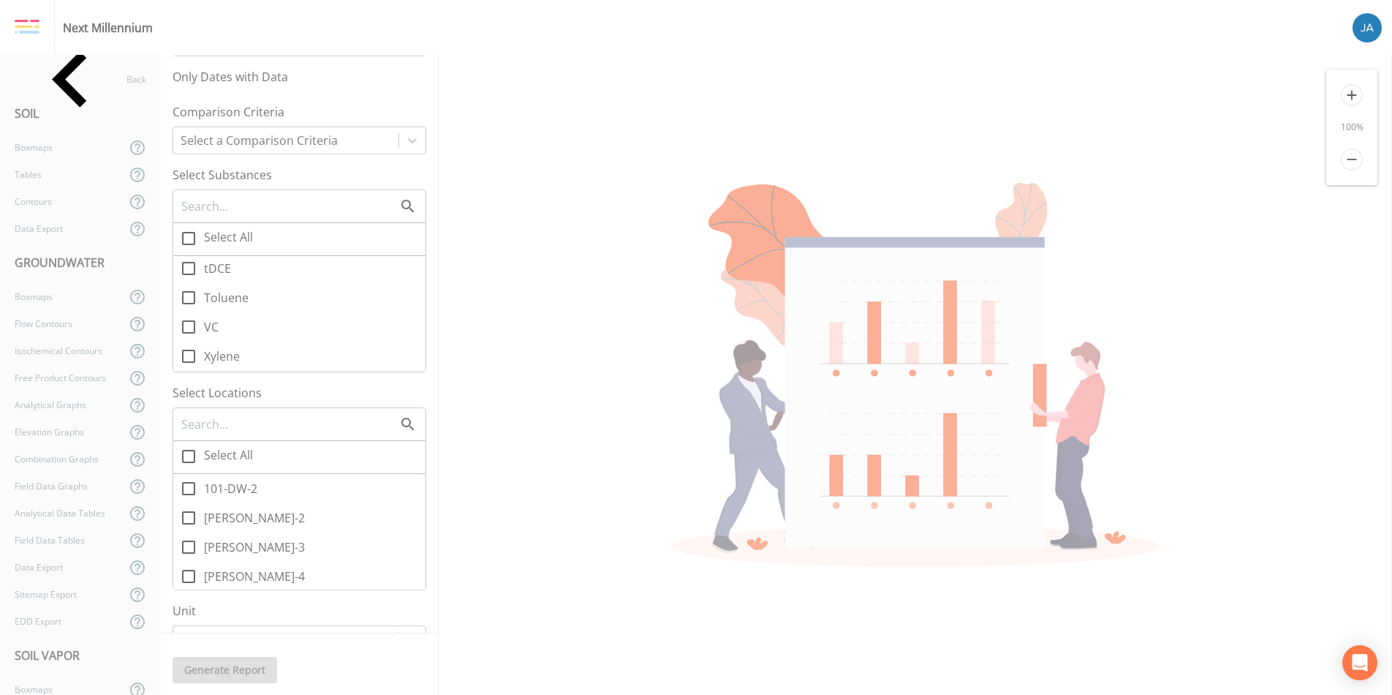
scroll to position [369, 0]
click at [192, 325] on icon at bounding box center [189, 334] width 18 height 18
click at [188, 318] on input "VC" at bounding box center [180, 325] width 15 height 15
checkbox input "true"
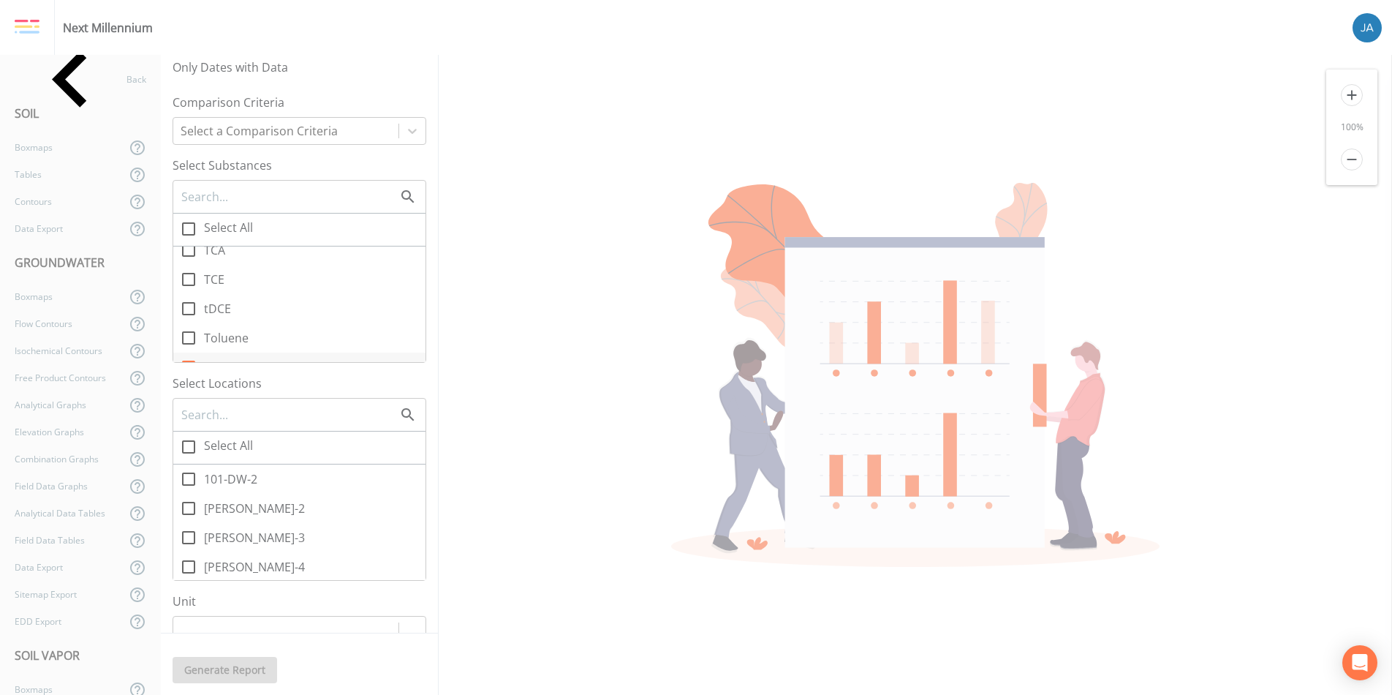
scroll to position [652, 0]
click at [191, 302] on icon at bounding box center [189, 311] width 18 height 18
click at [188, 296] on input "tDCE" at bounding box center [180, 302] width 15 height 15
checkbox input "true"
click at [191, 273] on icon at bounding box center [189, 282] width 18 height 18
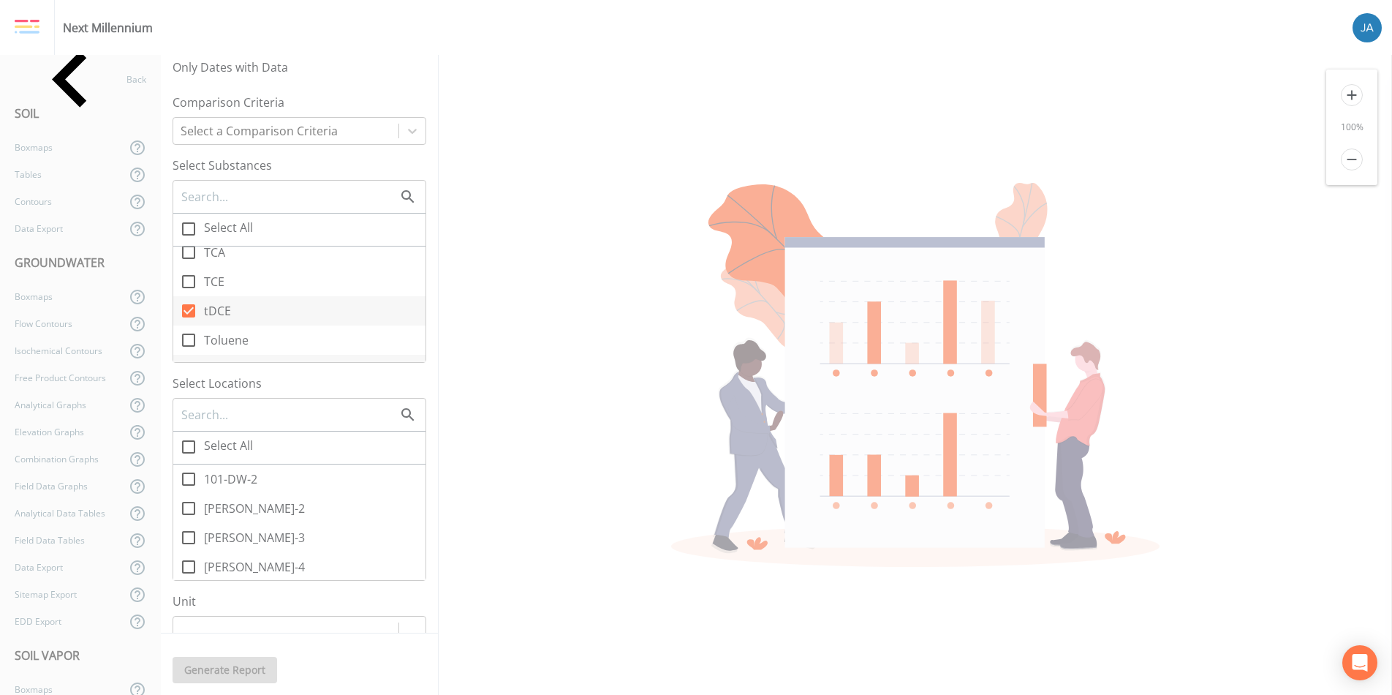
click at [188, 268] on input "TCE" at bounding box center [180, 273] width 15 height 15
checkbox input "true"
click at [189, 271] on icon at bounding box center [189, 280] width 18 height 18
click at [188, 265] on input "[MEDICAL_DATA]" at bounding box center [180, 272] width 15 height 15
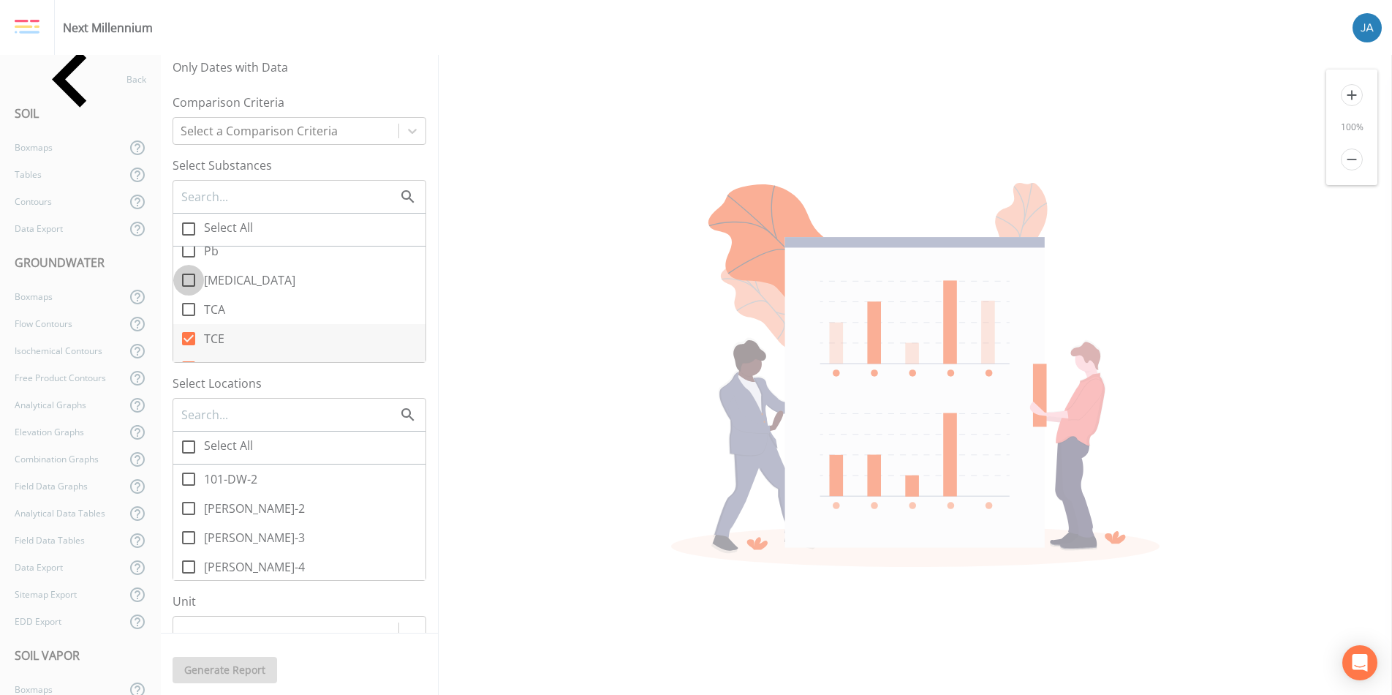
checkbox input "true"
click at [190, 306] on icon at bounding box center [189, 315] width 18 height 18
click at [188, 302] on input "cDCE" at bounding box center [180, 307] width 15 height 15
checkbox input "true"
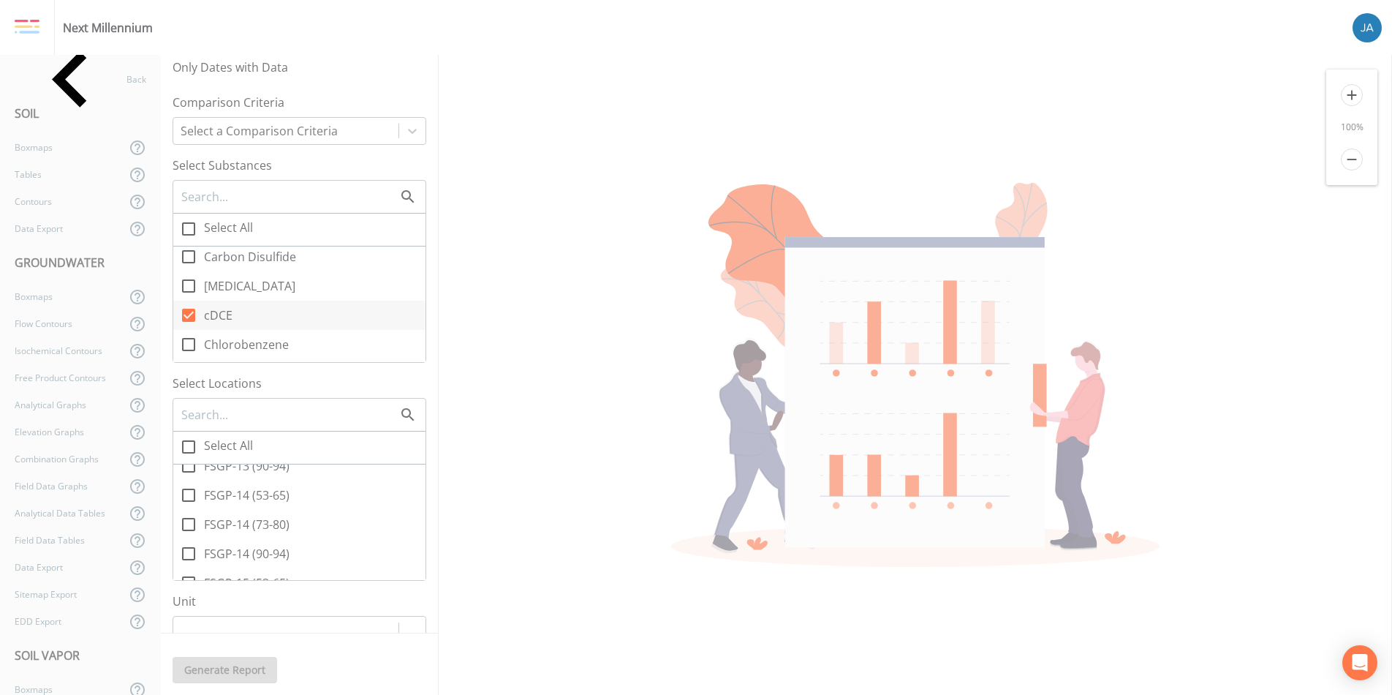
scroll to position [1472, 0]
click at [186, 431] on input "Select All" at bounding box center [180, 438] width 15 height 15
checkbox input "true"
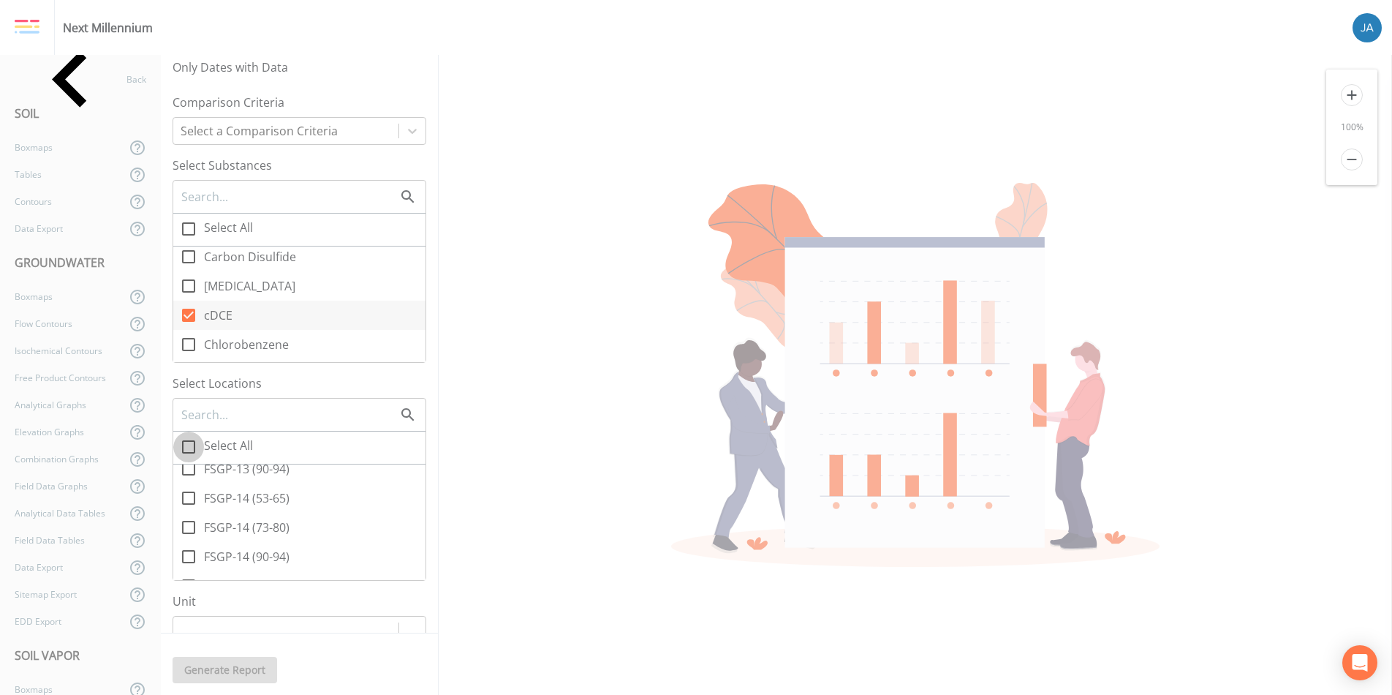
checkbox input "true"
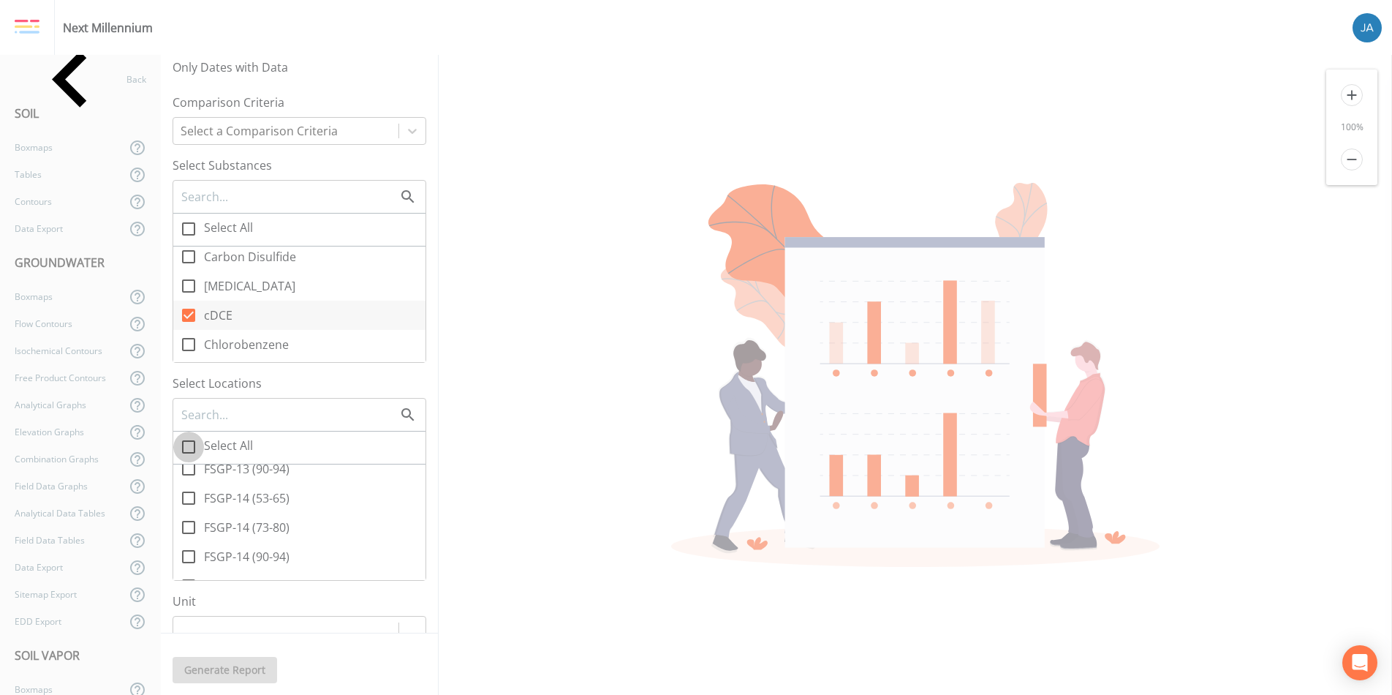
checkbox input "true"
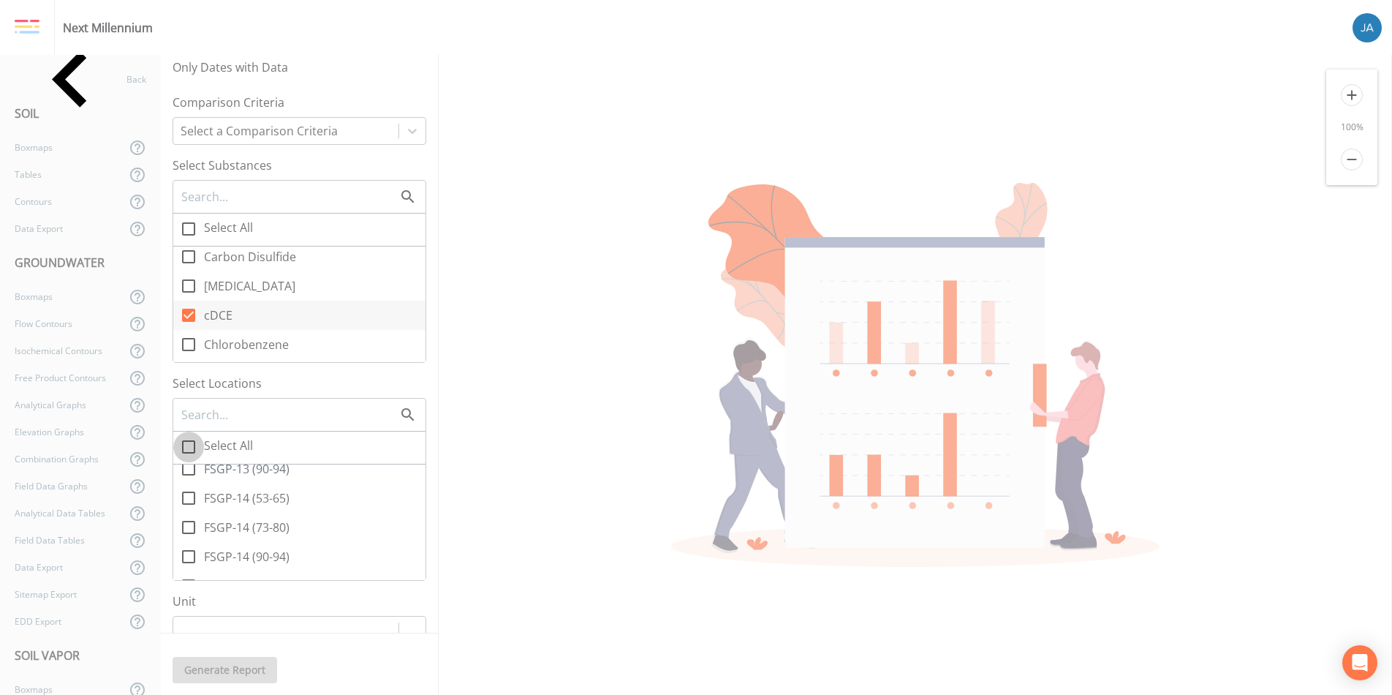
checkbox input "true"
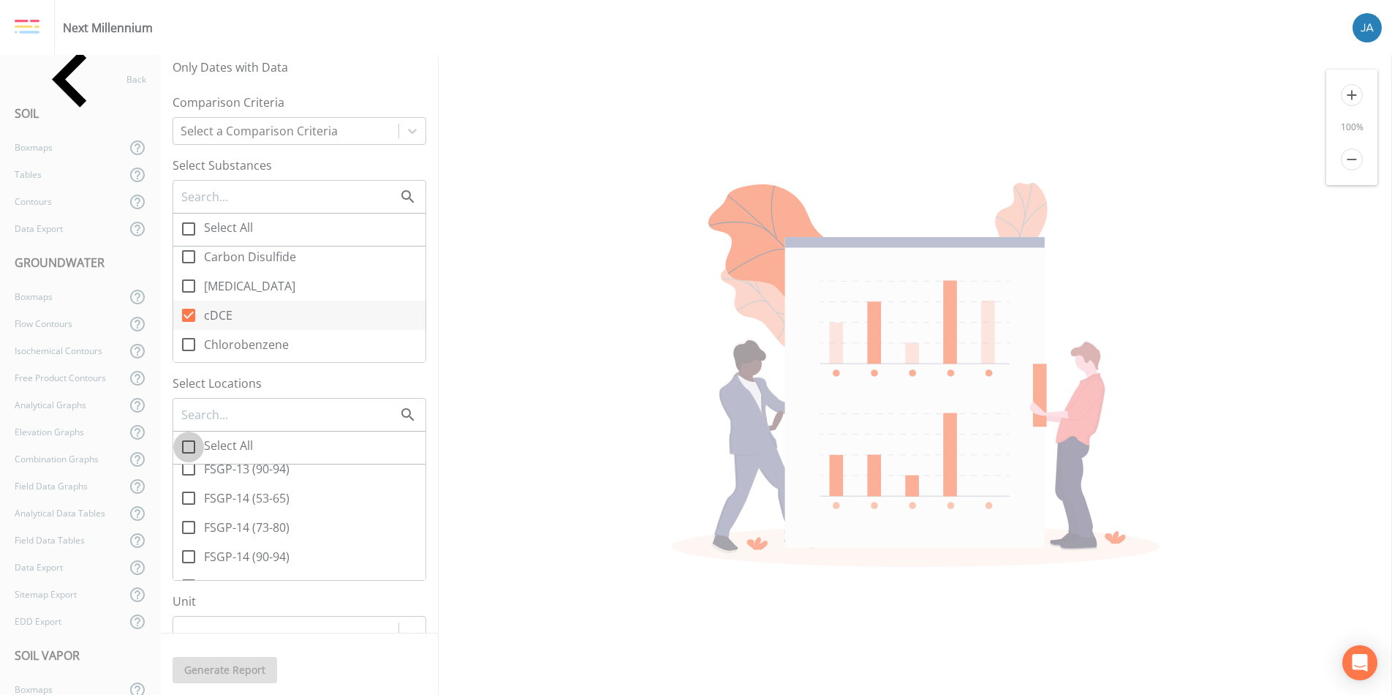
checkbox input "true"
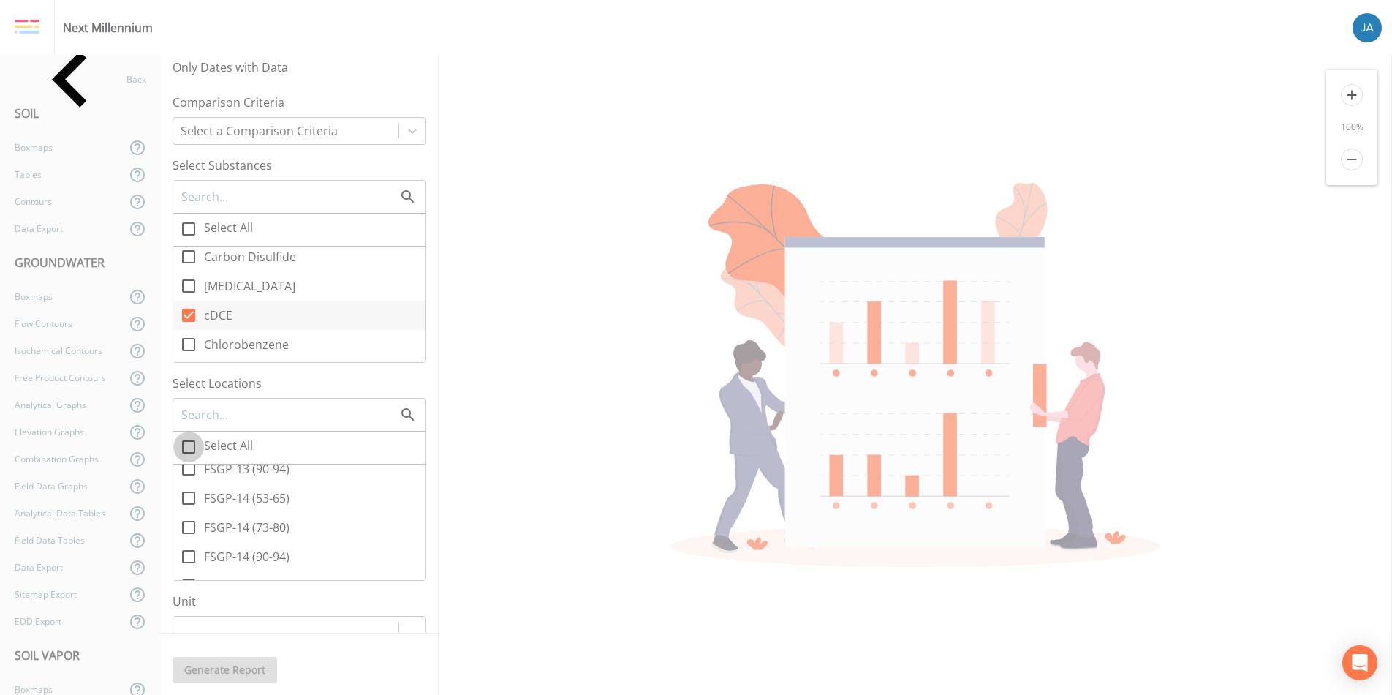
checkbox input "true"
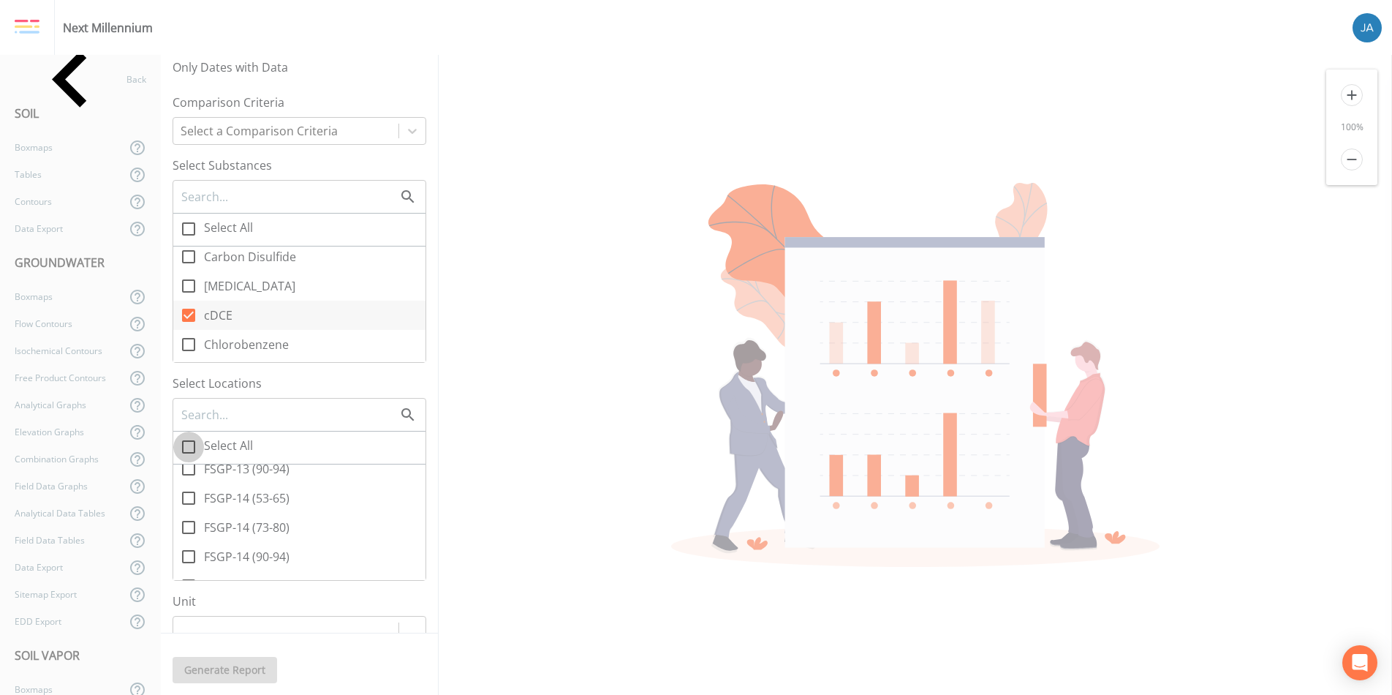
checkbox input "true"
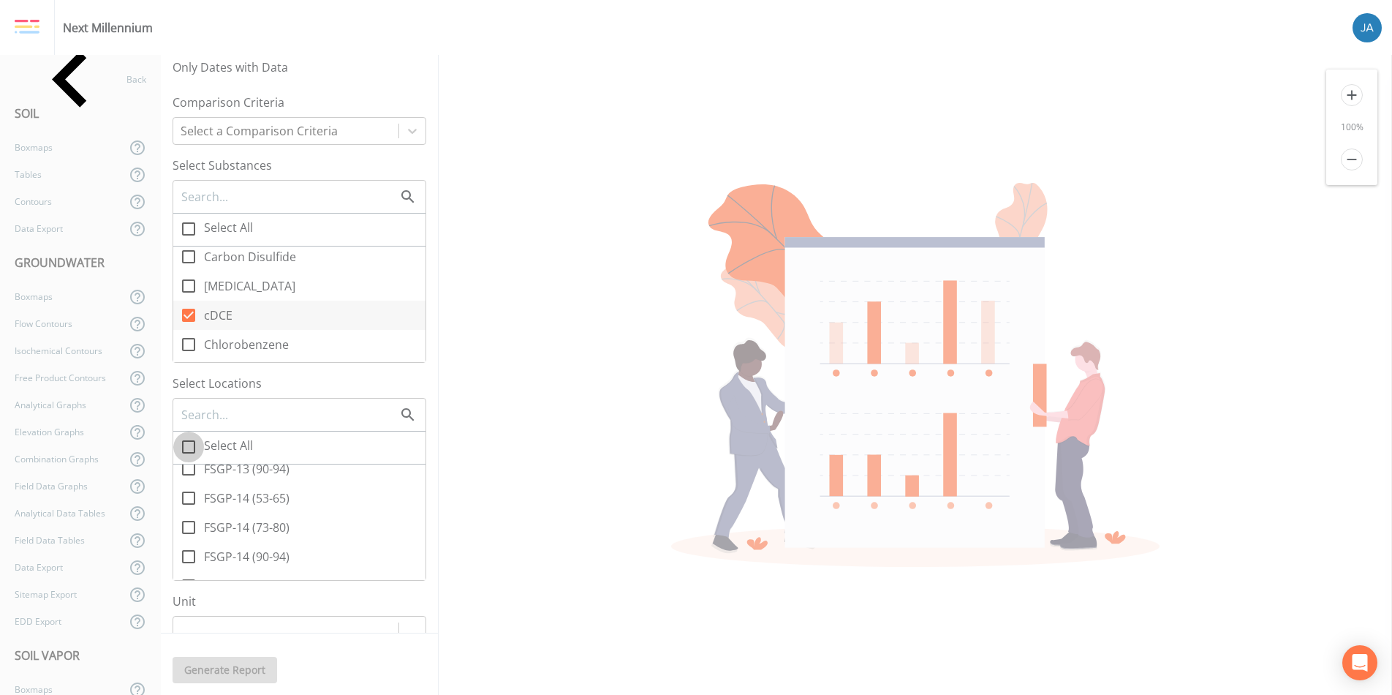
checkbox input "true"
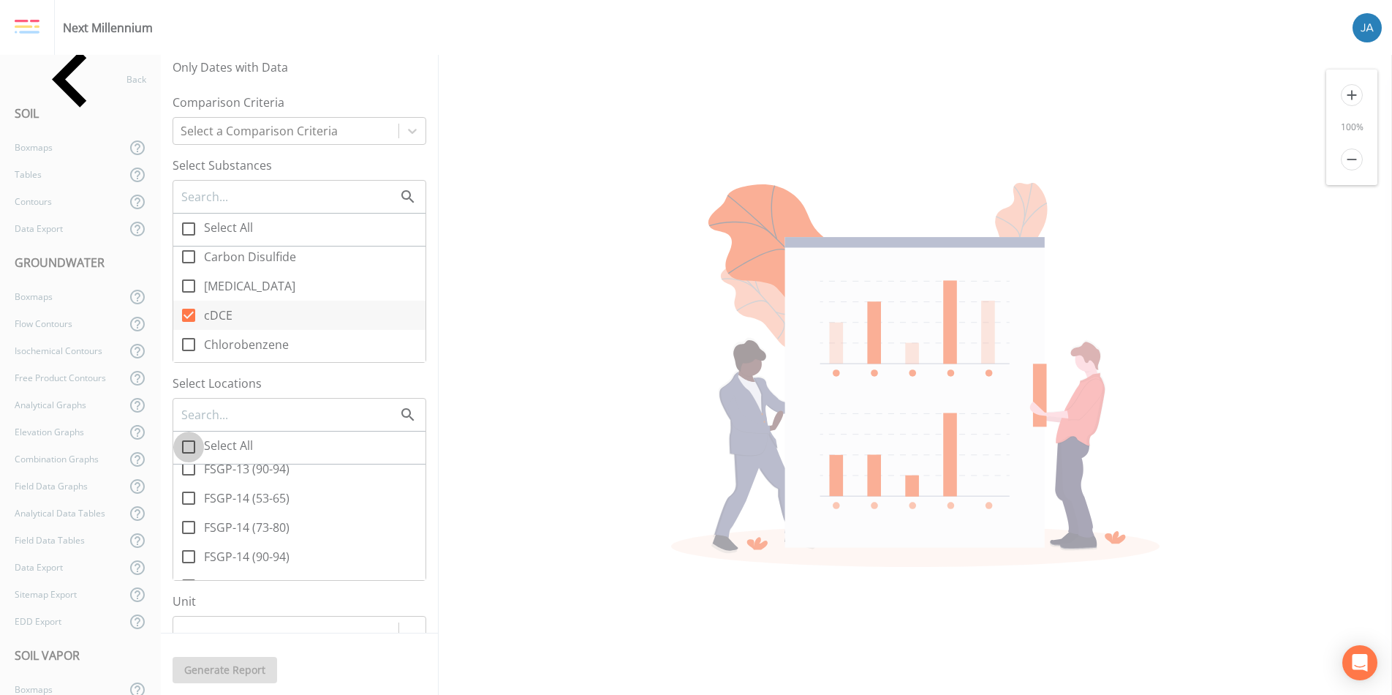
checkbox input "true"
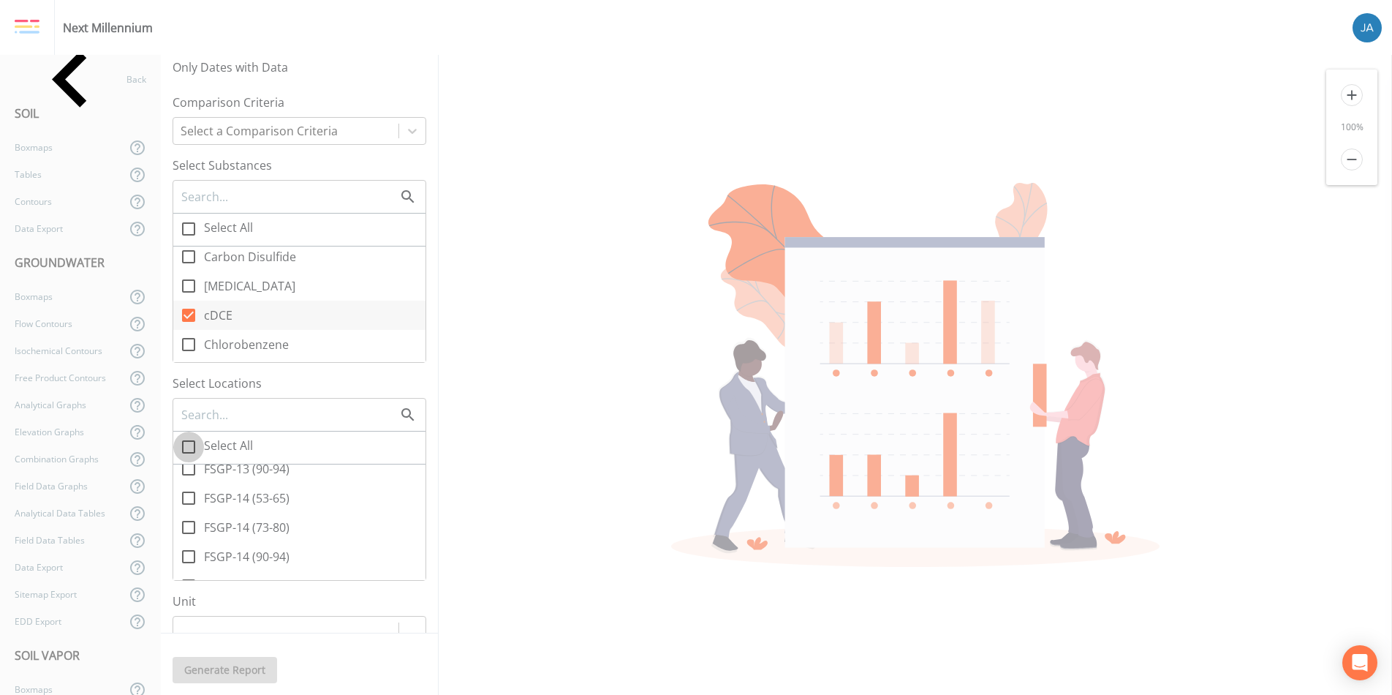
checkbox input "true"
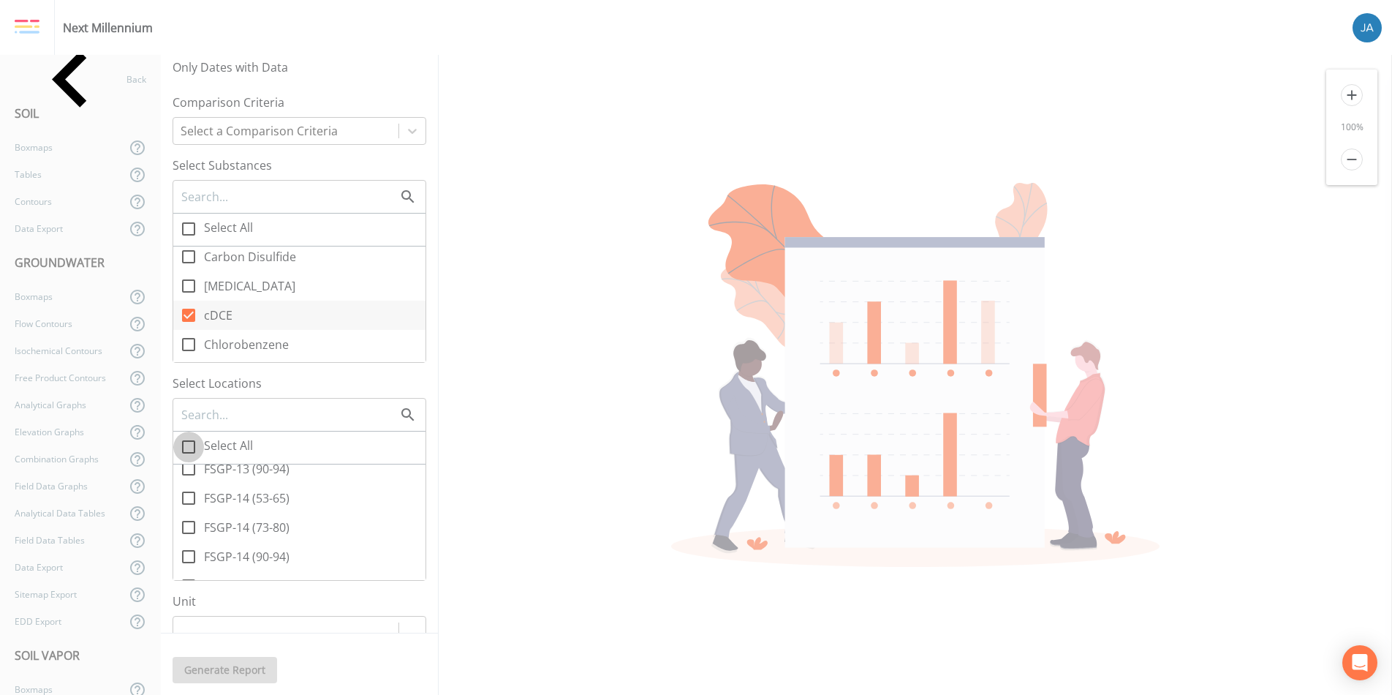
checkbox input "true"
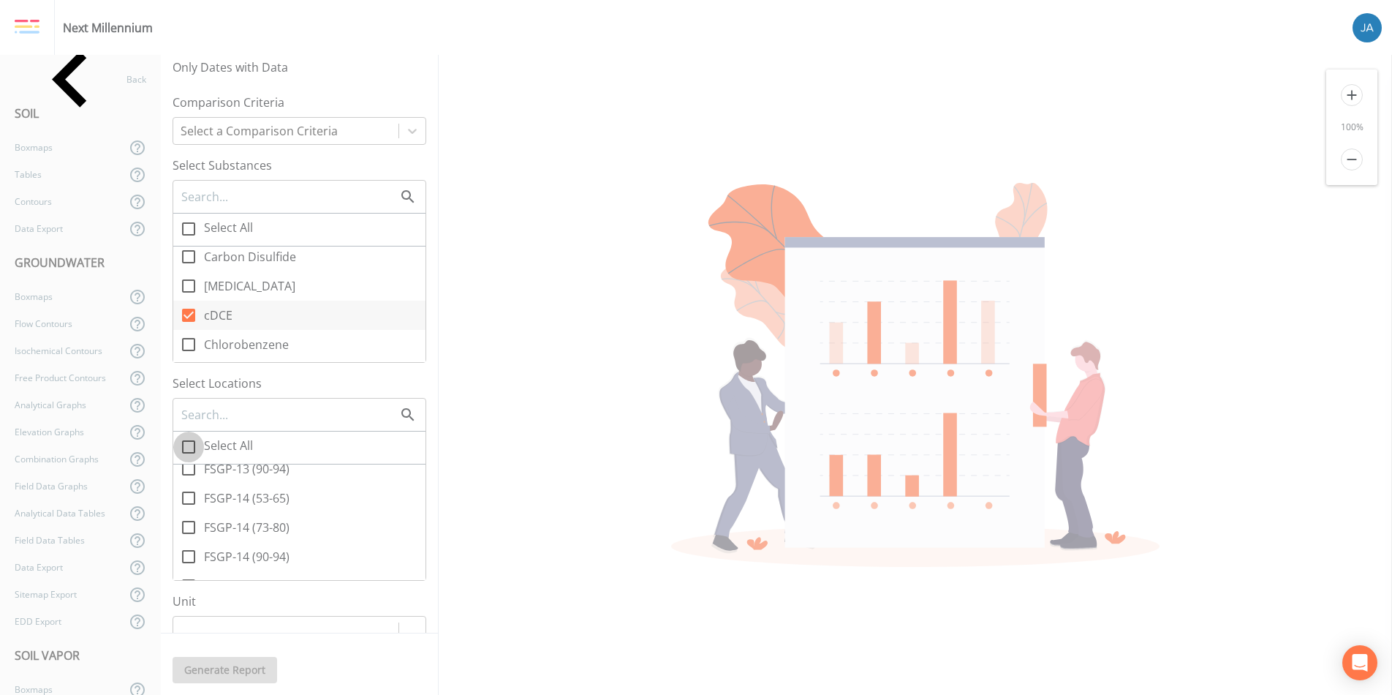
checkbox input "true"
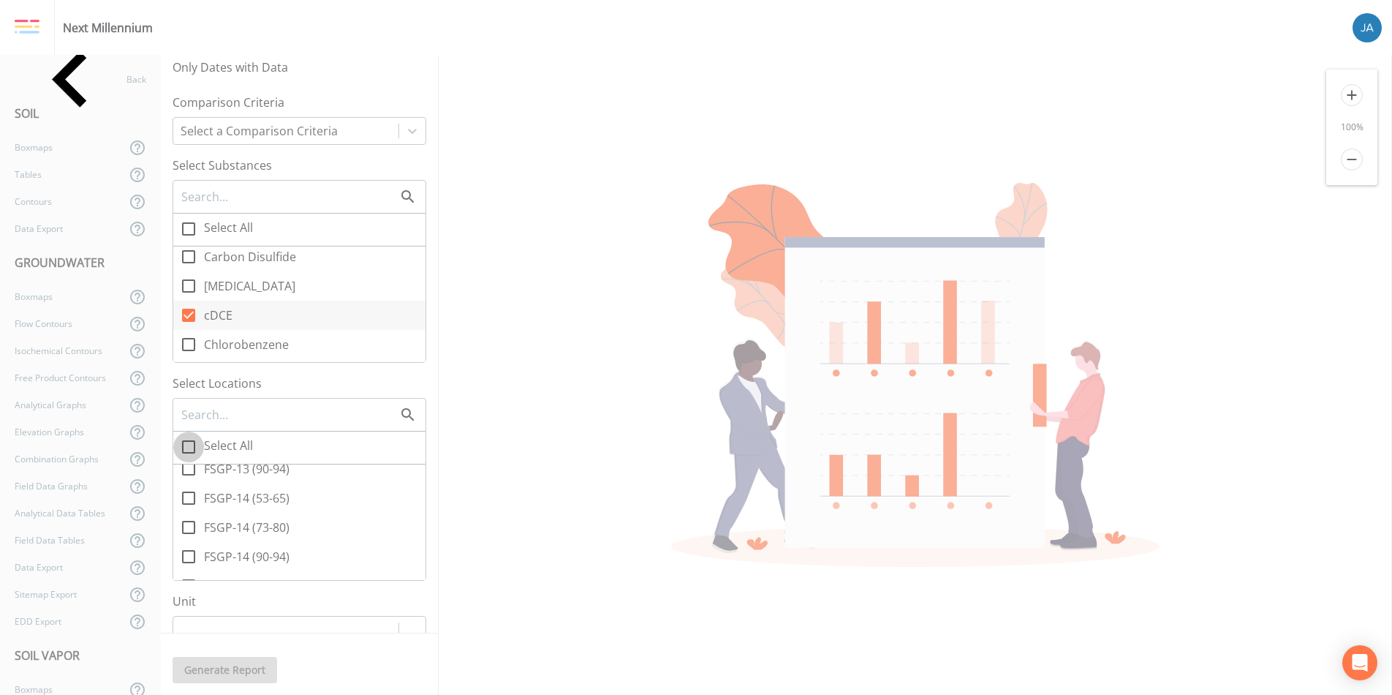
checkbox input "true"
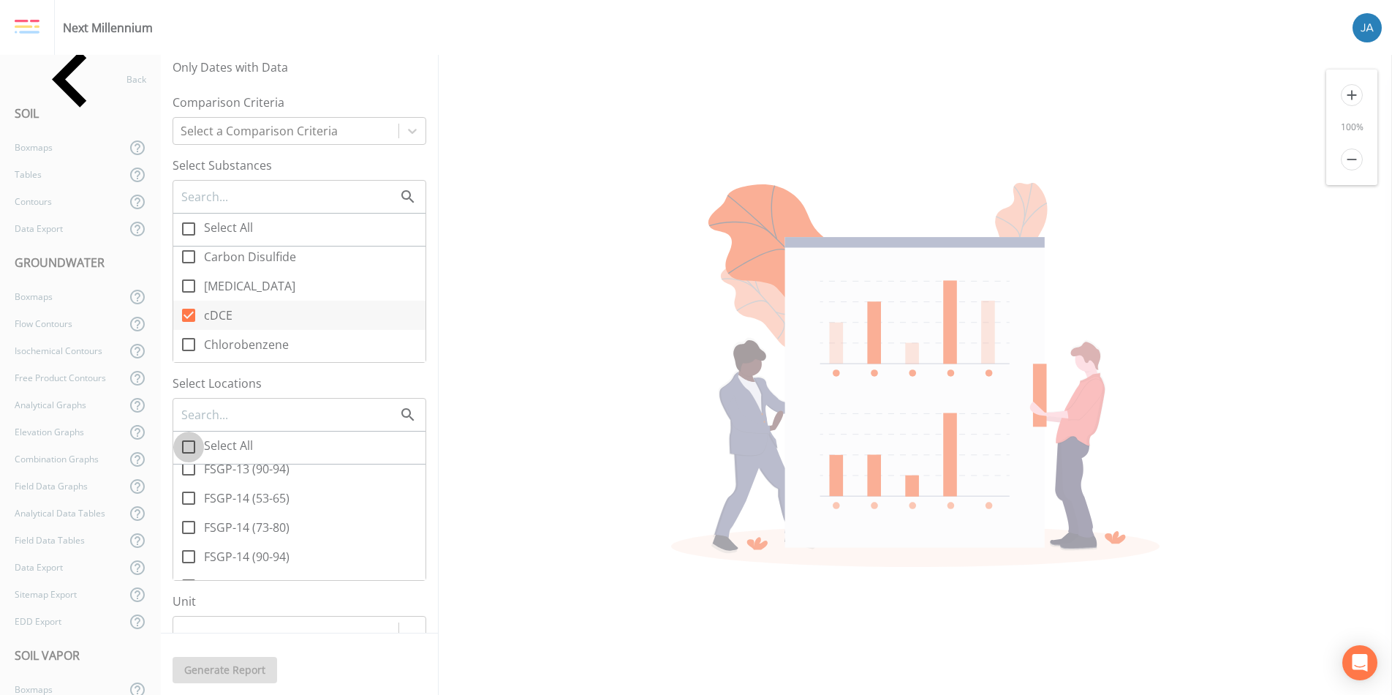
checkbox input "true"
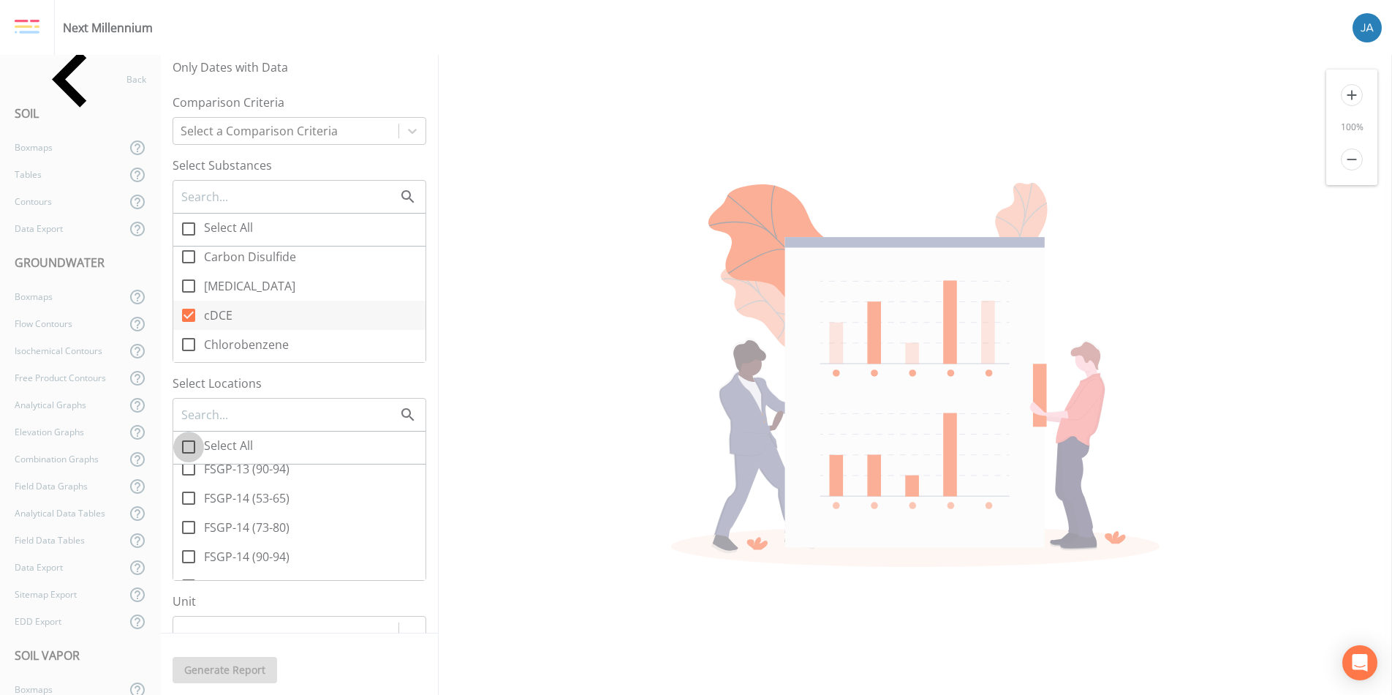
checkbox input "true"
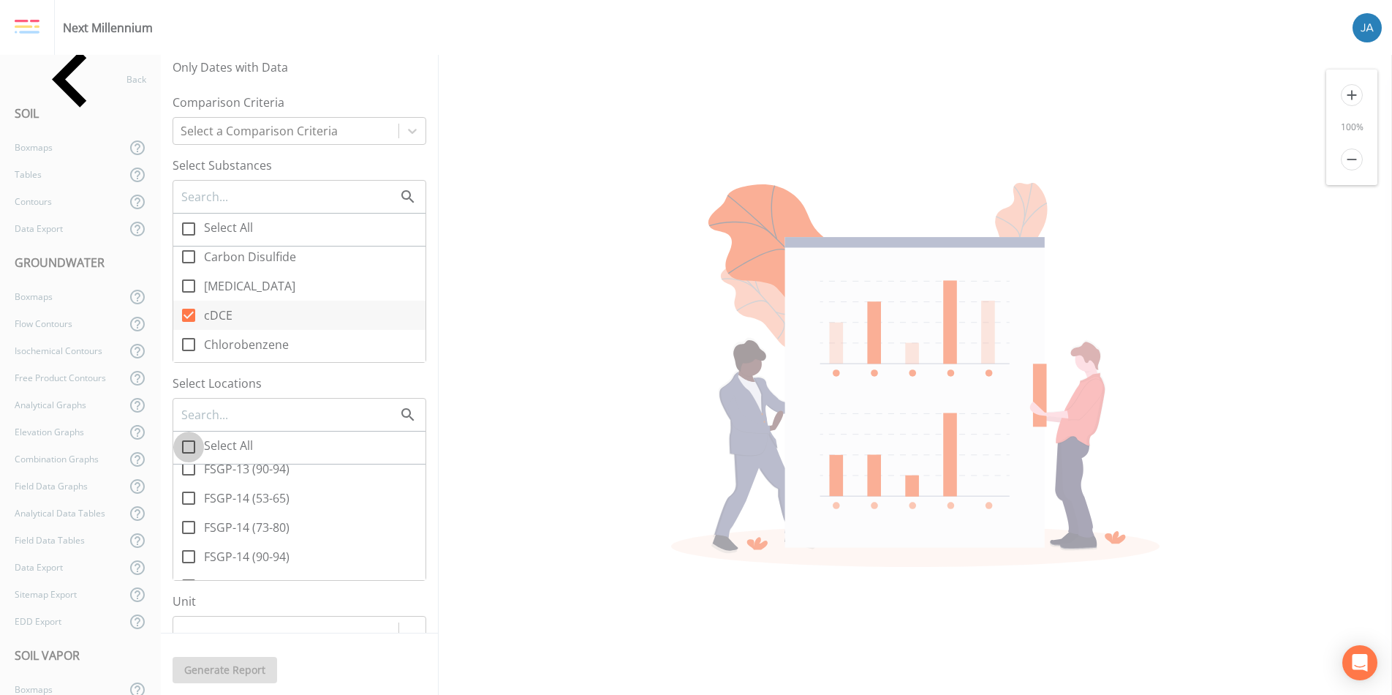
checkbox input "true"
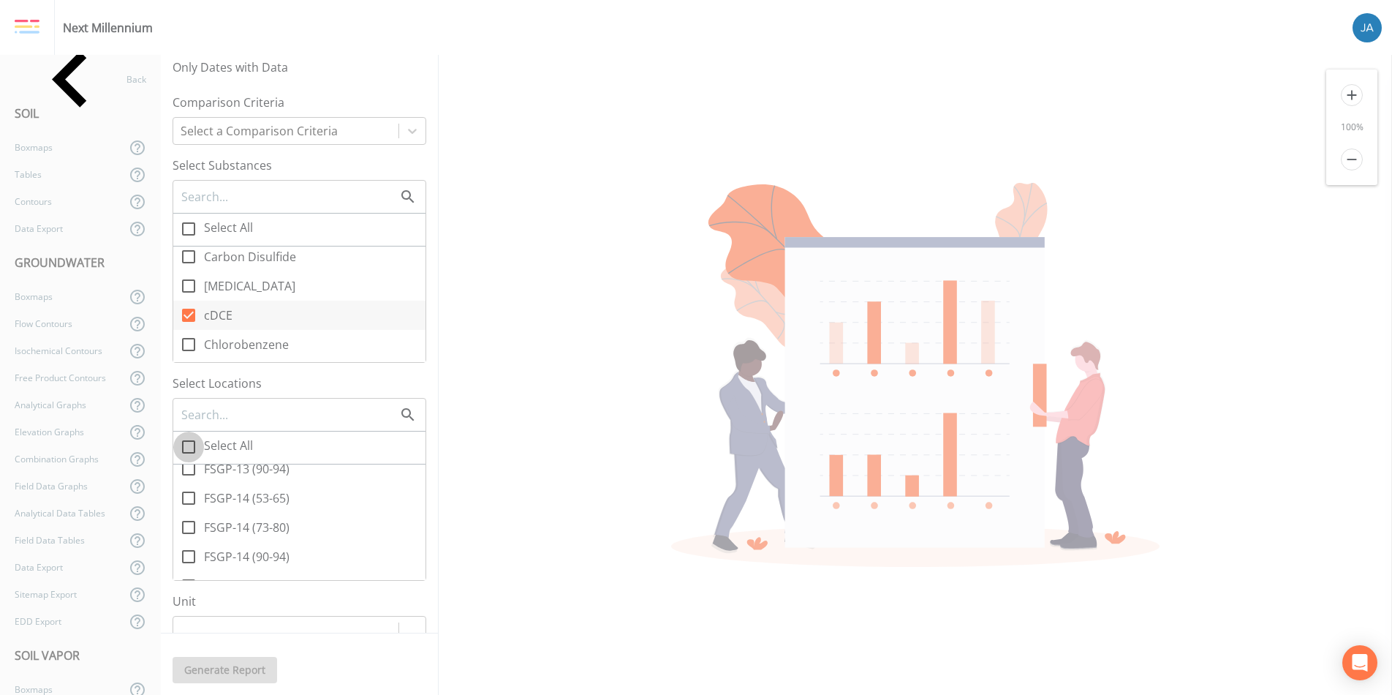
checkbox input "true"
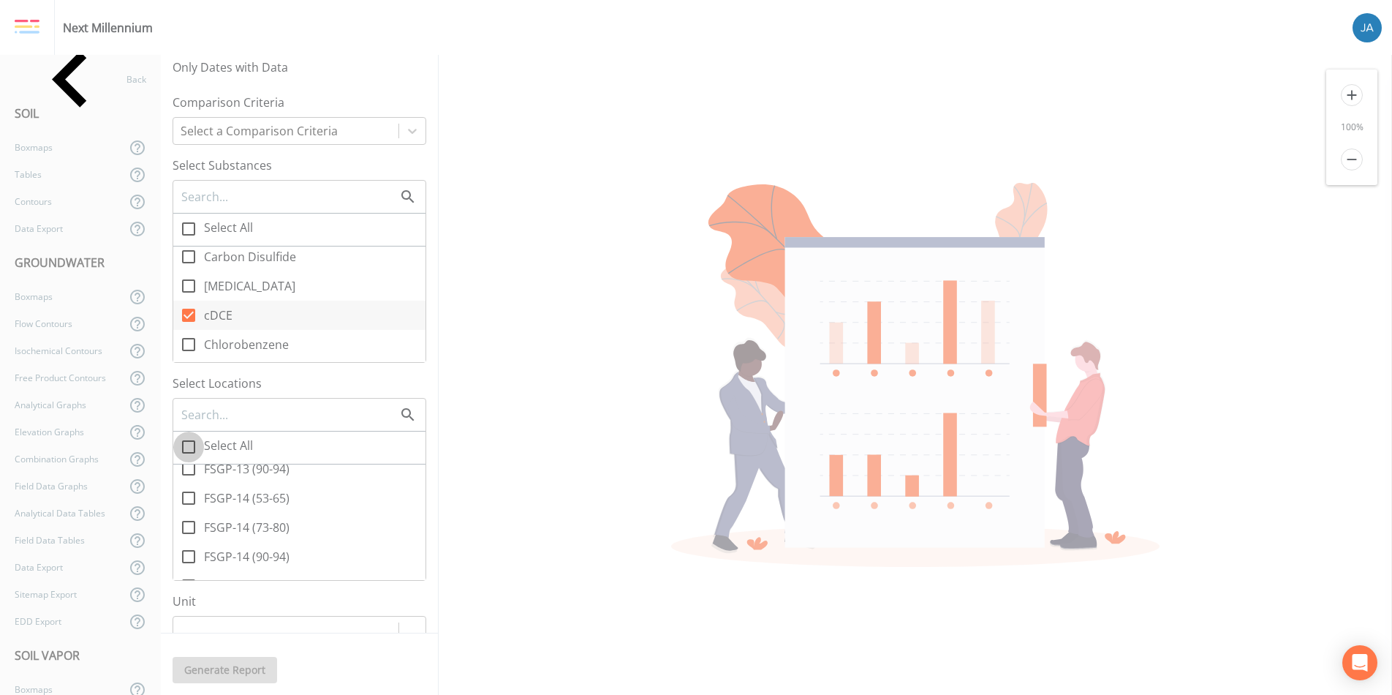
checkbox input "true"
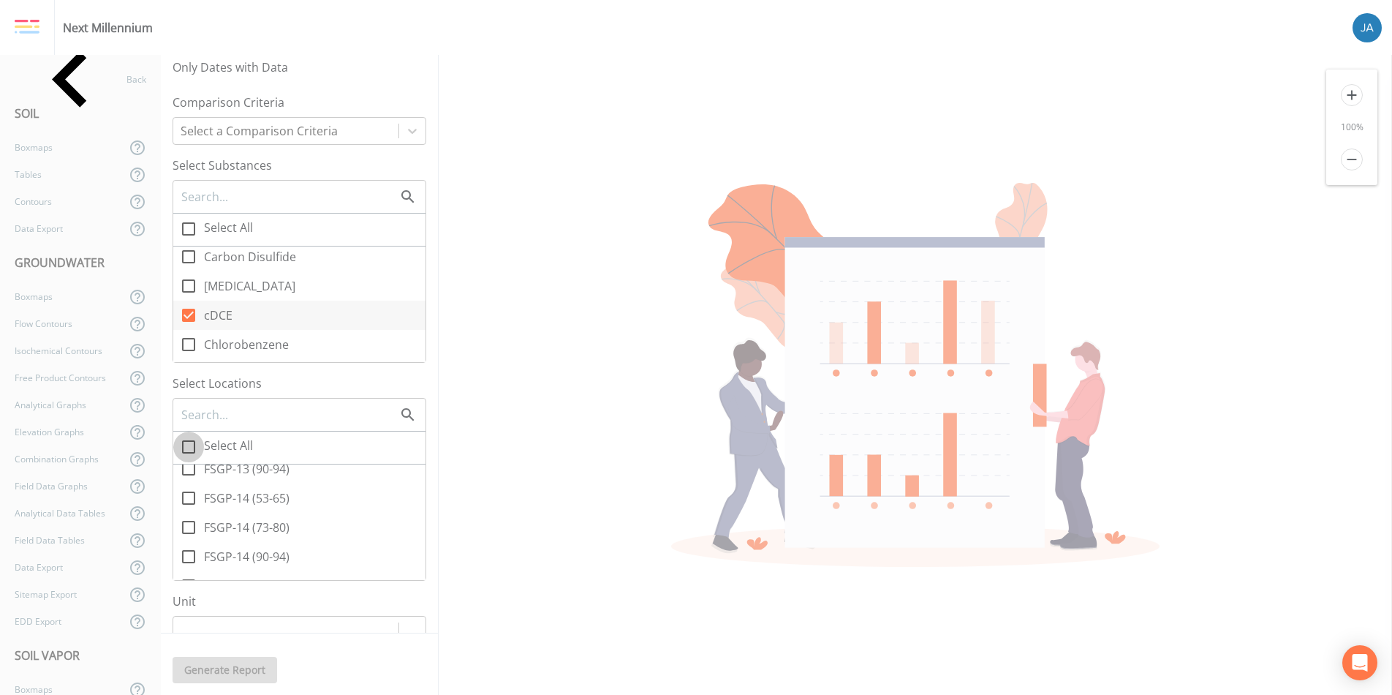
checkbox input "true"
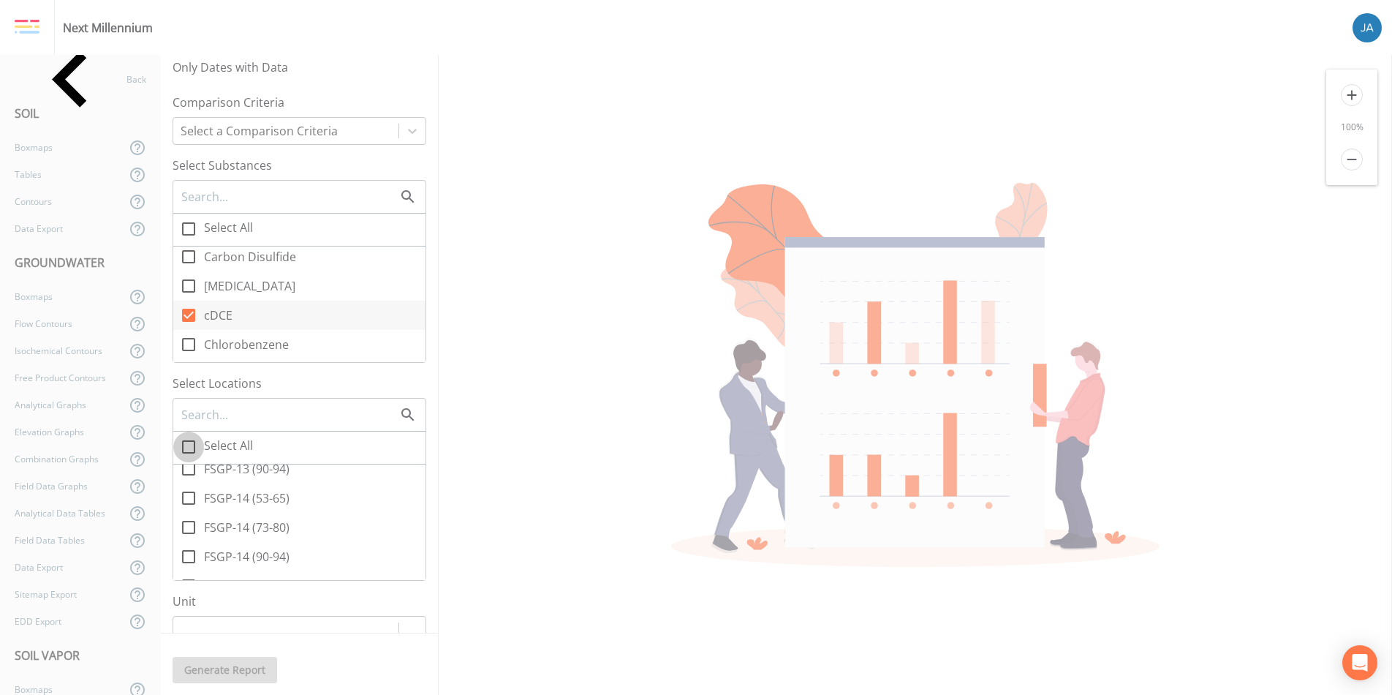
checkbox input "true"
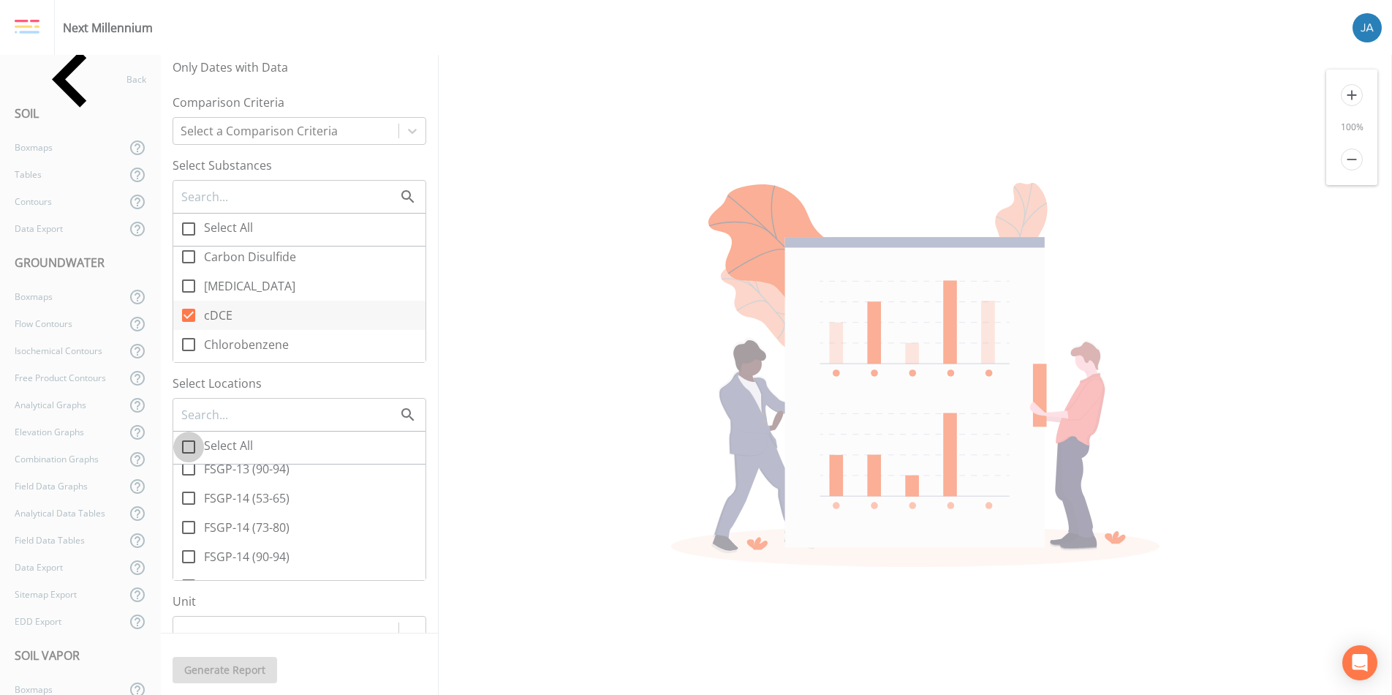
checkbox input "true"
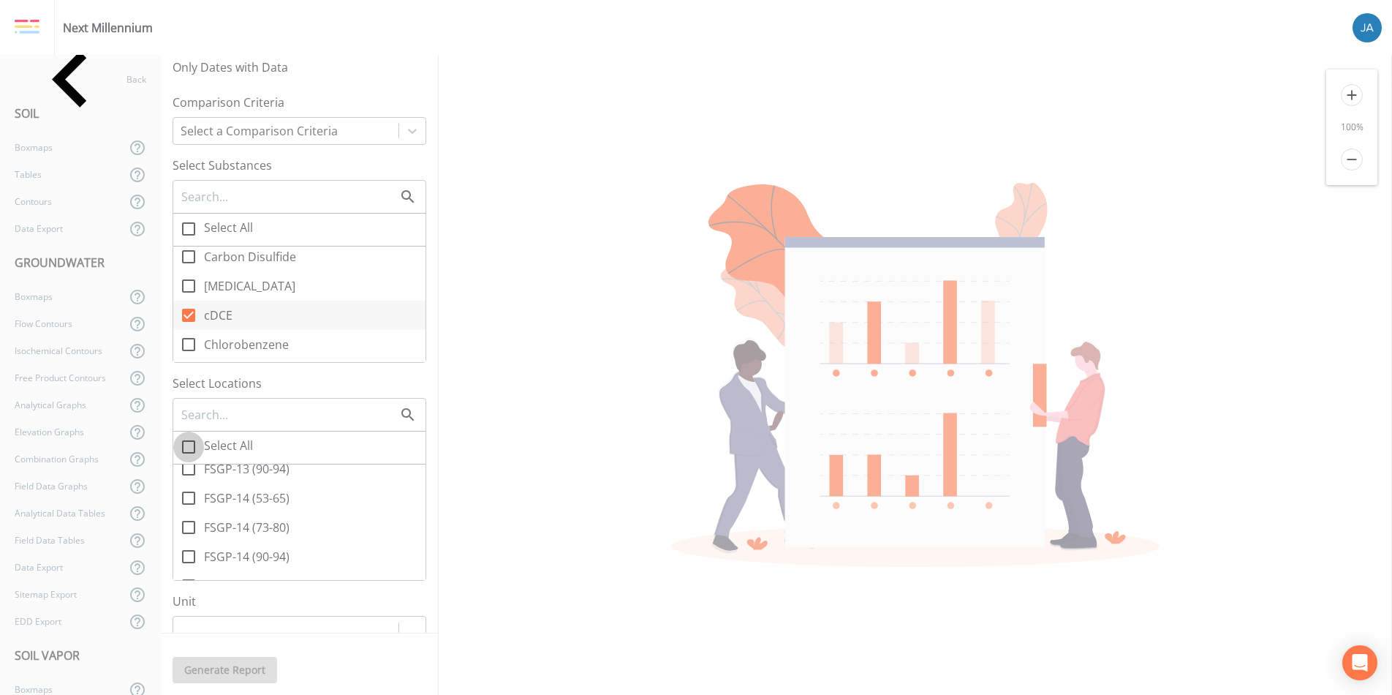
checkbox input "true"
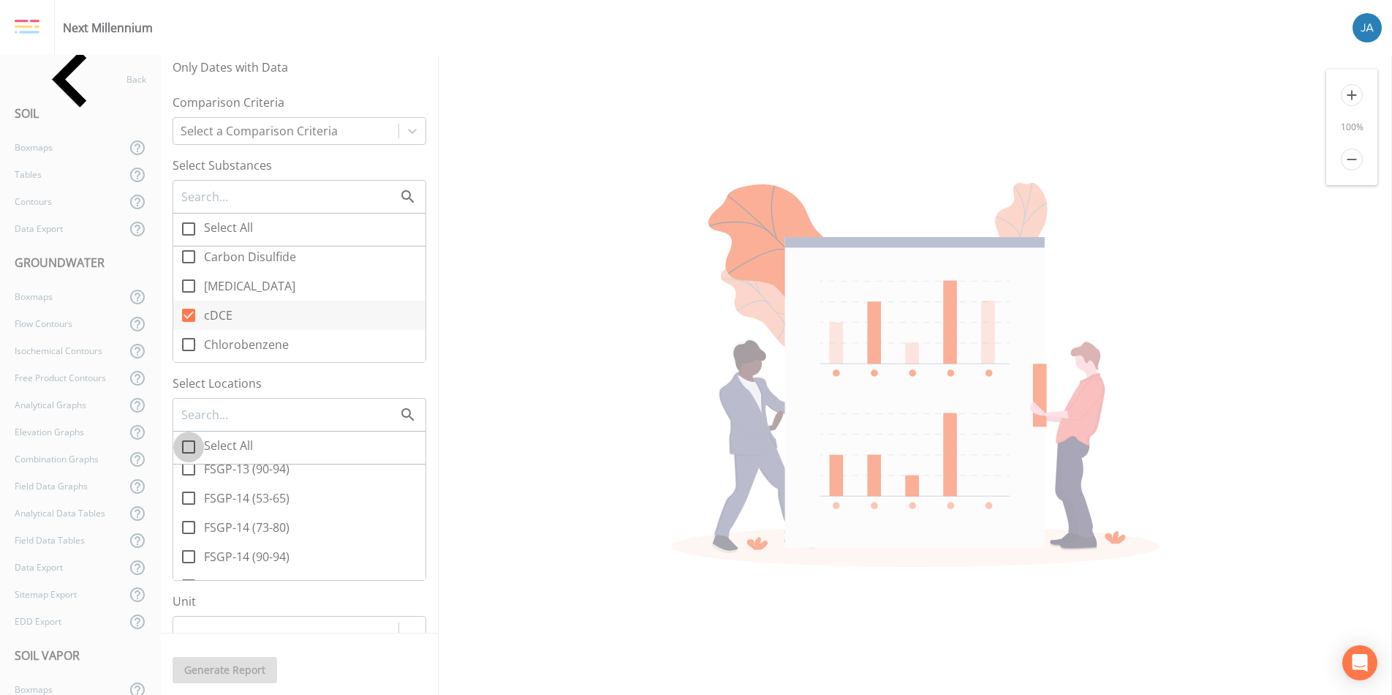
checkbox input "true"
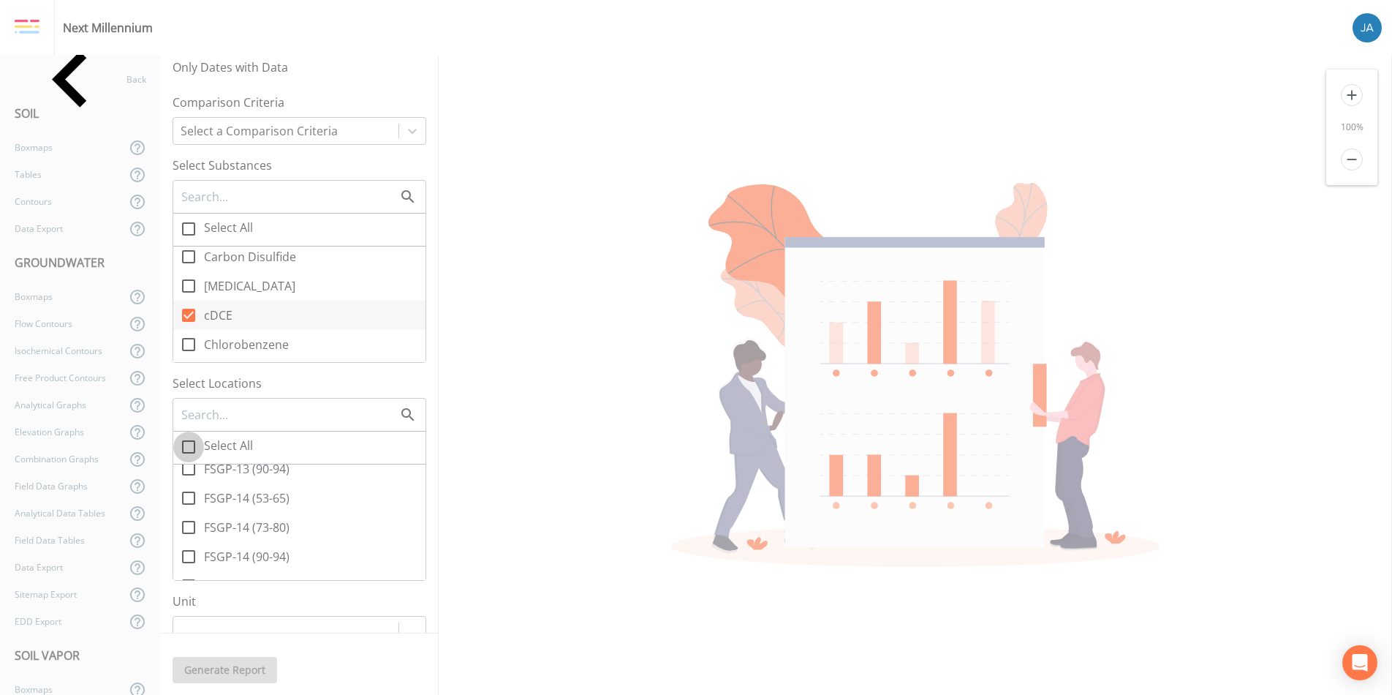
checkbox input "true"
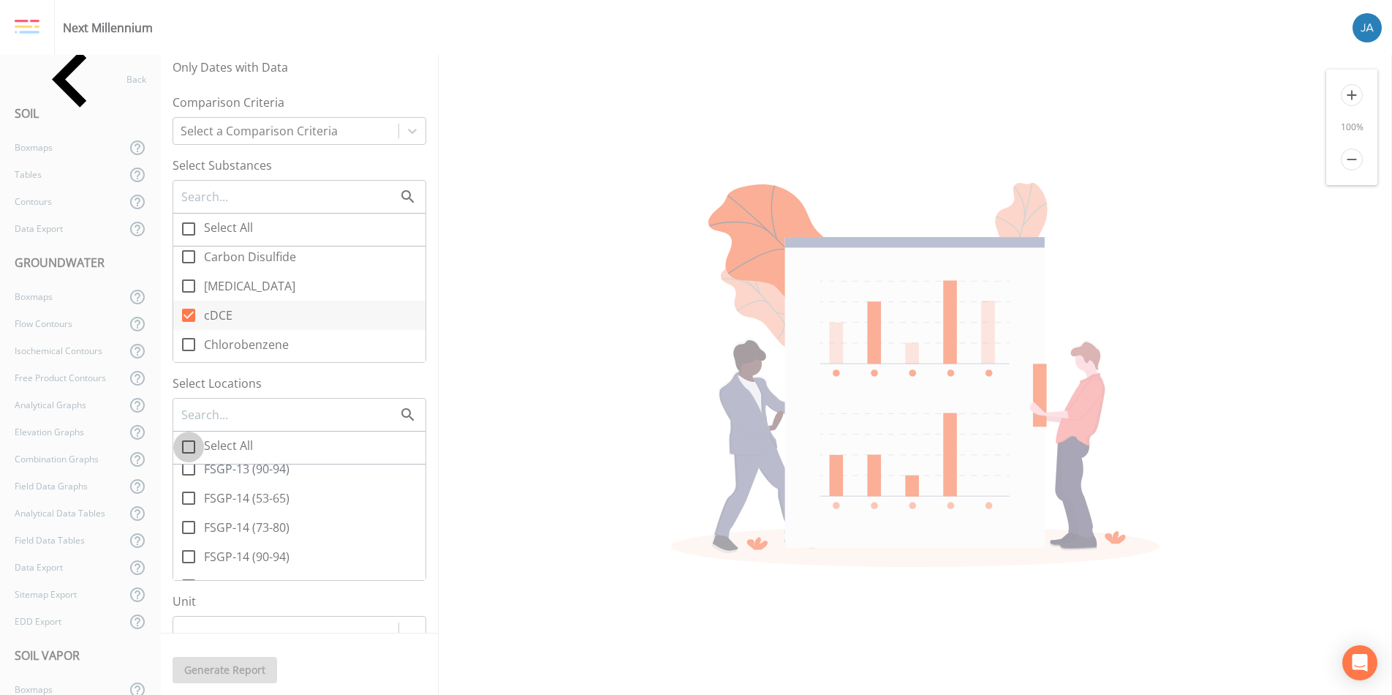
checkbox input "true"
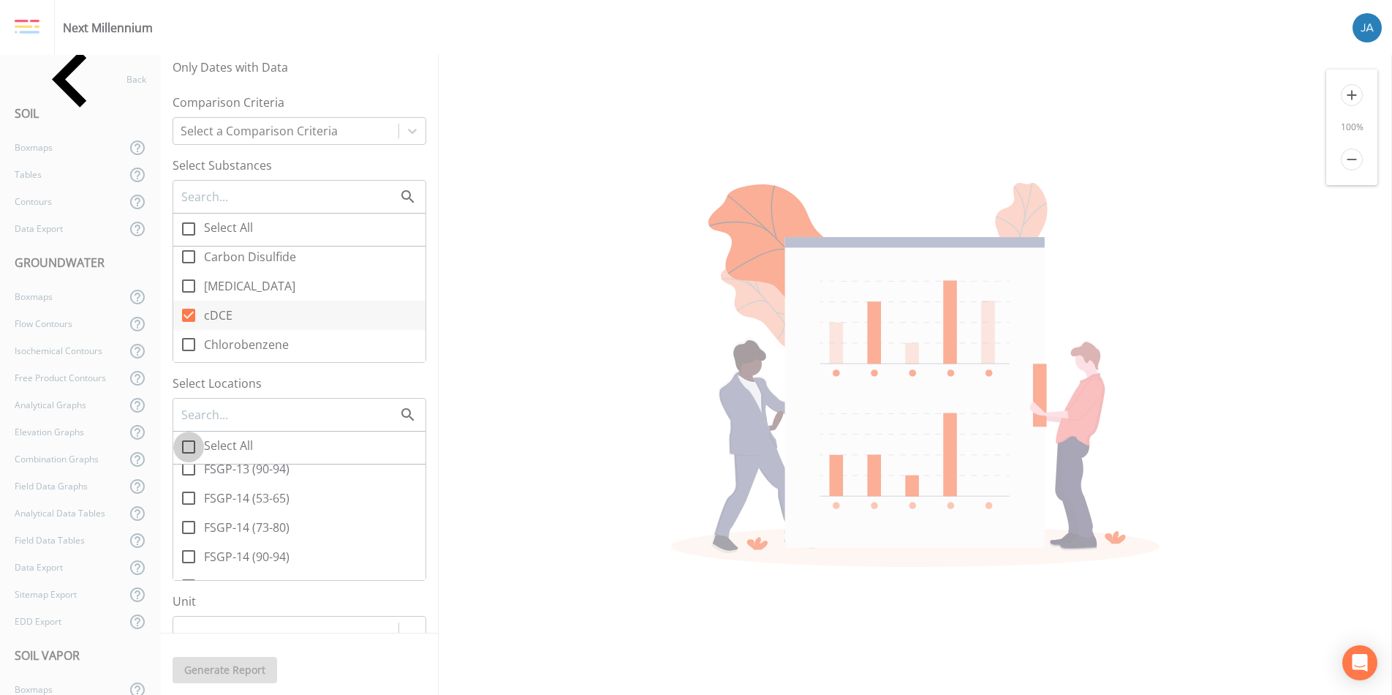
checkbox input "true"
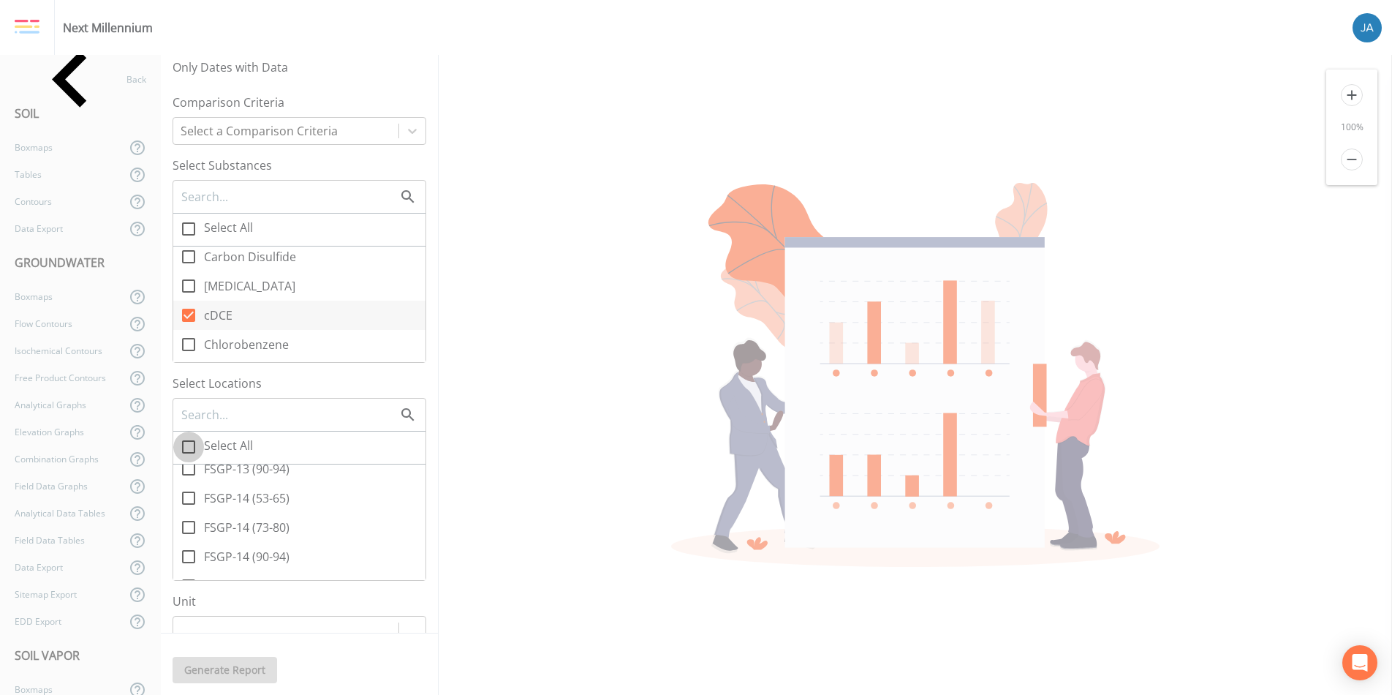
checkbox input "true"
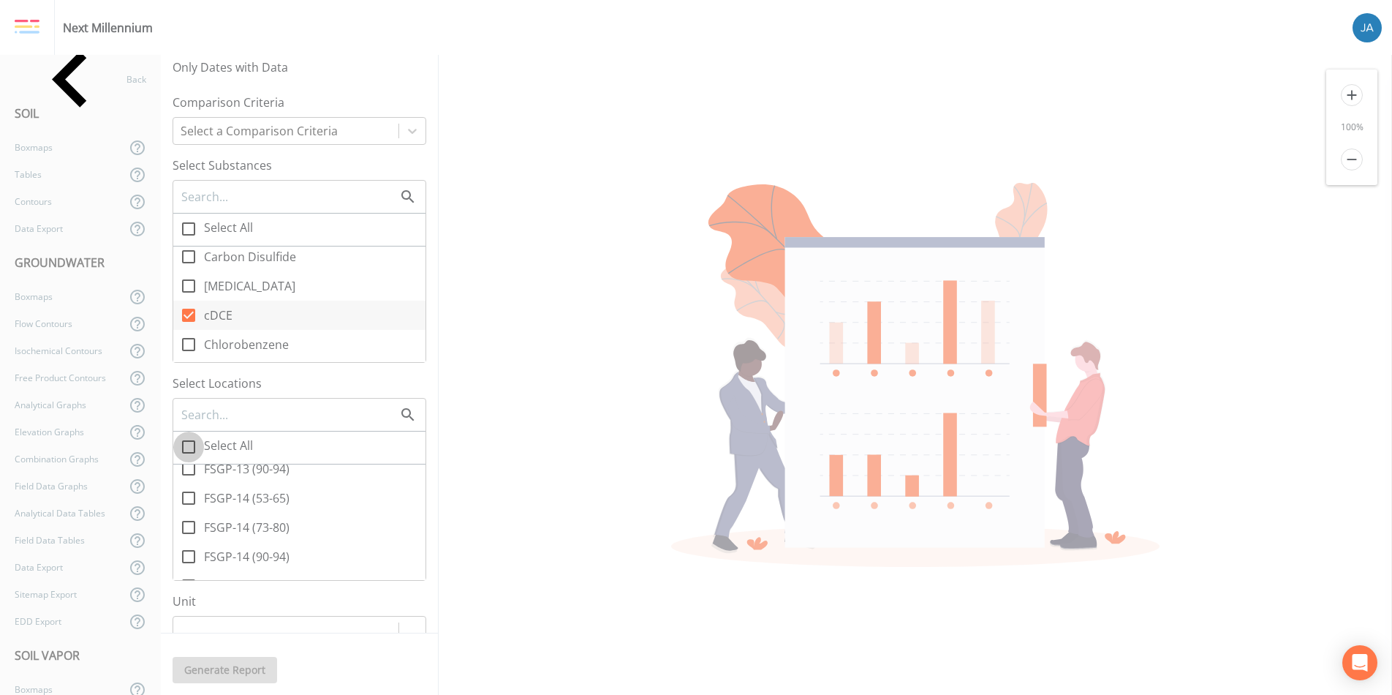
checkbox input "true"
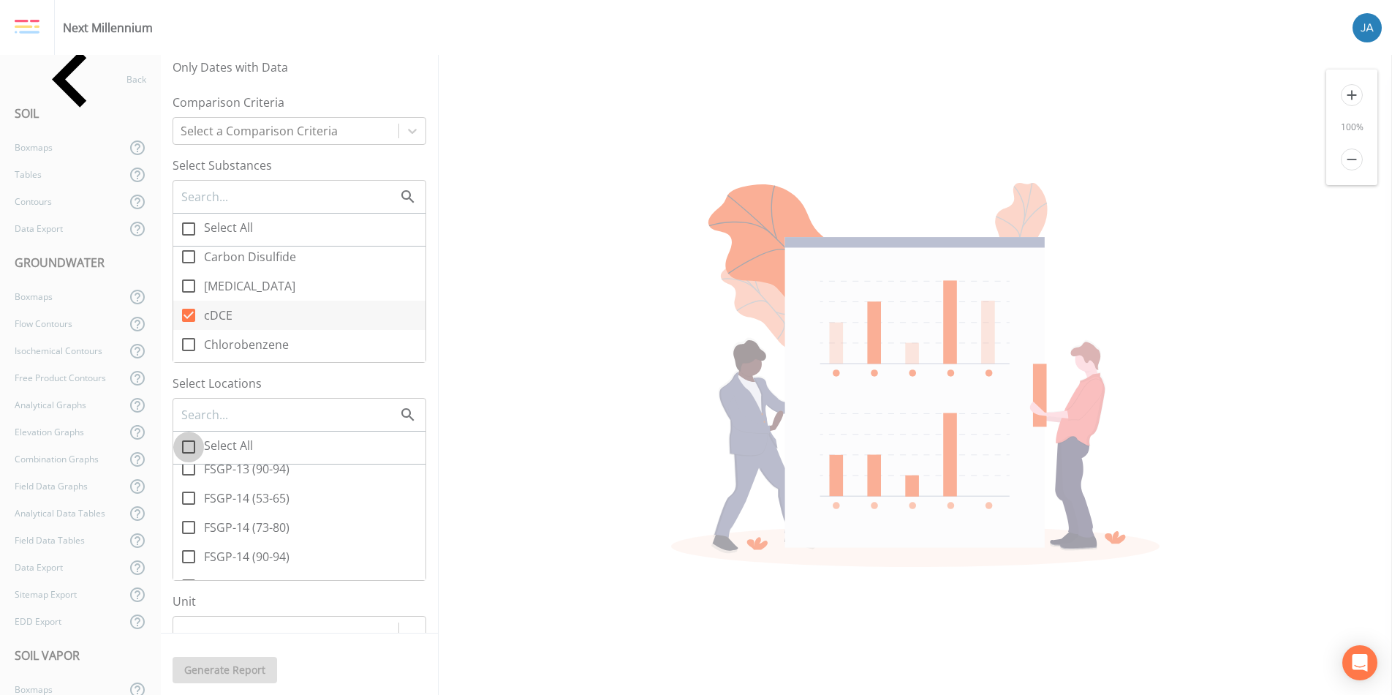
checkbox input "true"
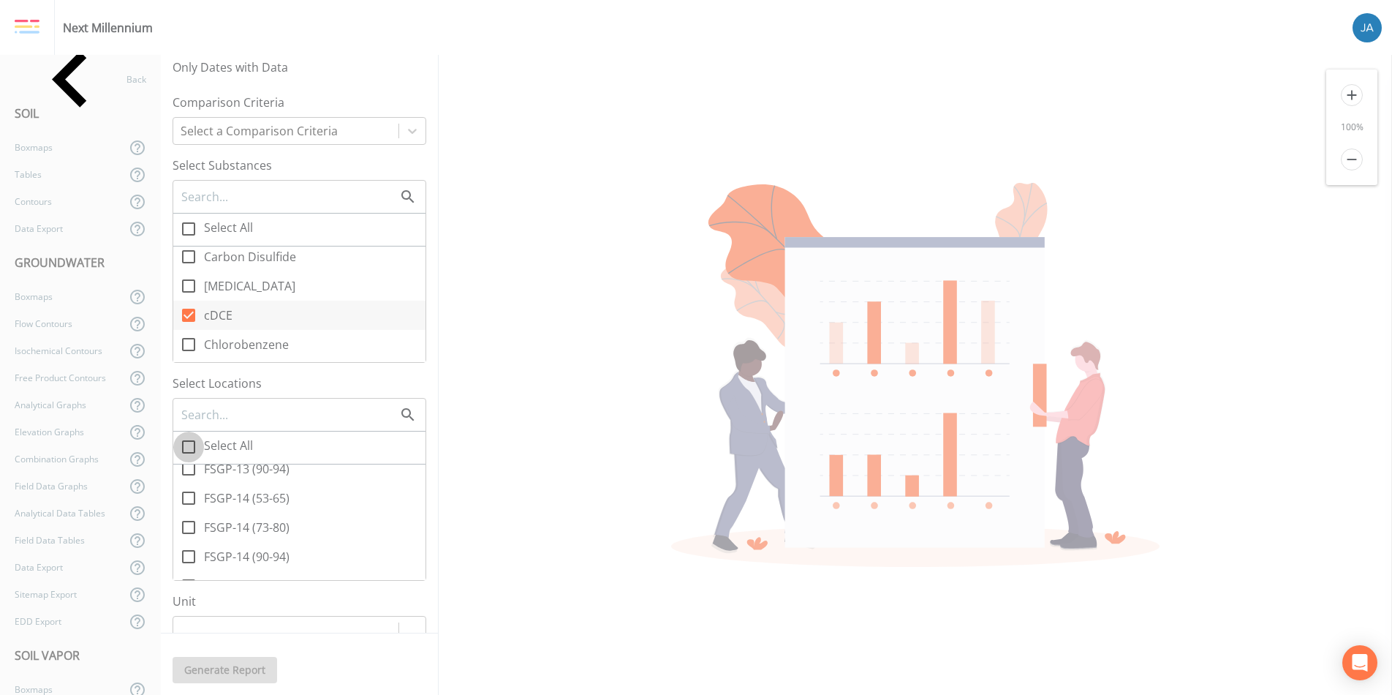
checkbox input "true"
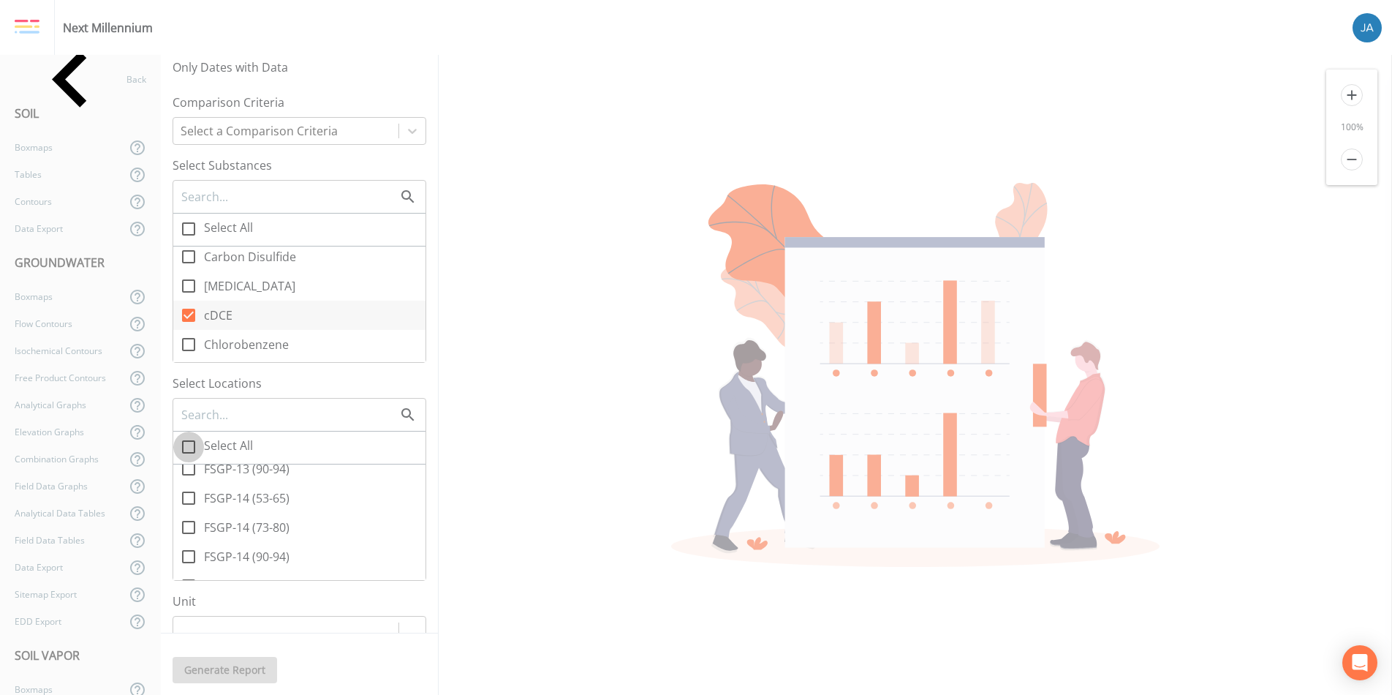
checkbox input "true"
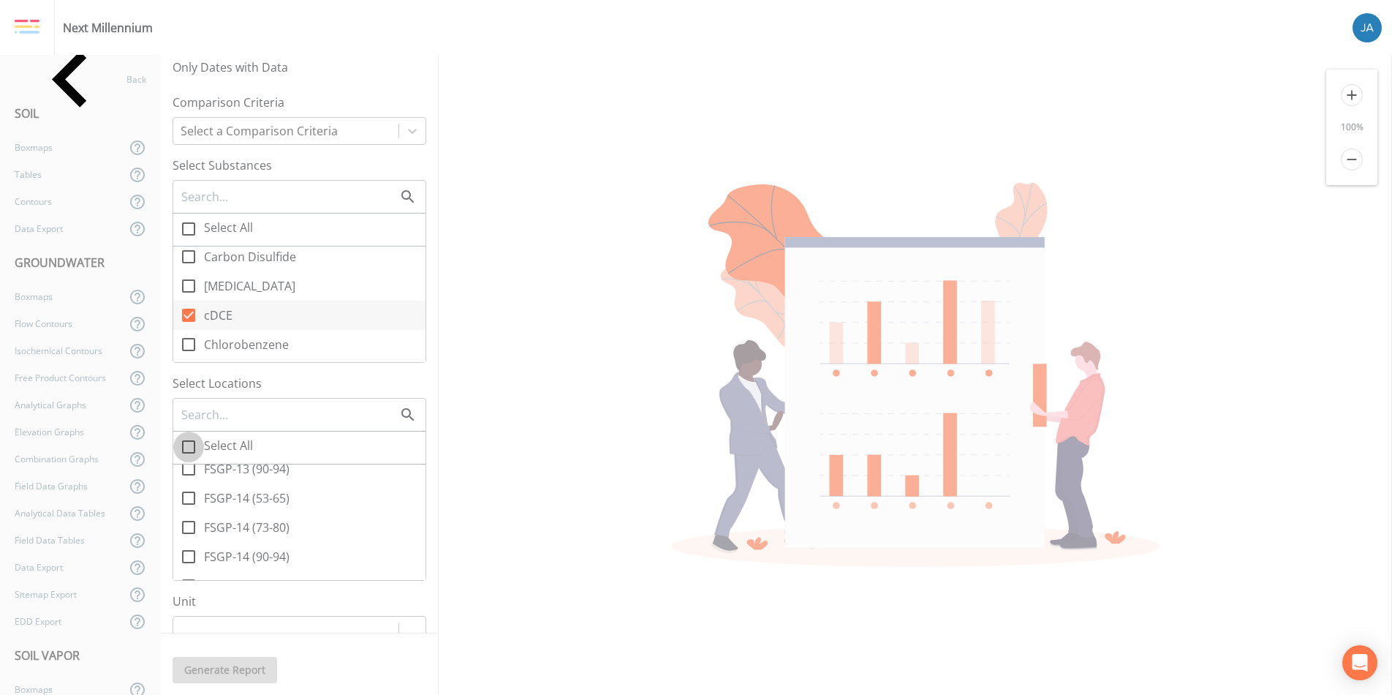
checkbox input "true"
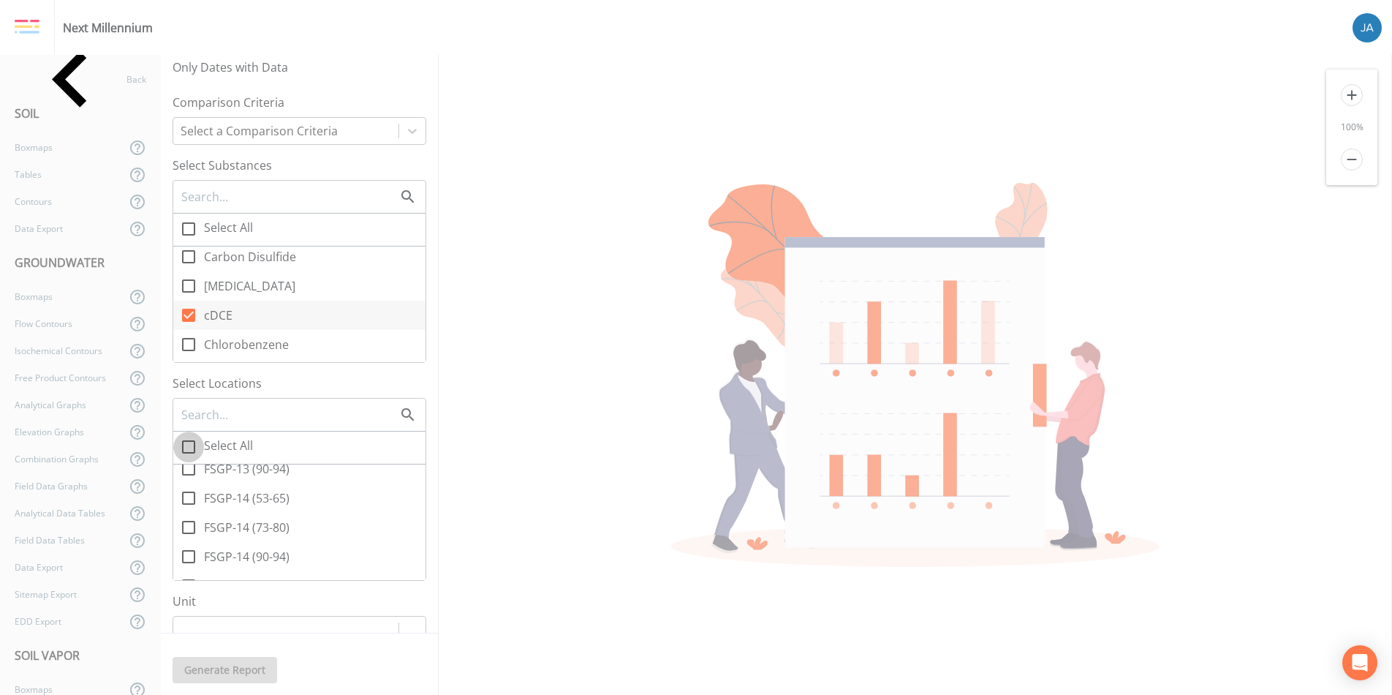
checkbox input "true"
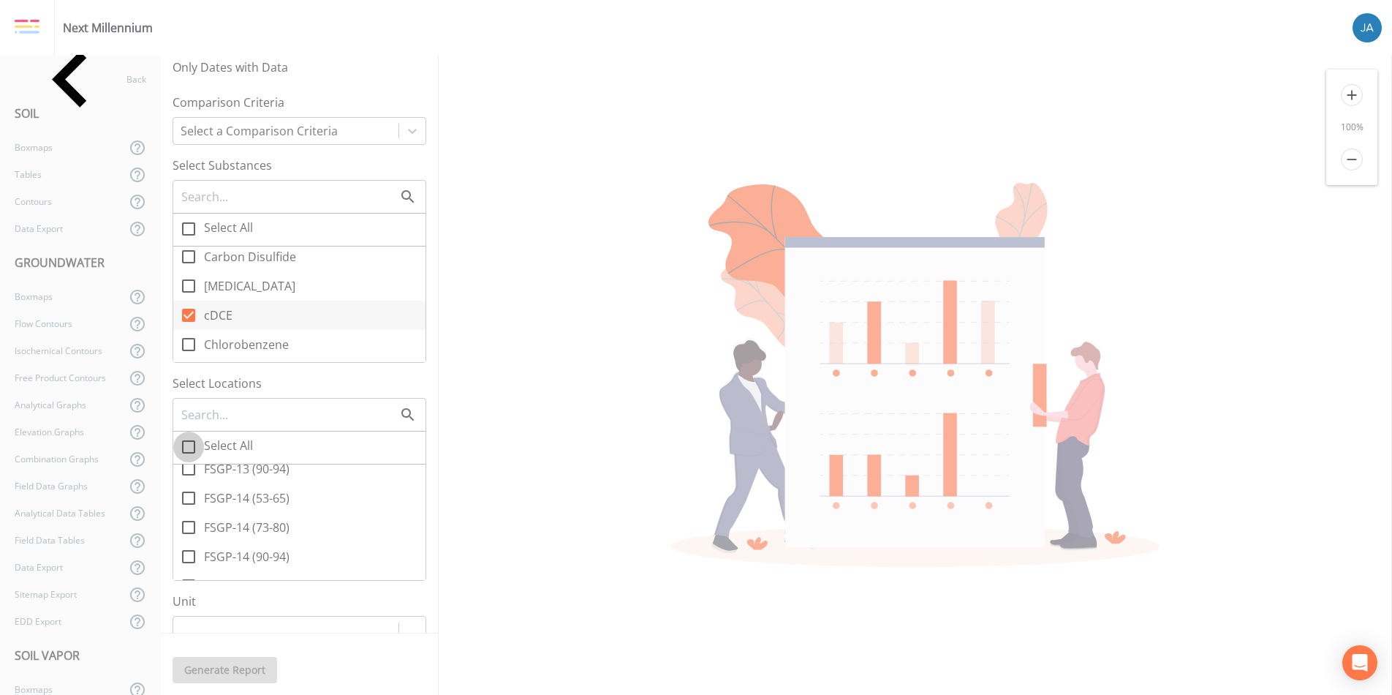
checkbox input "true"
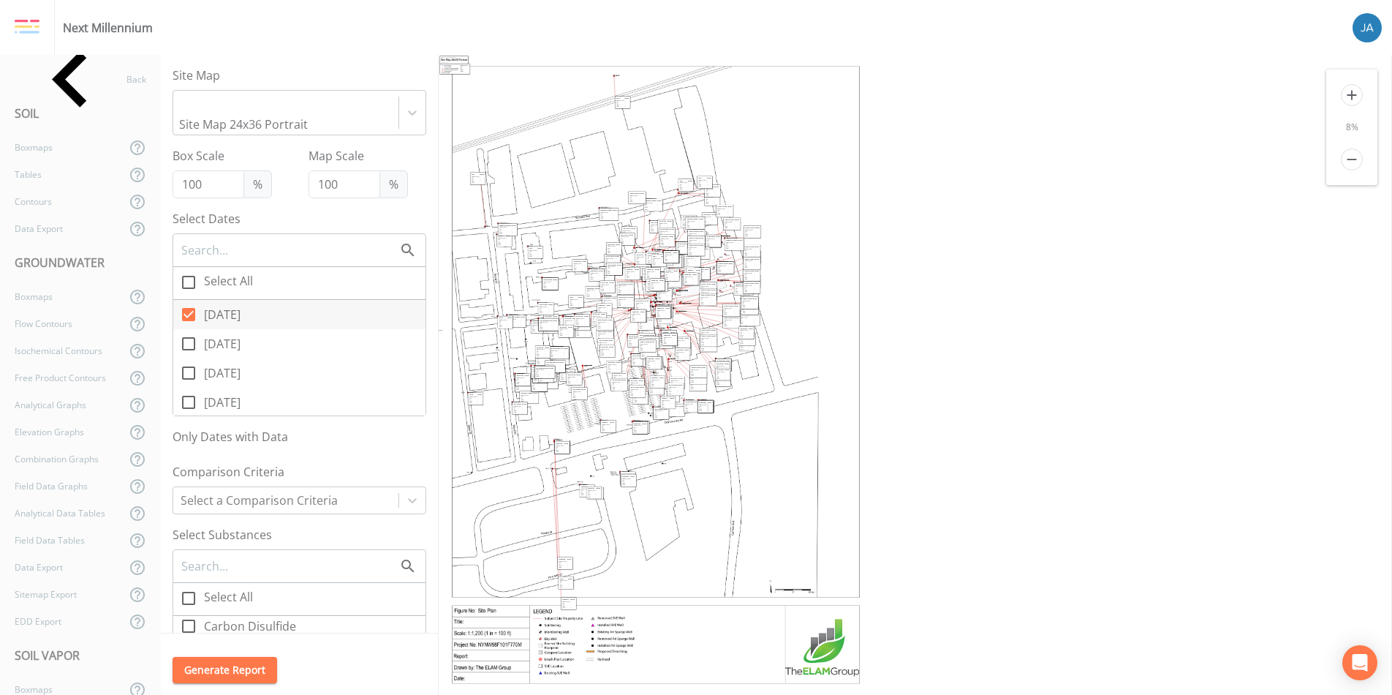
scroll to position [0, 0]
click at [1348, 91] on icon "add" at bounding box center [1352, 95] width 22 height 22
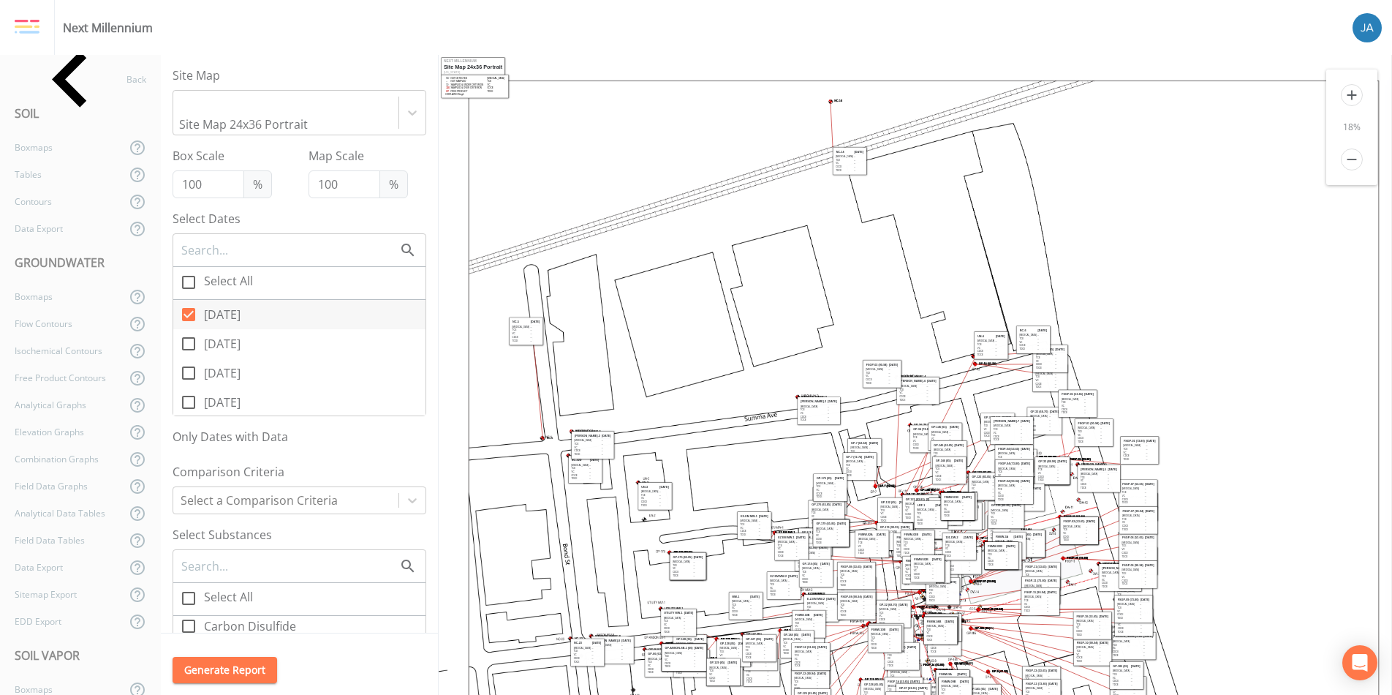
click at [1348, 91] on icon "add" at bounding box center [1352, 95] width 22 height 22
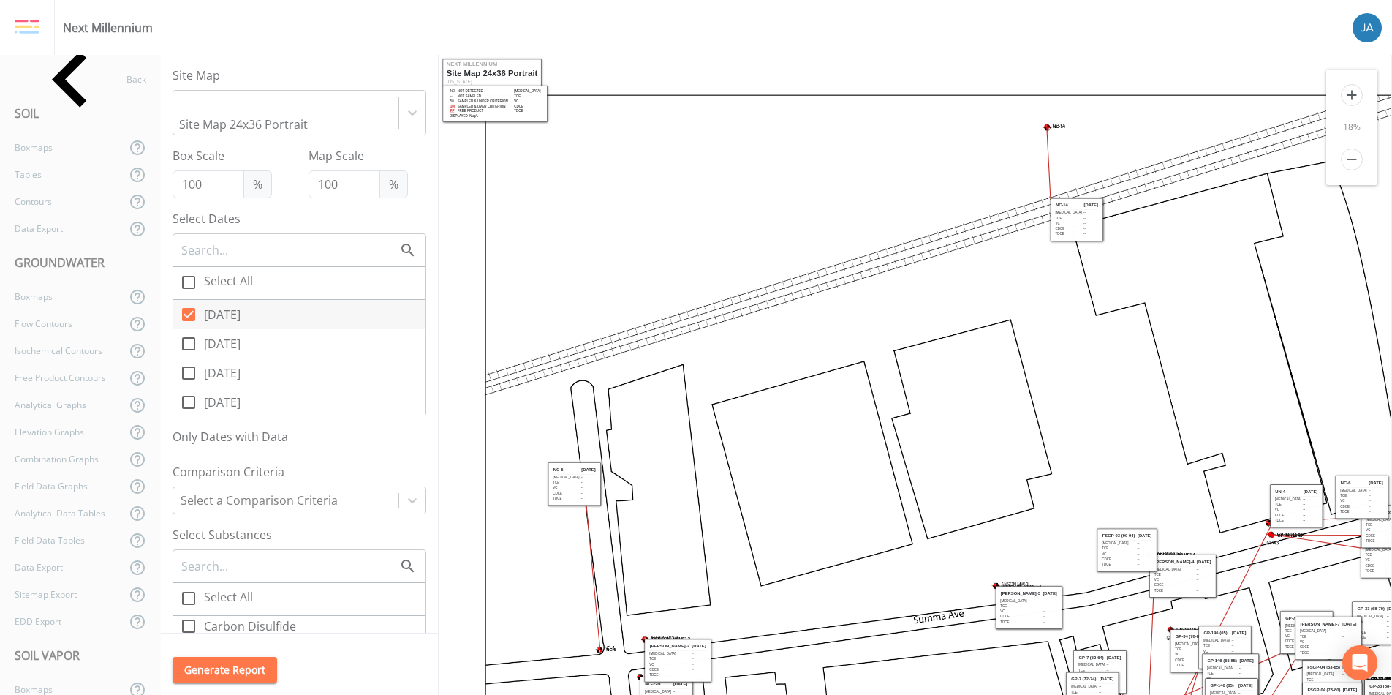
click at [1348, 91] on icon "add" at bounding box center [1352, 95] width 22 height 22
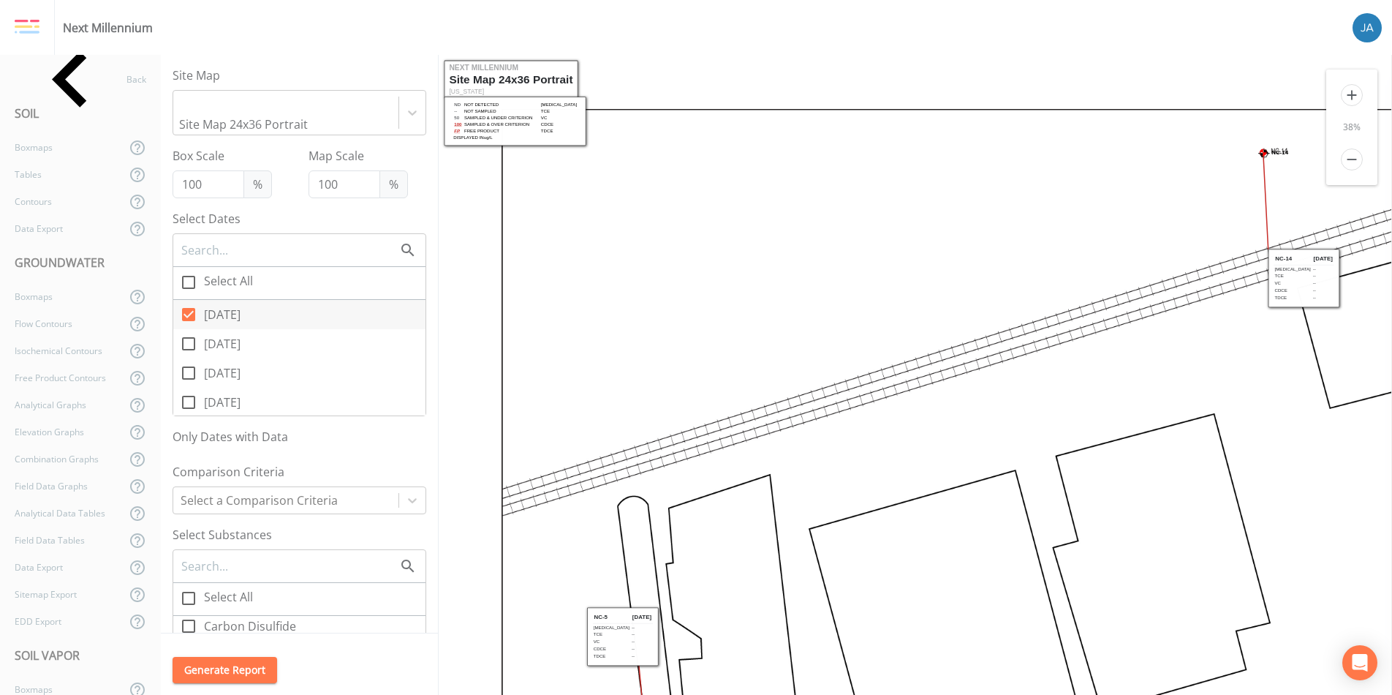
click at [1348, 91] on icon "add" at bounding box center [1352, 95] width 22 height 22
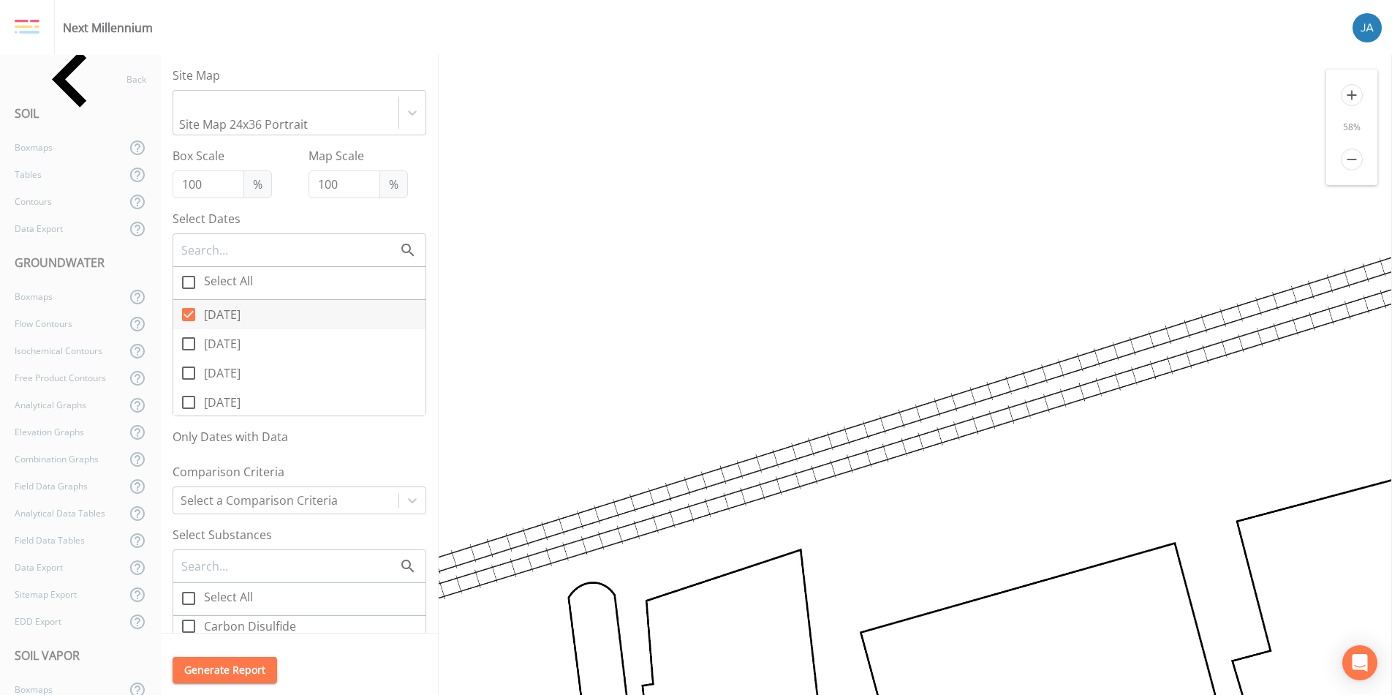
drag, startPoint x: 1002, startPoint y: 536, endPoint x: 794, endPoint y: 239, distance: 362.6
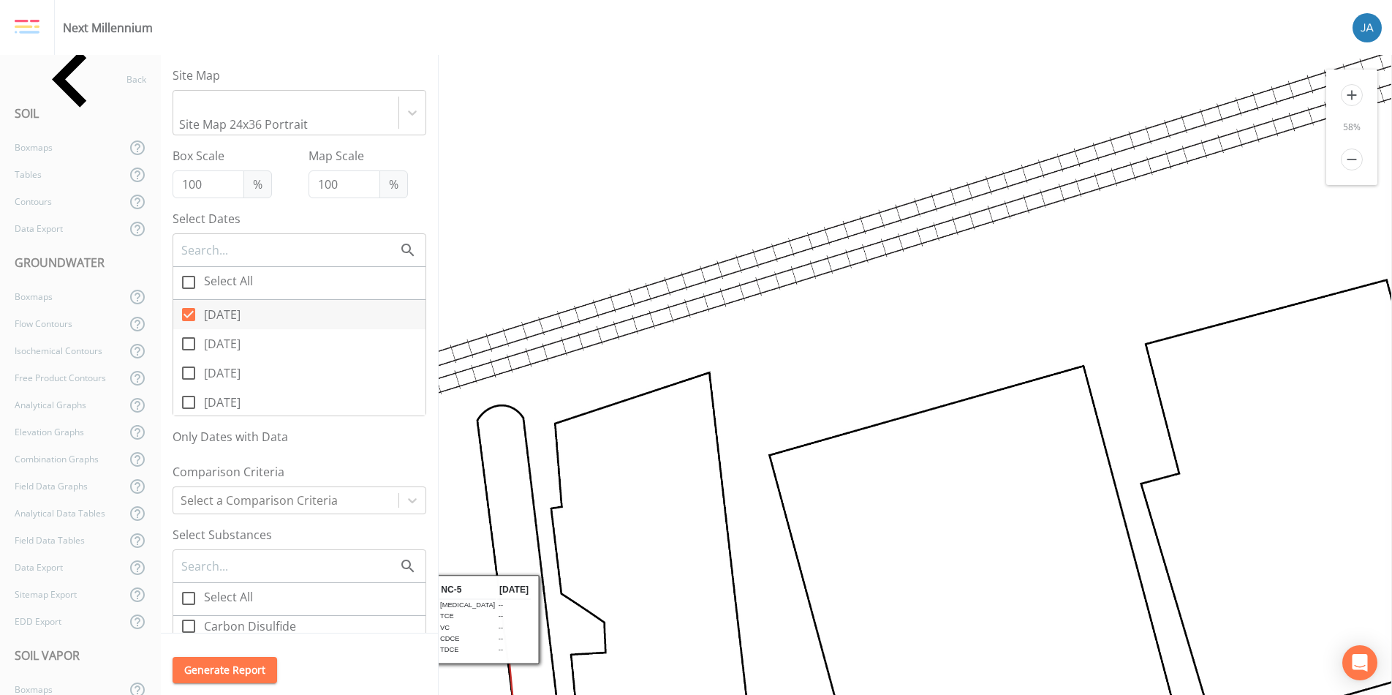
drag, startPoint x: 961, startPoint y: 485, endPoint x: 806, endPoint y: 218, distance: 309.2
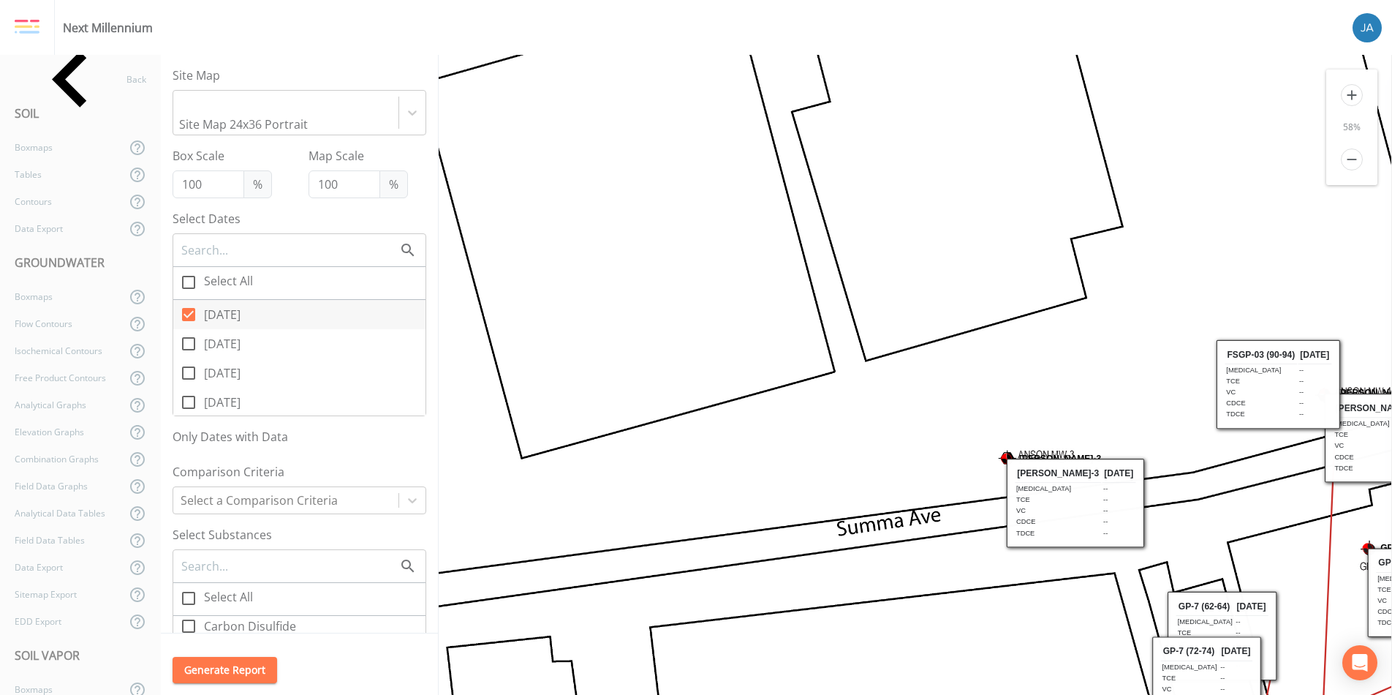
drag, startPoint x: 852, startPoint y: 283, endPoint x: 695, endPoint y: 166, distance: 196.5
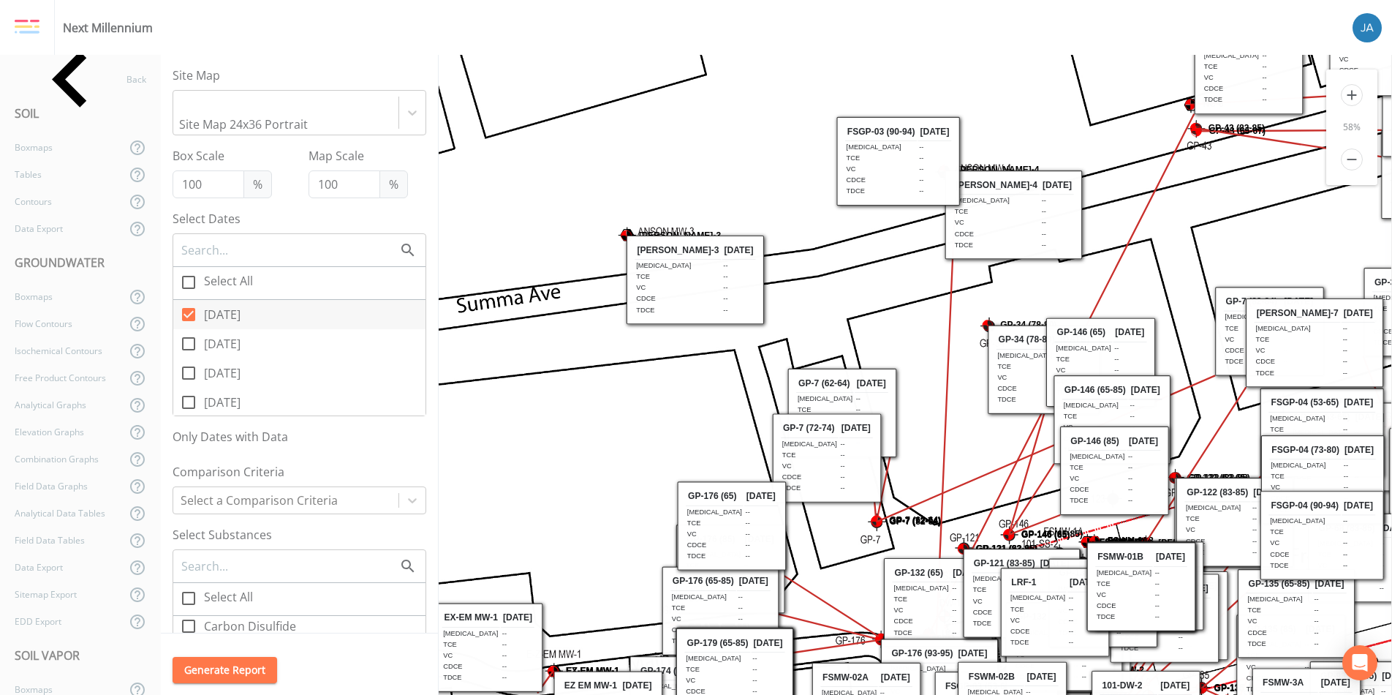
drag, startPoint x: 848, startPoint y: 231, endPoint x: 574, endPoint y: 90, distance: 308.3
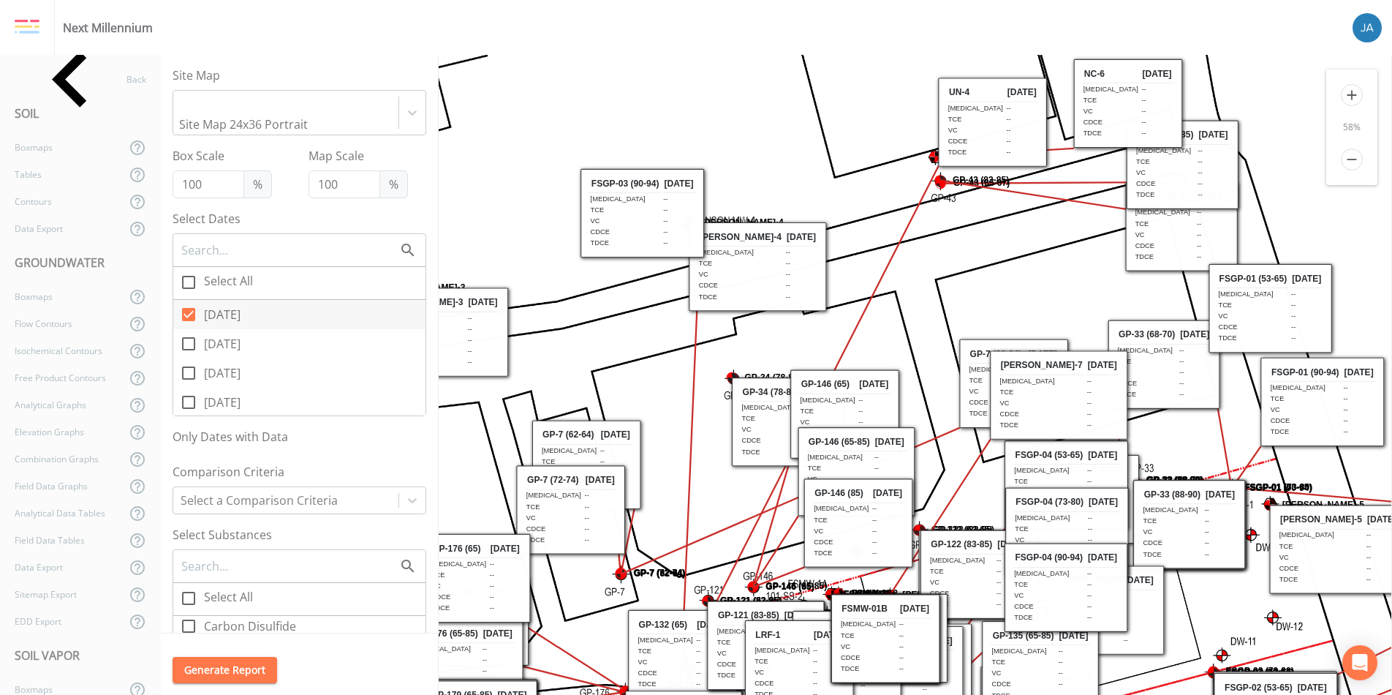
drag, startPoint x: 820, startPoint y: 299, endPoint x: 539, endPoint y: 373, distance: 291.0
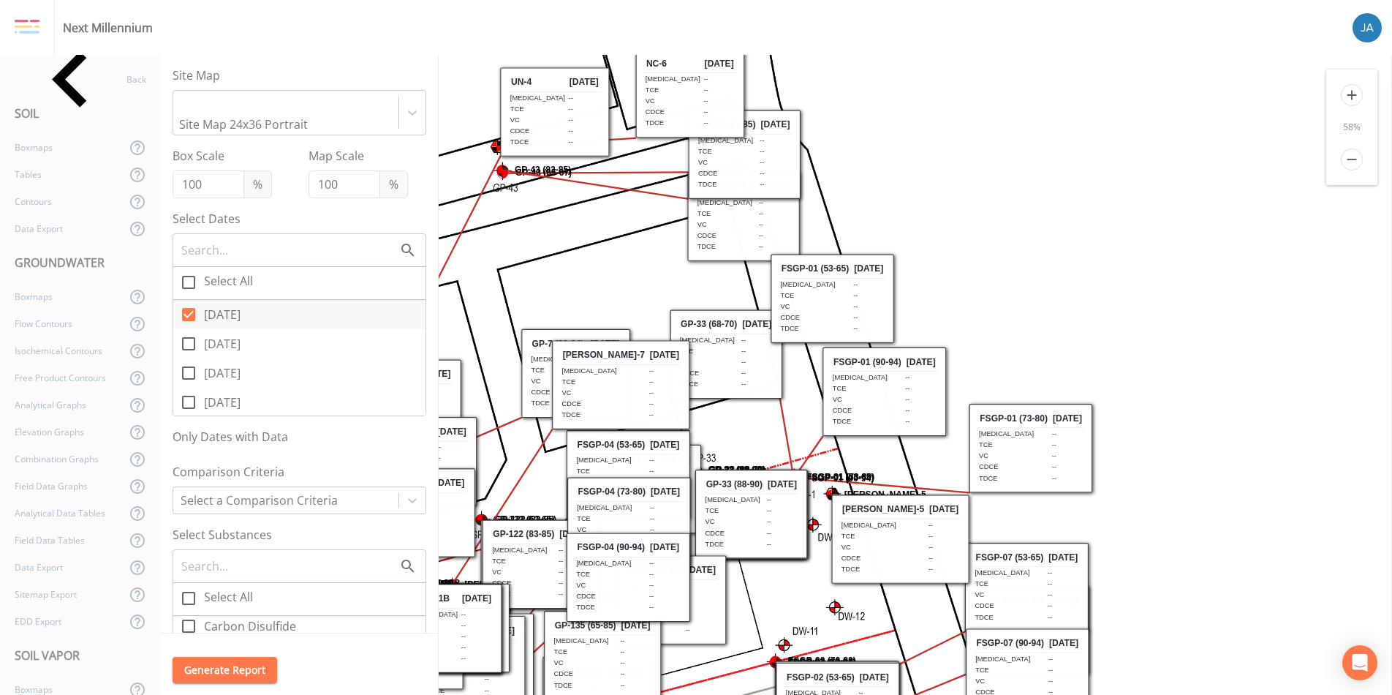
drag, startPoint x: 836, startPoint y: 309, endPoint x: 515, endPoint y: 275, distance: 322.7
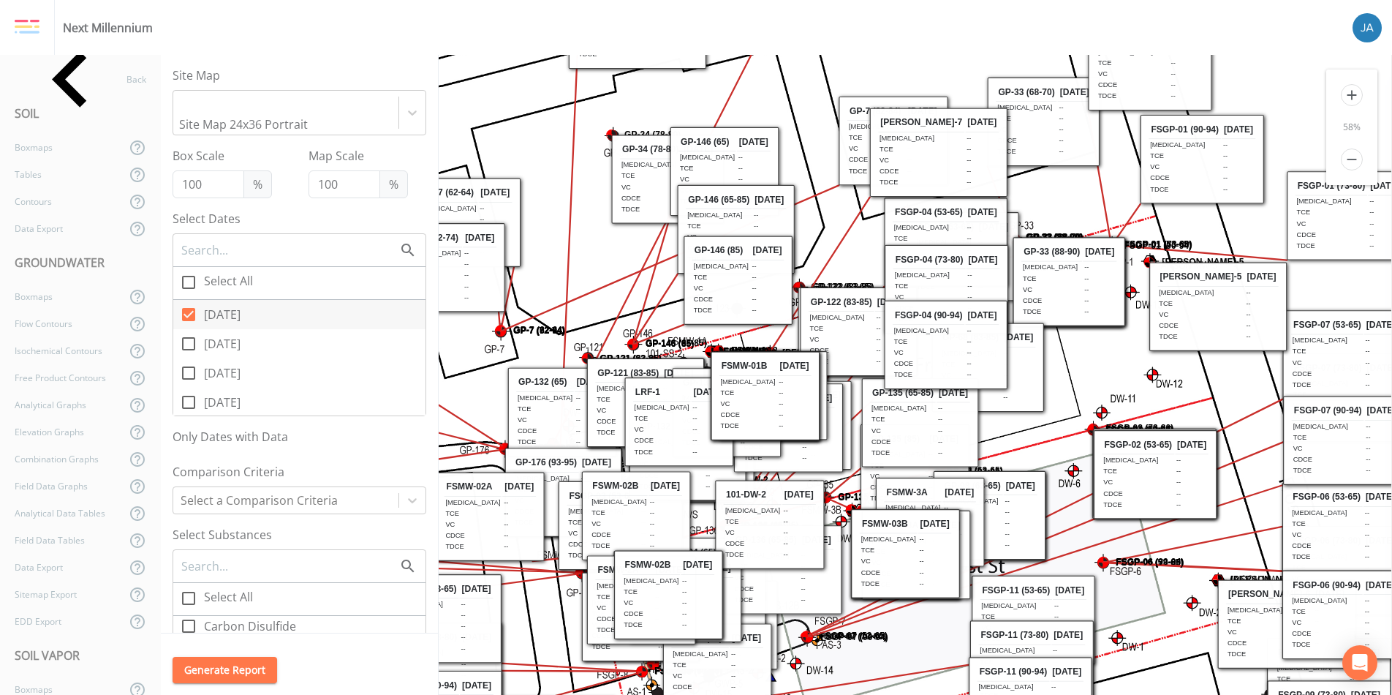
drag, startPoint x: 509, startPoint y: 368, endPoint x: 832, endPoint y: 134, distance: 398.9
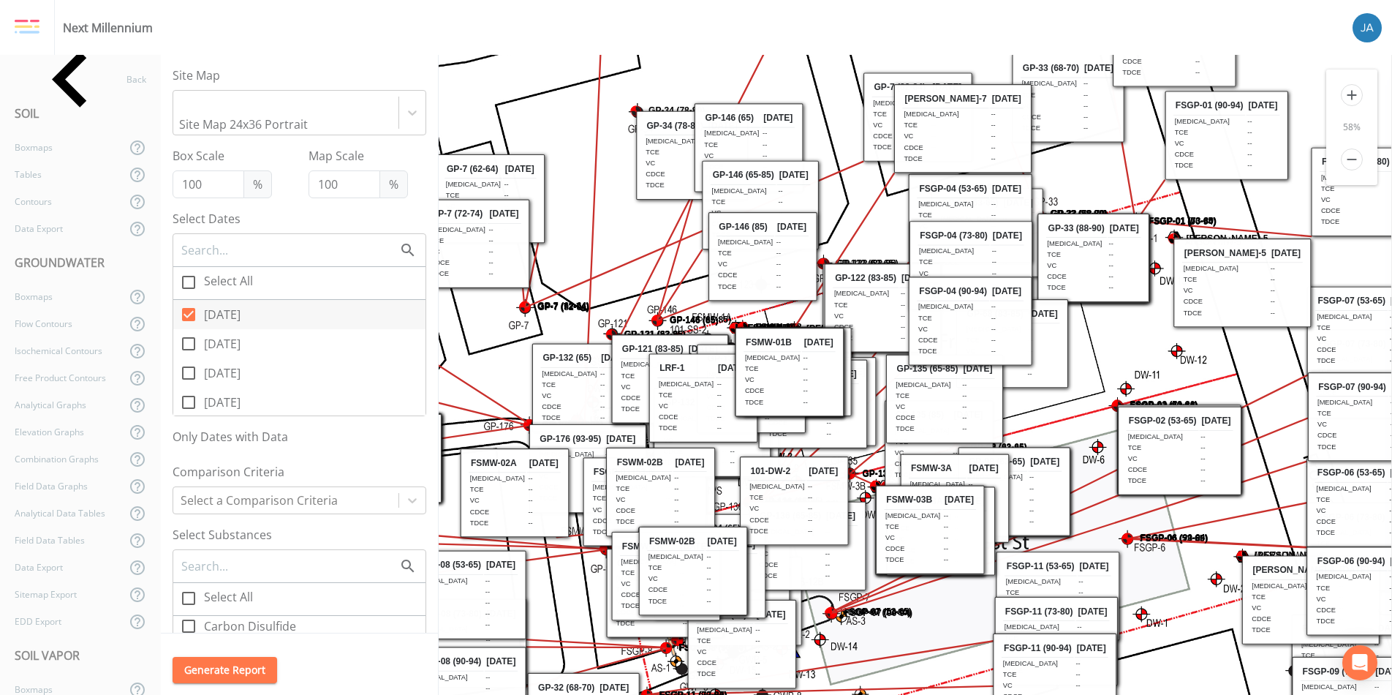
drag, startPoint x: 607, startPoint y: 307, endPoint x: 657, endPoint y: 181, distance: 135.9
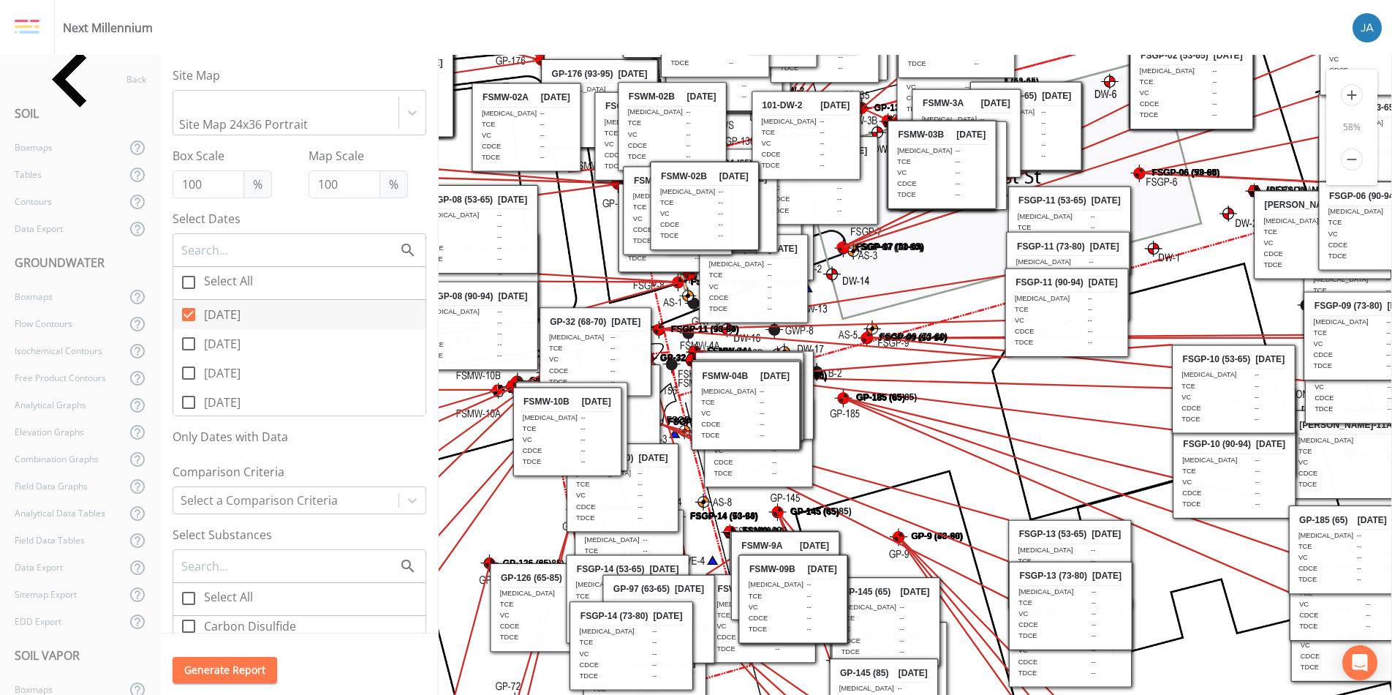
drag, startPoint x: 643, startPoint y: 510, endPoint x: 594, endPoint y: 231, distance: 282.8
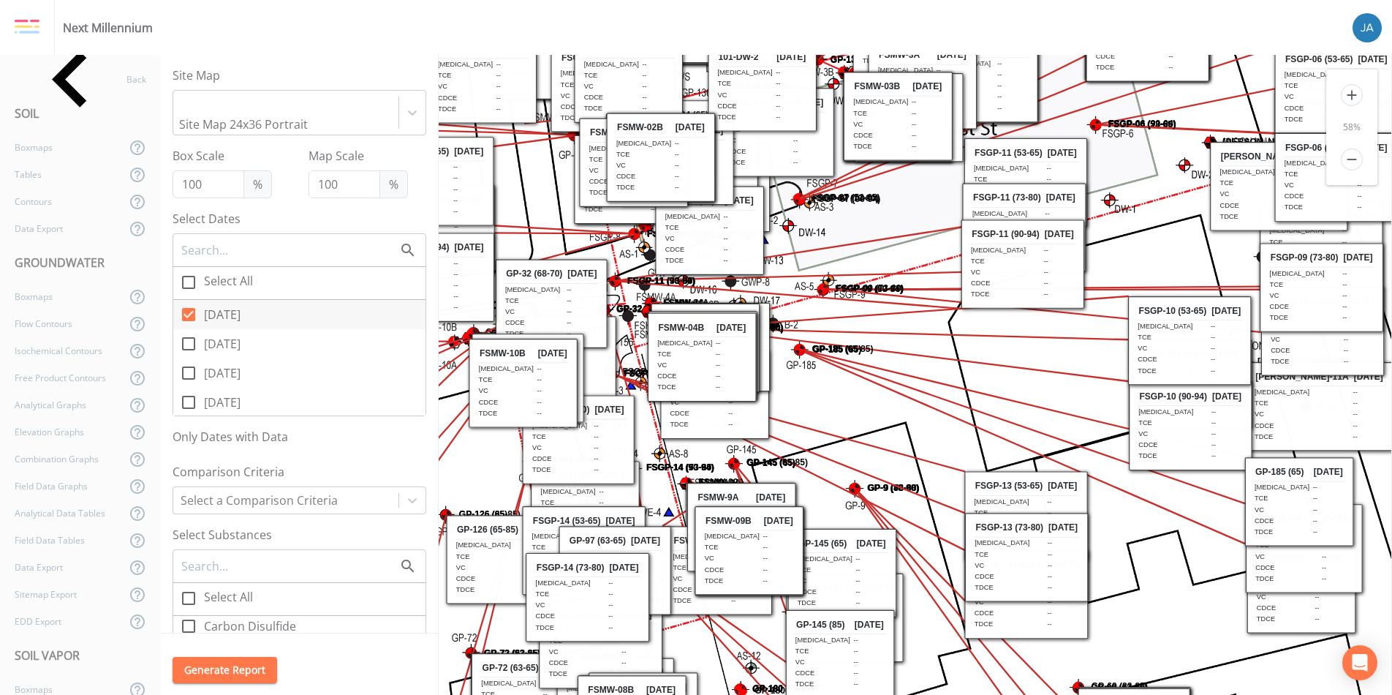
drag, startPoint x: 1039, startPoint y: 434, endPoint x: 841, endPoint y: 235, distance: 279.7
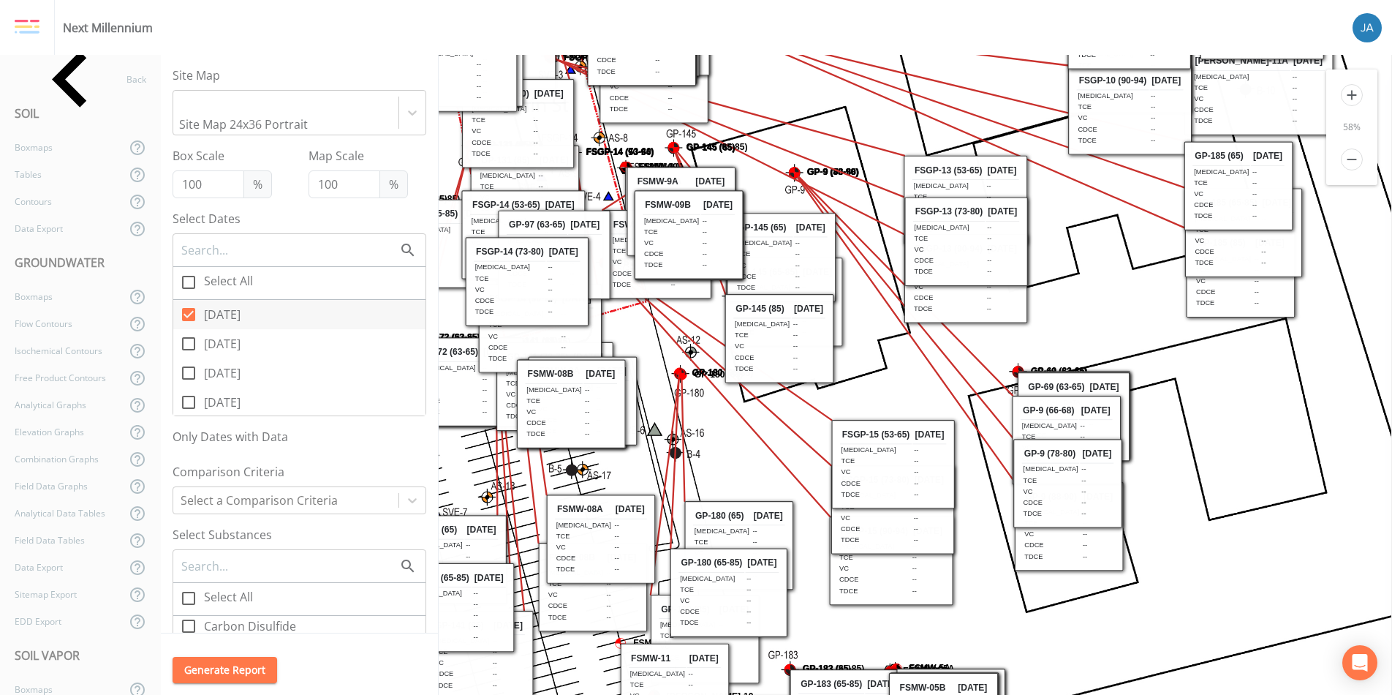
drag, startPoint x: 646, startPoint y: 558, endPoint x: 945, endPoint y: 190, distance: 474.0
click at [830, 263] on line at bounding box center [717, 390] width 224 height 254
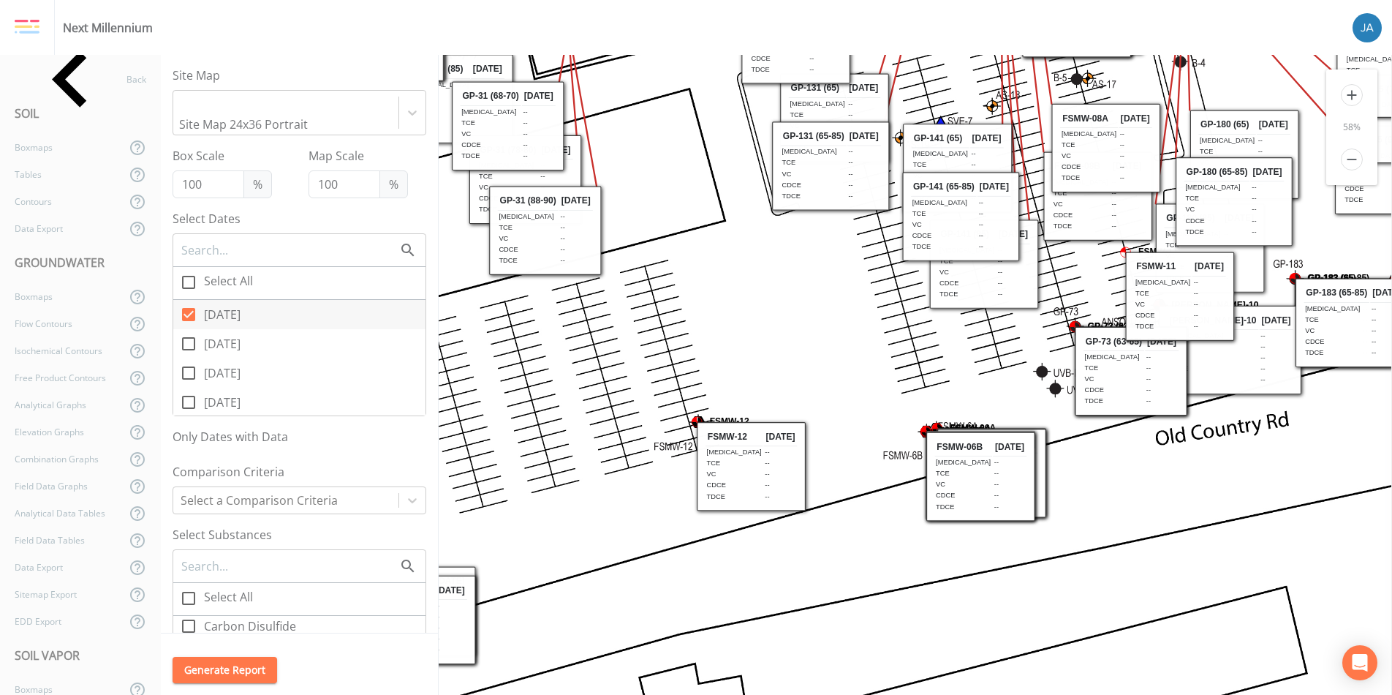
drag, startPoint x: 623, startPoint y: 504, endPoint x: 941, endPoint y: 350, distance: 353.5
click at [941, 350] on icon "GP-128 (65) GP-116 (63-65) FSWM-05B ANSON MW-11A GP-141 (85) FSMW-10A FSWM-01B" at bounding box center [1079, 97] width 3087 height 4587
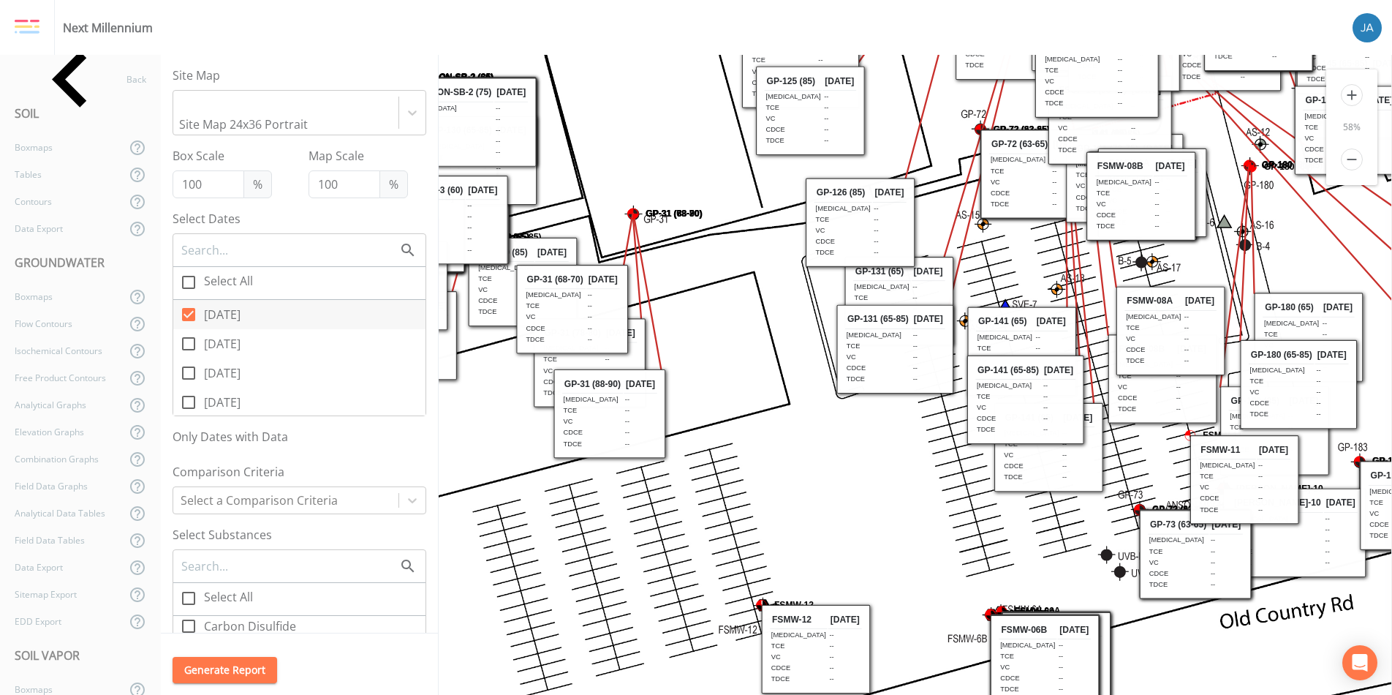
drag, startPoint x: 732, startPoint y: 322, endPoint x: 507, endPoint y: 645, distance: 393.2
click at [511, 647] on icon "GP-128 (65) GP-116 (63-65) FSWM-05B ANSON MW-11A GP-141 (85) FSMW-10A FSWM-01B" at bounding box center [1144, 280] width 3087 height 4587
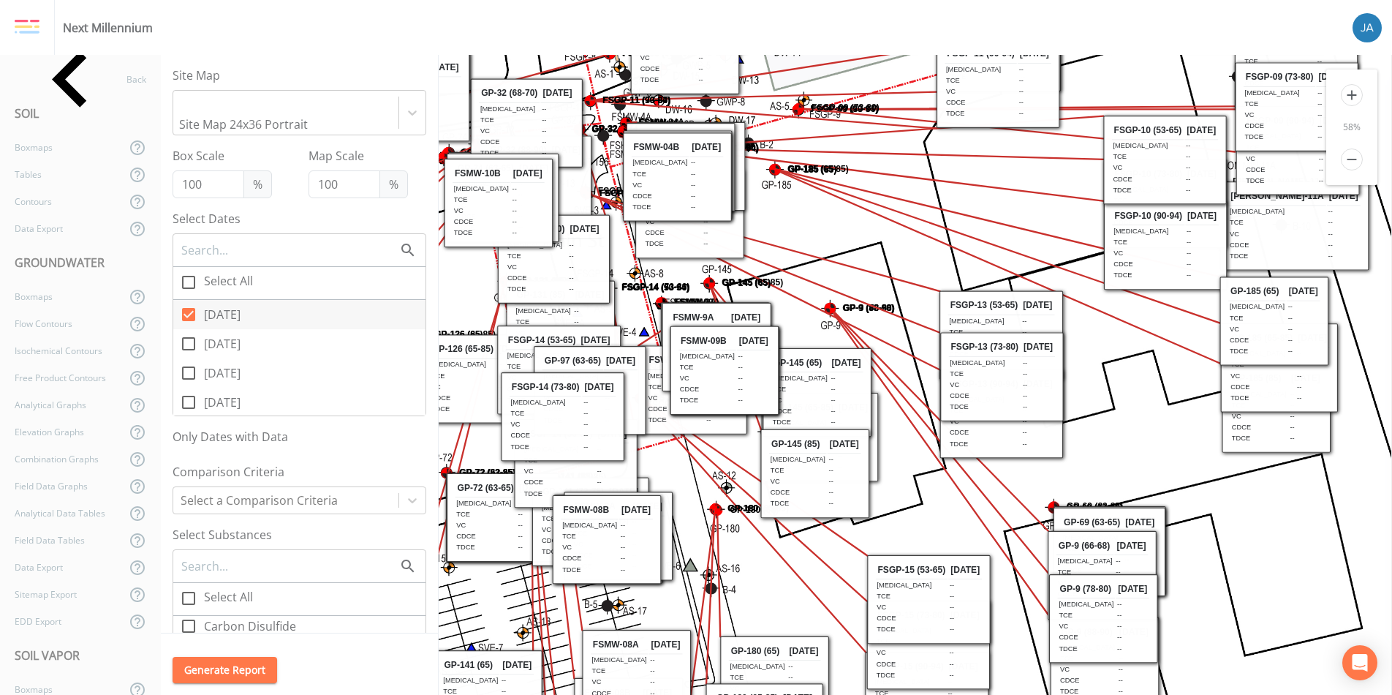
drag, startPoint x: 721, startPoint y: 398, endPoint x: 444, endPoint y: 616, distance: 351.4
click at [444, 616] on icon "GP-128 (65) GP-116 (63-65) FSWM-05B ANSON MW-11A GP-141 (85) FSMW-10A FSWM-01B" at bounding box center [609, 623] width 3087 height 4587
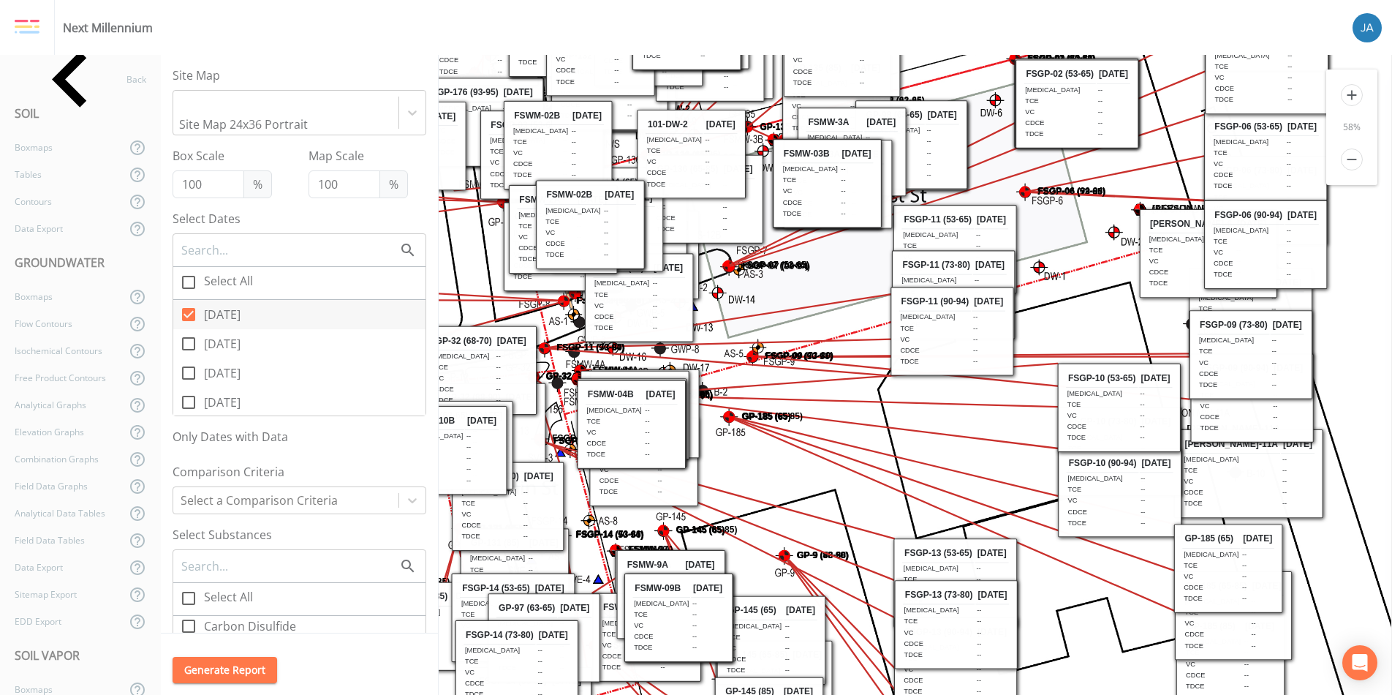
drag, startPoint x: 754, startPoint y: 272, endPoint x: 730, endPoint y: 503, distance: 232.3
click at [189, 335] on icon at bounding box center [189, 344] width 18 height 18
click at [188, 328] on input "03/27/2025" at bounding box center [180, 335] width 15 height 15
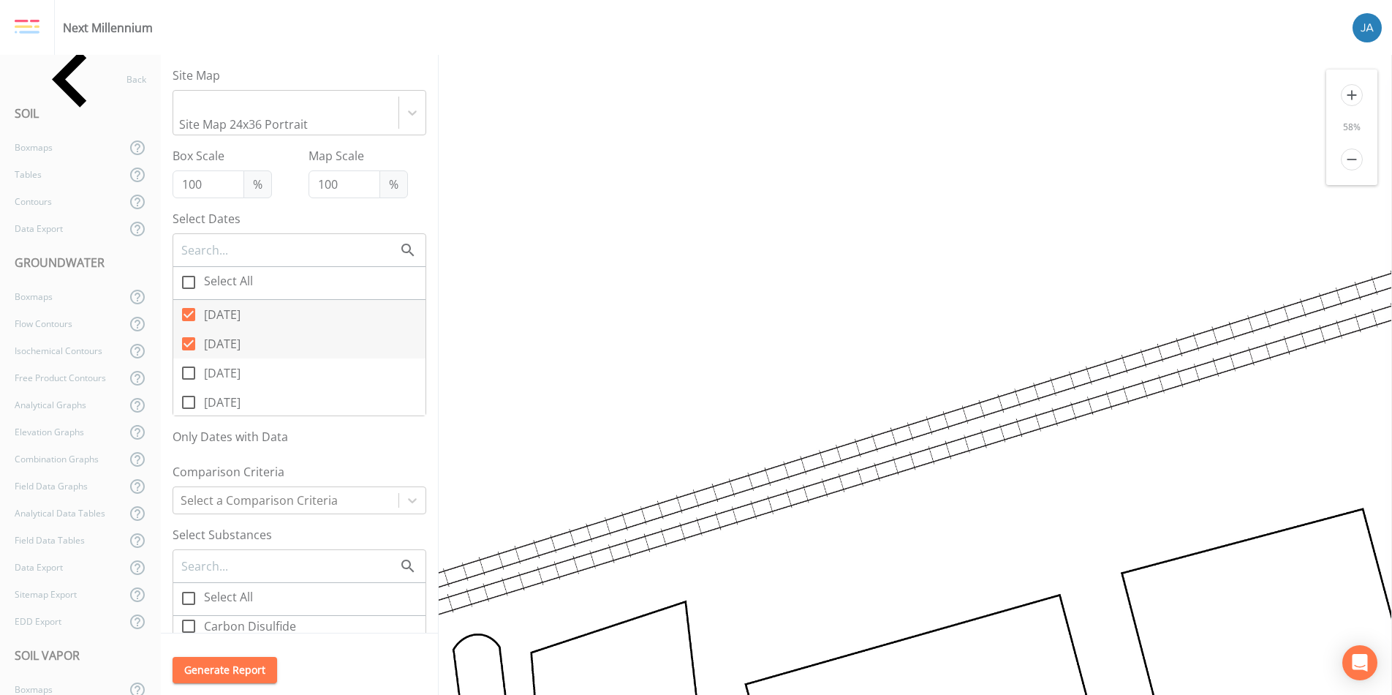
drag, startPoint x: 902, startPoint y: 457, endPoint x: 575, endPoint y: 313, distance: 357.1
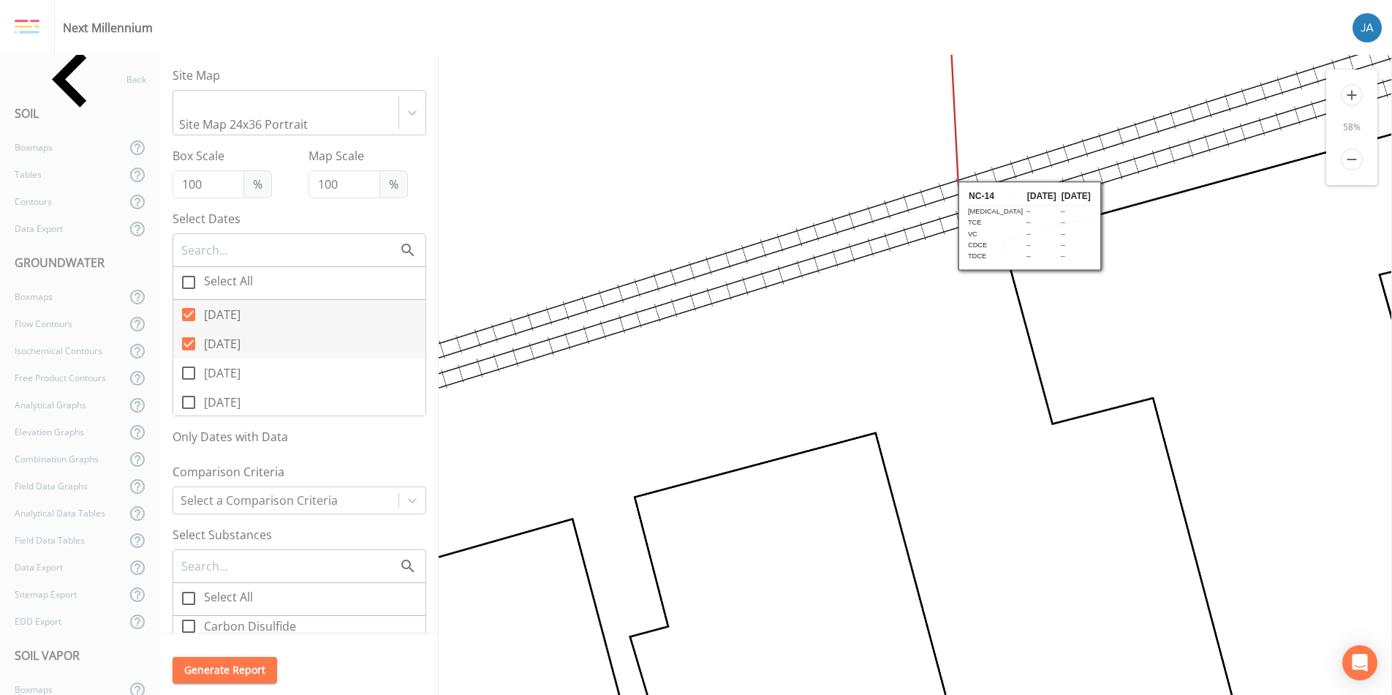
drag, startPoint x: 733, startPoint y: 407, endPoint x: 582, endPoint y: 428, distance: 152.8
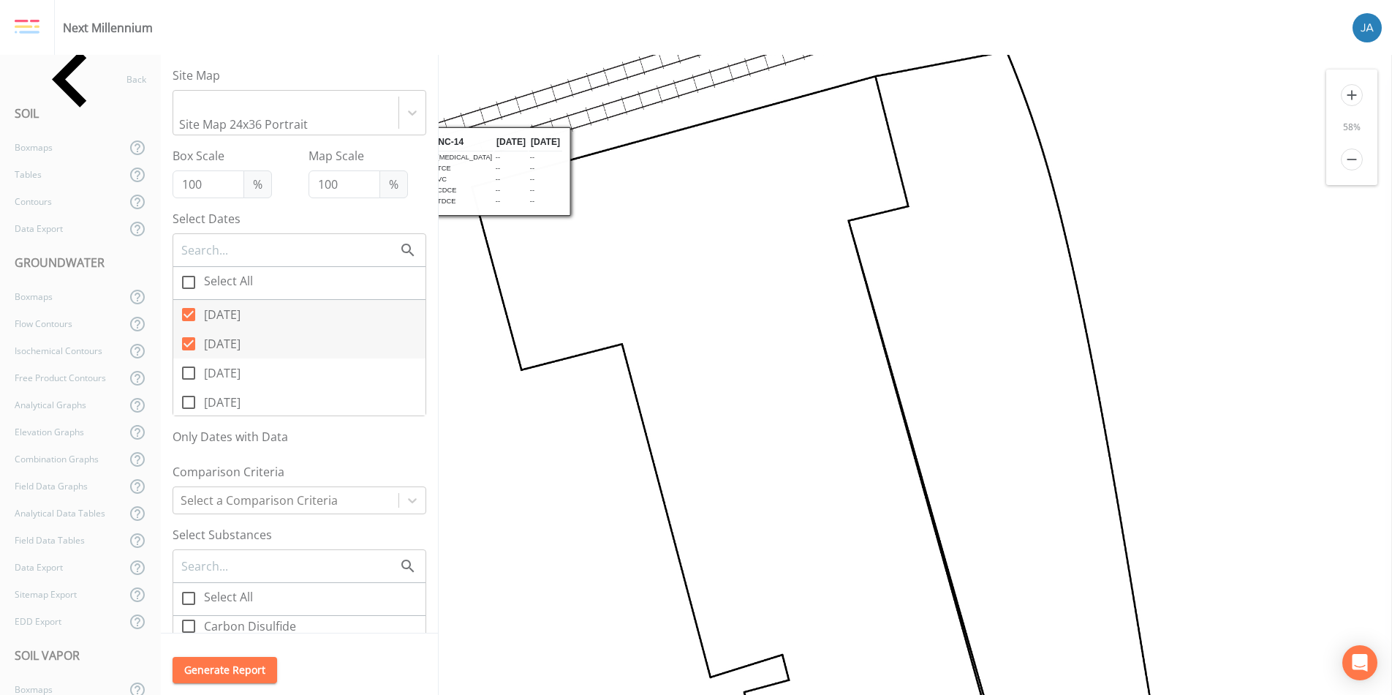
drag, startPoint x: 730, startPoint y: 444, endPoint x: 287, endPoint y: 366, distance: 449.3
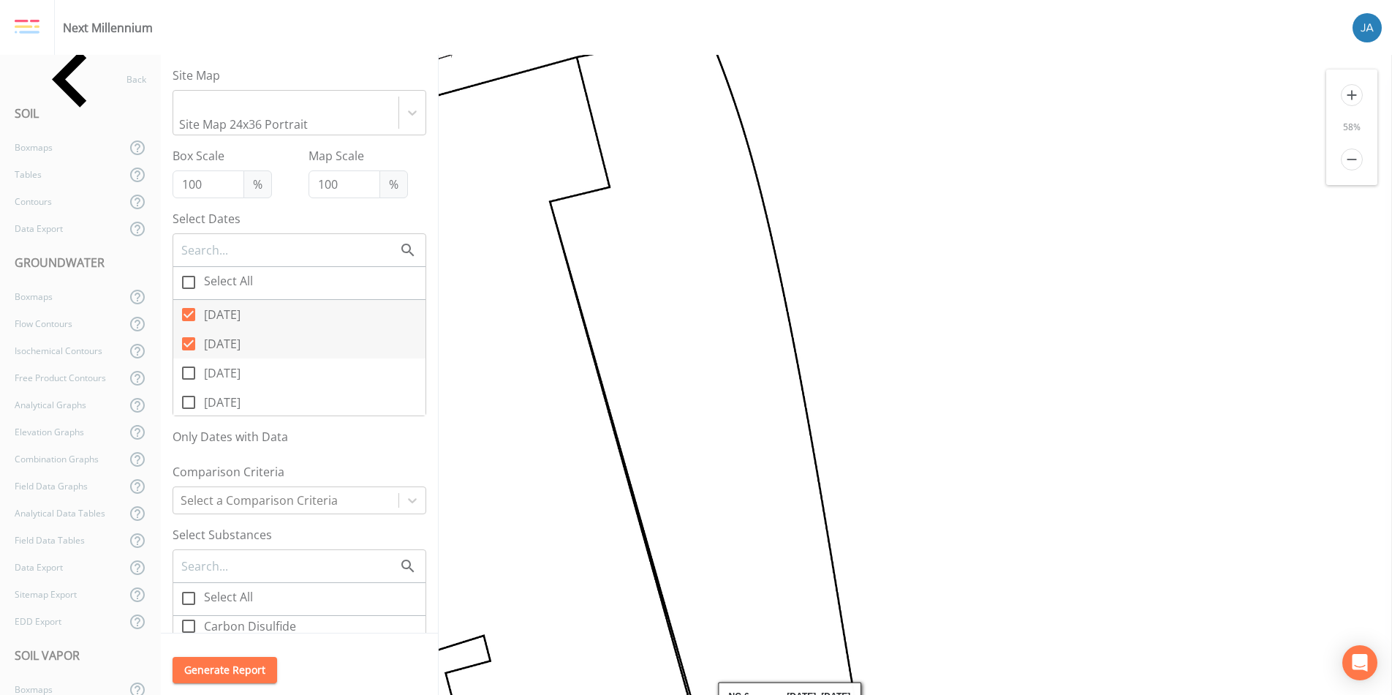
drag, startPoint x: 903, startPoint y: 434, endPoint x: 667, endPoint y: 423, distance: 236.4
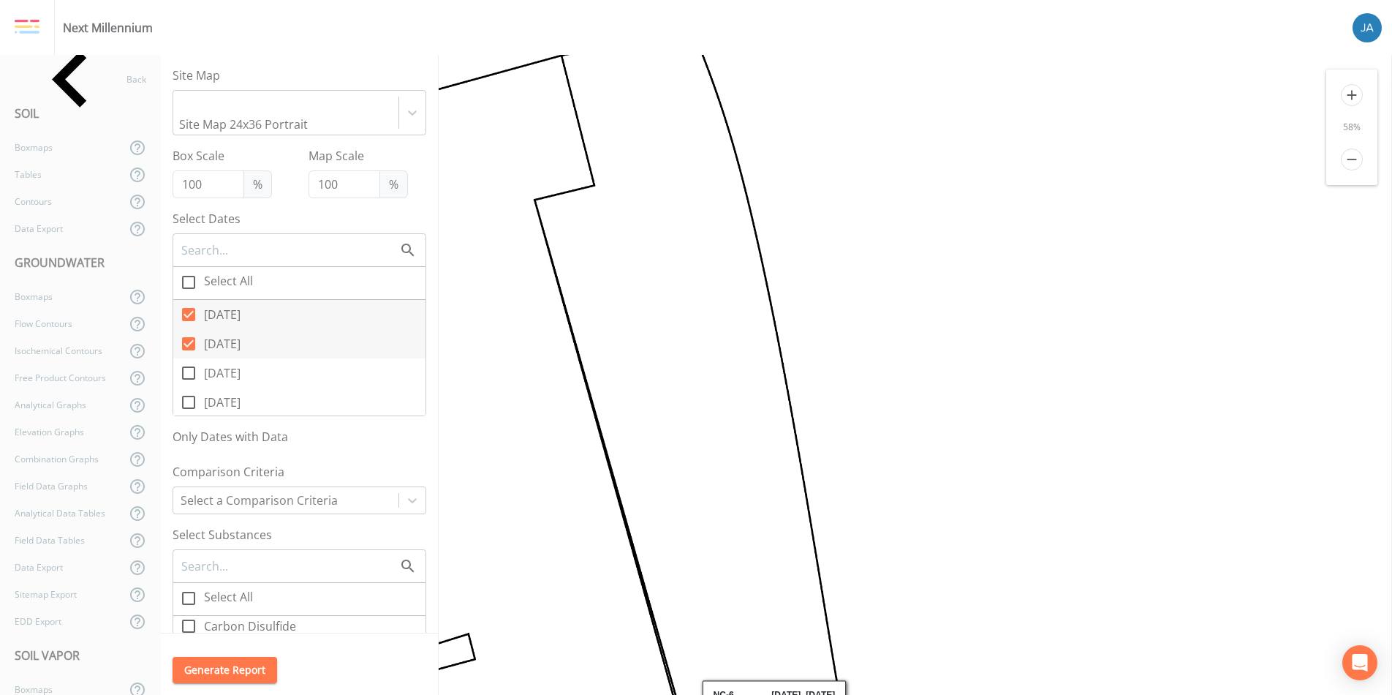
click at [15, 69] on input "checkbox" at bounding box center [7, 62] width 15 height 15
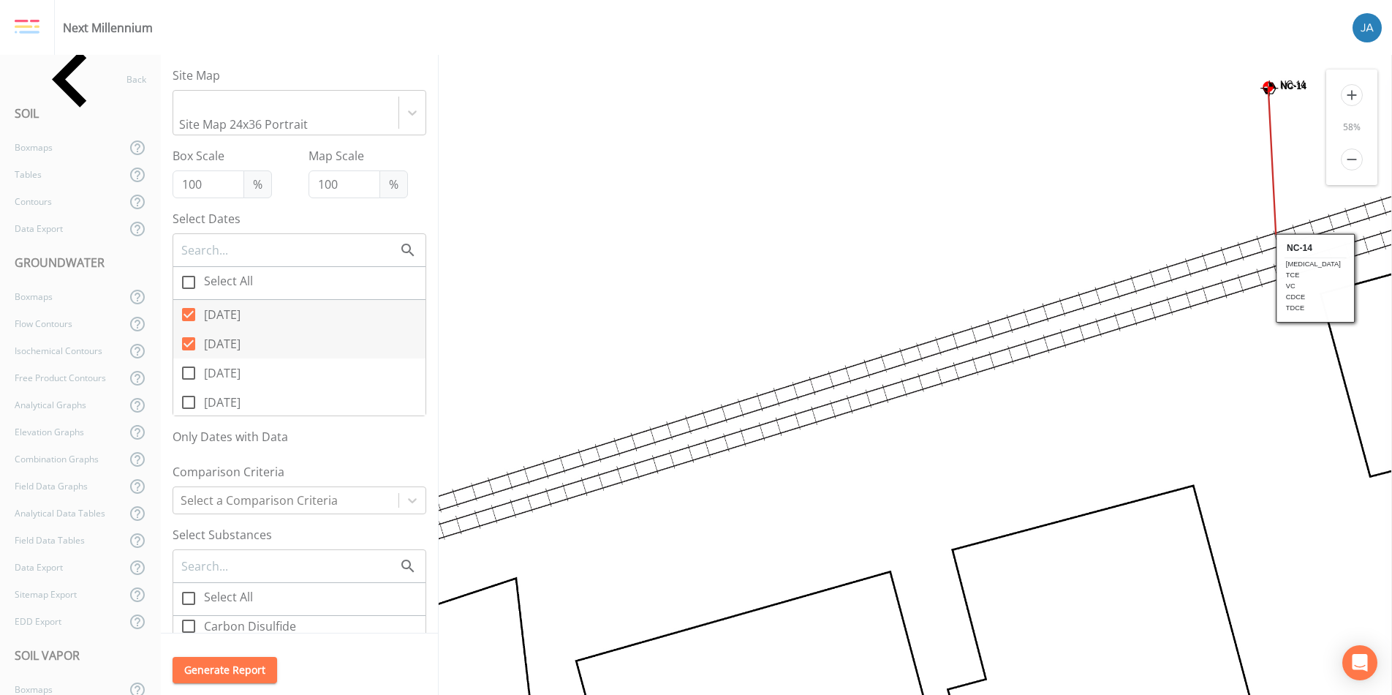
drag, startPoint x: 1048, startPoint y: 465, endPoint x: 515, endPoint y: 333, distance: 548.2
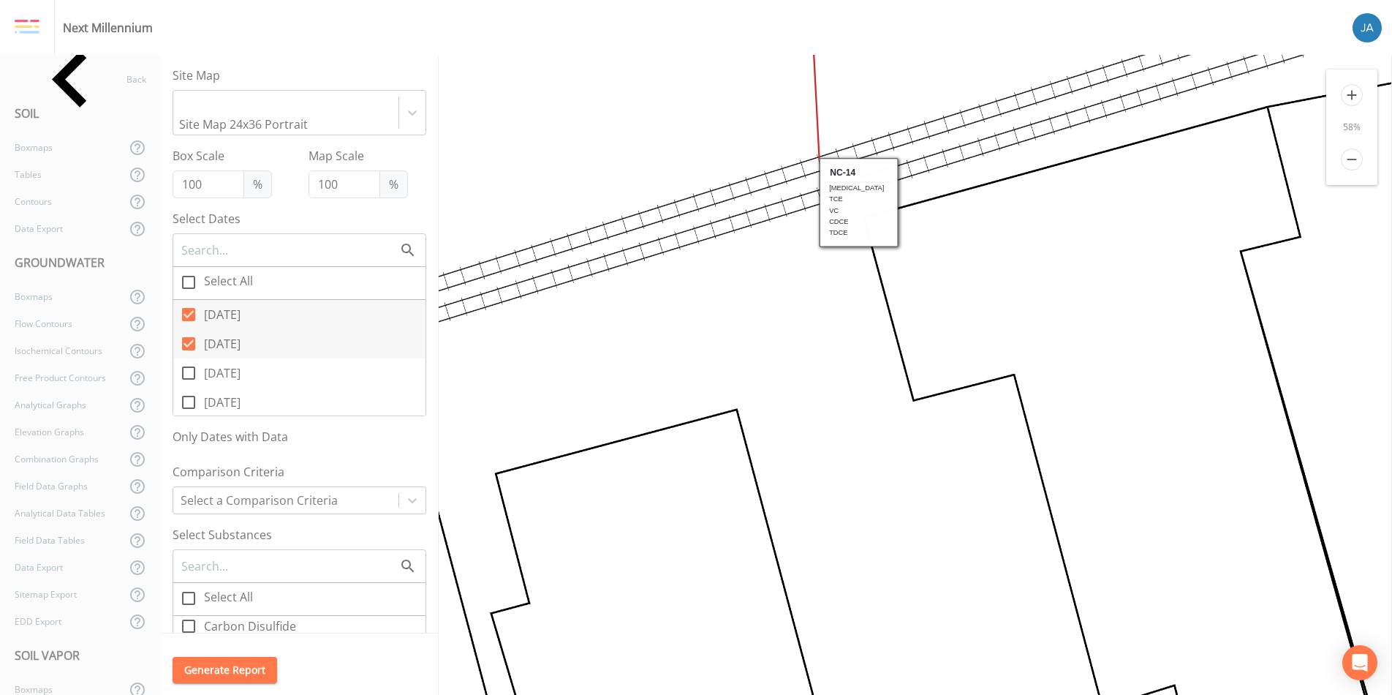
drag, startPoint x: 842, startPoint y: 381, endPoint x: 586, endPoint y: 342, distance: 259.5
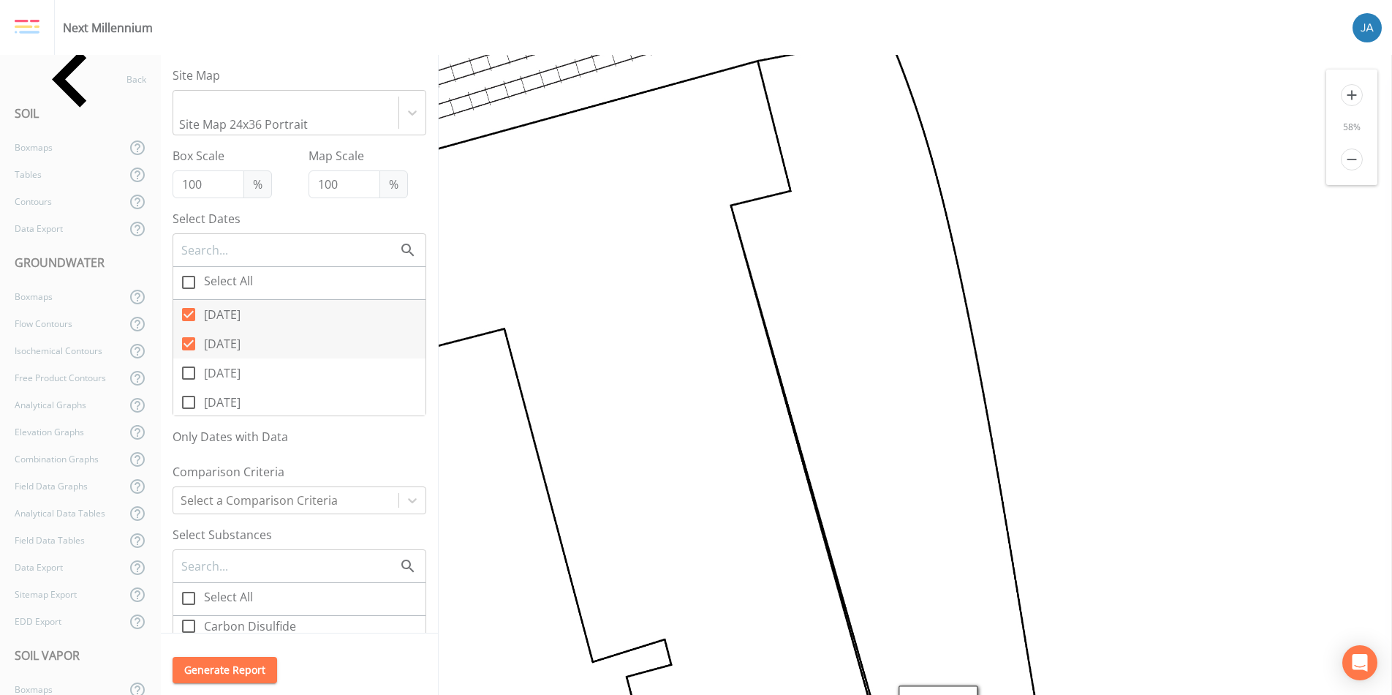
drag, startPoint x: 795, startPoint y: 364, endPoint x: 534, endPoint y: 345, distance: 261.7
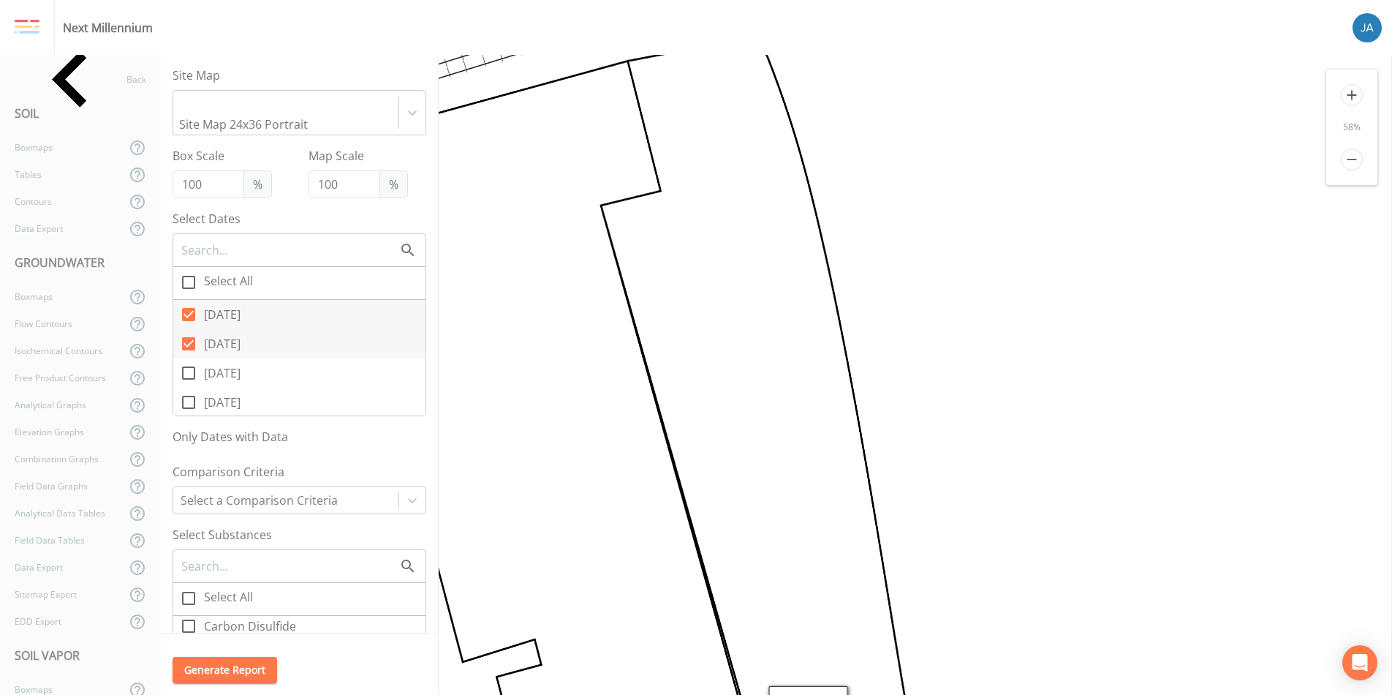
drag, startPoint x: 728, startPoint y: 365, endPoint x: 475, endPoint y: 365, distance: 253.0
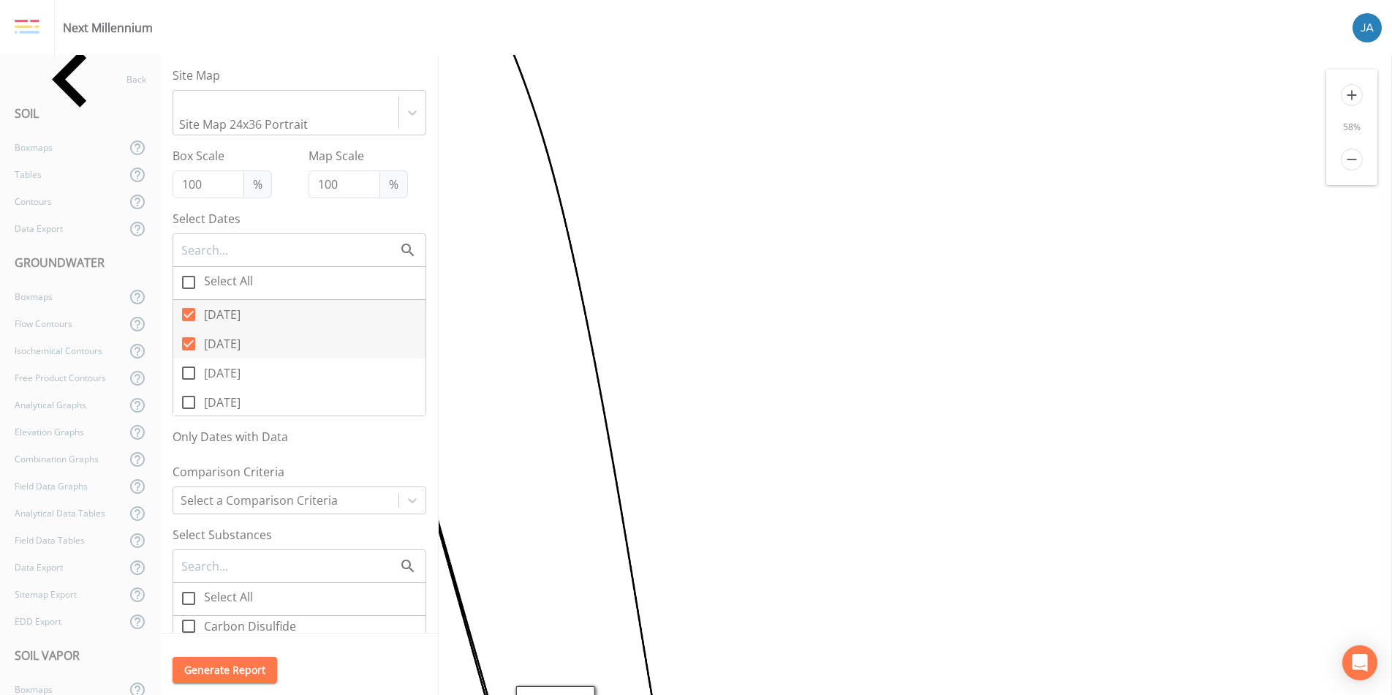
click at [1347, 162] on icon "remove" at bounding box center [1352, 159] width 22 height 22
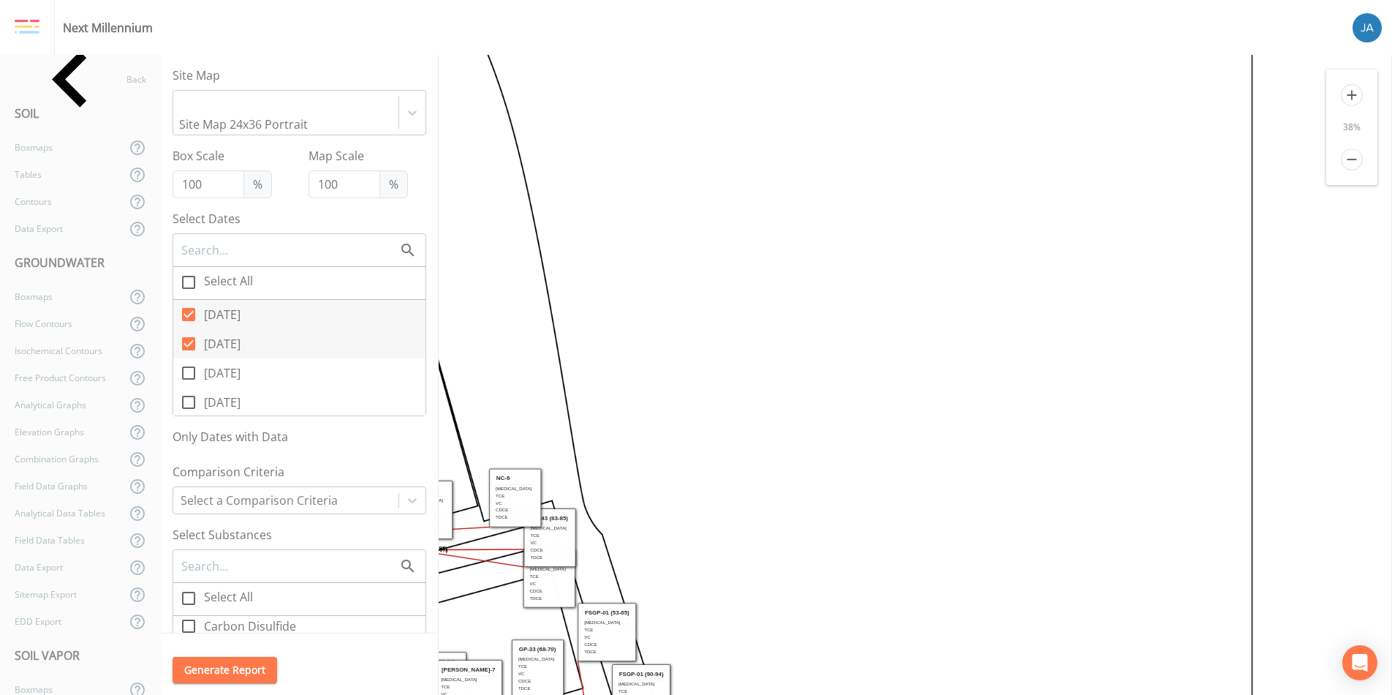
click at [1347, 162] on icon "remove" at bounding box center [1352, 159] width 22 height 22
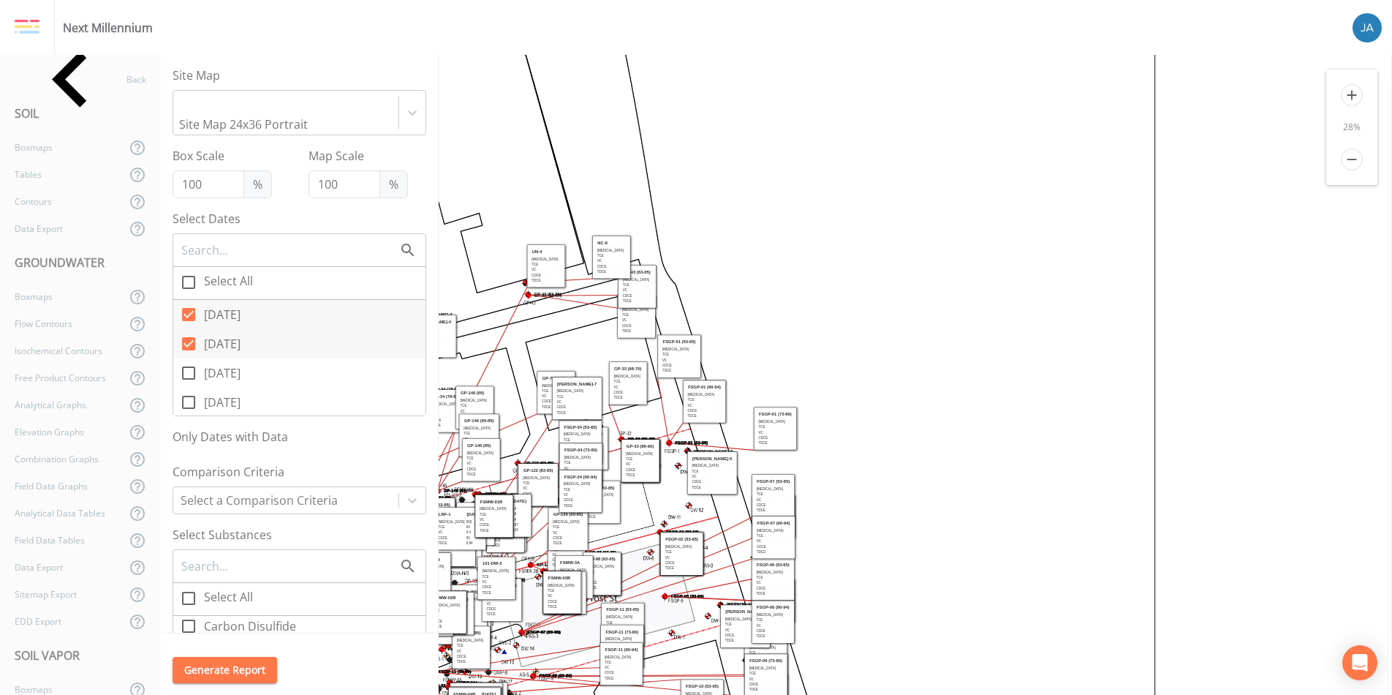
drag, startPoint x: 950, startPoint y: 325, endPoint x: 1083, endPoint y: 170, distance: 204.3
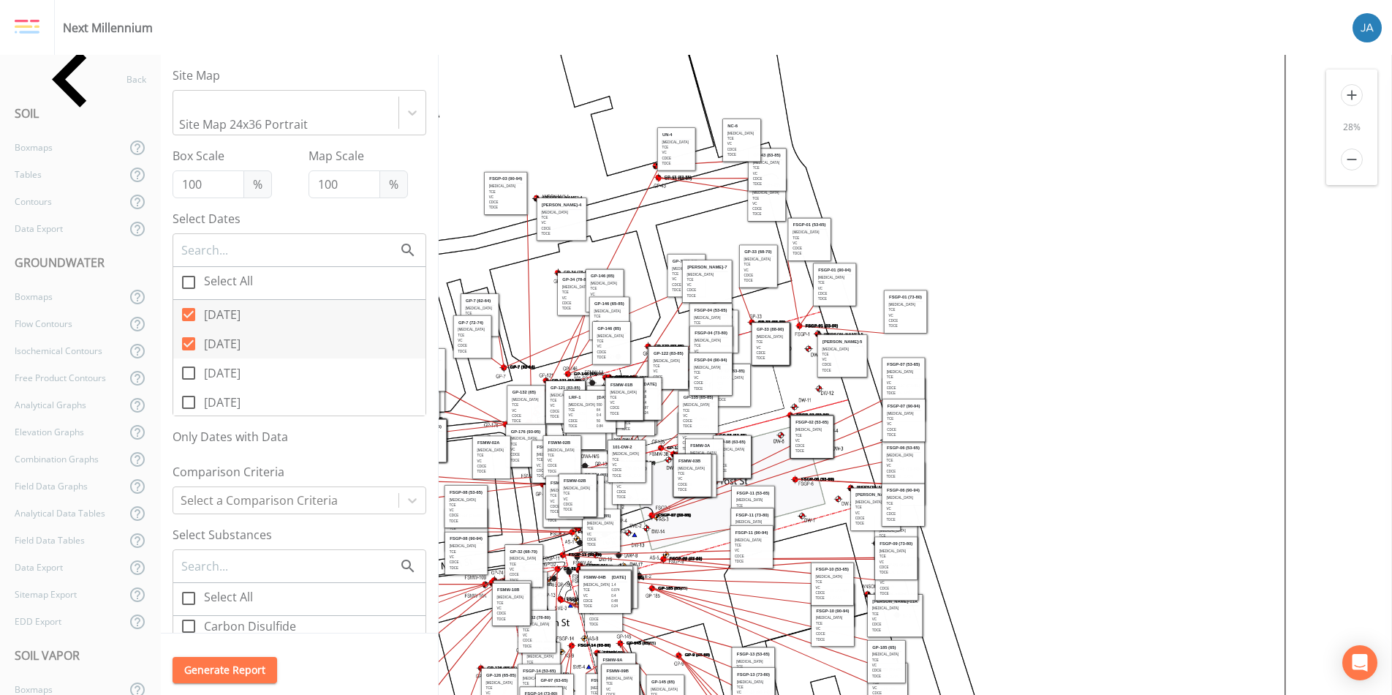
drag, startPoint x: 911, startPoint y: 361, endPoint x: 1059, endPoint y: 192, distance: 224.9
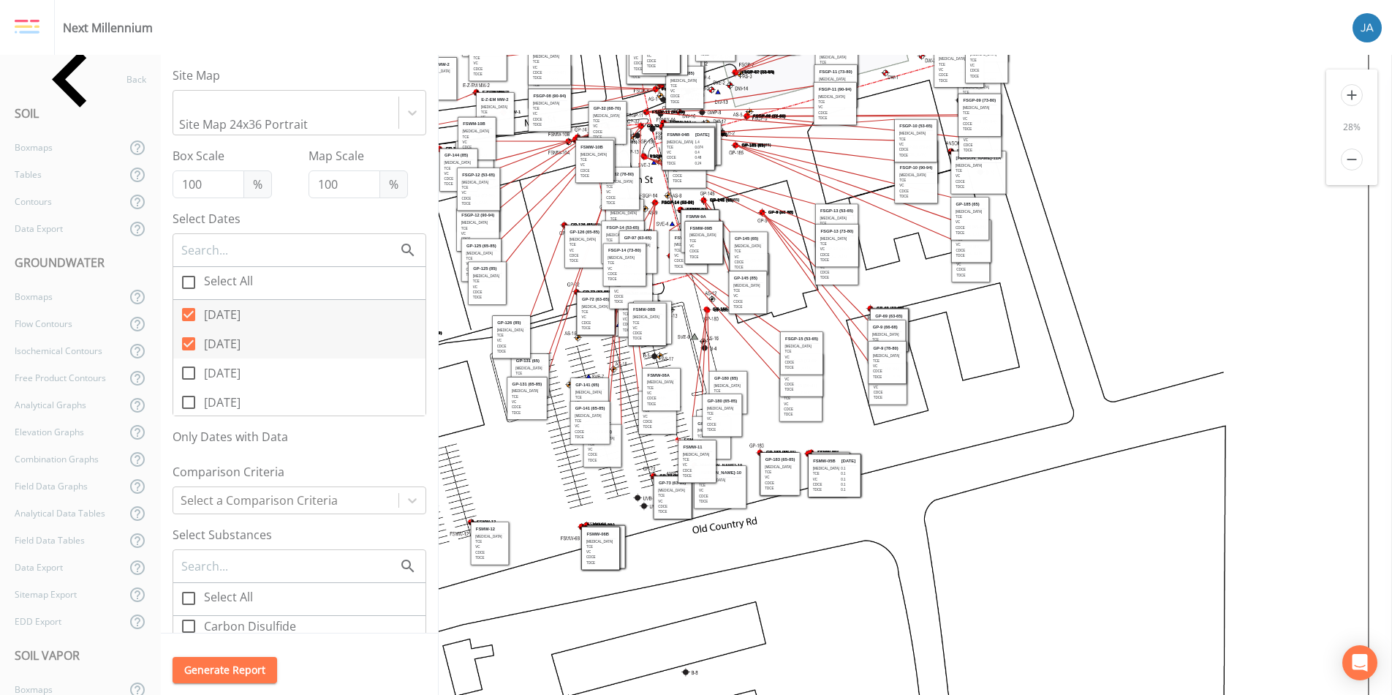
drag, startPoint x: 1143, startPoint y: 472, endPoint x: 1126, endPoint y: 100, distance: 372.5
click at [1125, 103] on icon "GP-128 (65) GP-116 (63-65) FSWM-05B ANSON MW-11A GP-141 (85) FSMW-10A FSWM-01B" at bounding box center [655, 364] width 1493 height 2219
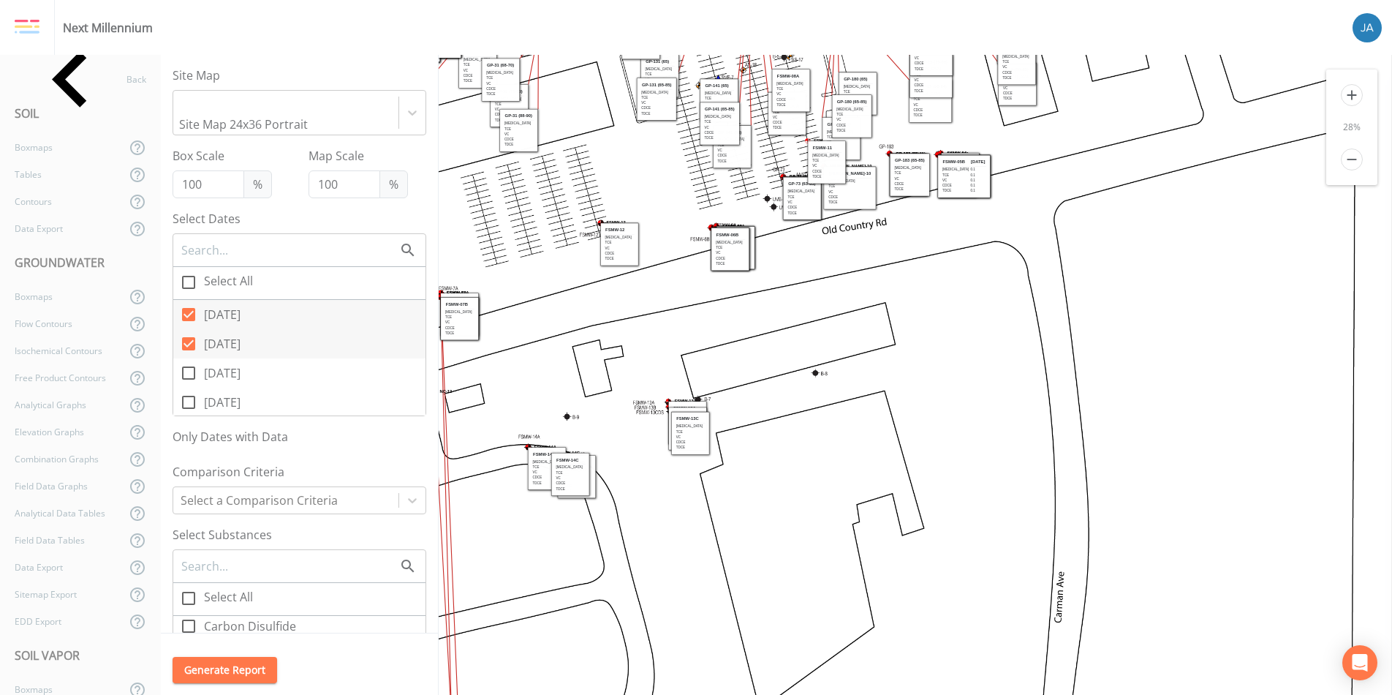
drag, startPoint x: 857, startPoint y: 455, endPoint x: 990, endPoint y: 191, distance: 296.2
click at [990, 192] on icon "GP-128 (65) GP-116 (63-65) FSWM-05B ANSON MW-11A GP-141 (85) FSMW-10A FSWM-01B" at bounding box center [785, 66] width 1493 height 2219
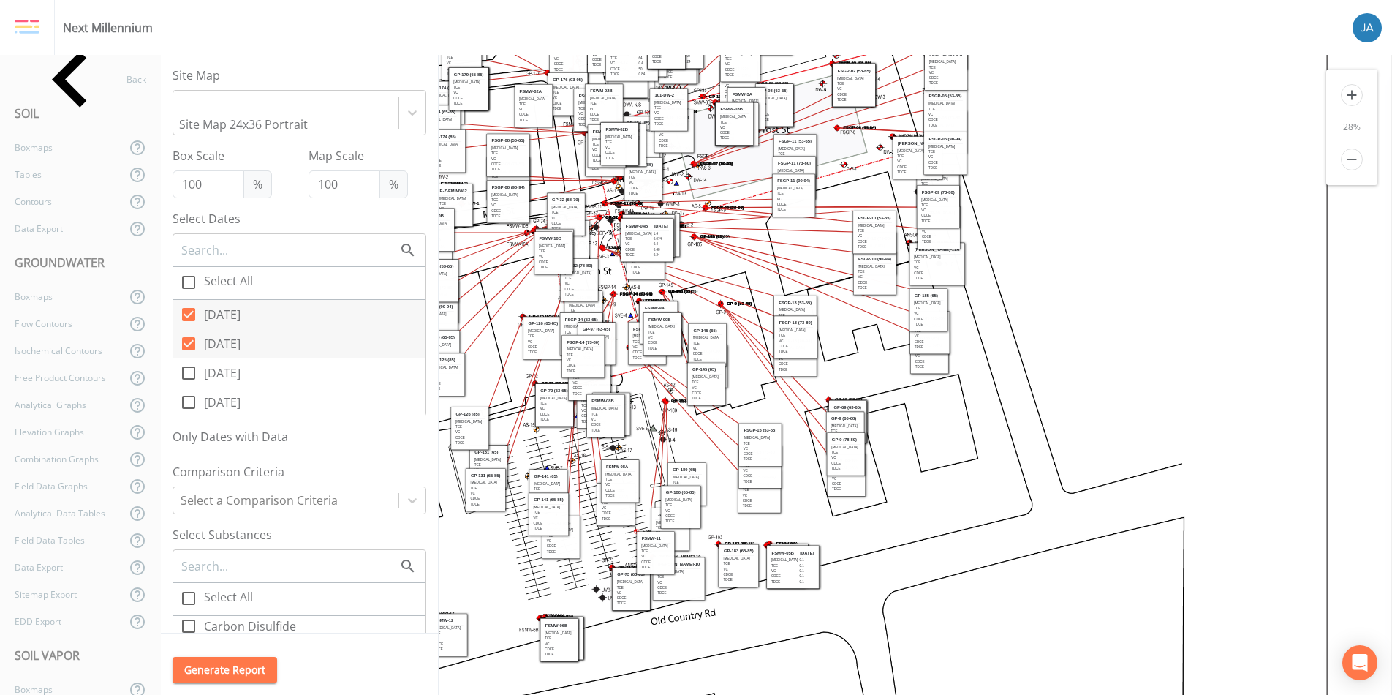
drag, startPoint x: 978, startPoint y: 220, endPoint x: 811, endPoint y: 608, distance: 422.5
click at [811, 608] on icon "GP-128 (65) GP-116 (63-65) FSWM-05B ANSON MW-11A GP-141 (85) FSMW-10A FSWM-01B" at bounding box center [614, 456] width 1493 height 2219
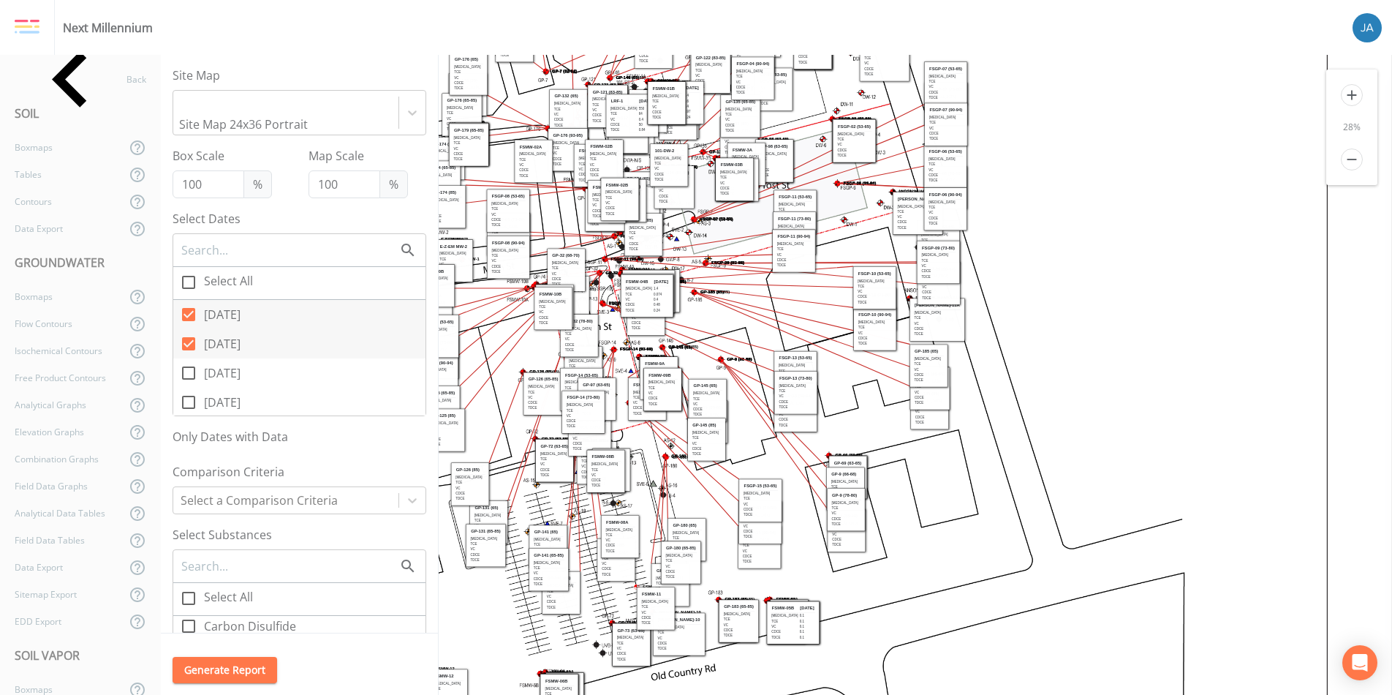
drag, startPoint x: 1023, startPoint y: 441, endPoint x: 1024, endPoint y: 519, distance: 78.2
click at [1023, 519] on icon "GP-128 (65) GP-116 (63-65) FSWM-05B ANSON MW-11A GP-141 (85) FSMW-10A FSWM-01B" at bounding box center [614, 512] width 1493 height 2219
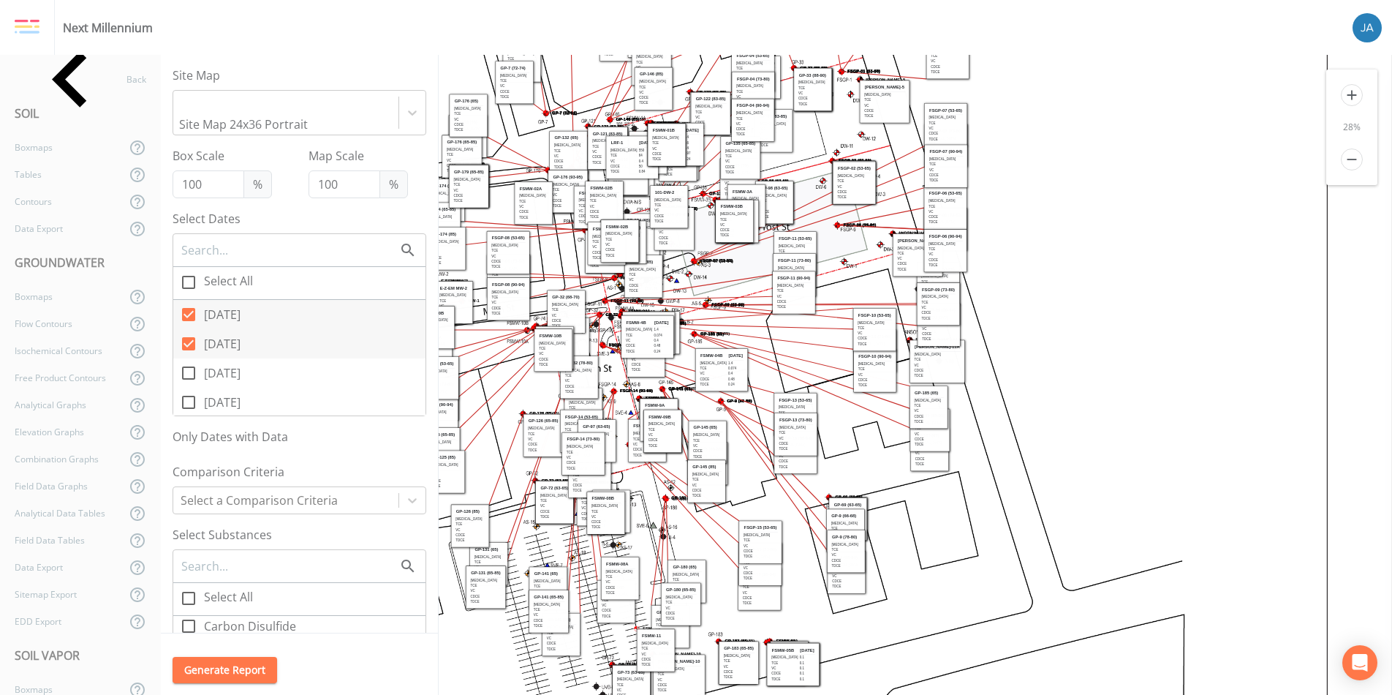
drag, startPoint x: 650, startPoint y: 344, endPoint x: 725, endPoint y: 376, distance: 81.9
click at [727, 377] on td "0.48" at bounding box center [735, 379] width 16 height 5
click at [197, 364] on icon at bounding box center [189, 373] width 18 height 18
click at [188, 358] on input "03/26/2025" at bounding box center [180, 364] width 15 height 15
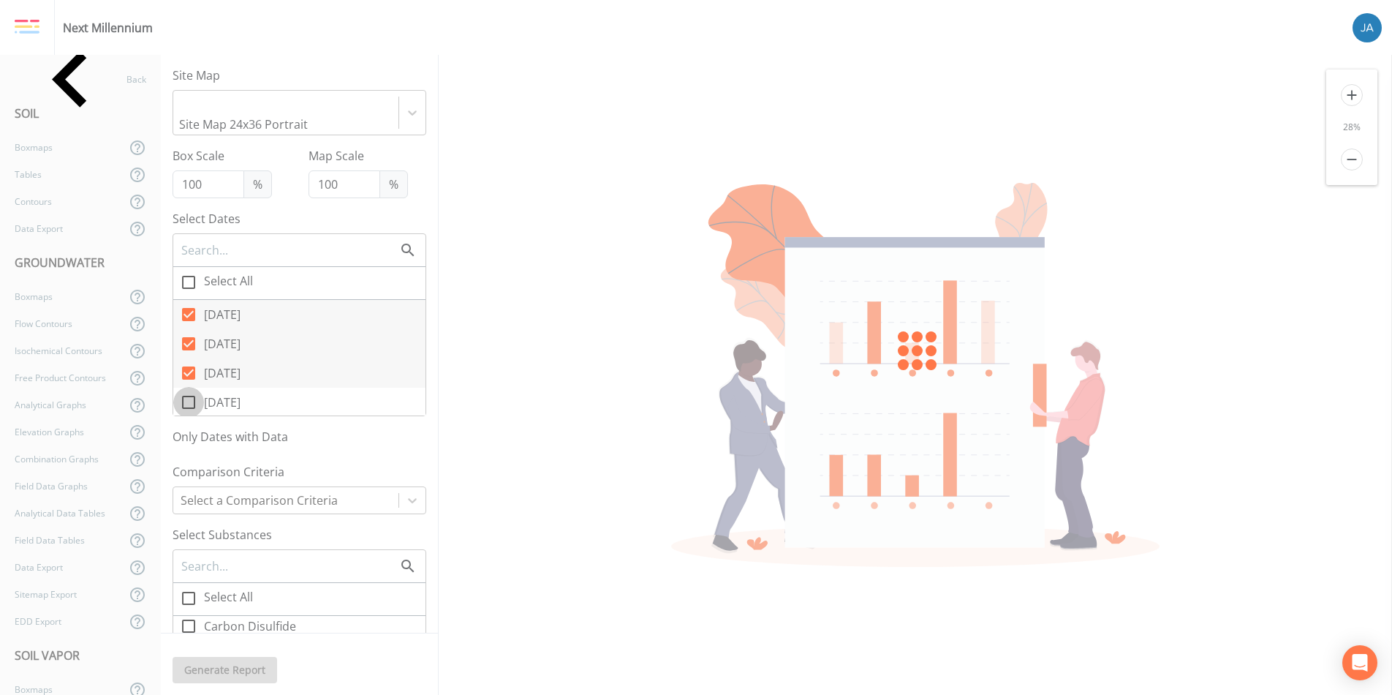
click at [191, 393] on icon at bounding box center [189, 402] width 18 height 18
click at [188, 387] on input "03/25/2025" at bounding box center [180, 394] width 15 height 15
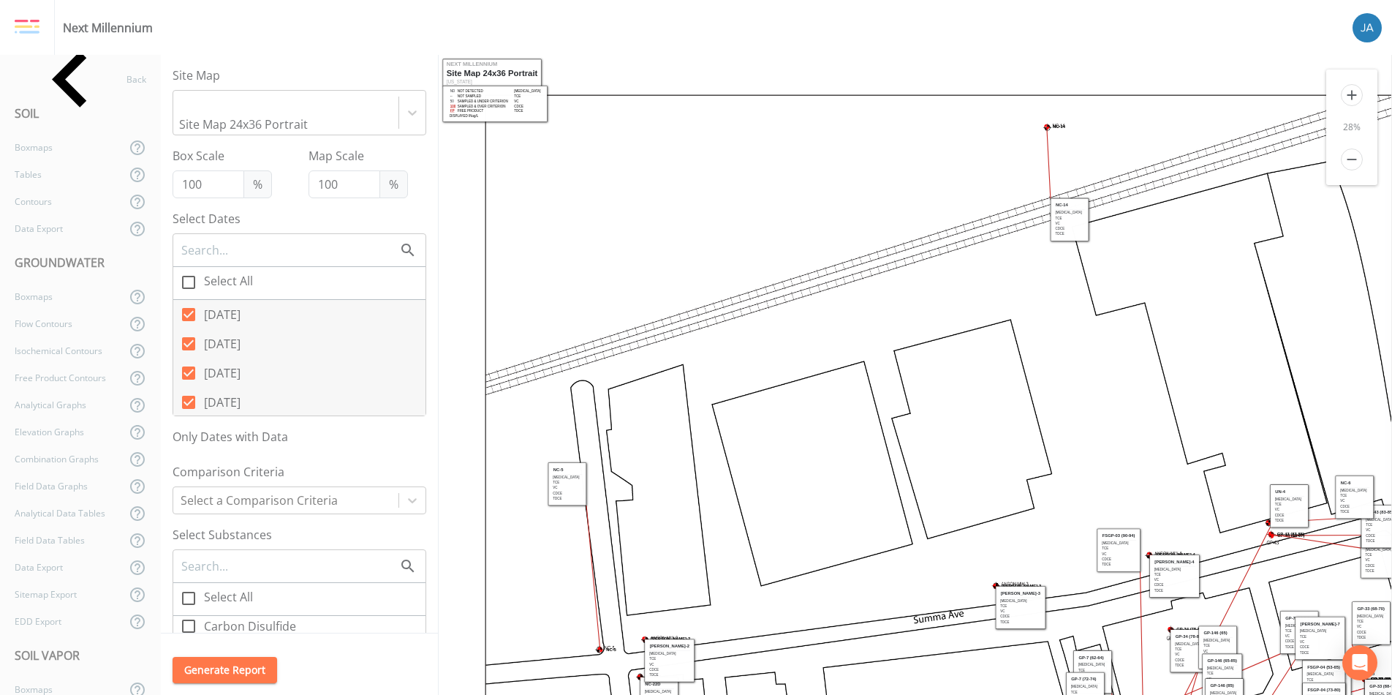
click at [192, 308] on icon at bounding box center [188, 314] width 13 height 13
click at [188, 299] on input "08/01/2207" at bounding box center [180, 306] width 15 height 15
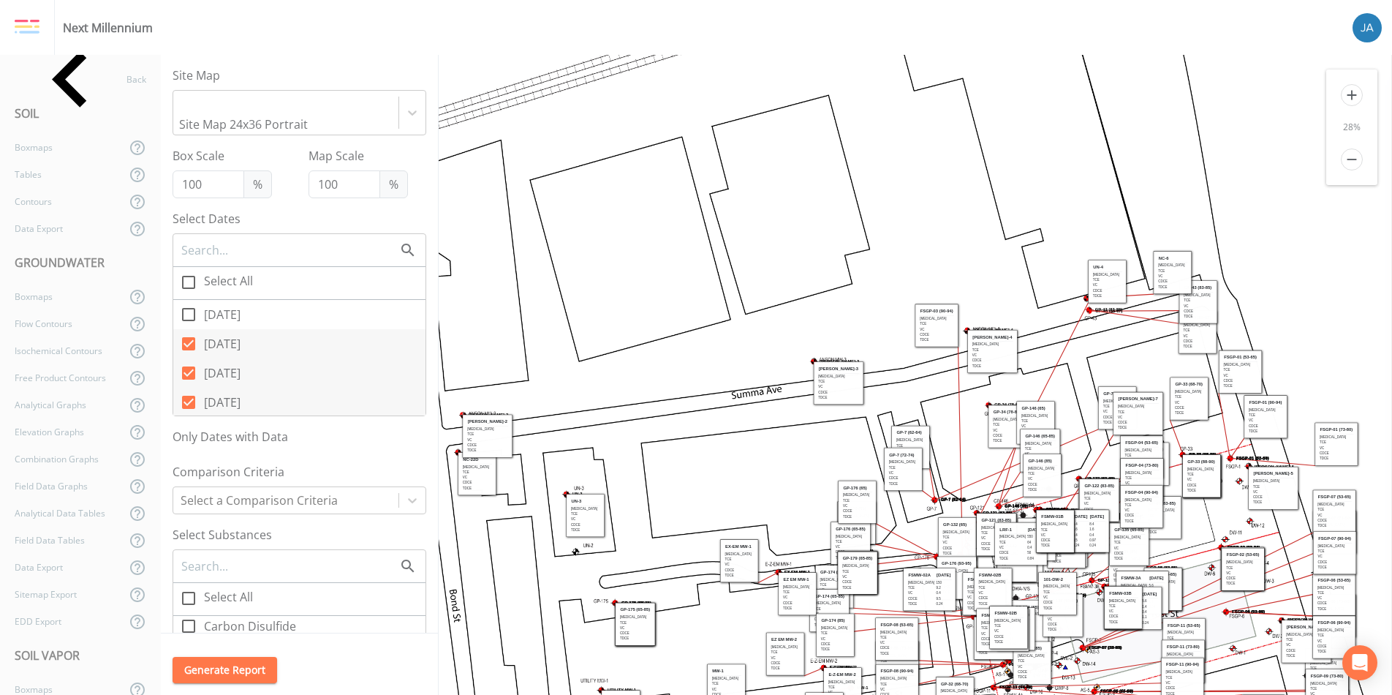
drag, startPoint x: 972, startPoint y: 454, endPoint x: 800, endPoint y: 240, distance: 274.6
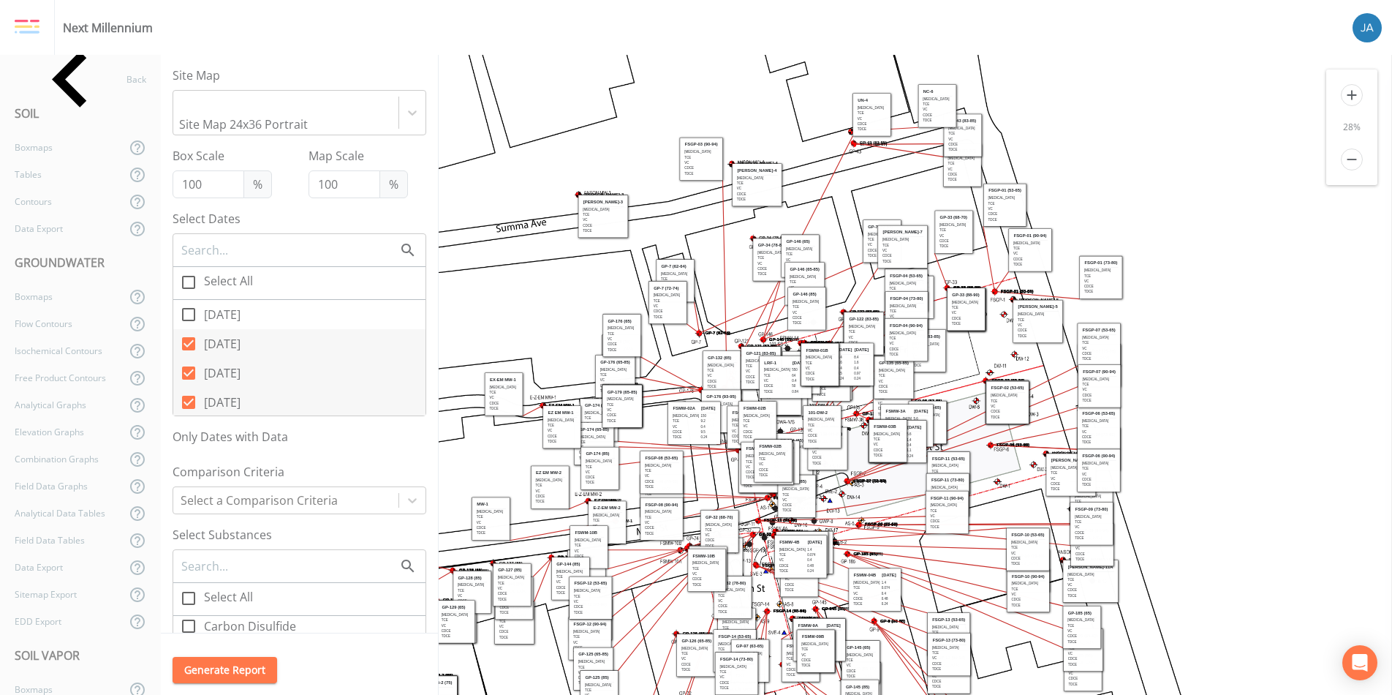
drag, startPoint x: 1097, startPoint y: 472, endPoint x: 820, endPoint y: 246, distance: 357.5
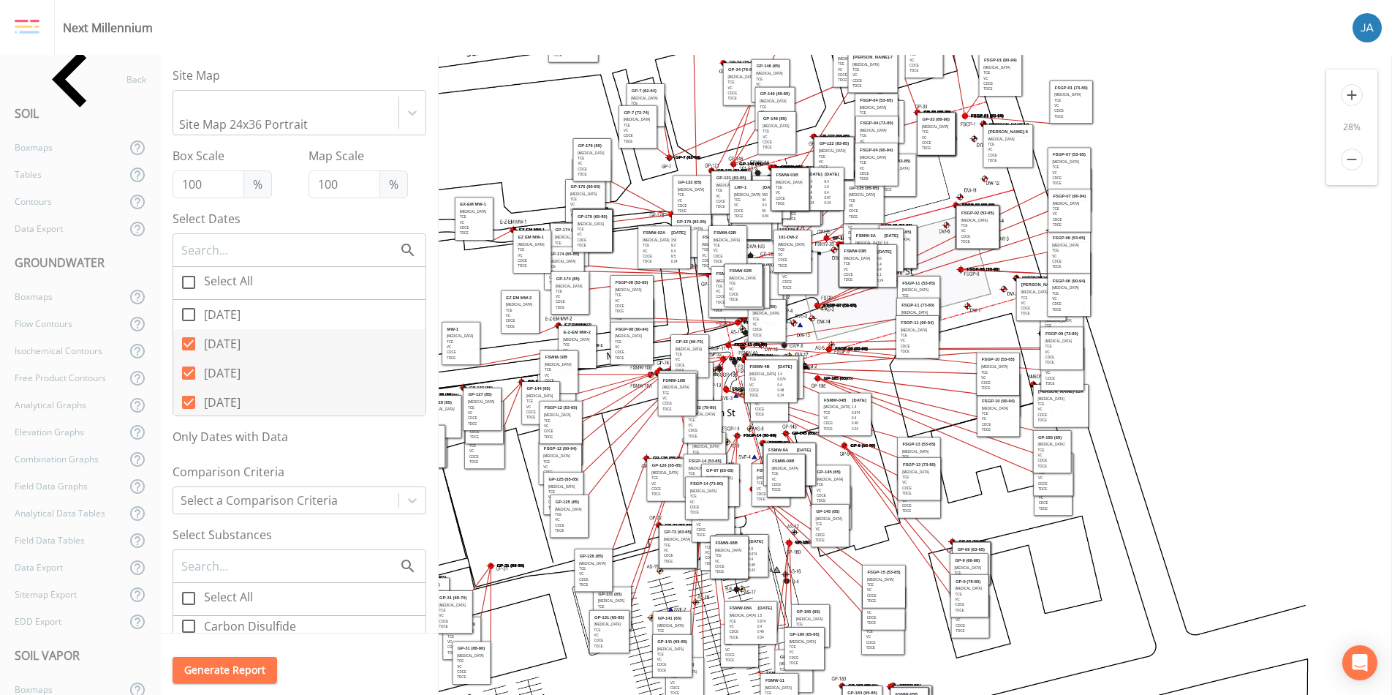
drag, startPoint x: 1159, startPoint y: 464, endPoint x: 1175, endPoint y: 341, distance: 124.5
click at [1175, 341] on icon "GP-128 (65) GP-116 (63-65) FSWM-05B ANSON MW-11A GP-141 (85) FSMW-10A FSWM-01B" at bounding box center [737, 597] width 1493 height 2219
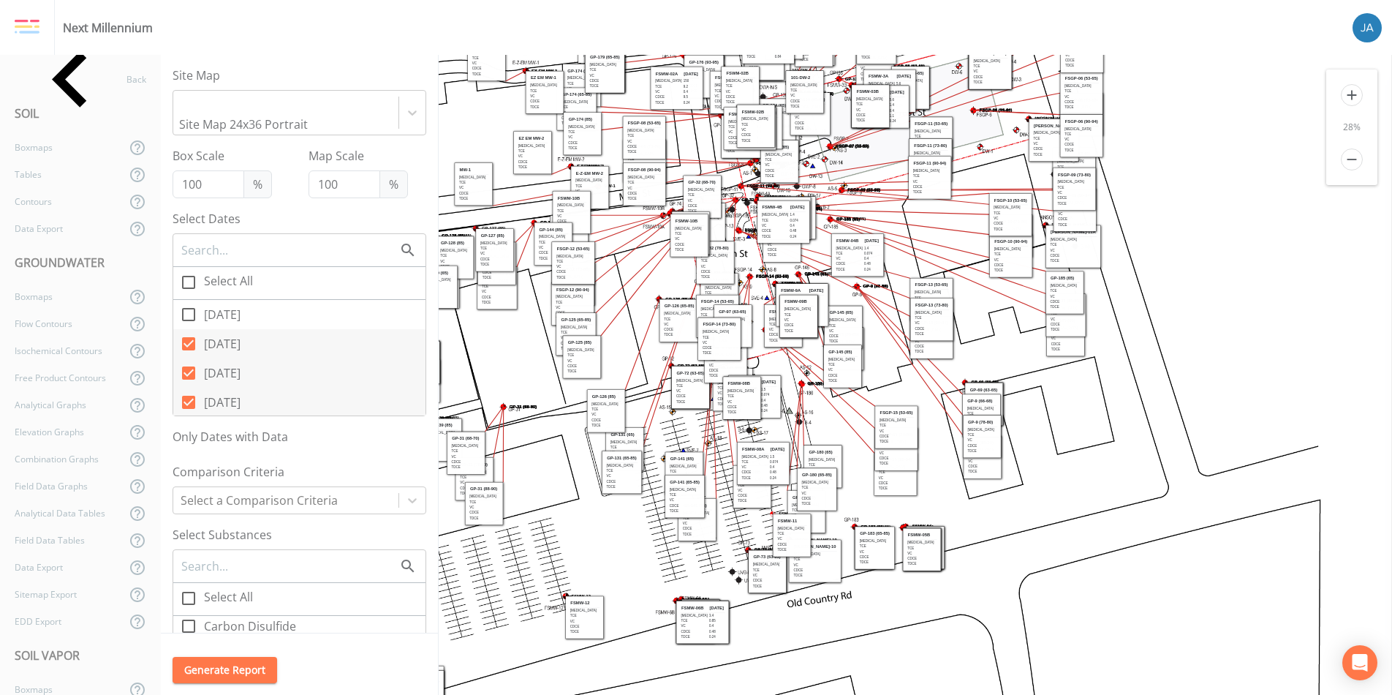
drag, startPoint x: 1136, startPoint y: 578, endPoint x: 1148, endPoint y: 428, distance: 150.3
click at [1148, 428] on icon "GP-128 (65) GP-116 (63-65) FSWM-05B ANSON MW-11A GP-141 (85) FSMW-10A FSWM-01B" at bounding box center [750, 439] width 1493 height 2219
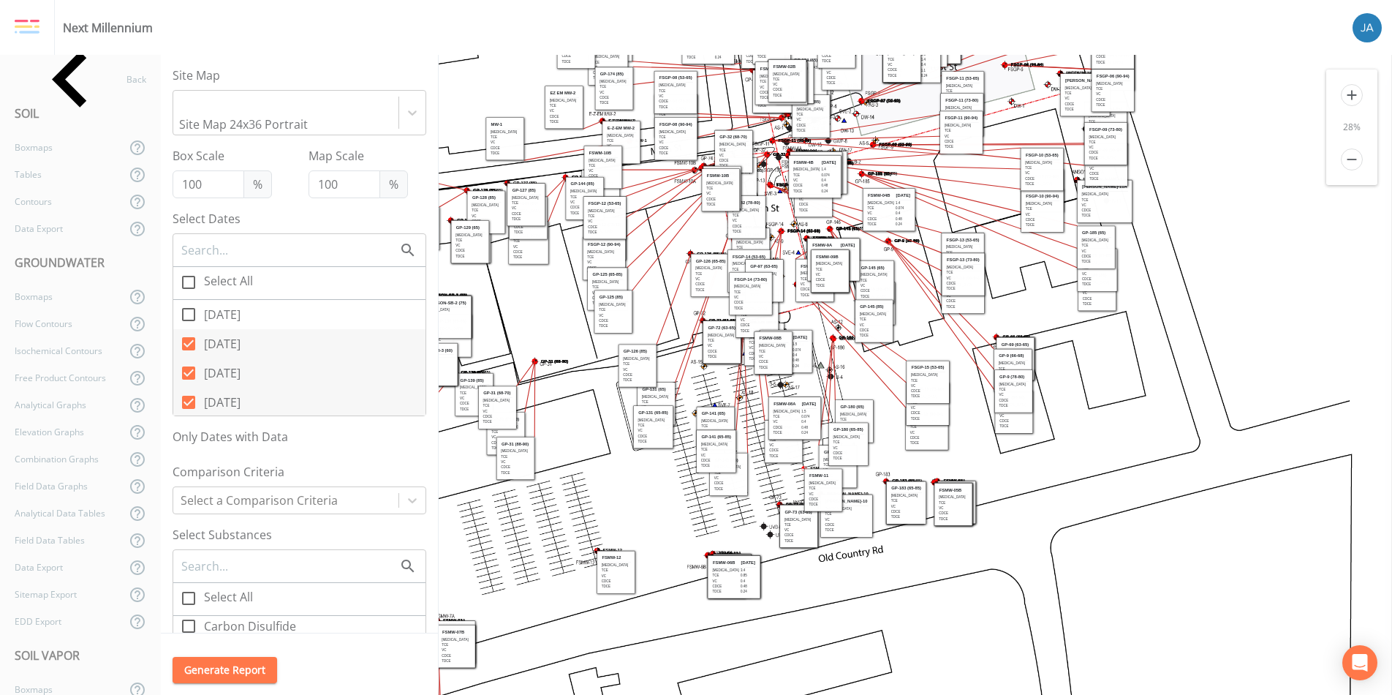
drag, startPoint x: 1061, startPoint y: 527, endPoint x: 1197, endPoint y: 357, distance: 218.4
click at [1197, 357] on icon "GP-128 (65) GP-116 (63-65) FSWM-05B ANSON MW-11A GP-141 (85) FSMW-10A FSWM-01B" at bounding box center [781, 393] width 1493 height 2219
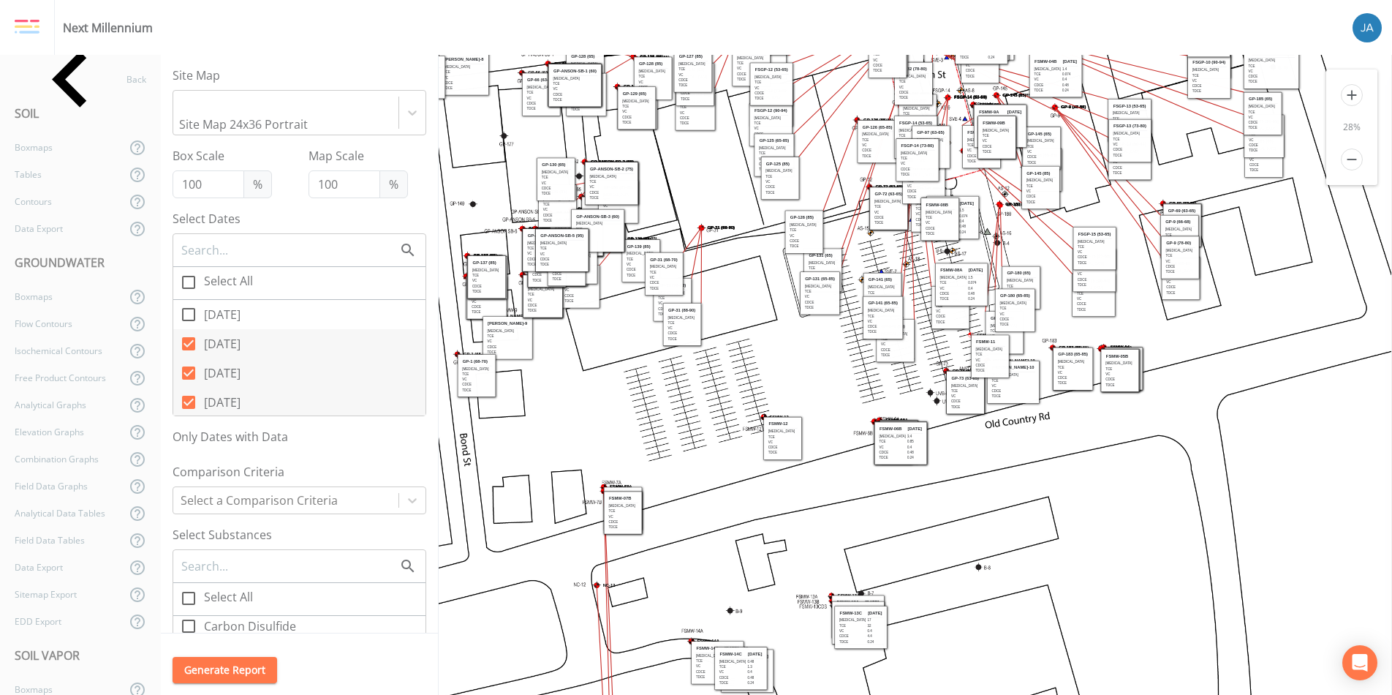
drag, startPoint x: 931, startPoint y: 501, endPoint x: 994, endPoint y: 493, distance: 63.4
click at [994, 491] on icon "GP-128 (65) GP-116 (63-65) FSWM-05B ANSON MW-11A GP-141 (85) FSMW-10A FSWM-01B" at bounding box center [948, 259] width 1493 height 2219
drag, startPoint x: 790, startPoint y: 447, endPoint x: 806, endPoint y: 495, distance: 50.4
click at [806, 495] on td "cDCE" at bounding box center [795, 495] width 30 height 5
drag, startPoint x: 898, startPoint y: 436, endPoint x: 933, endPoint y: 513, distance: 84.1
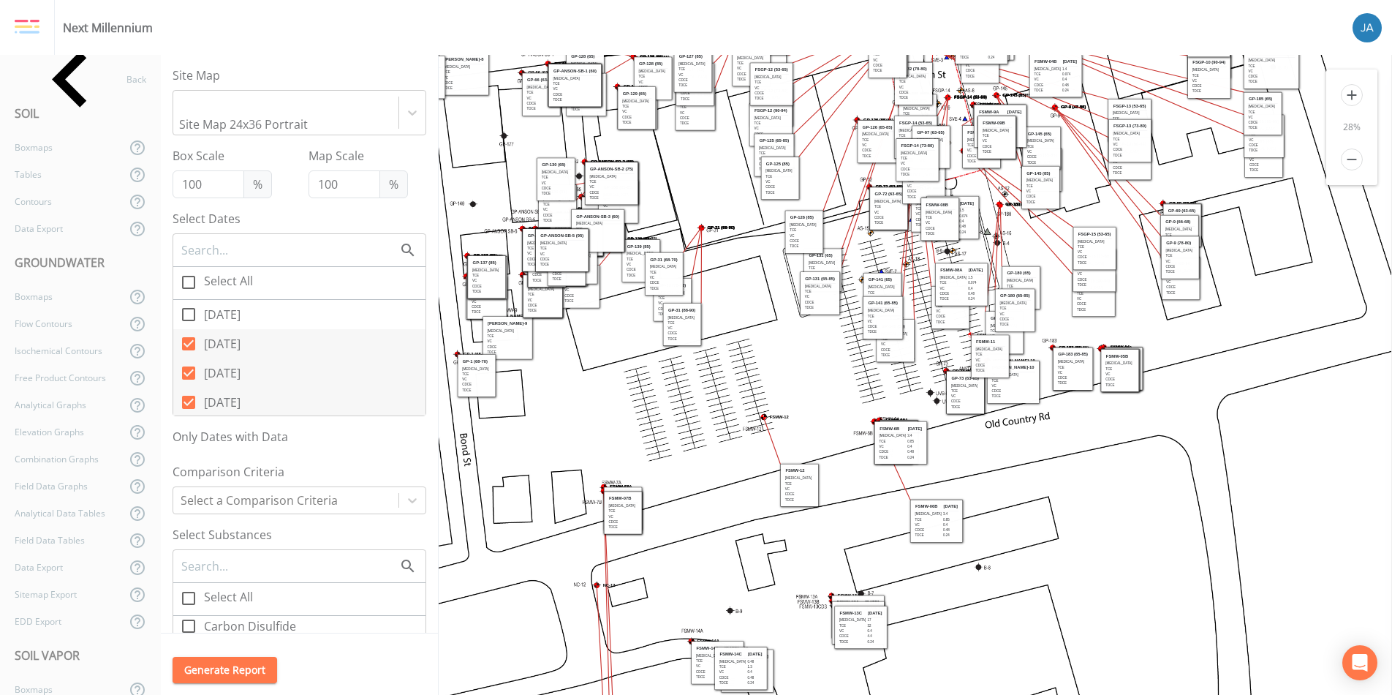
click at [933, 513] on td "[MEDICAL_DATA]" at bounding box center [929, 513] width 28 height 5
drag, startPoint x: 908, startPoint y: 439, endPoint x: 1002, endPoint y: 521, distance: 123.9
click at [1002, 521] on td "0.85" at bounding box center [1008, 522] width 16 height 5
drag, startPoint x: 892, startPoint y: 445, endPoint x: 996, endPoint y: 453, distance: 104.1
click at [993, 451] on td "VC" at bounding box center [993, 448] width 30 height 5
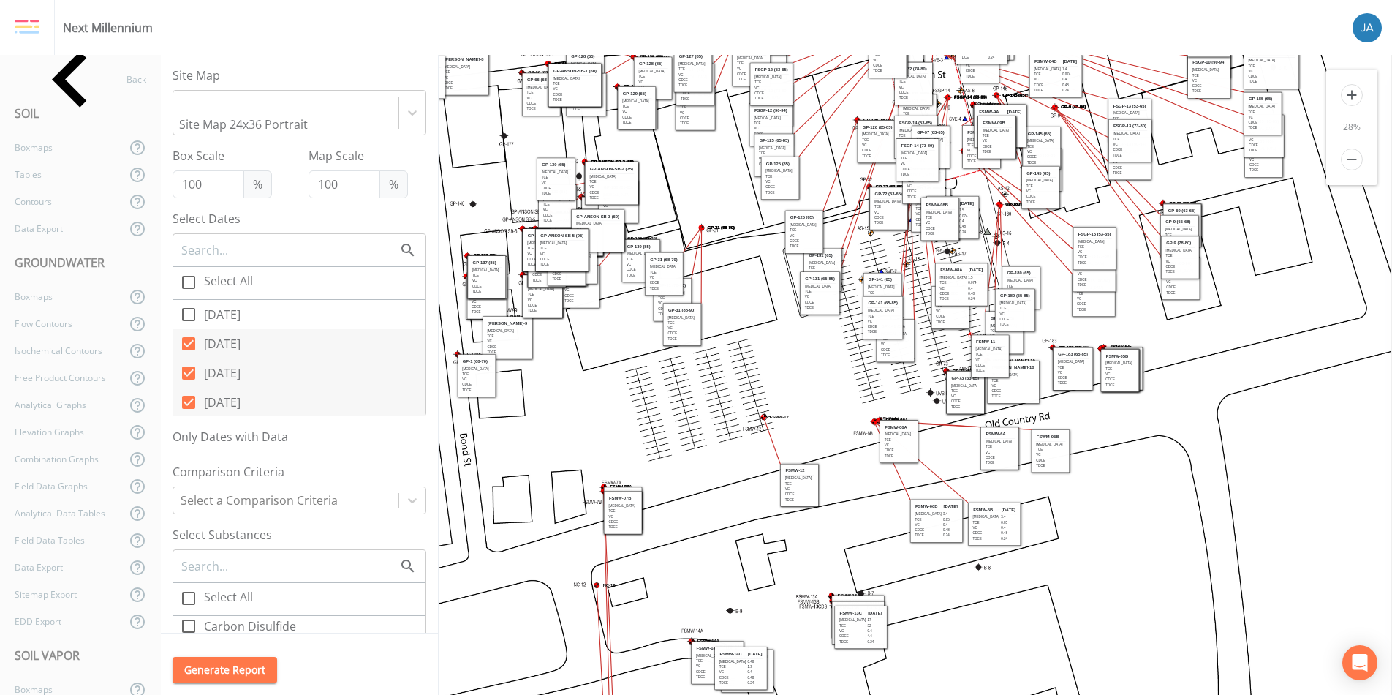
drag, startPoint x: 909, startPoint y: 444, endPoint x: 1070, endPoint y: 453, distance: 161.0
click at [1067, 453] on div "FSWM-06B PCE TCE VC cDCE tDCE" at bounding box center [1051, 450] width 38 height 43
drag, startPoint x: 902, startPoint y: 448, endPoint x: 1105, endPoint y: 459, distance: 202.8
click at [1105, 459] on td "cDCE" at bounding box center [1114, 461] width 30 height 5
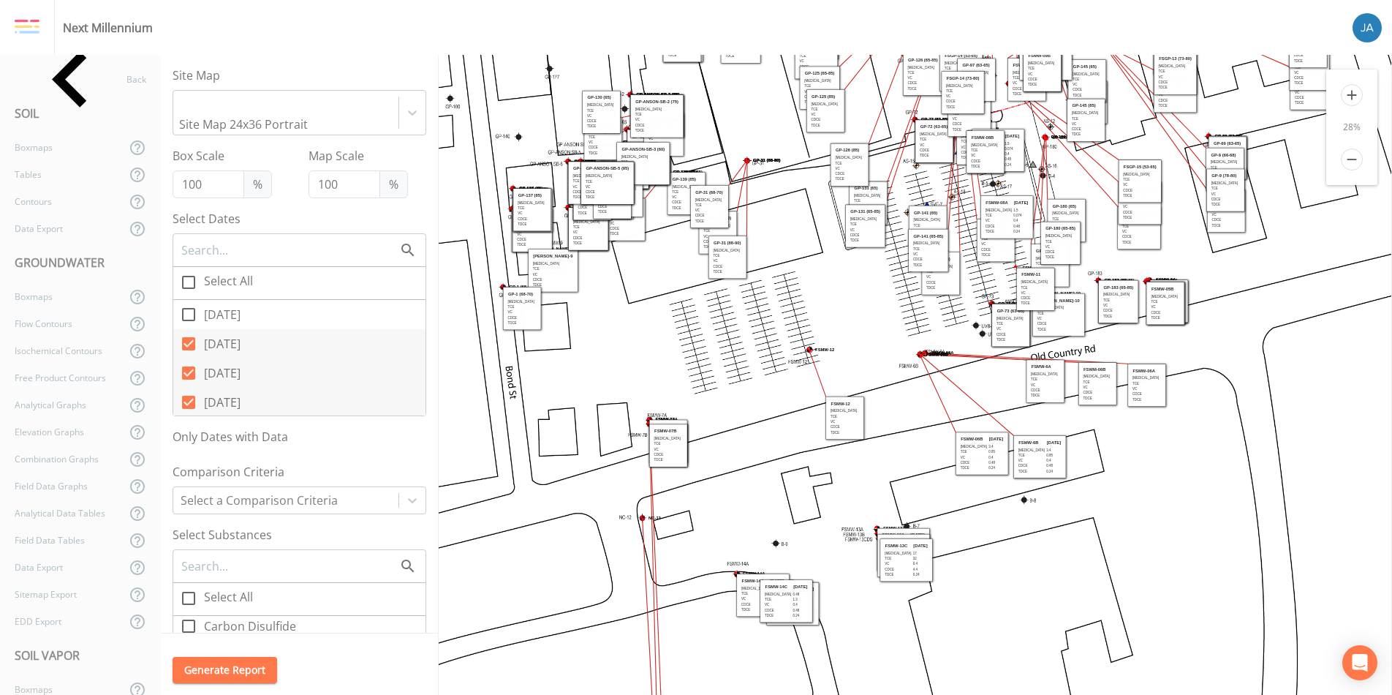
drag, startPoint x: 703, startPoint y: 504, endPoint x: 739, endPoint y: 395, distance: 115.6
click at [738, 396] on icon "GP-128 (65) GP-116 (63-65) FSWM-05B ANSON MW-11A GP-141 (85) FSMW-10A FSWM-01B" at bounding box center [994, 192] width 1493 height 2219
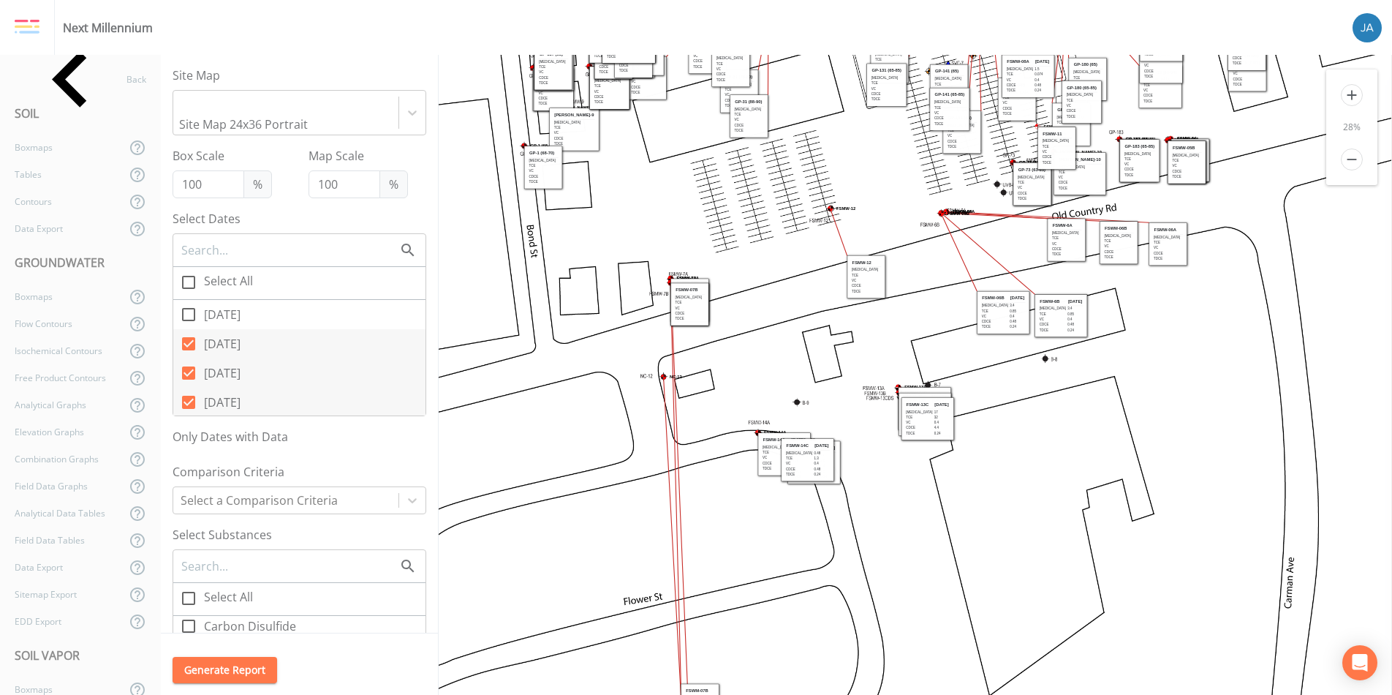
drag, startPoint x: 701, startPoint y: 624, endPoint x: 692, endPoint y: 379, distance: 245.1
click at [691, 383] on icon "GP-128 (65) GP-116 (63-65) FSWM-05B ANSON MW-11A GP-141 (85) FSMW-10A FSWM-01B" at bounding box center [1015, 51] width 1493 height 2219
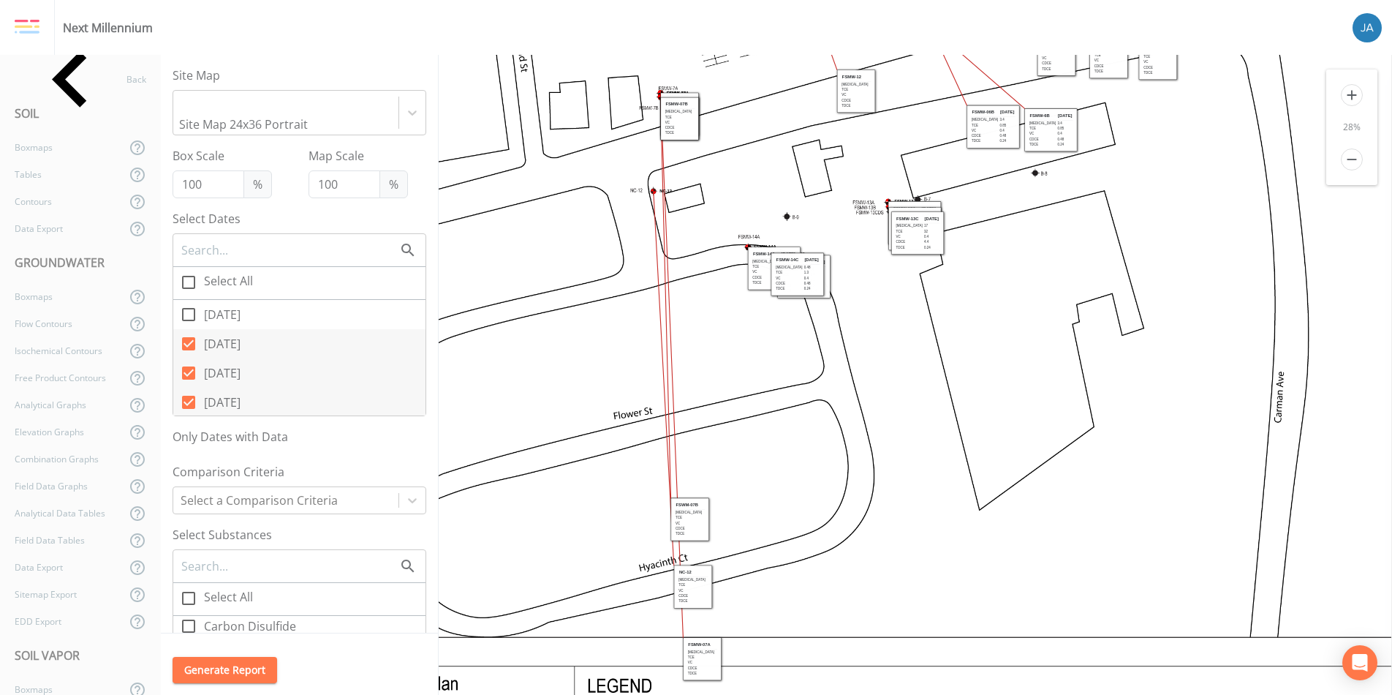
drag, startPoint x: 691, startPoint y: 519, endPoint x: 583, endPoint y: 224, distance: 314.3
click at [583, 224] on td "TCE" at bounding box center [582, 222] width 30 height 5
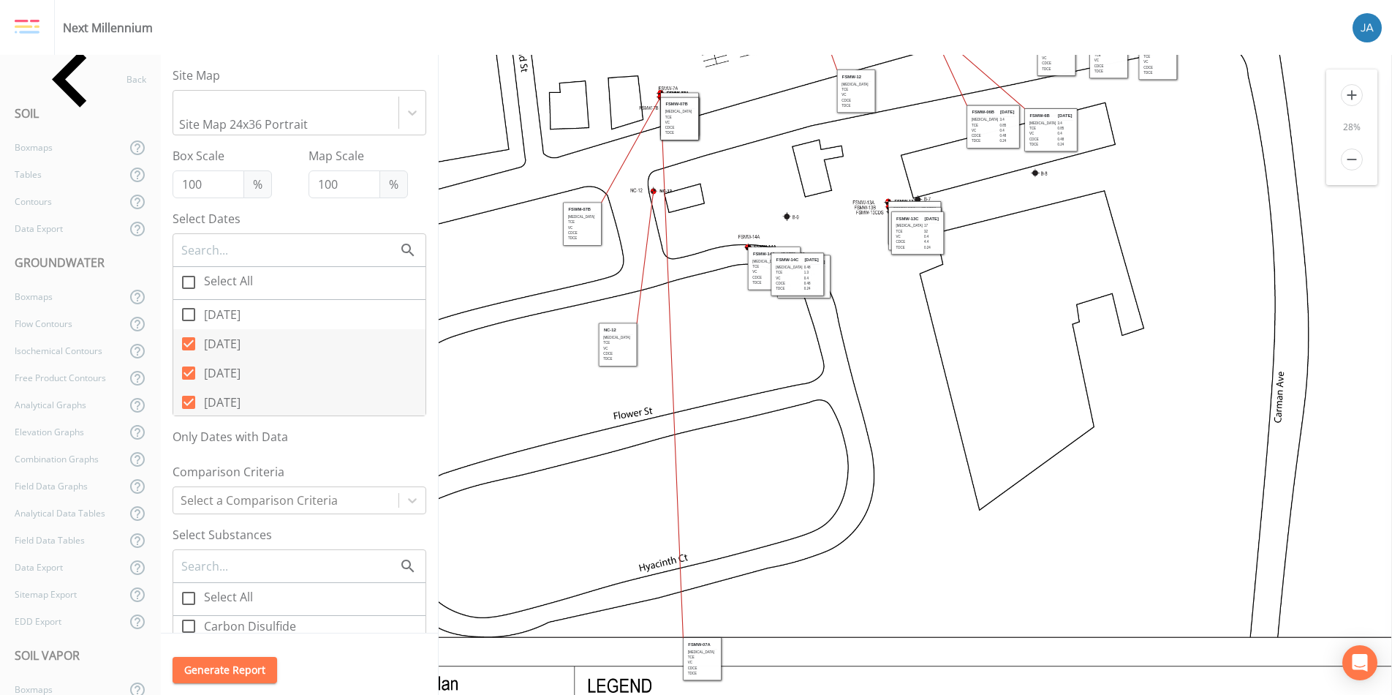
drag, startPoint x: 696, startPoint y: 587, endPoint x: 612, endPoint y: 329, distance: 271.4
click at [610, 329] on tbody "NC-12 PCE TCE VC cDCE tDCE" at bounding box center [617, 343] width 30 height 36
drag, startPoint x: 698, startPoint y: 665, endPoint x: 683, endPoint y: 303, distance: 362.2
click at [683, 322] on td "cDCE" at bounding box center [692, 324] width 30 height 5
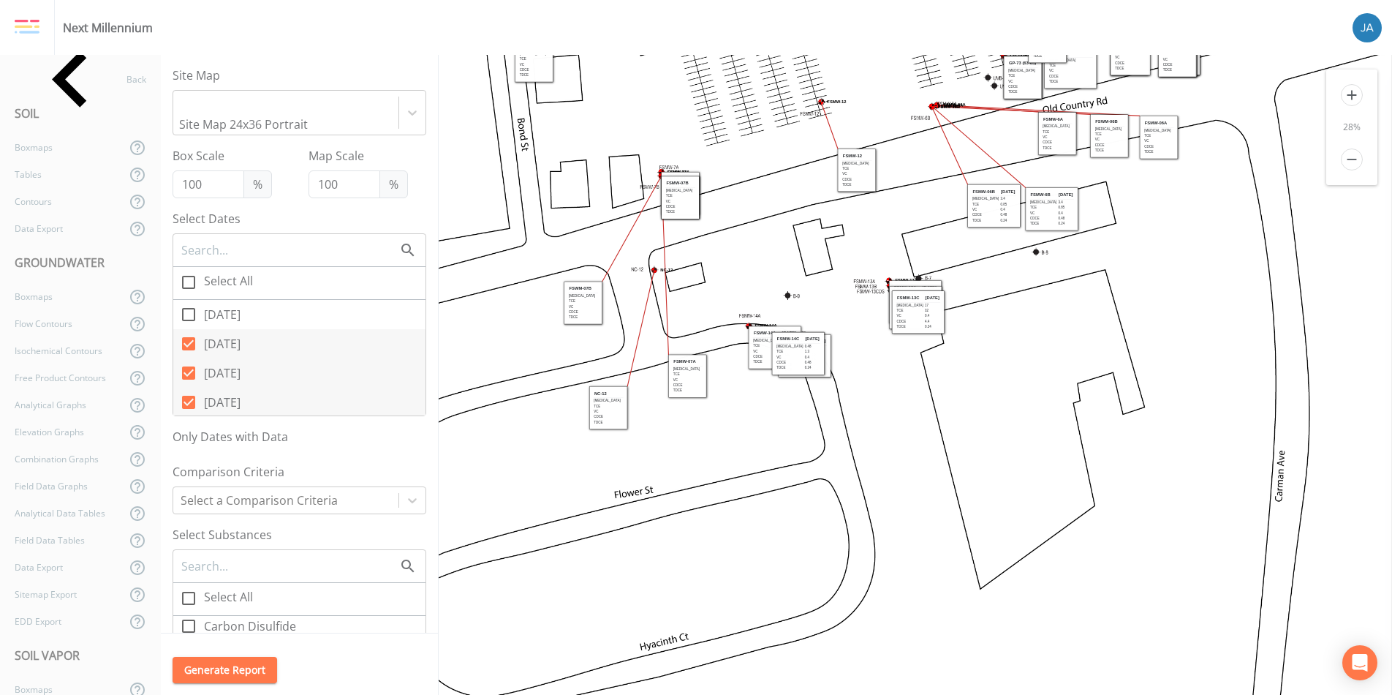
drag, startPoint x: 690, startPoint y: 385, endPoint x: 708, endPoint y: 608, distance: 223.7
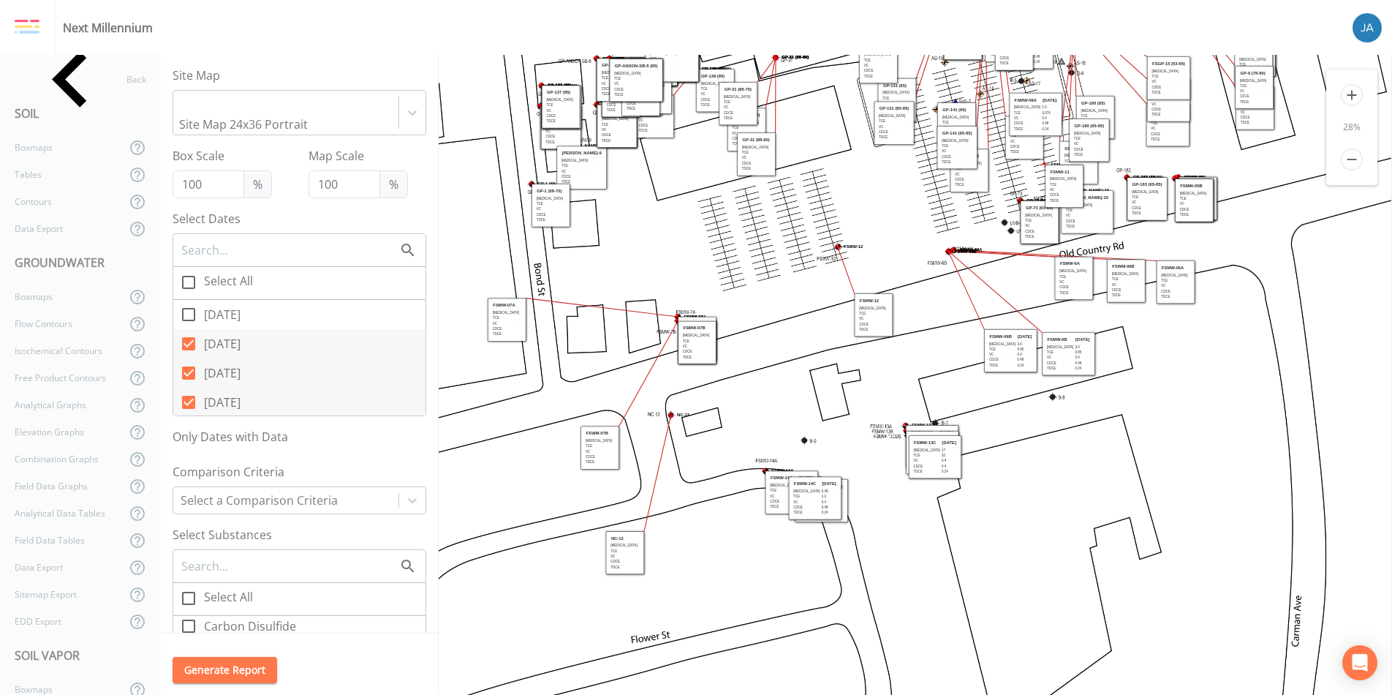
drag, startPoint x: 708, startPoint y: 517, endPoint x: 521, endPoint y: 330, distance: 263.6
click at [521, 321] on td "TCE" at bounding box center [507, 318] width 30 height 5
drag, startPoint x: 598, startPoint y: 452, endPoint x: 561, endPoint y: 343, distance: 114.9
click at [561, 343] on td "VC" at bounding box center [564, 342] width 30 height 5
drag, startPoint x: 690, startPoint y: 355, endPoint x: 586, endPoint y: 401, distance: 113.6
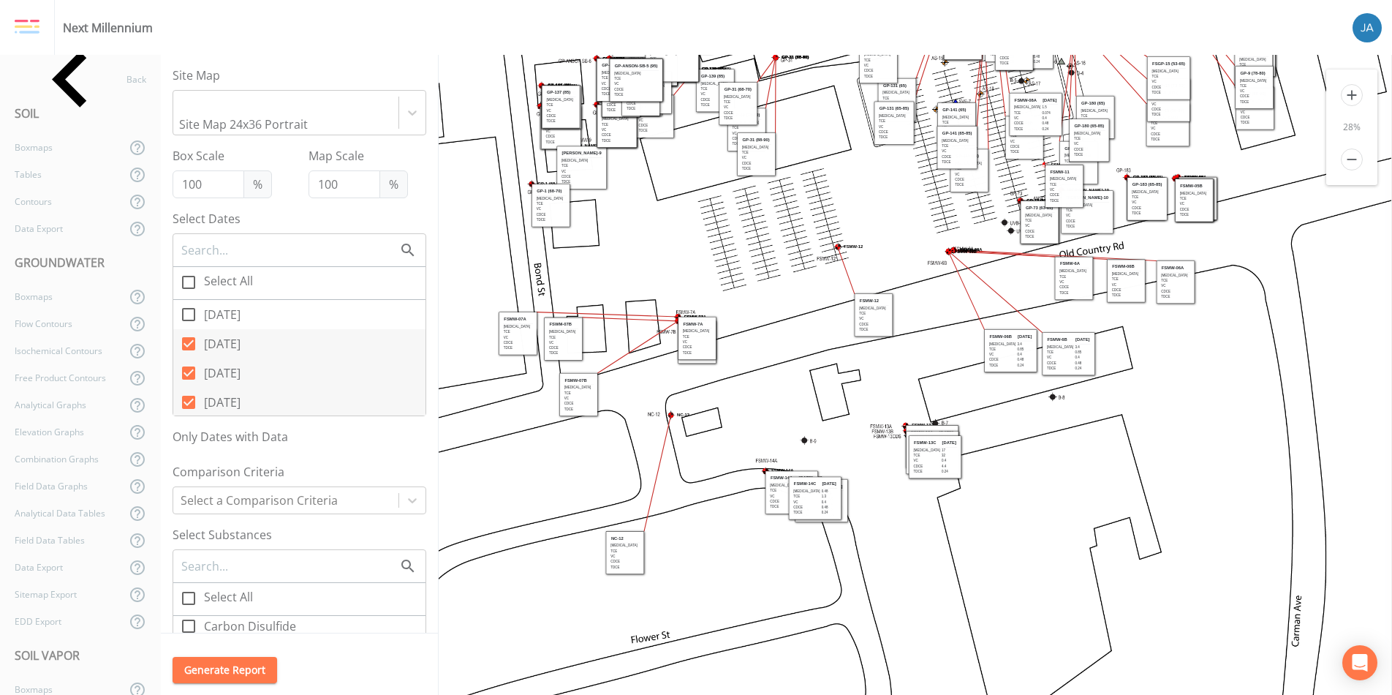
click at [586, 401] on td "cDCE" at bounding box center [579, 403] width 30 height 5
drag, startPoint x: 699, startPoint y: 342, endPoint x: 512, endPoint y: 290, distance: 194.2
click at [512, 290] on td "VC" at bounding box center [511, 289] width 30 height 5
drag, startPoint x: 693, startPoint y: 346, endPoint x: 510, endPoint y: 382, distance: 187.1
click at [510, 382] on td "VC" at bounding box center [514, 383] width 30 height 5
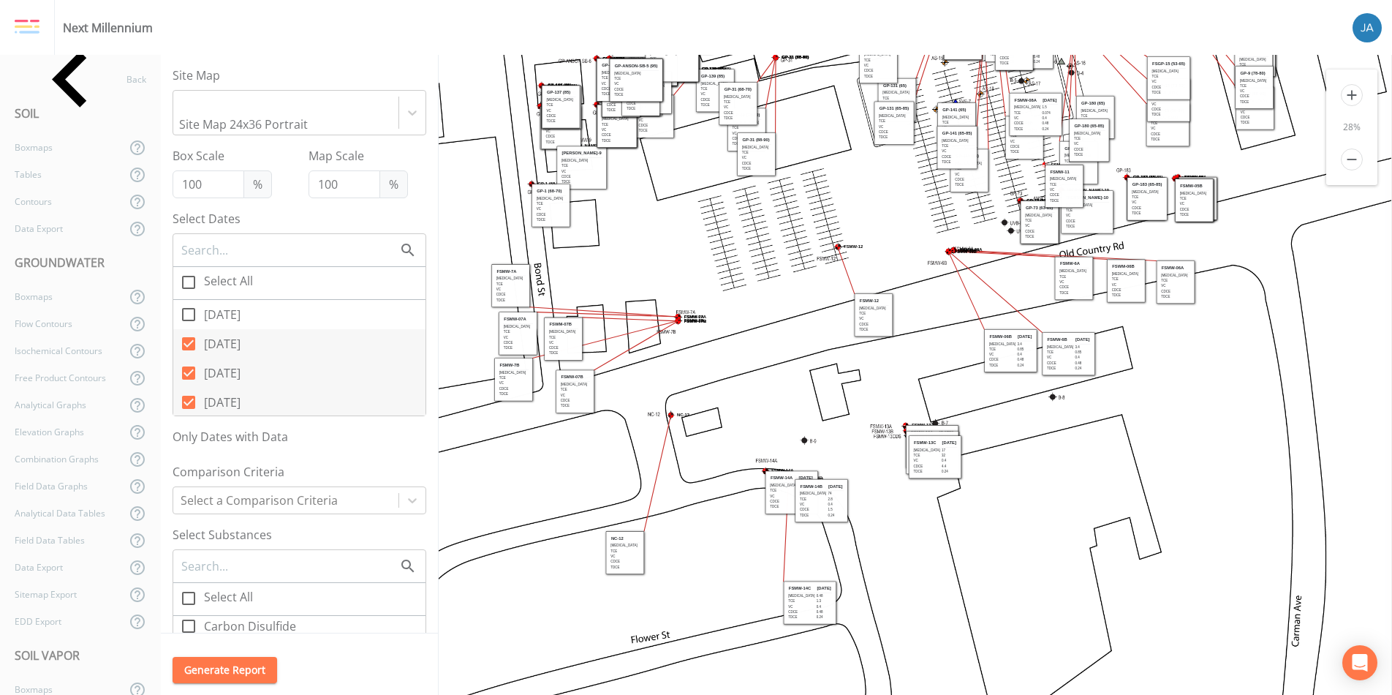
drag, startPoint x: 820, startPoint y: 504, endPoint x: 814, endPoint y: 608, distance: 104.7
click at [816, 609] on td "0.48" at bounding box center [824, 611] width 16 height 5
drag, startPoint x: 826, startPoint y: 515, endPoint x: 879, endPoint y: 617, distance: 114.4
click at [879, 618] on td "0.24" at bounding box center [887, 617] width 16 height 5
drag, startPoint x: 792, startPoint y: 508, endPoint x: 749, endPoint y: 618, distance: 118.3
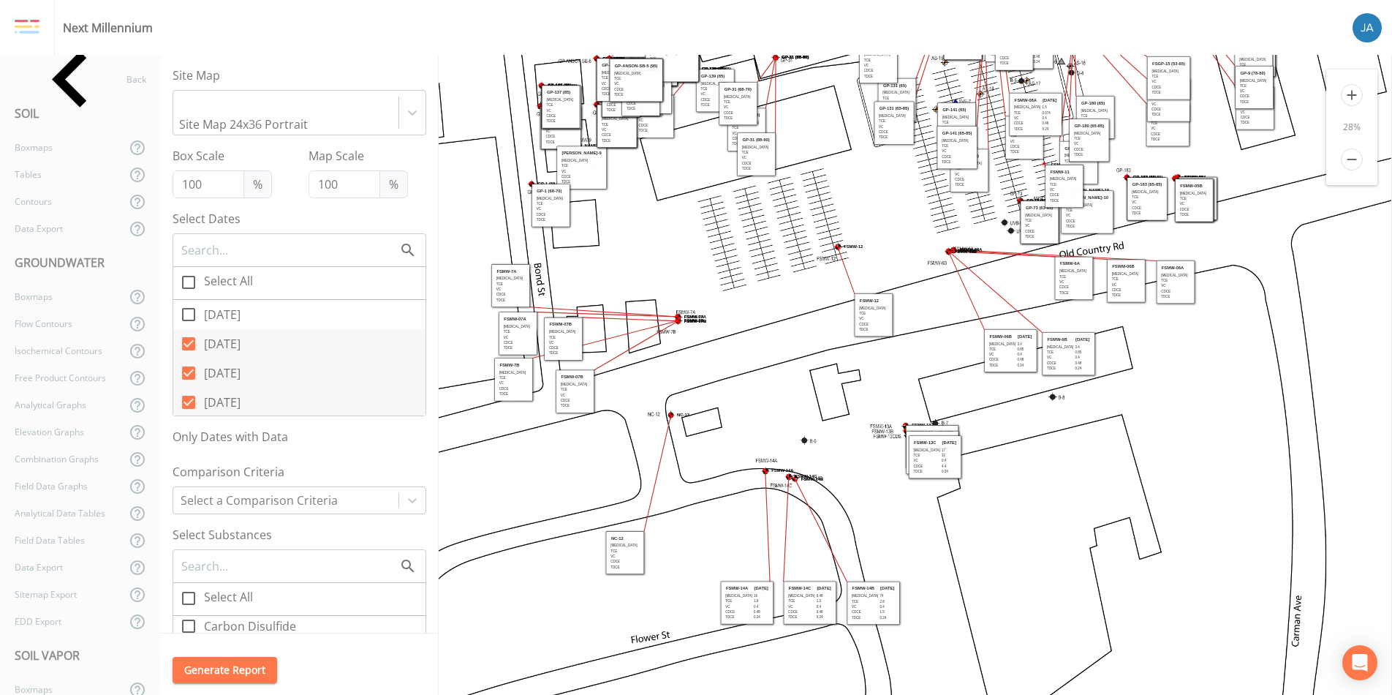
click at [748, 618] on td "tDCE" at bounding box center [738, 617] width 28 height 5
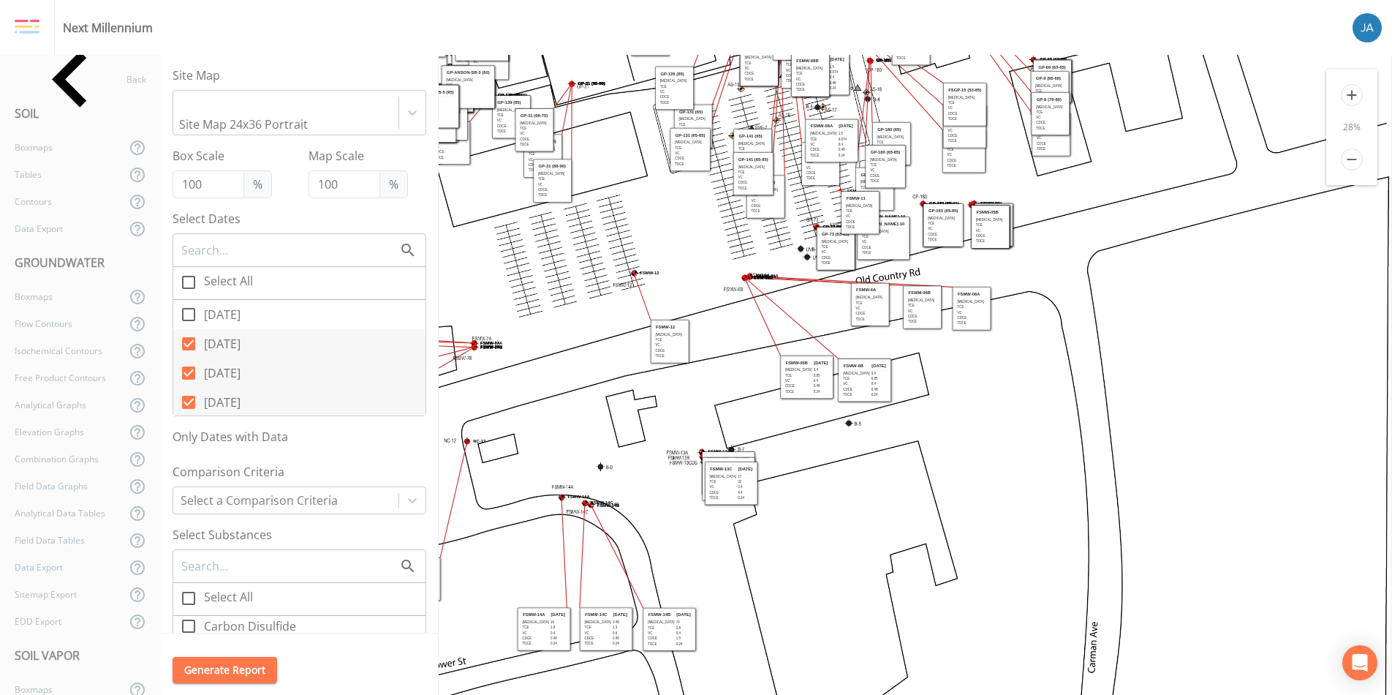
drag, startPoint x: 1045, startPoint y: 539, endPoint x: 891, endPoint y: 560, distance: 155.7
click at [890, 560] on icon "GP-128 (65) GP-116 (63-65) FSWM-05B ANSON MW-11A GP-141 (85) FSMW-10A FSWM-01B" at bounding box center [818, 115] width 1493 height 2219
drag, startPoint x: 724, startPoint y: 488, endPoint x: 768, endPoint y: 567, distance: 90.0
click at [768, 567] on td "VC" at bounding box center [768, 566] width 28 height 5
drag, startPoint x: 730, startPoint y: 486, endPoint x: 794, endPoint y: 507, distance: 67.7
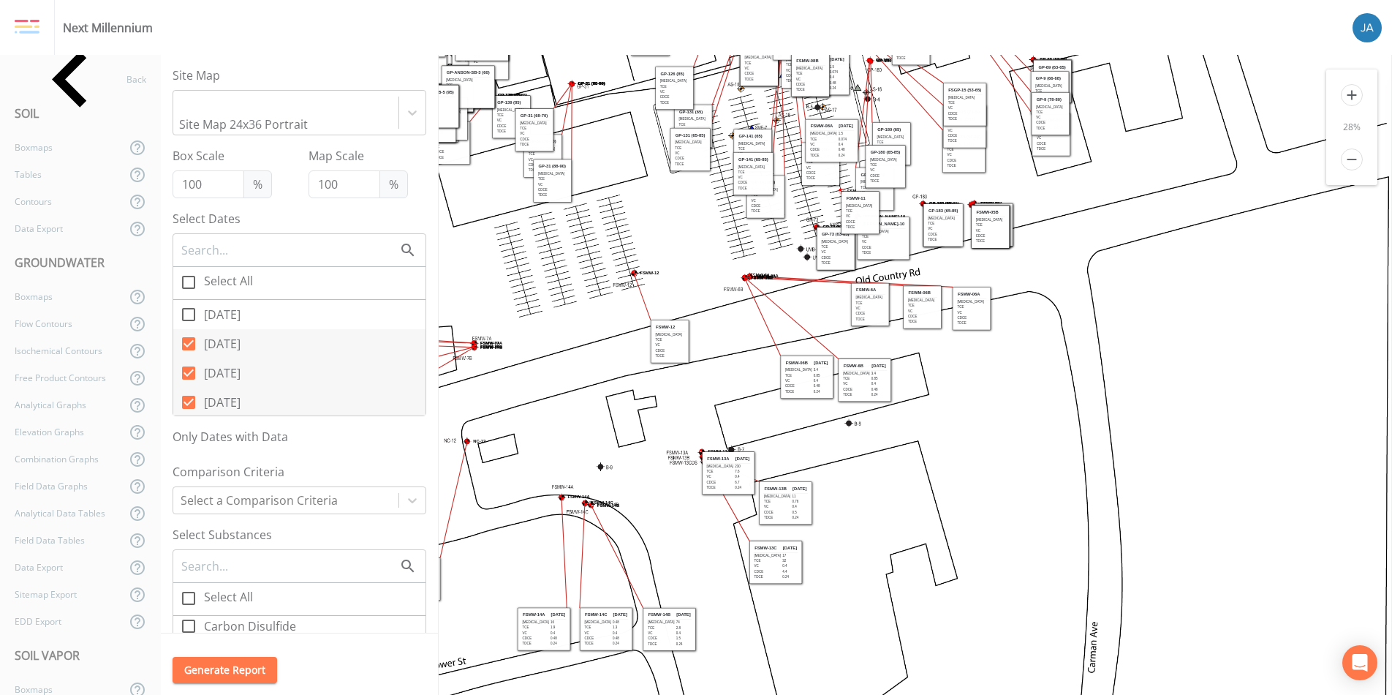
click at [791, 510] on td "cDCE" at bounding box center [777, 512] width 28 height 5
drag, startPoint x: 775, startPoint y: 578, endPoint x: 931, endPoint y: 592, distance: 156.4
click at [931, 590] on td "tDCE" at bounding box center [918, 587] width 28 height 5
drag
click at [860, 595] on td "0.5" at bounding box center [868, 593] width 16 height 5
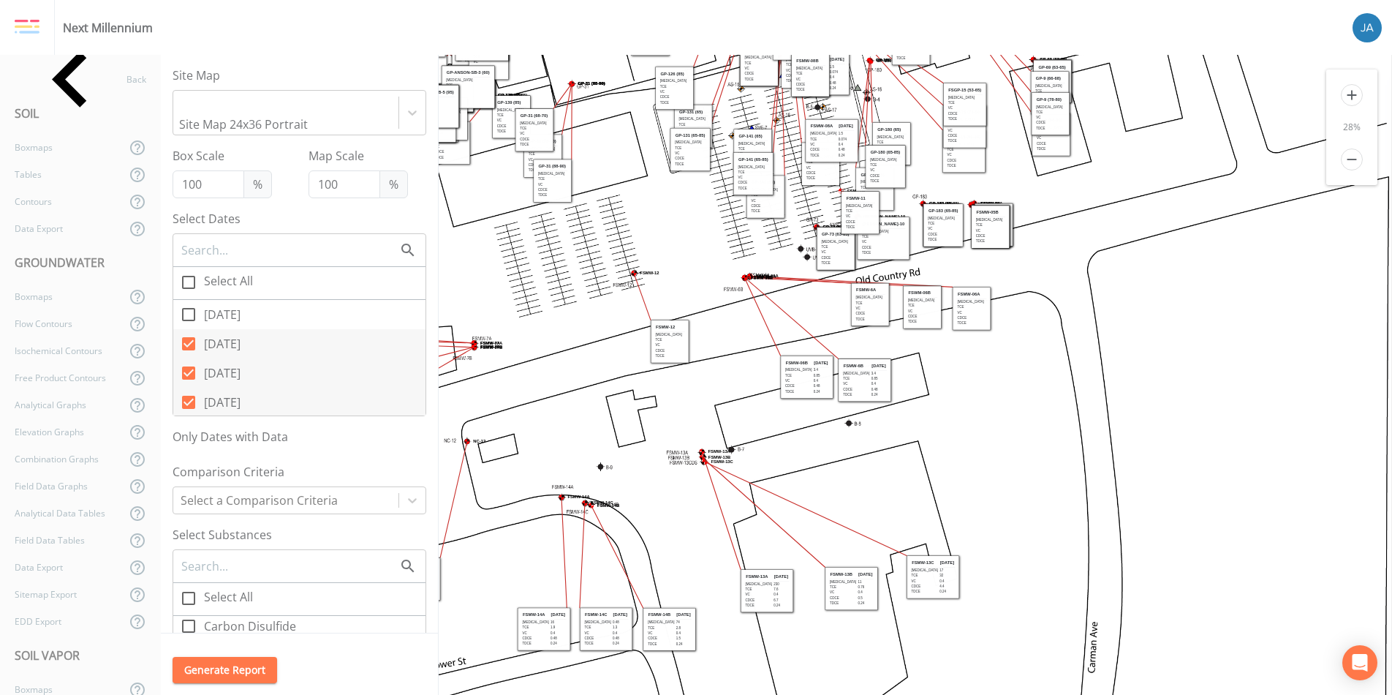
click at [748, 582] on td "[MEDICAL_DATA]" at bounding box center [759, 583] width 28 height 5
click at [809, 591] on td "TCE" at bounding box center [809, 590] width 28 height 5
click at [876, 591] on td "0.4" at bounding box center [884, 593] width 16 height 5
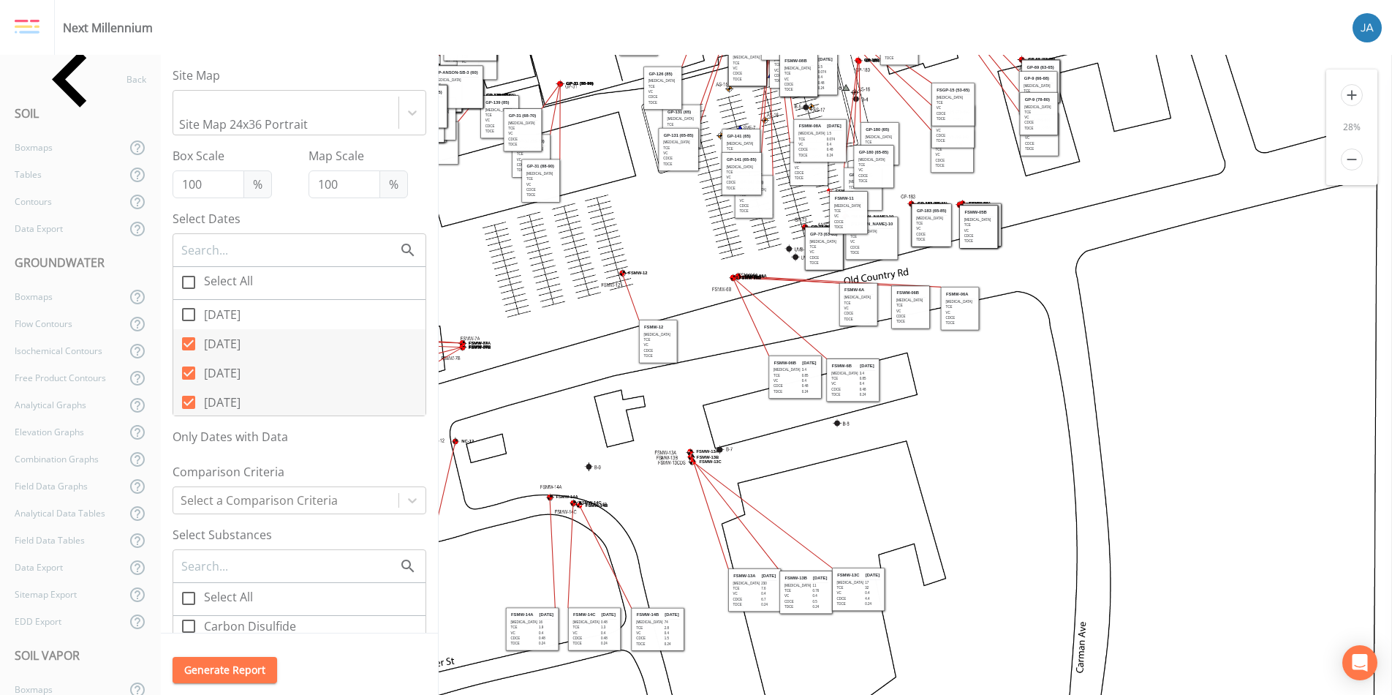
scroll to position [0, 10]
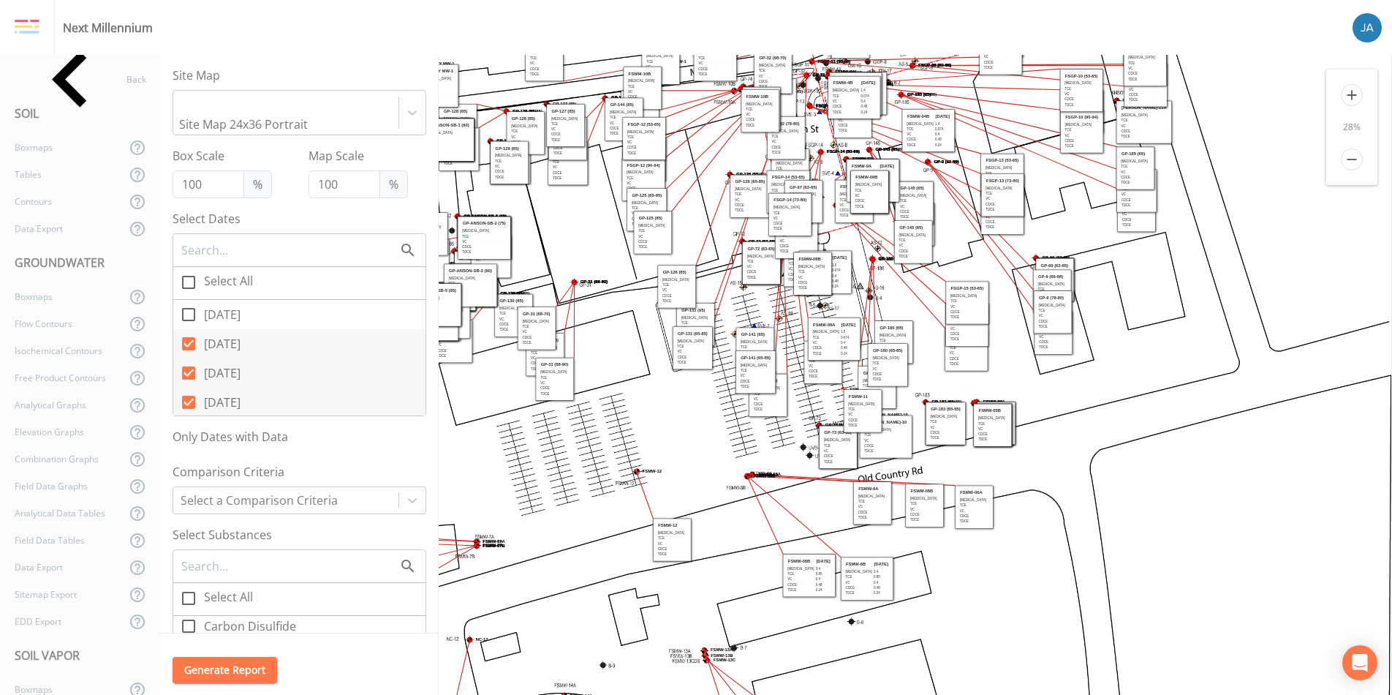
click at [716, 519] on icon "GP-128 (65) GP-116 (63-65) FSWM-05B ANSON MW-11A GP-141 (85) FSMW-10A FSWM-01B" at bounding box center [821, 314] width 1493 height 2219
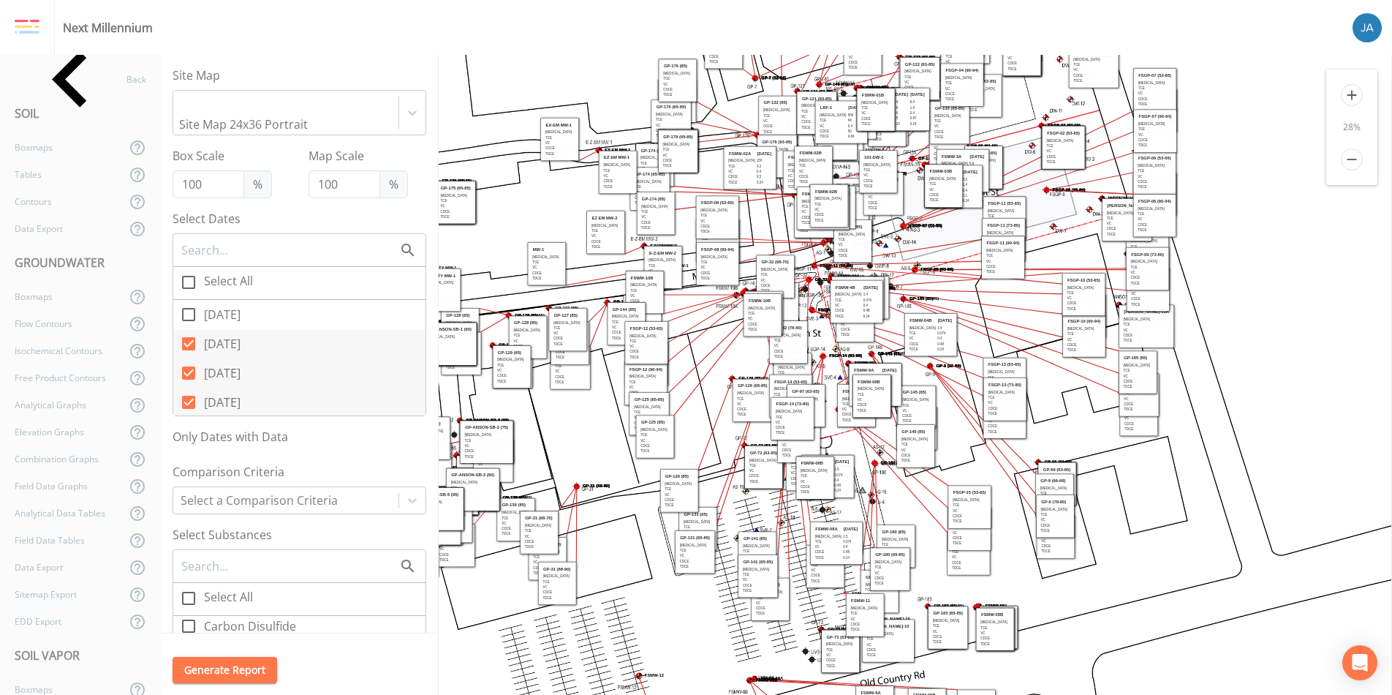
click at [703, 658] on icon "GP-128 (65) GP-116 (63-65) FSWM-05B ANSON MW-11A GP-141 (85) FSMW-10A FSWM-01B" at bounding box center [823, 518] width 1493 height 2219
